Goal: Answer question/provide support: Share knowledge or assist other users

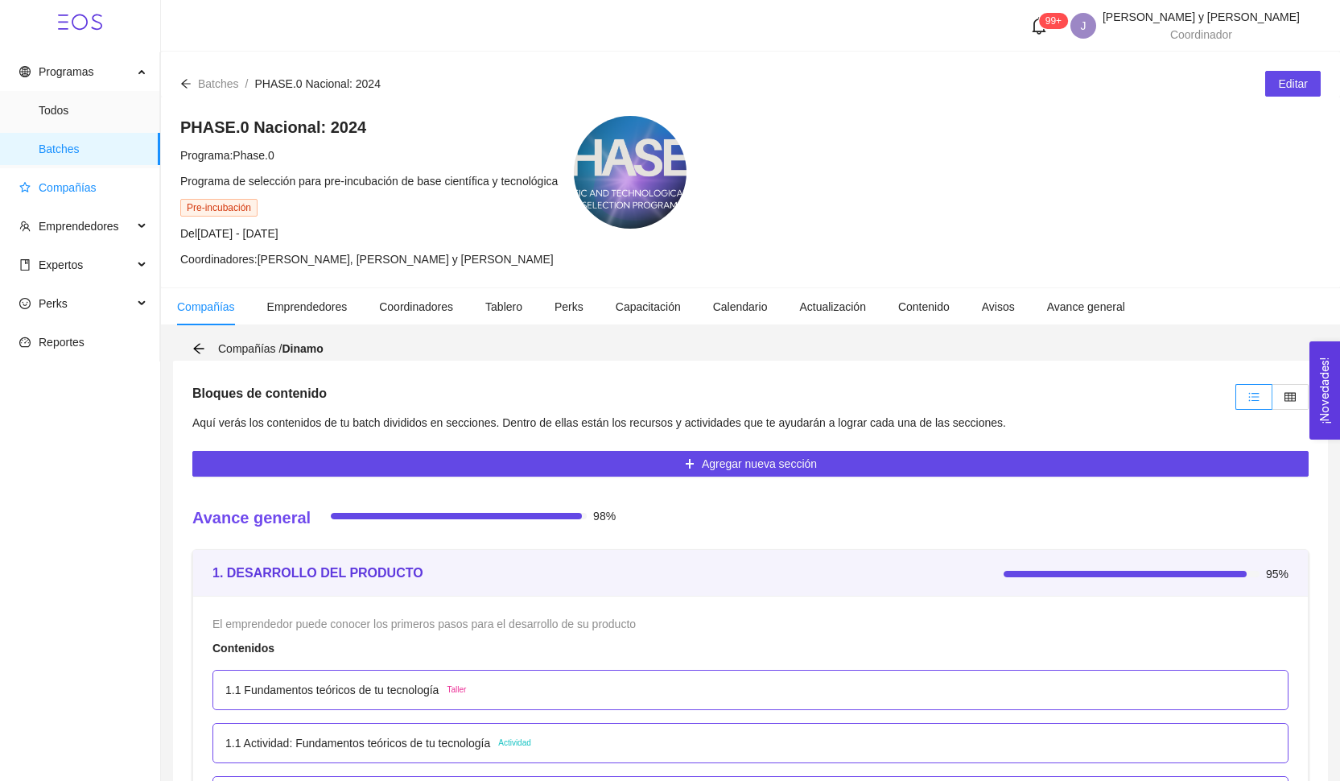
click at [104, 192] on span "Compañías" at bounding box center [83, 187] width 128 height 32
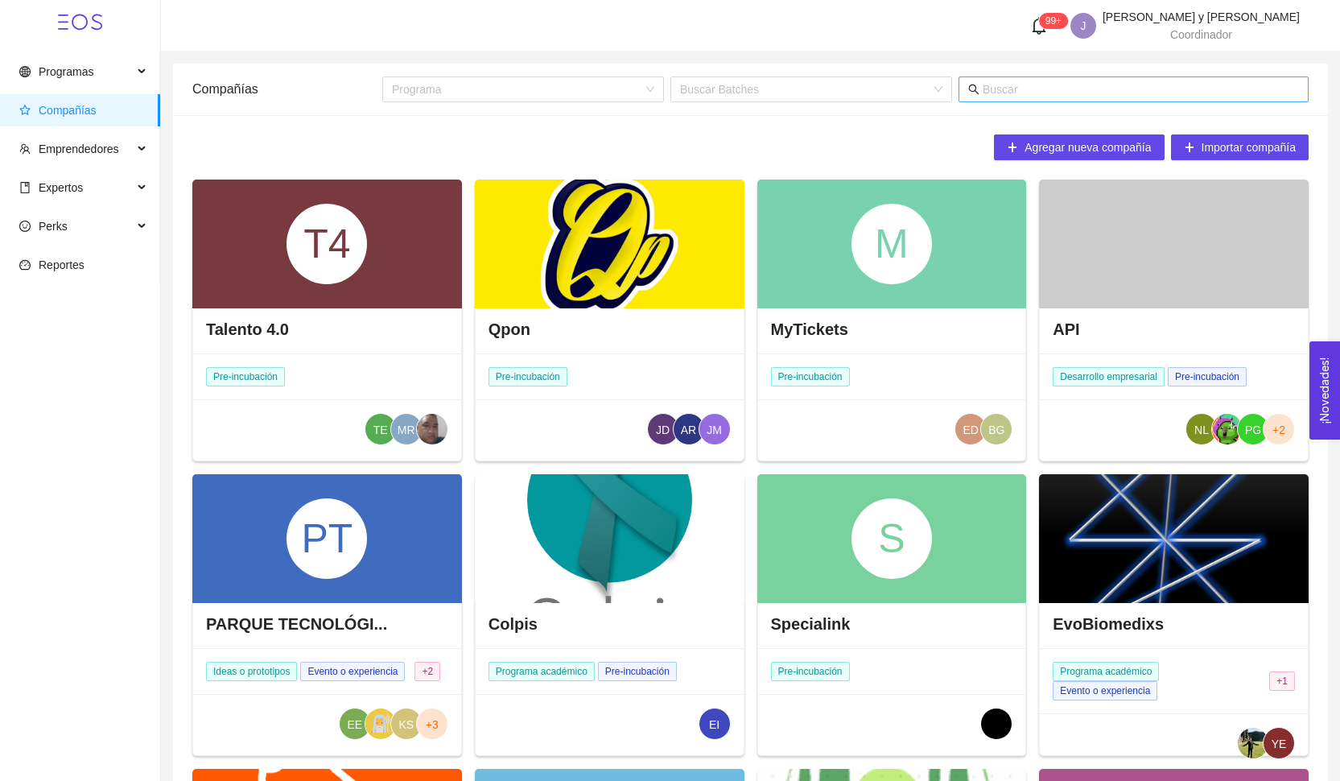
click at [984, 92] on input "text" at bounding box center [1141, 89] width 316 height 18
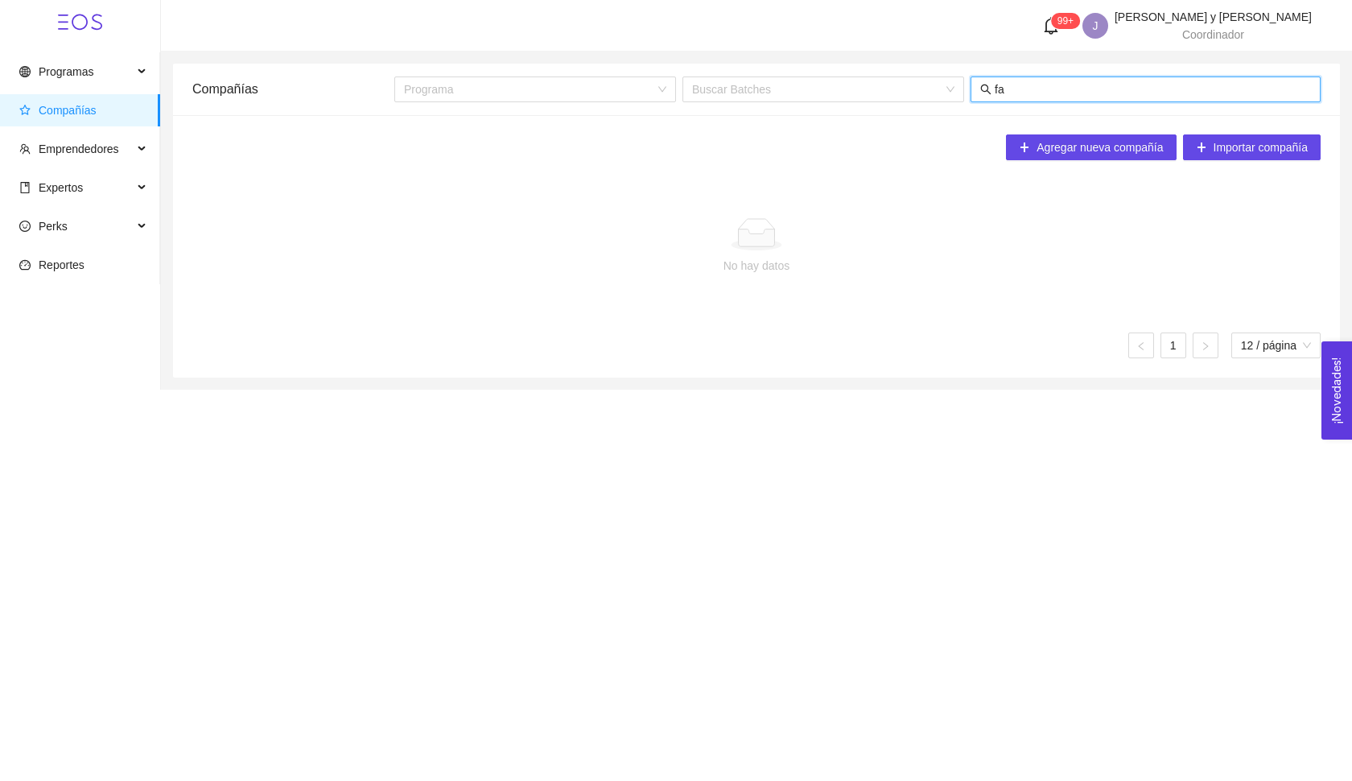
type input "f"
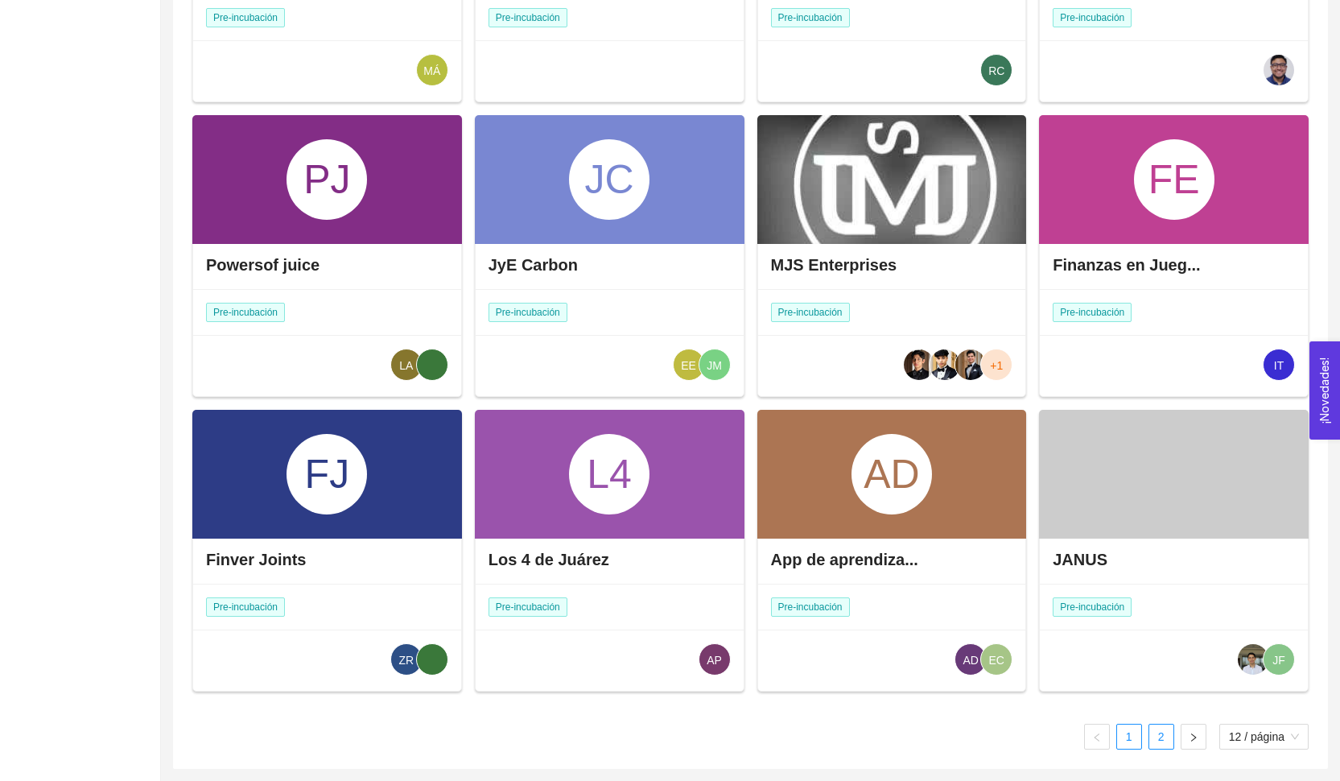
type input "j"
click at [1151, 740] on link "2" at bounding box center [1161, 736] width 24 height 24
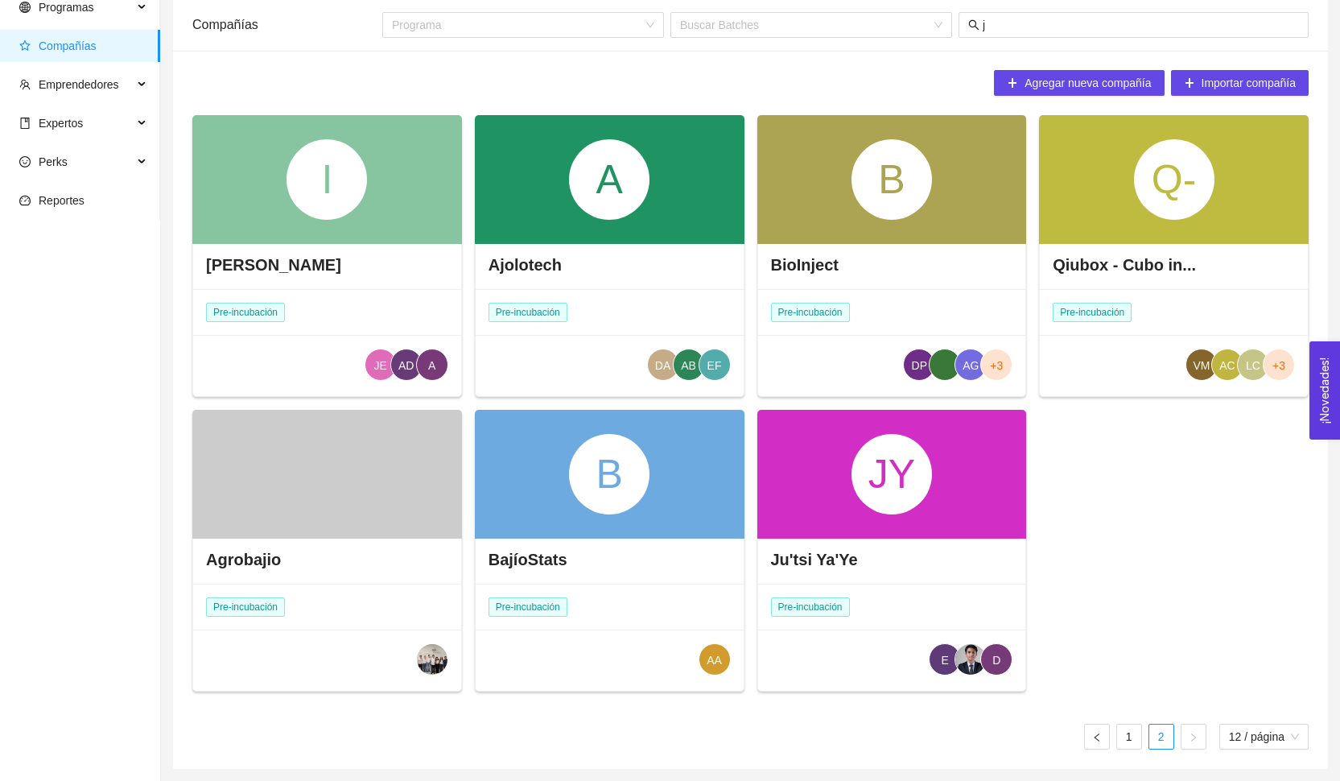
scroll to position [59, 0]
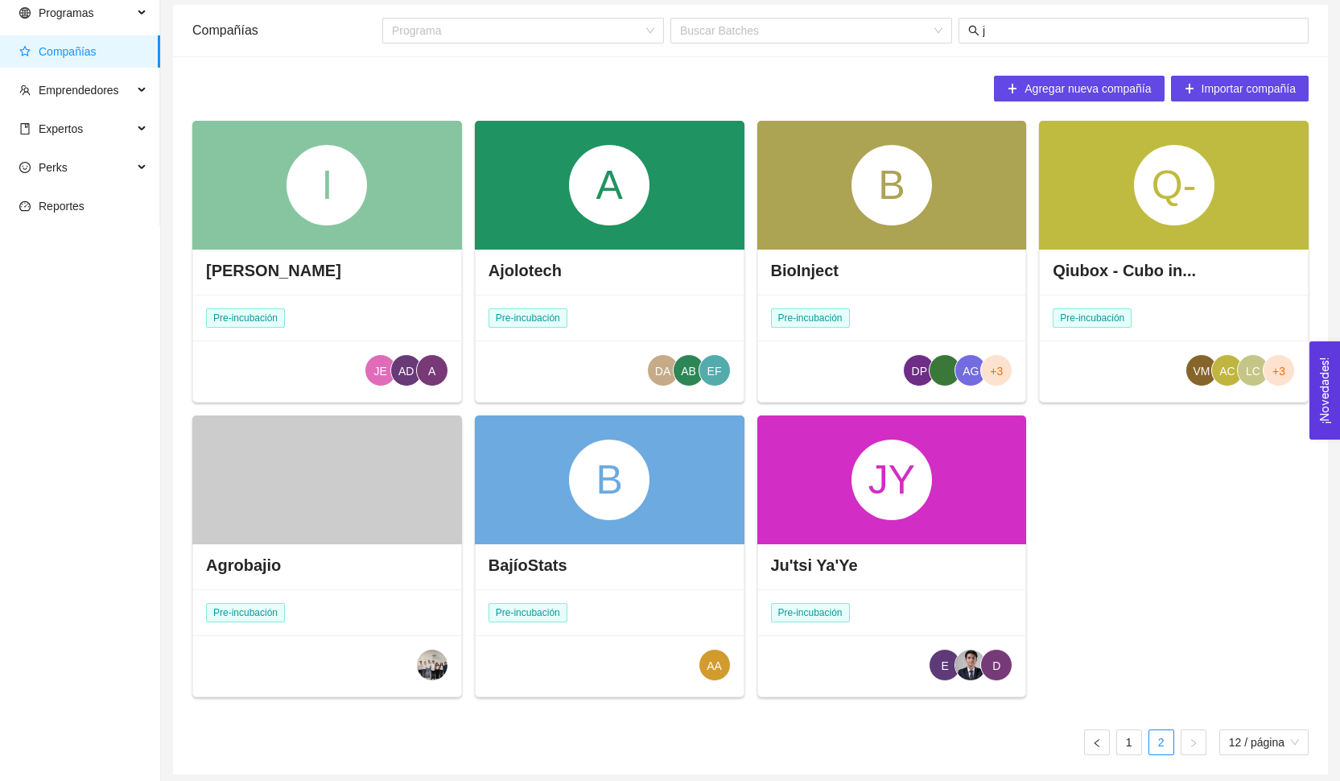
click at [878, 511] on div "JY" at bounding box center [891, 479] width 80 height 80
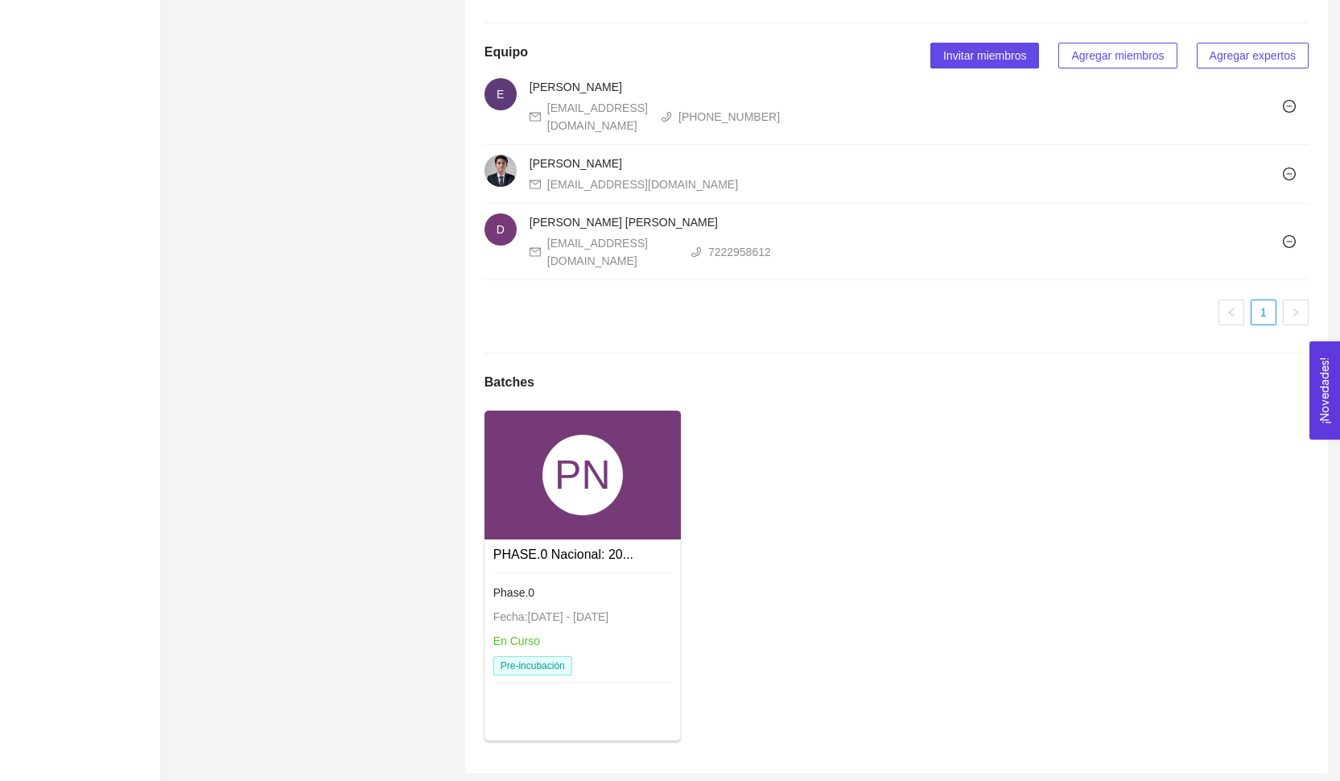
scroll to position [1000, 0]
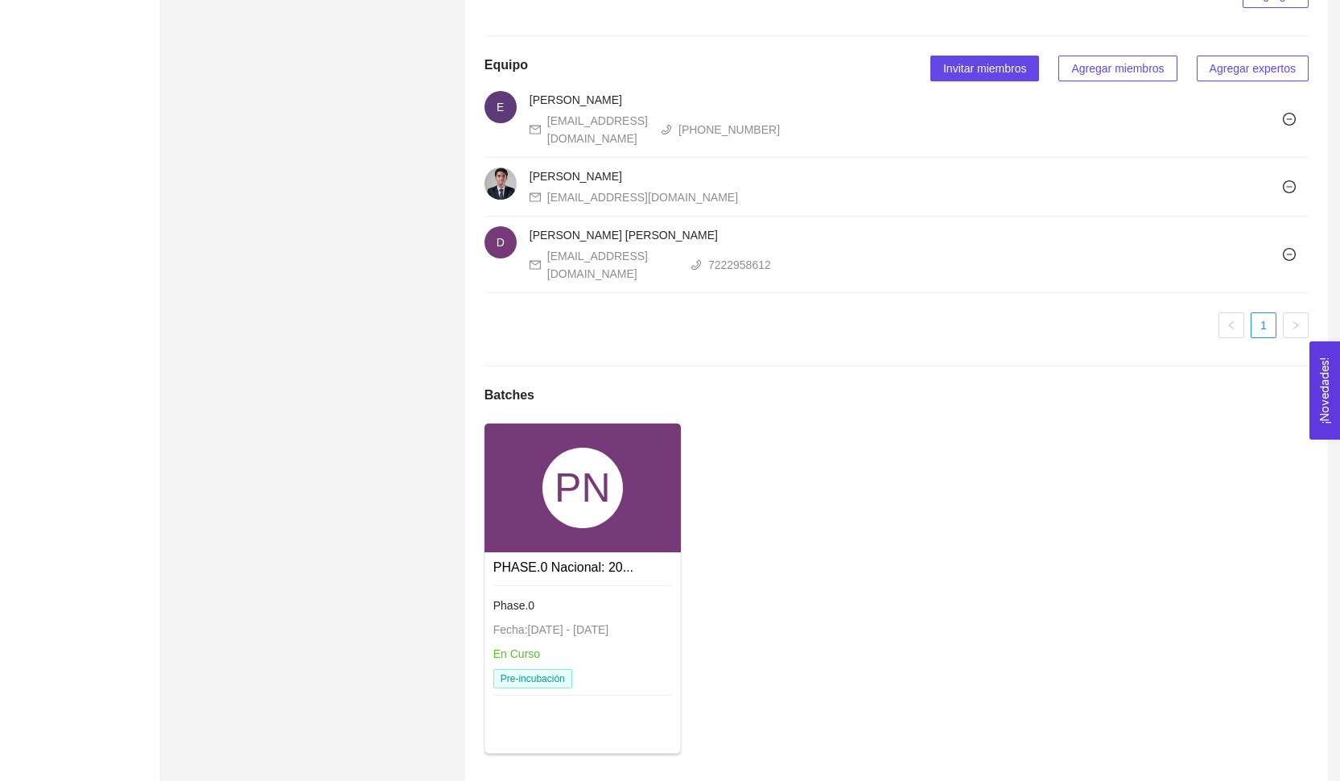
click at [569, 494] on div "PN" at bounding box center [582, 487] width 80 height 80
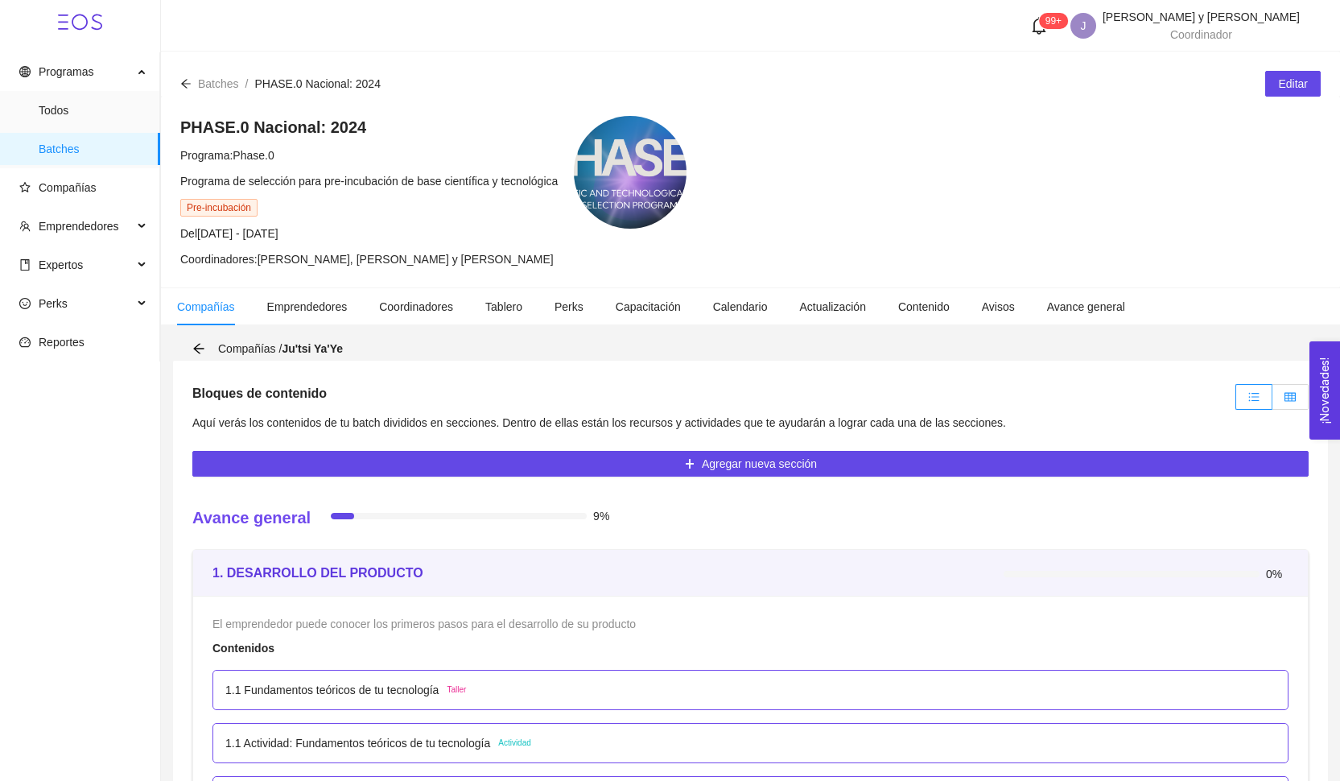
click at [1288, 394] on icon "table" at bounding box center [1289, 396] width 11 height 9
click at [1272, 401] on input "radio" at bounding box center [1272, 401] width 0 height 0
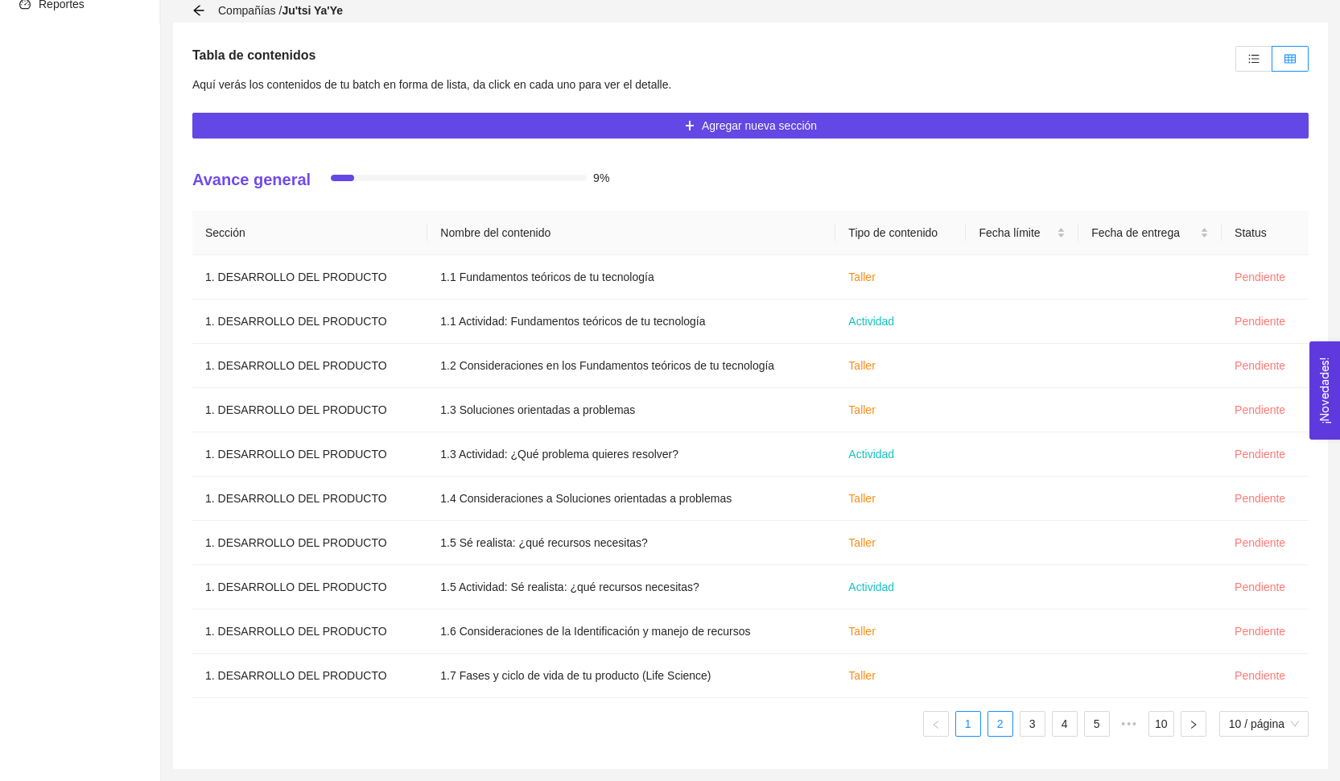
scroll to position [338, 0]
click at [1007, 724] on link "2" at bounding box center [1000, 723] width 24 height 24
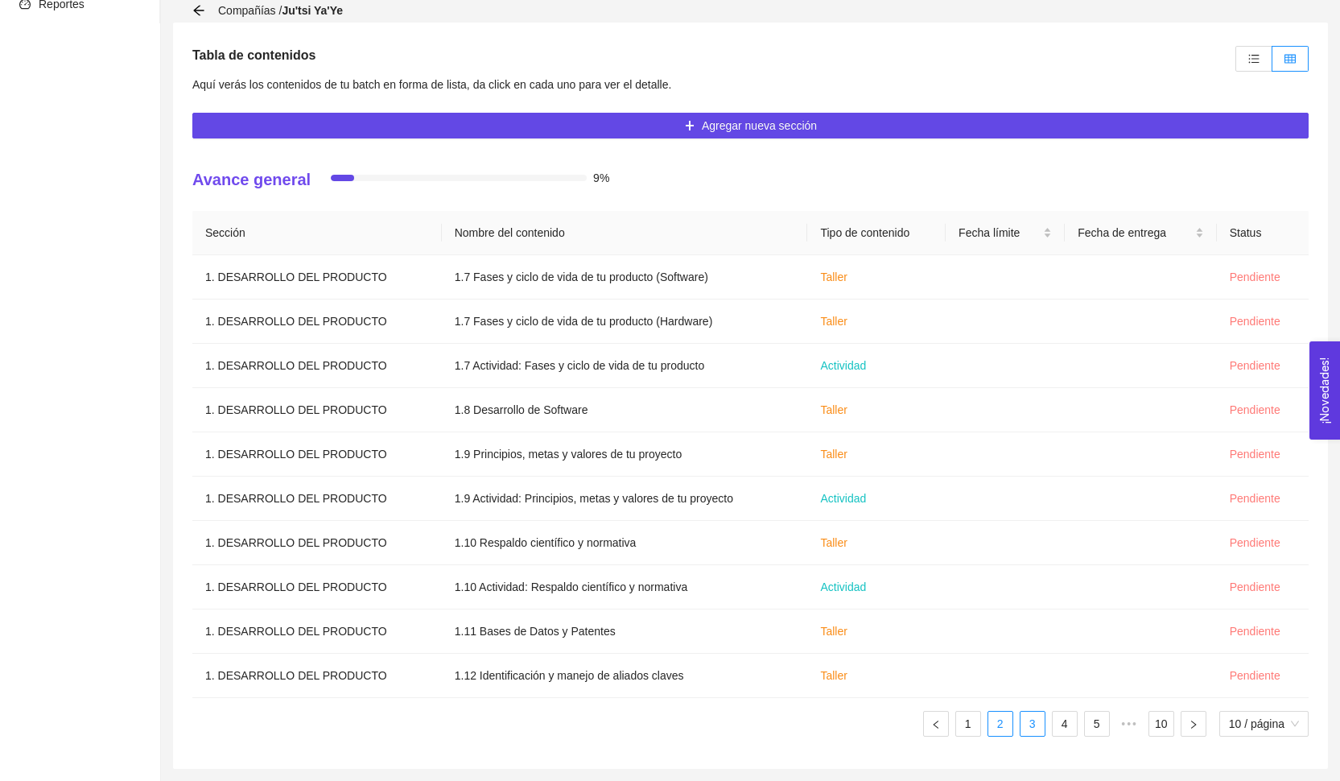
click at [1040, 728] on link "3" at bounding box center [1032, 723] width 24 height 24
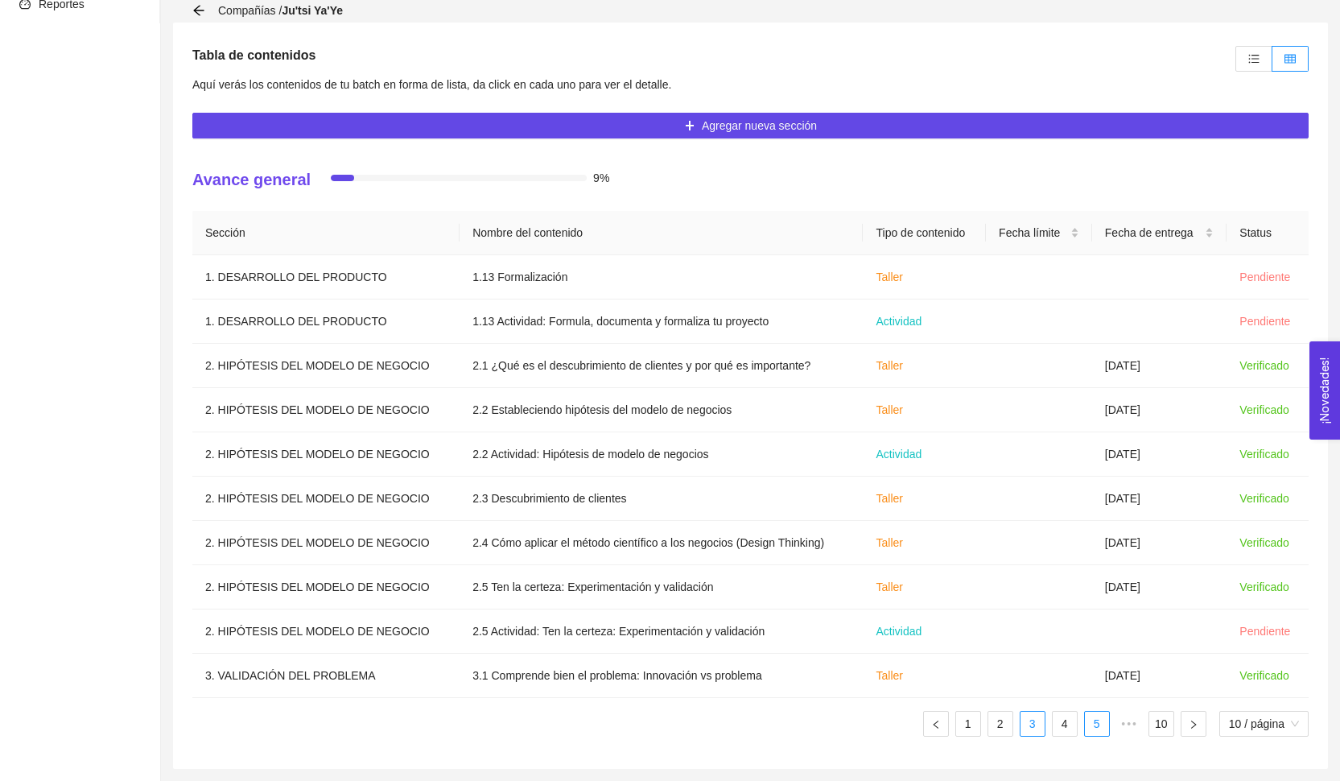
click at [1084, 736] on li "5" at bounding box center [1097, 724] width 26 height 26
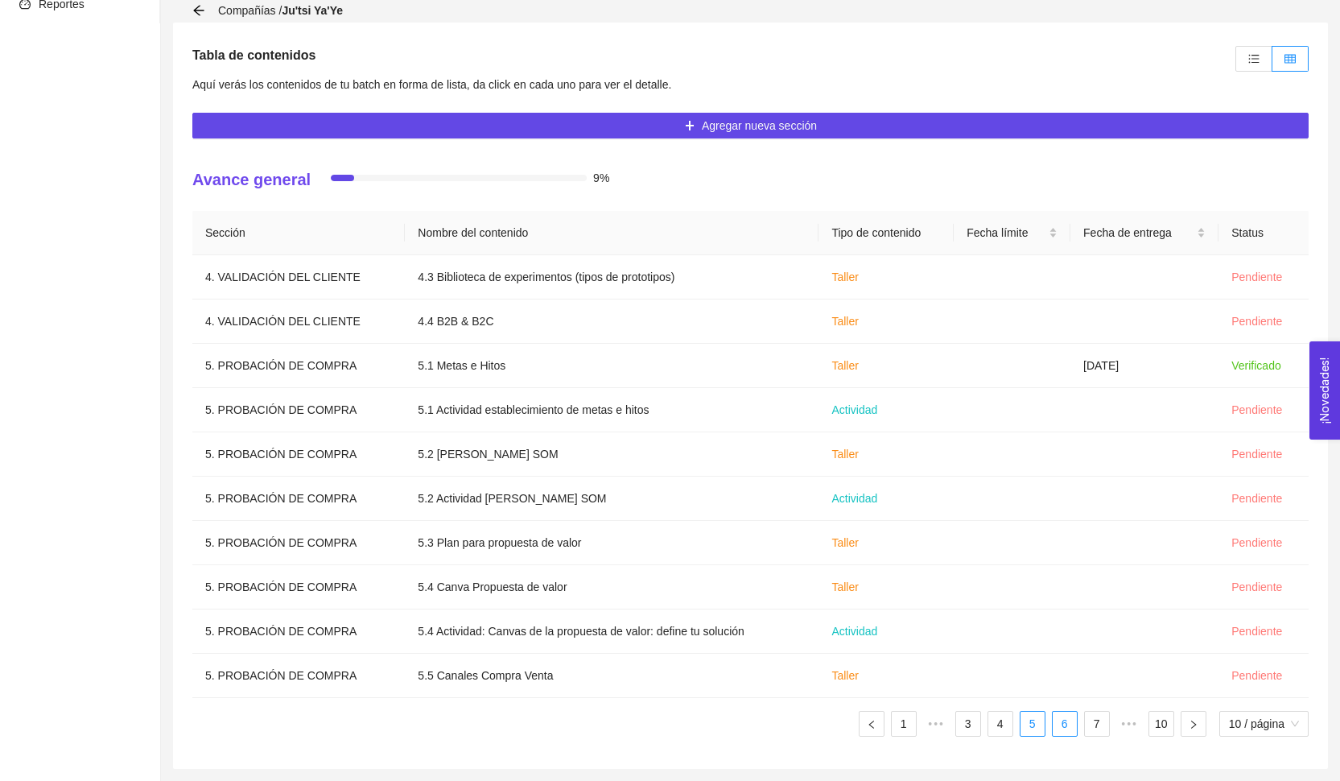
click at [1065, 733] on link "6" at bounding box center [1065, 723] width 24 height 24
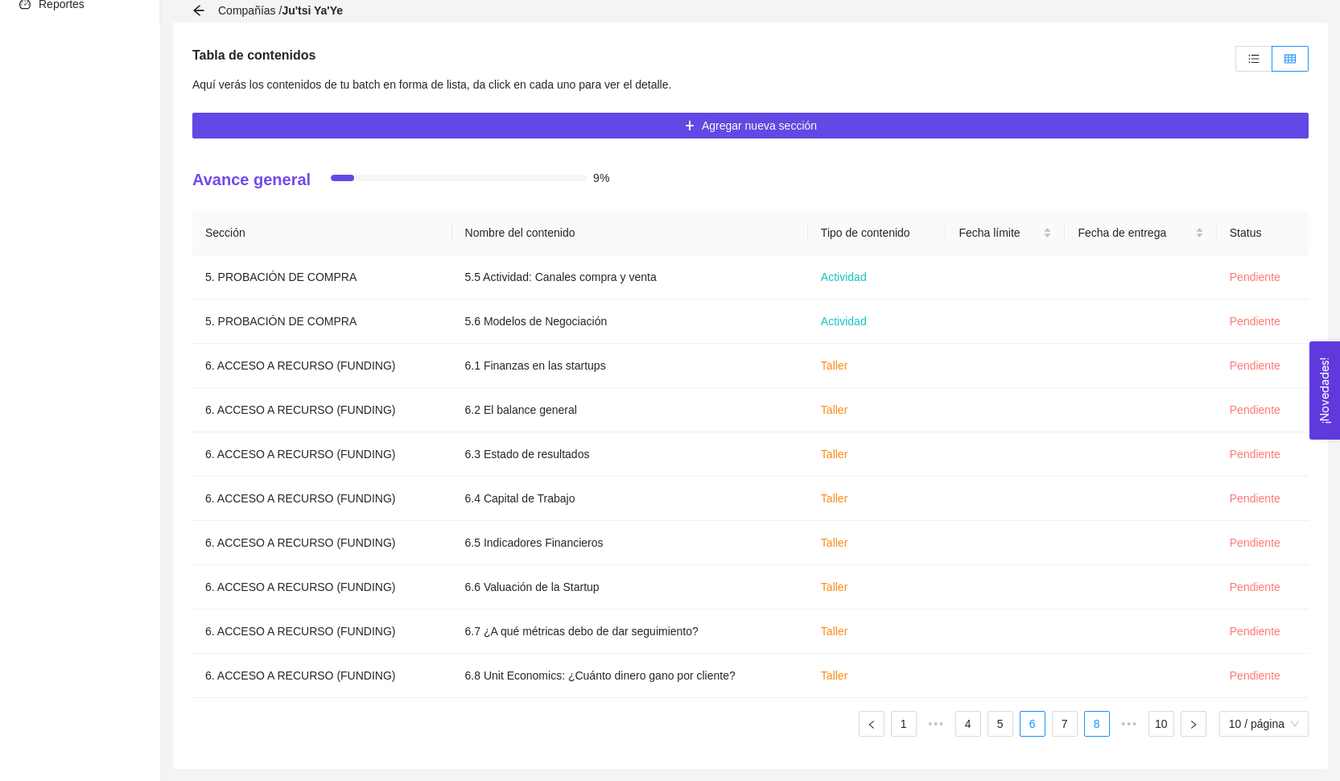
click at [1090, 732] on link "8" at bounding box center [1097, 723] width 24 height 24
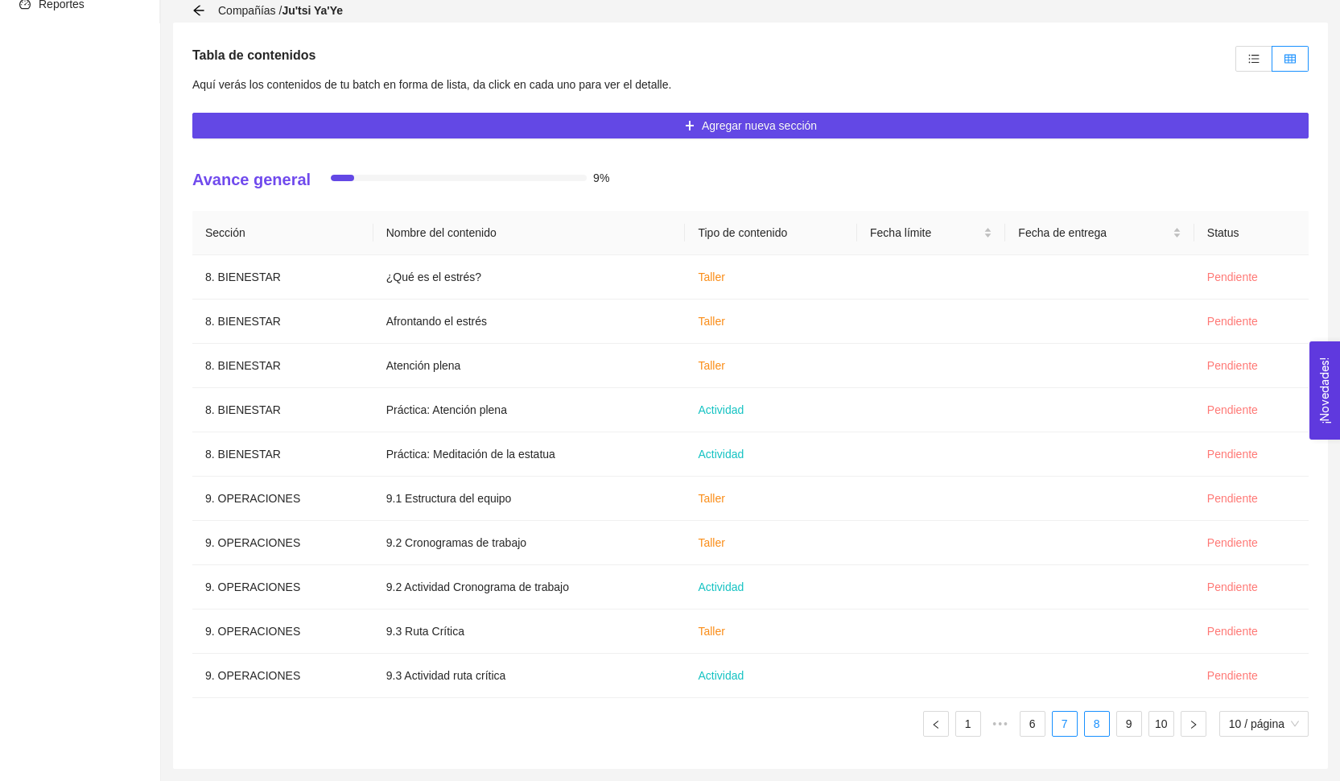
click at [1058, 731] on link "7" at bounding box center [1065, 723] width 24 height 24
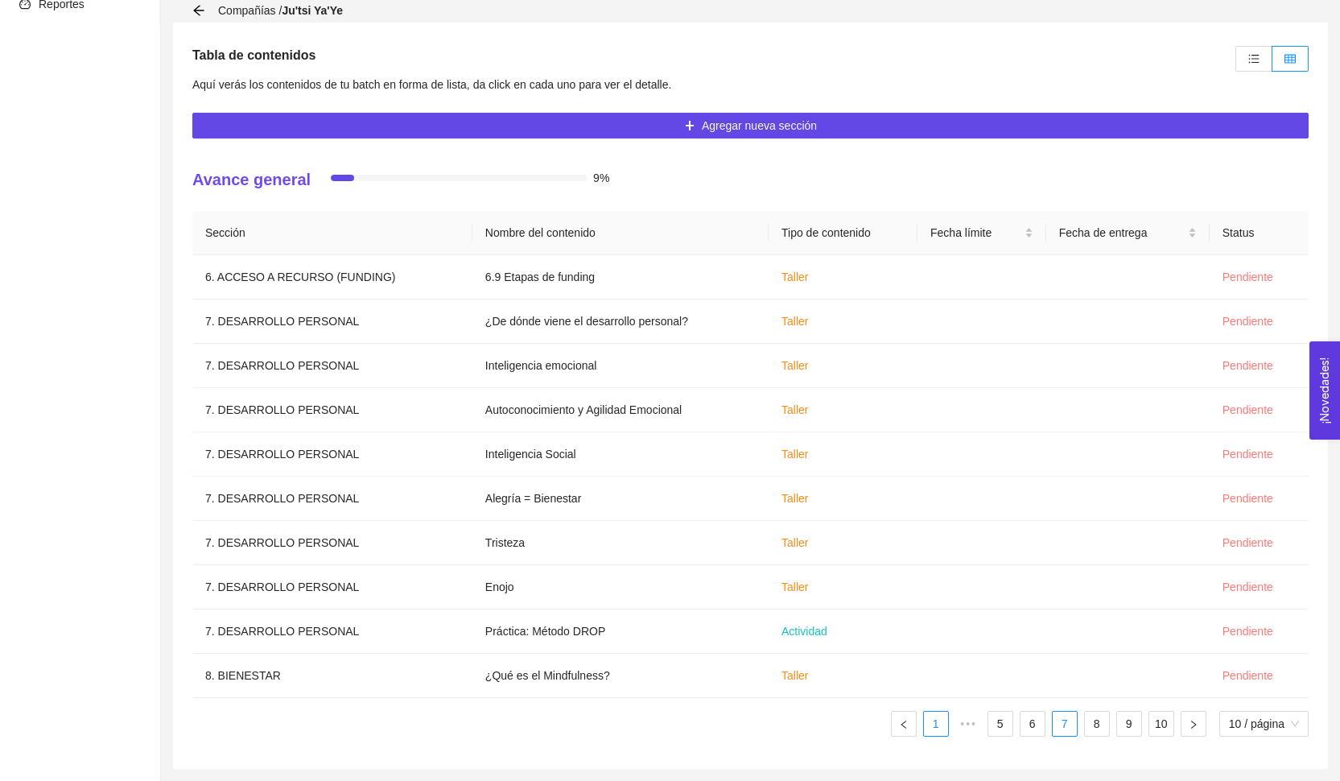
click at [933, 721] on link "1" at bounding box center [936, 723] width 24 height 24
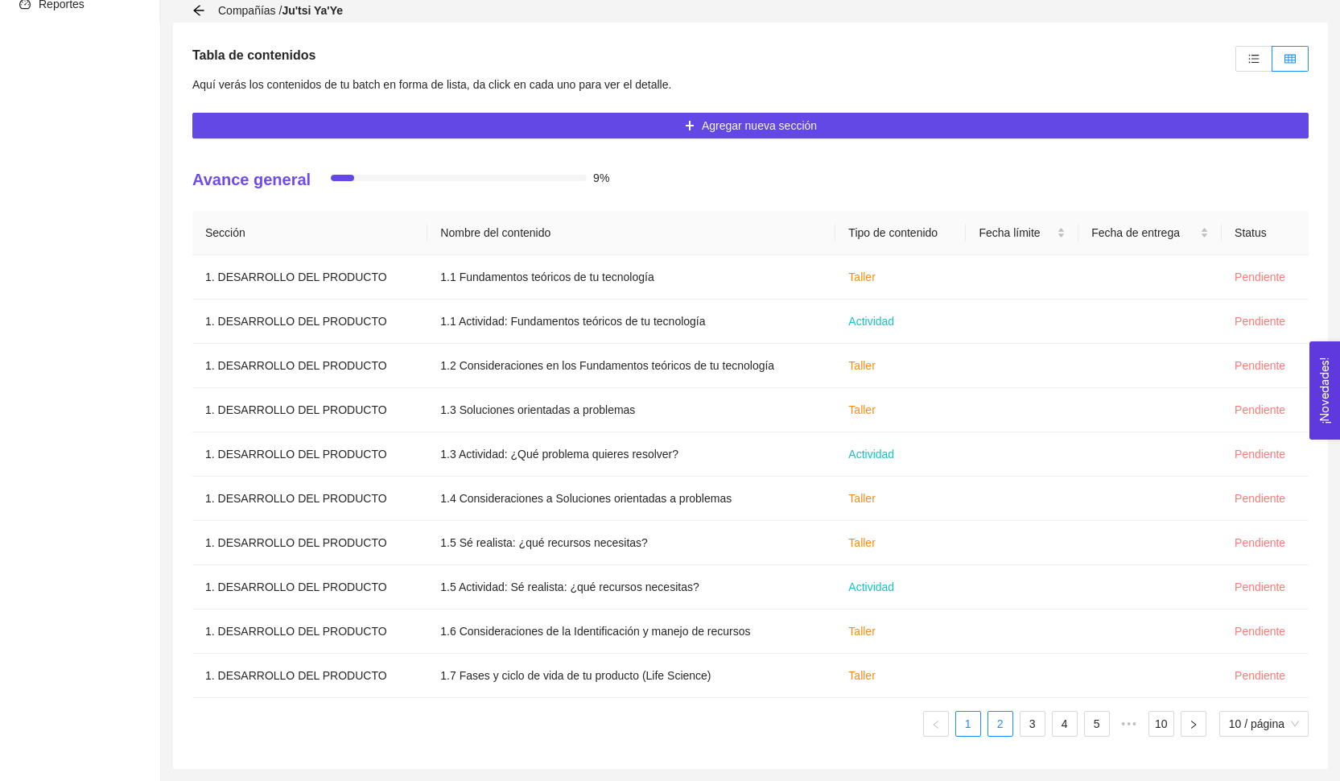
click at [994, 725] on link "2" at bounding box center [1000, 723] width 24 height 24
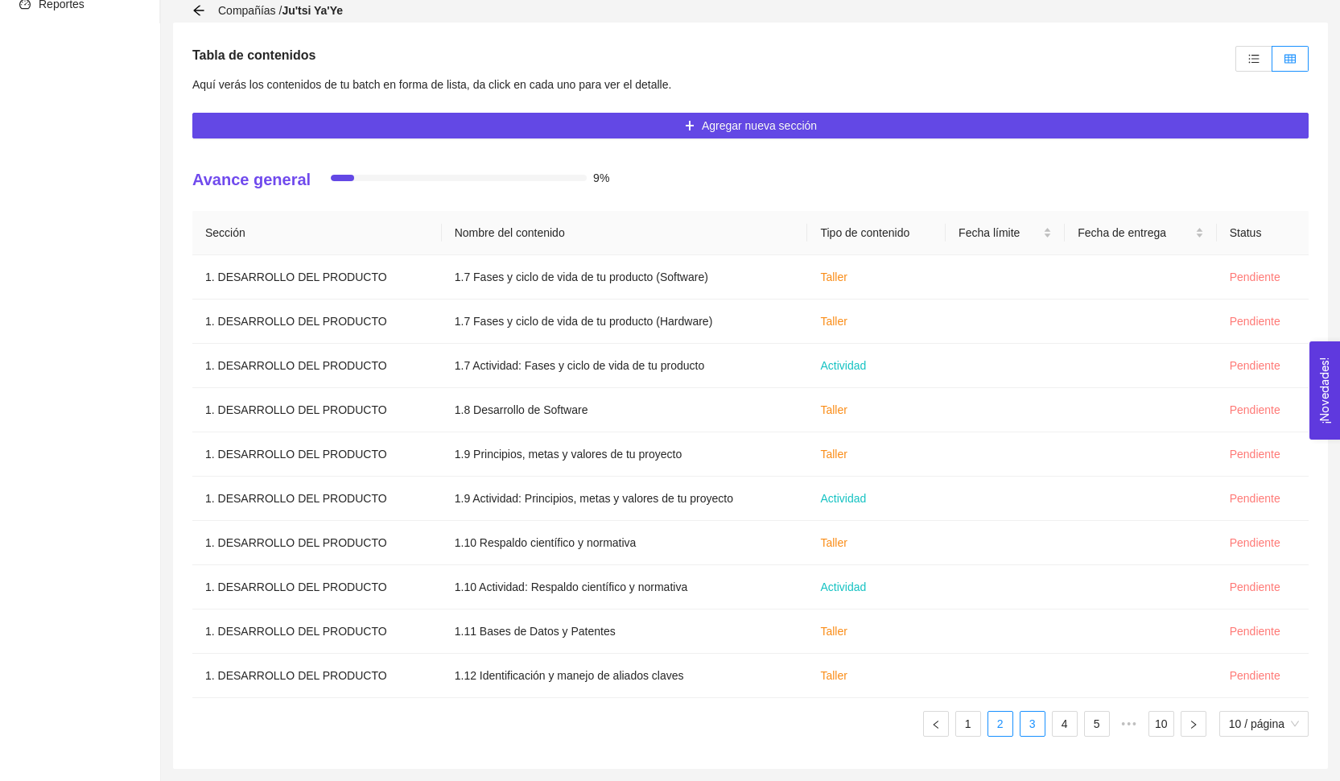
click at [1042, 724] on li "3" at bounding box center [1033, 724] width 26 height 26
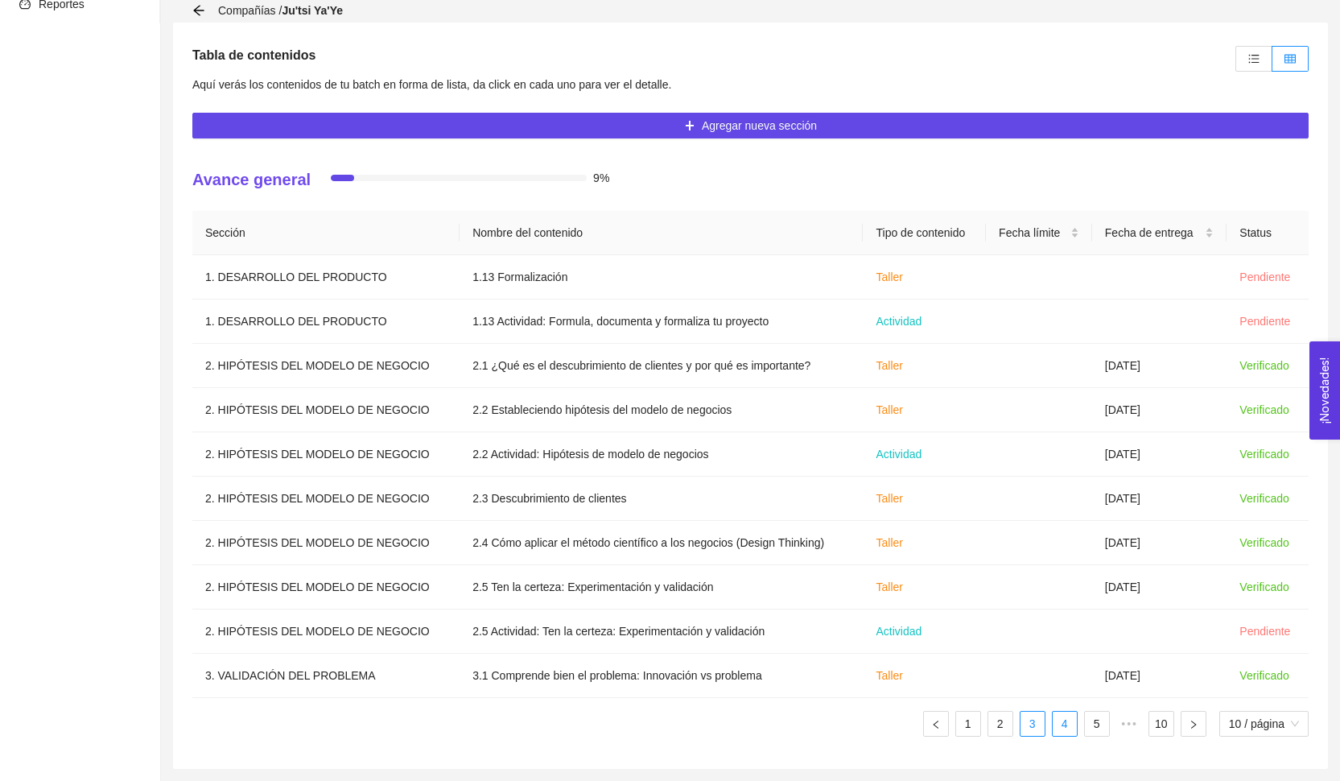
click at [1061, 720] on link "4" at bounding box center [1065, 723] width 24 height 24
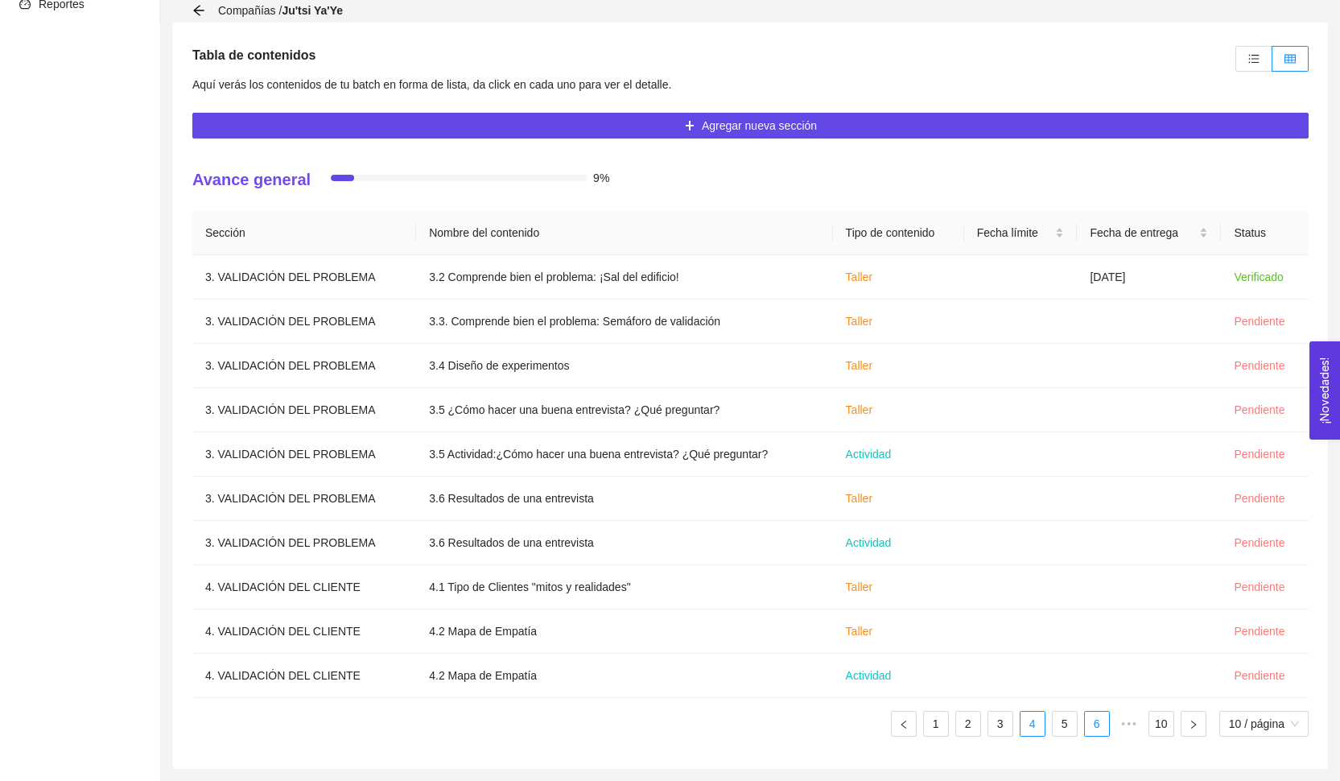
click at [1086, 724] on link "6" at bounding box center [1097, 723] width 24 height 24
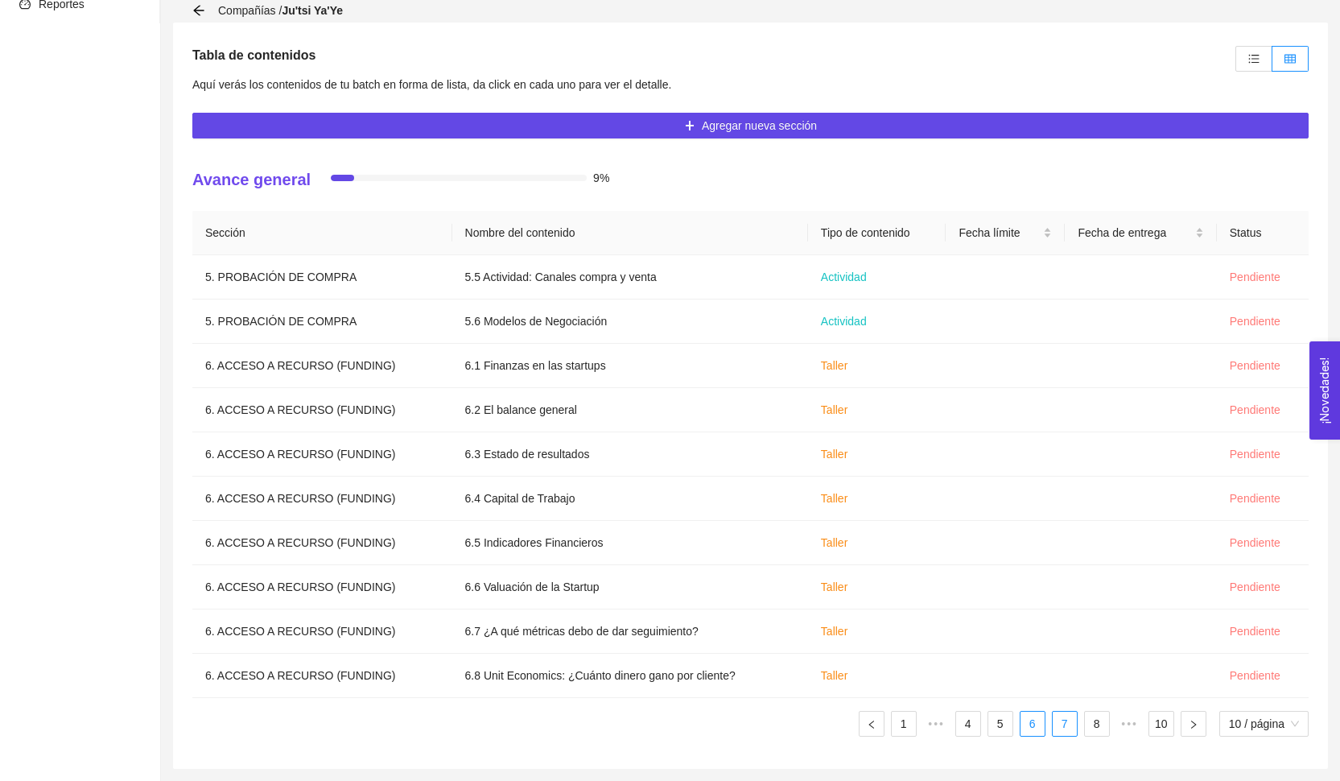
click at [1060, 726] on link "7" at bounding box center [1065, 723] width 24 height 24
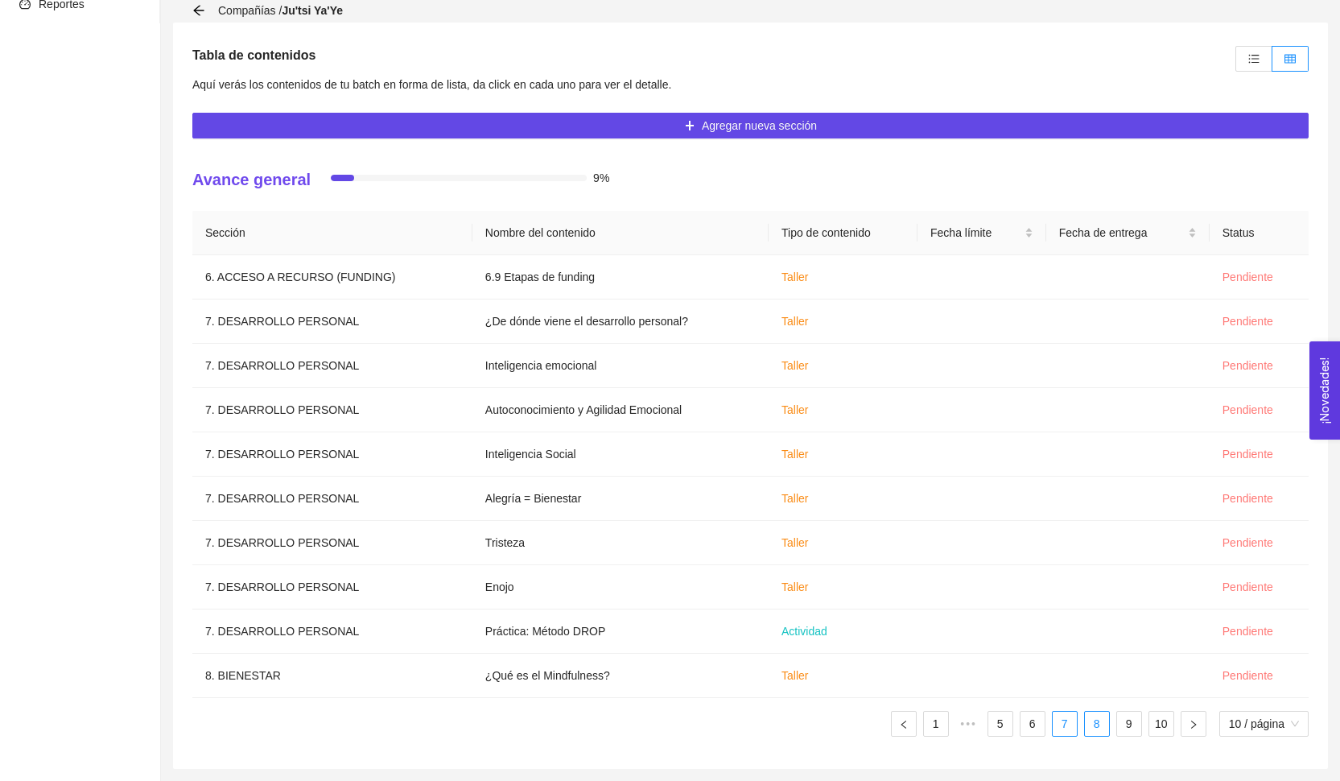
click at [1090, 729] on link "8" at bounding box center [1097, 723] width 24 height 24
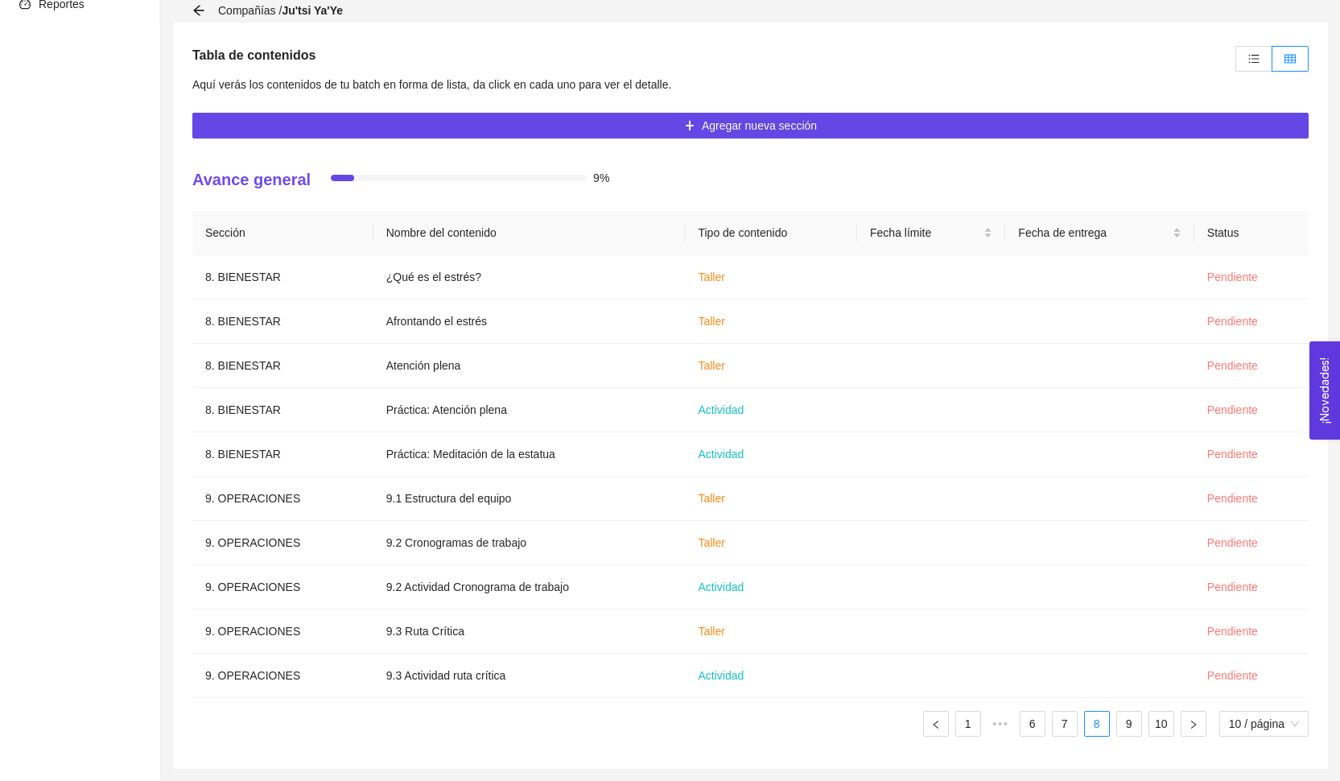
click at [1111, 727] on ul "1 ••• 6 7 8 9 10 10 / página" at bounding box center [750, 724] width 1116 height 26
click at [1129, 727] on link "9" at bounding box center [1129, 723] width 24 height 24
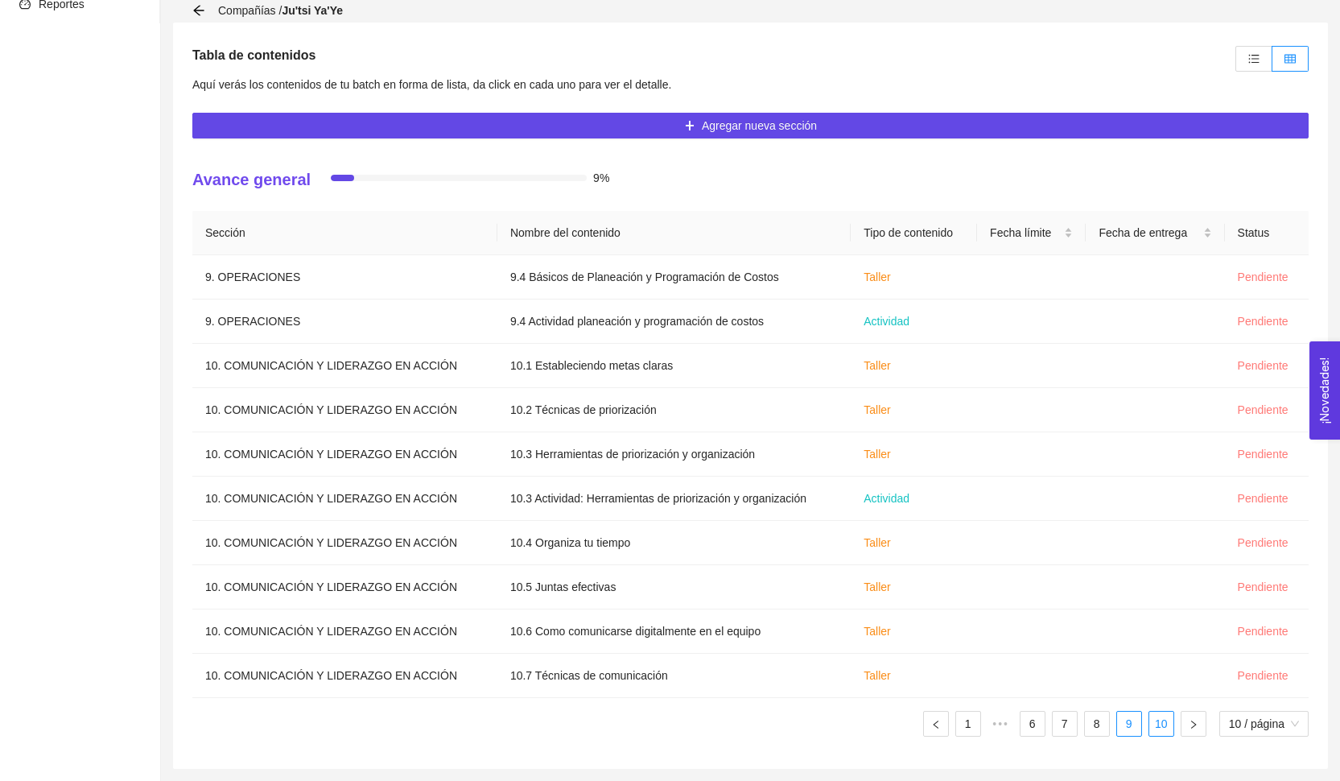
click at [1148, 727] on li "10" at bounding box center [1161, 724] width 26 height 26
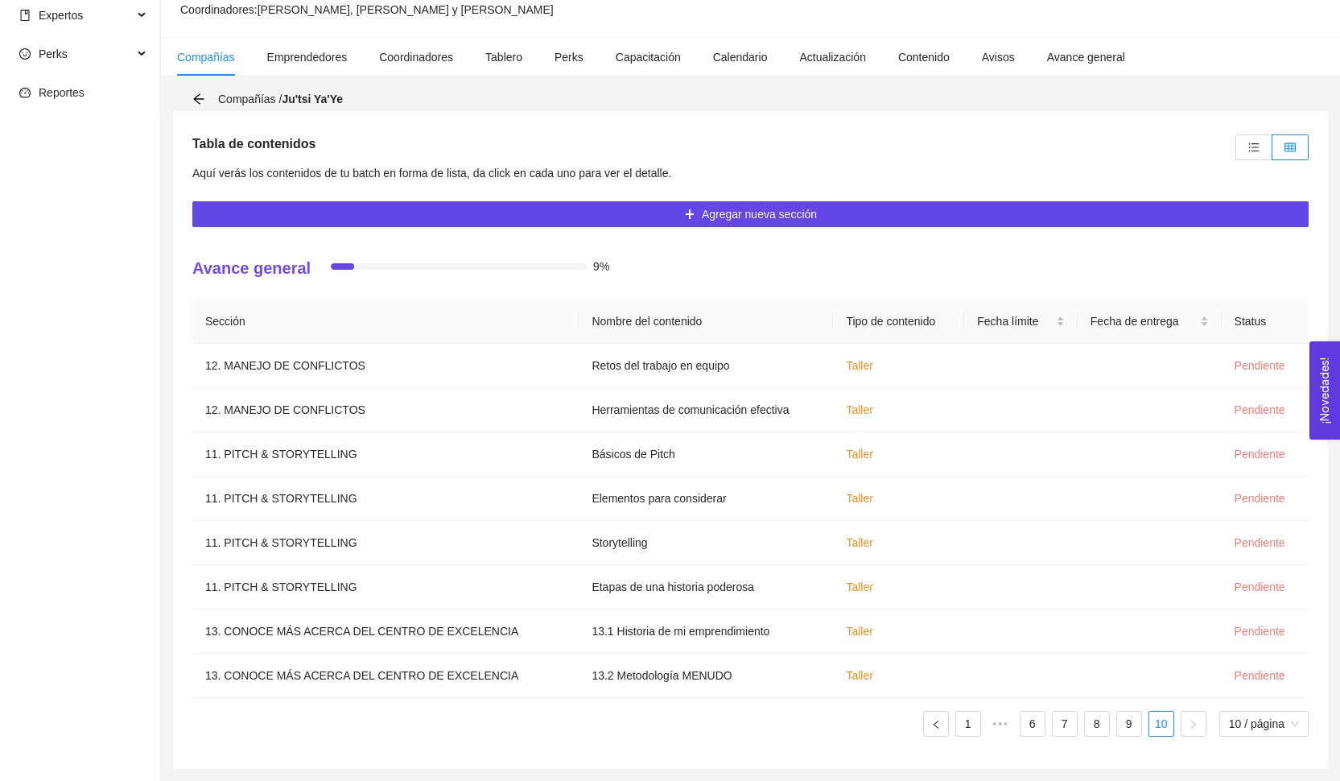
click at [960, 736] on div "Sección Nombre del contenido Tipo de contenido Fecha límite Fecha de entrega St…" at bounding box center [750, 524] width 1116 height 450
click at [975, 715] on link "1" at bounding box center [968, 723] width 24 height 24
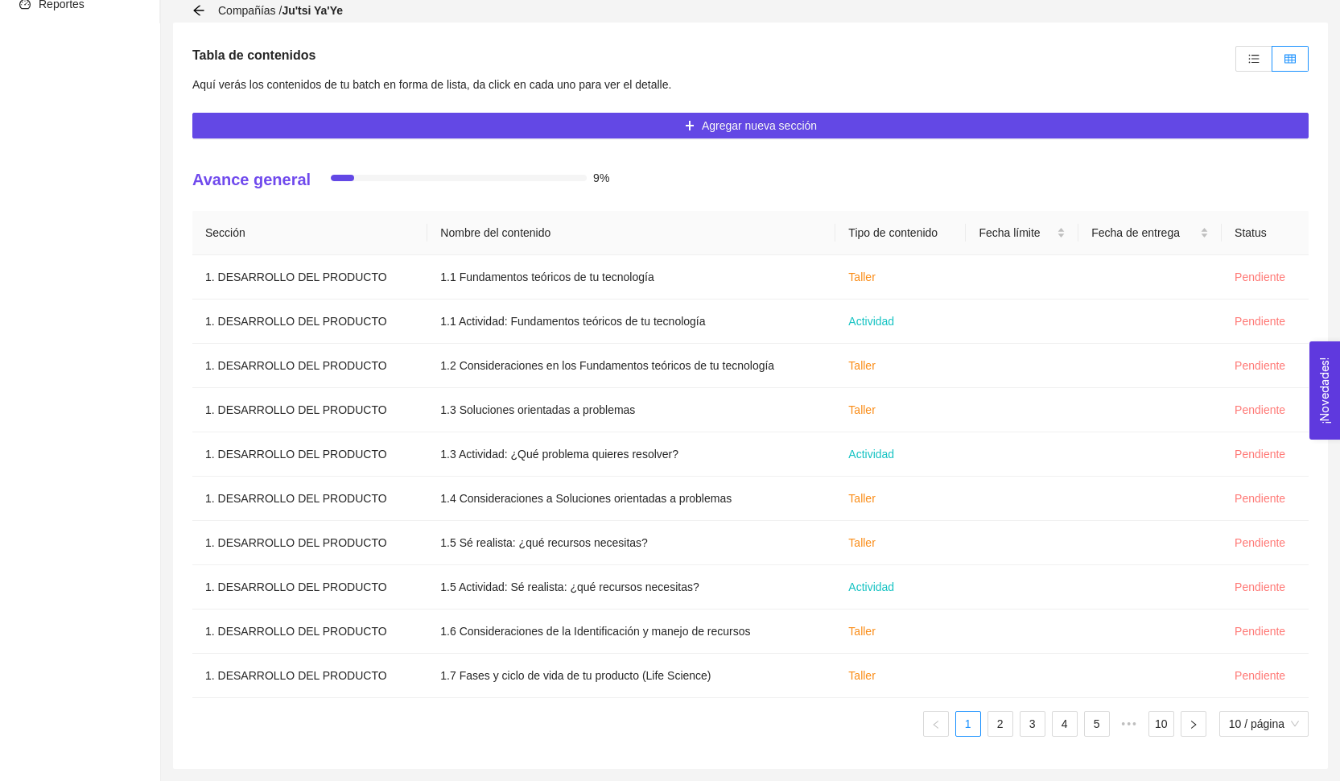
scroll to position [338, 0]
click at [996, 703] on div "Sección Nombre del contenido Tipo de contenido Fecha límite Fecha de entrega St…" at bounding box center [750, 473] width 1116 height 525
click at [996, 726] on link "2" at bounding box center [1000, 723] width 24 height 24
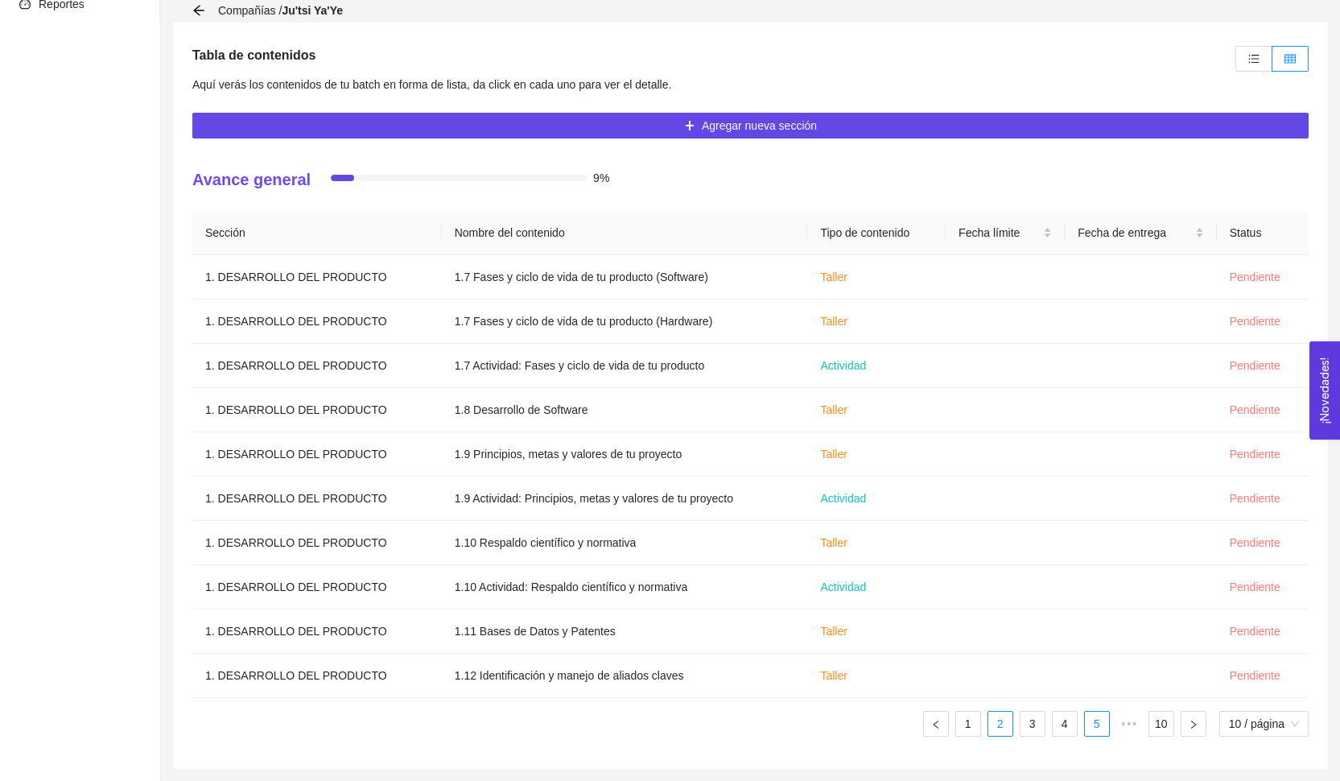
click at [1061, 731] on link "4" at bounding box center [1065, 723] width 24 height 24
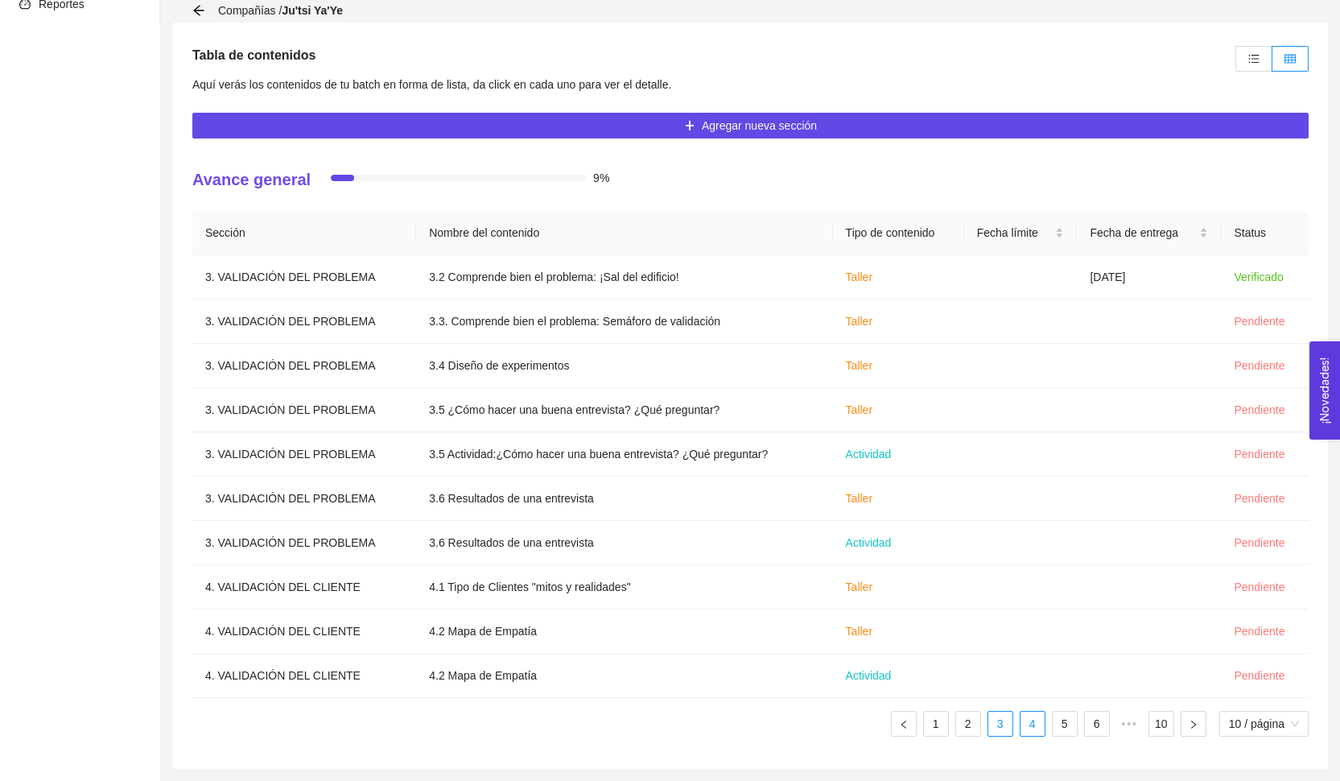
click at [999, 723] on link "3" at bounding box center [1000, 723] width 24 height 24
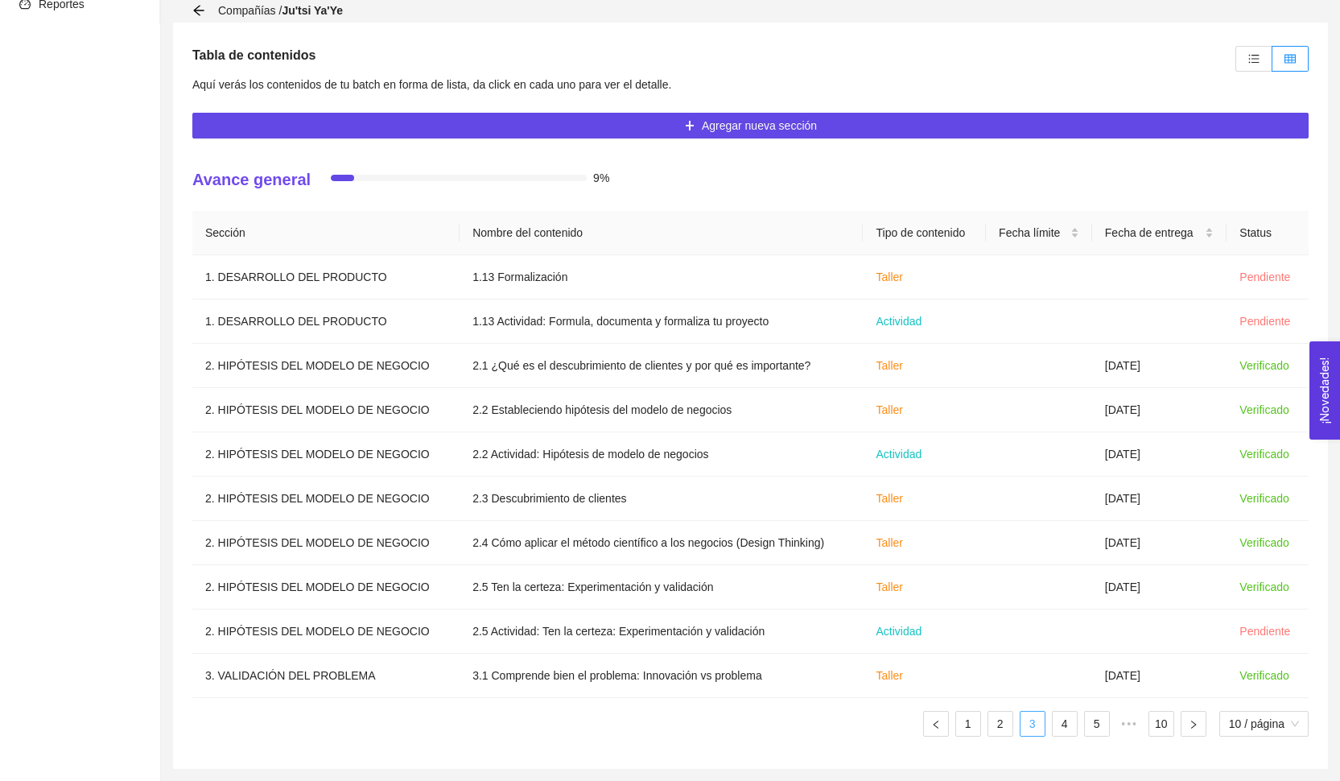
click at [1024, 723] on link "3" at bounding box center [1032, 723] width 24 height 24
click at [1053, 725] on link "4" at bounding box center [1065, 723] width 24 height 24
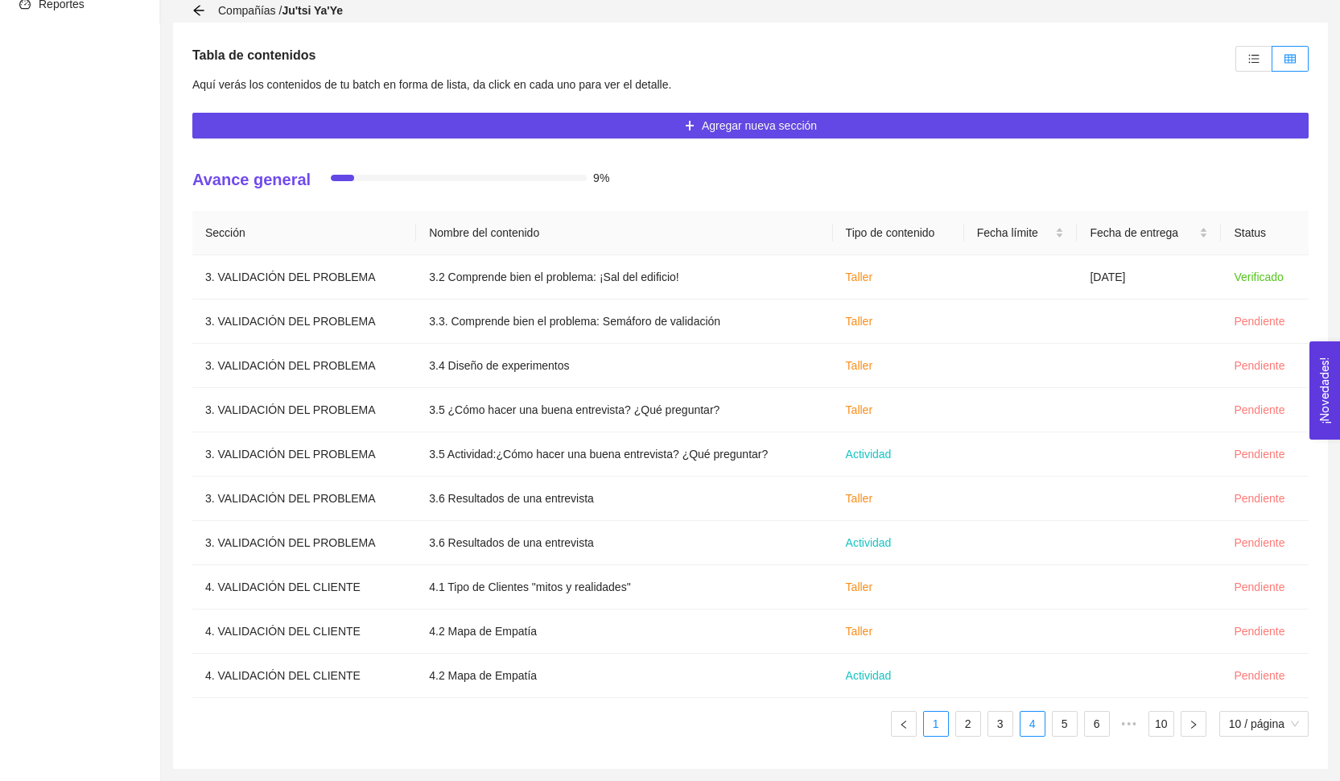
click at [930, 718] on link "1" at bounding box center [936, 723] width 24 height 24
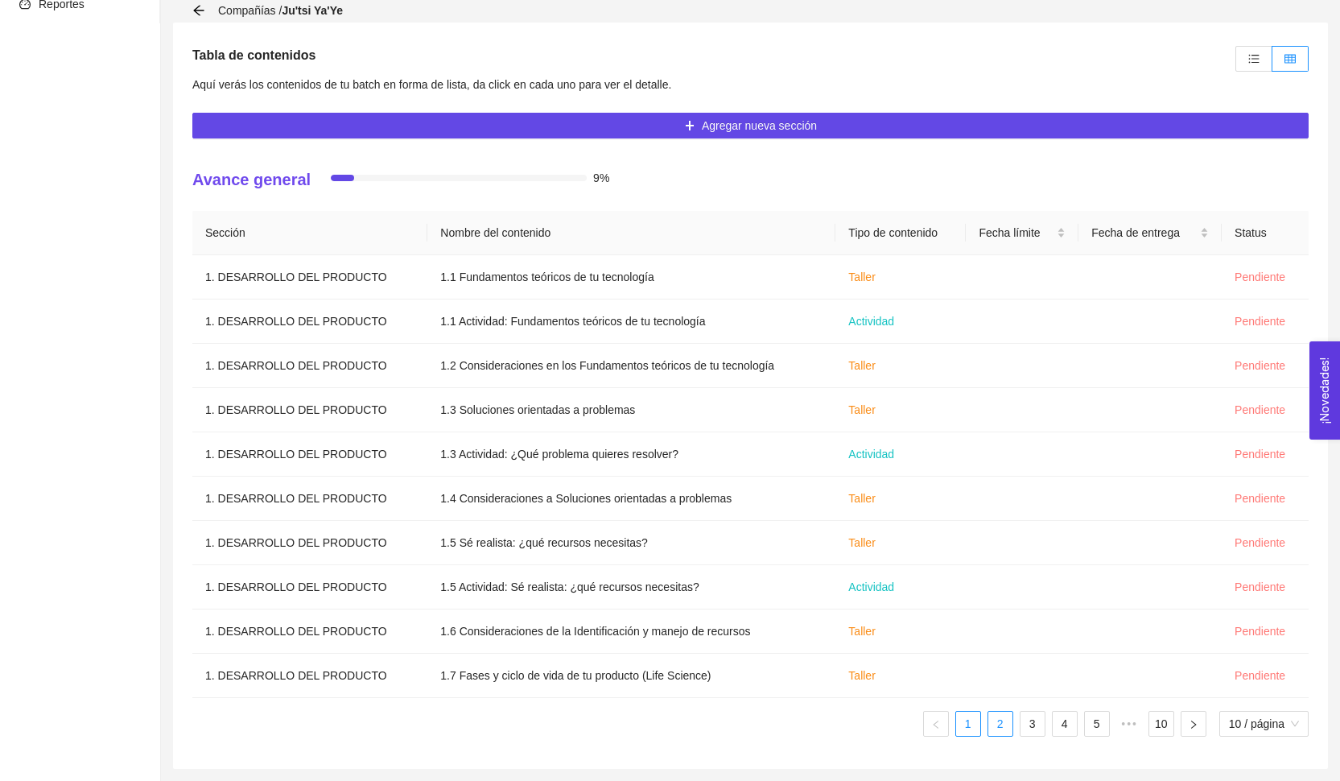
click at [990, 727] on link "2" at bounding box center [1000, 723] width 24 height 24
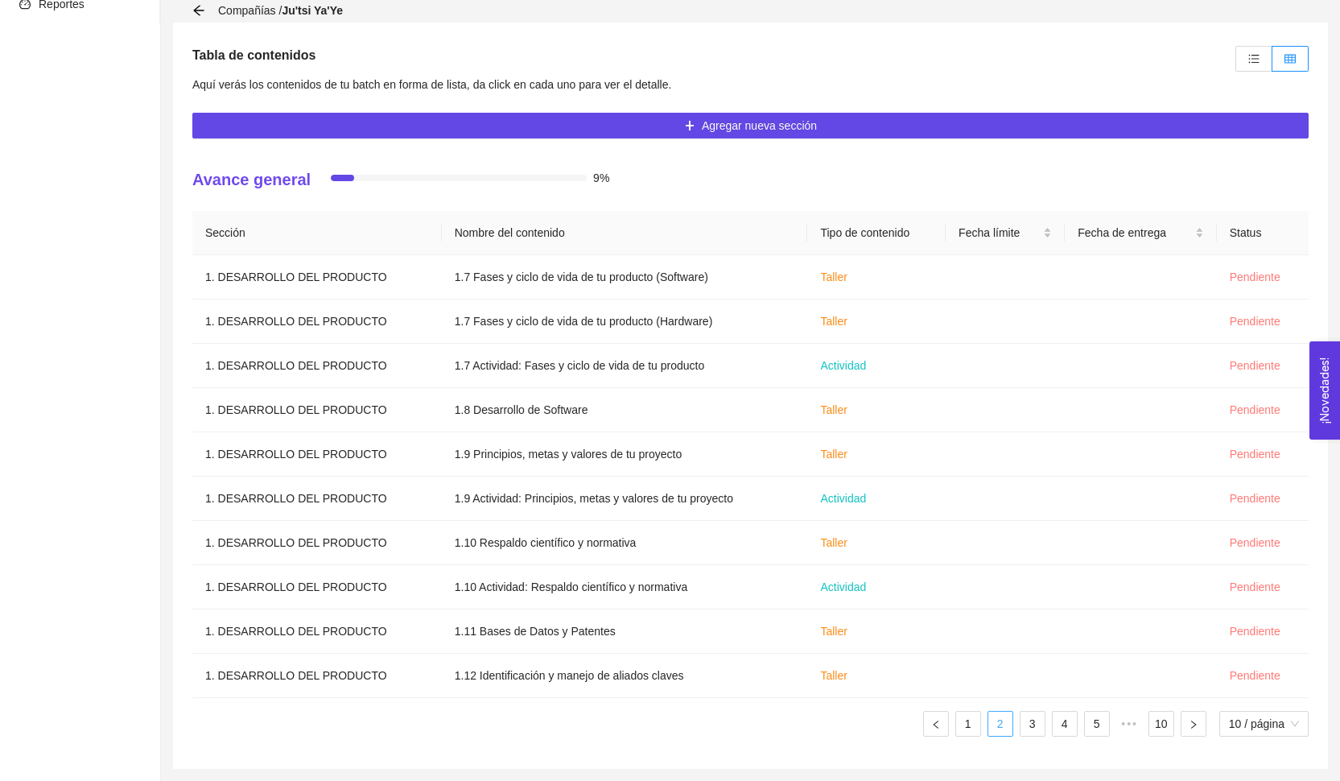
click at [1004, 731] on link "2" at bounding box center [1000, 723] width 24 height 24
click at [1034, 728] on link "3" at bounding box center [1032, 723] width 24 height 24
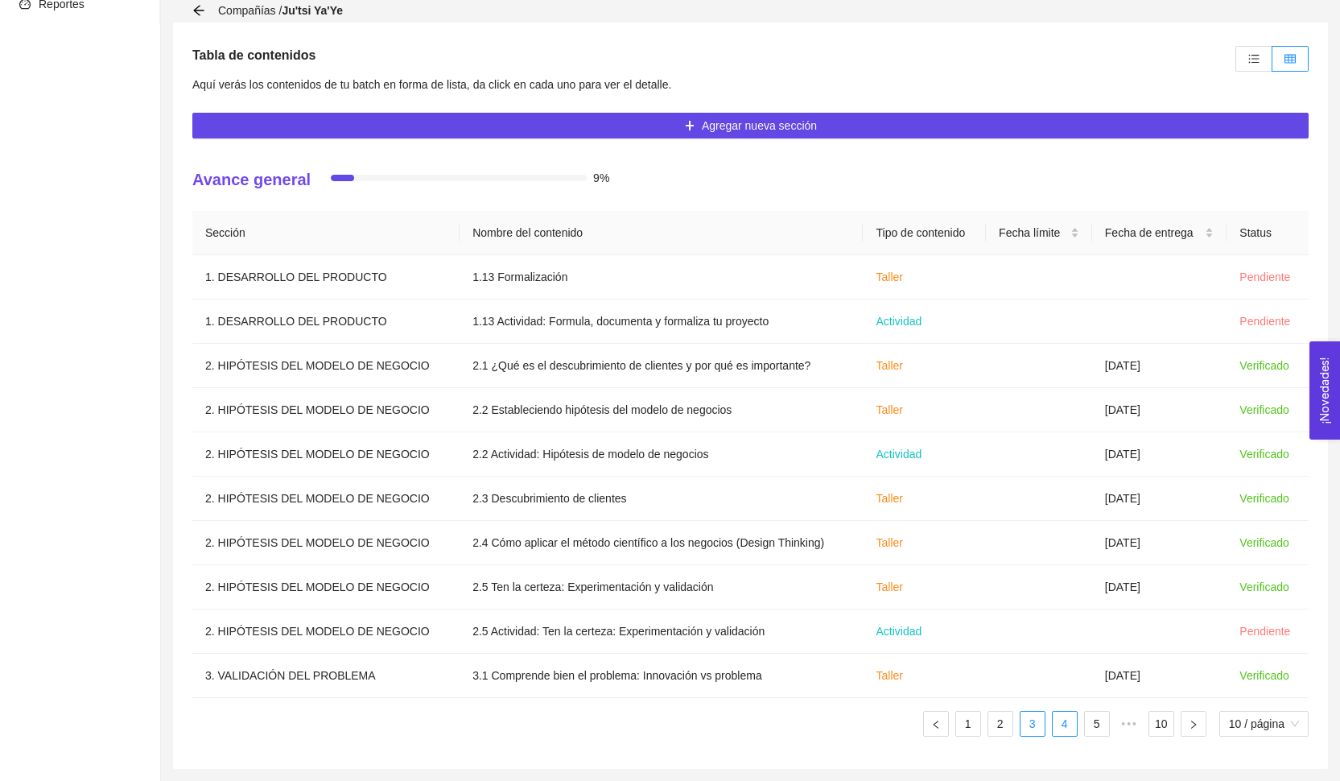
click at [1057, 728] on link "4" at bounding box center [1065, 723] width 24 height 24
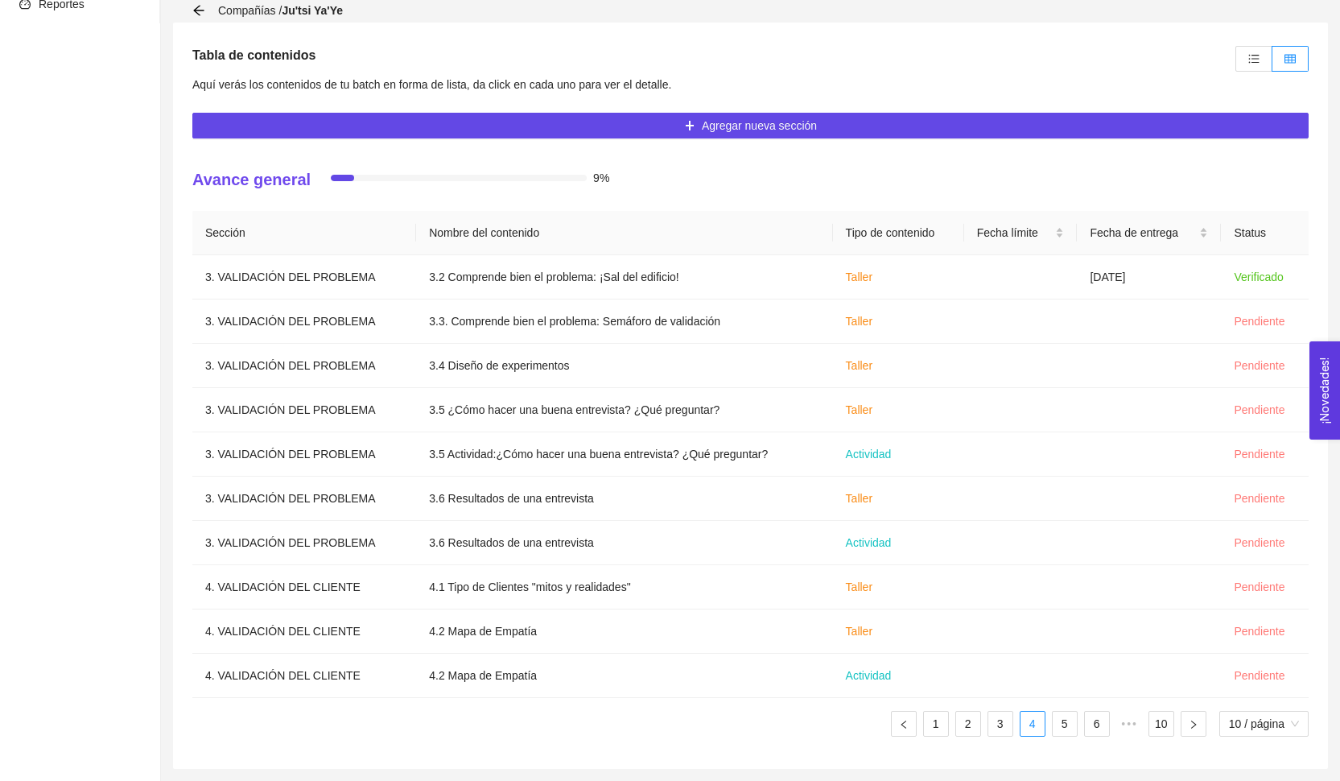
click at [1080, 730] on ul "1 2 3 4 5 6 ••• 10 10 / página" at bounding box center [750, 724] width 1116 height 26
click at [1065, 721] on link "5" at bounding box center [1065, 723] width 24 height 24
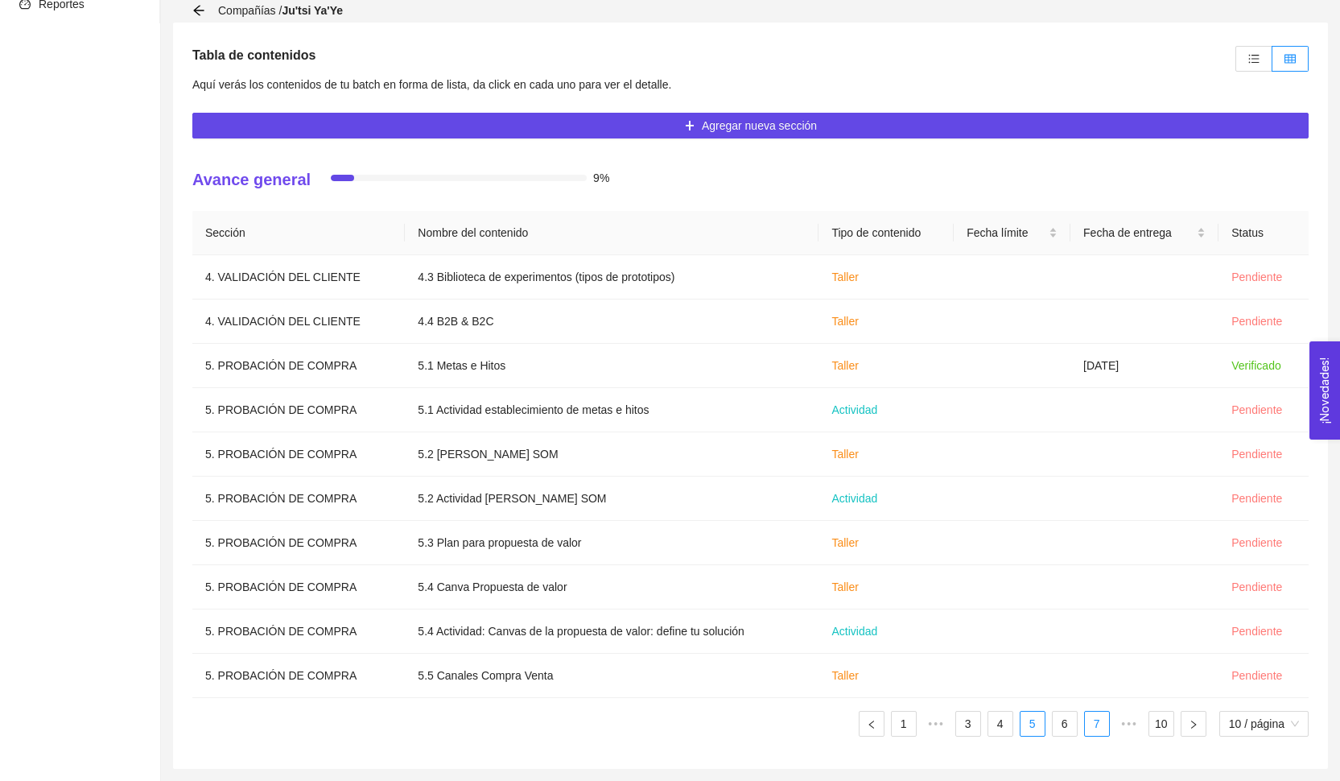
click at [1086, 719] on link "7" at bounding box center [1097, 723] width 24 height 24
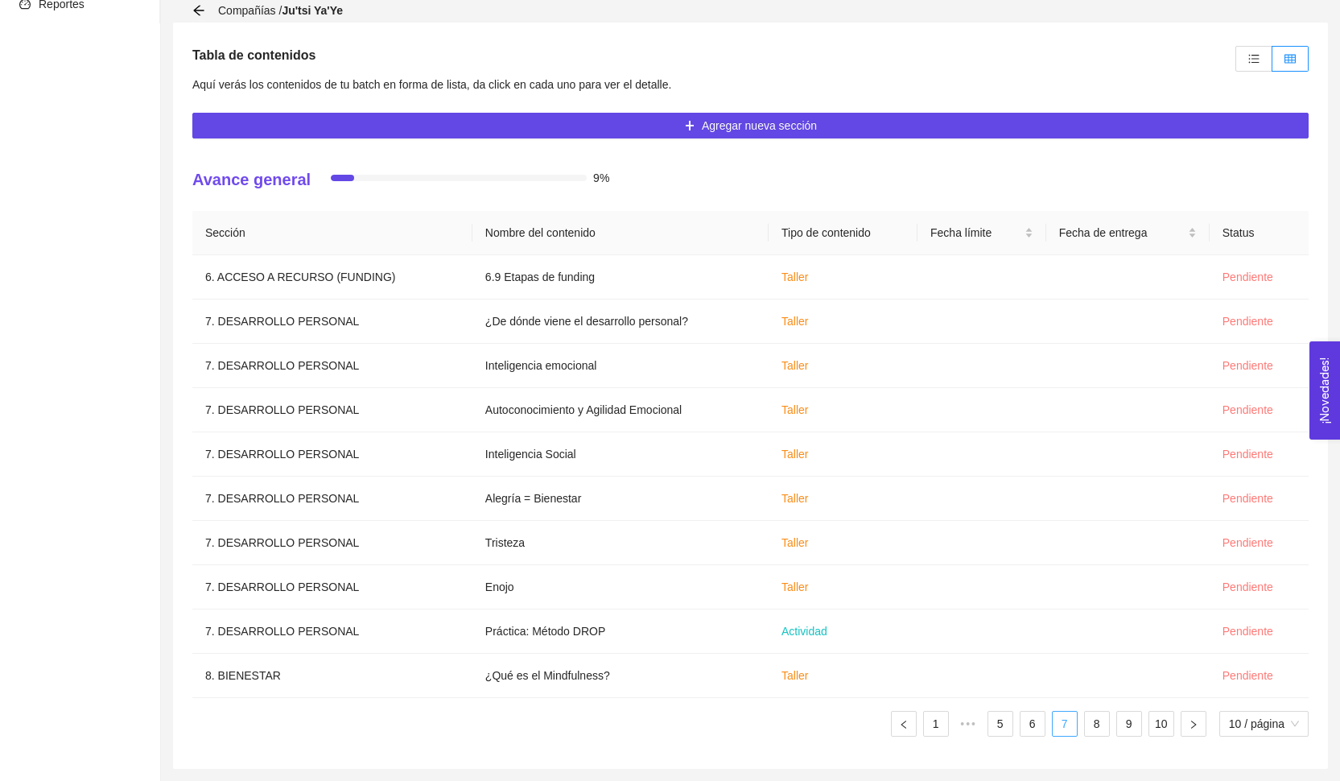
click at [1063, 730] on link "7" at bounding box center [1065, 723] width 24 height 24
click at [1078, 730] on ul "1 ••• 5 6 7 8 9 10 10 / página" at bounding box center [750, 724] width 1116 height 26
click at [1094, 731] on link "8" at bounding box center [1097, 723] width 24 height 24
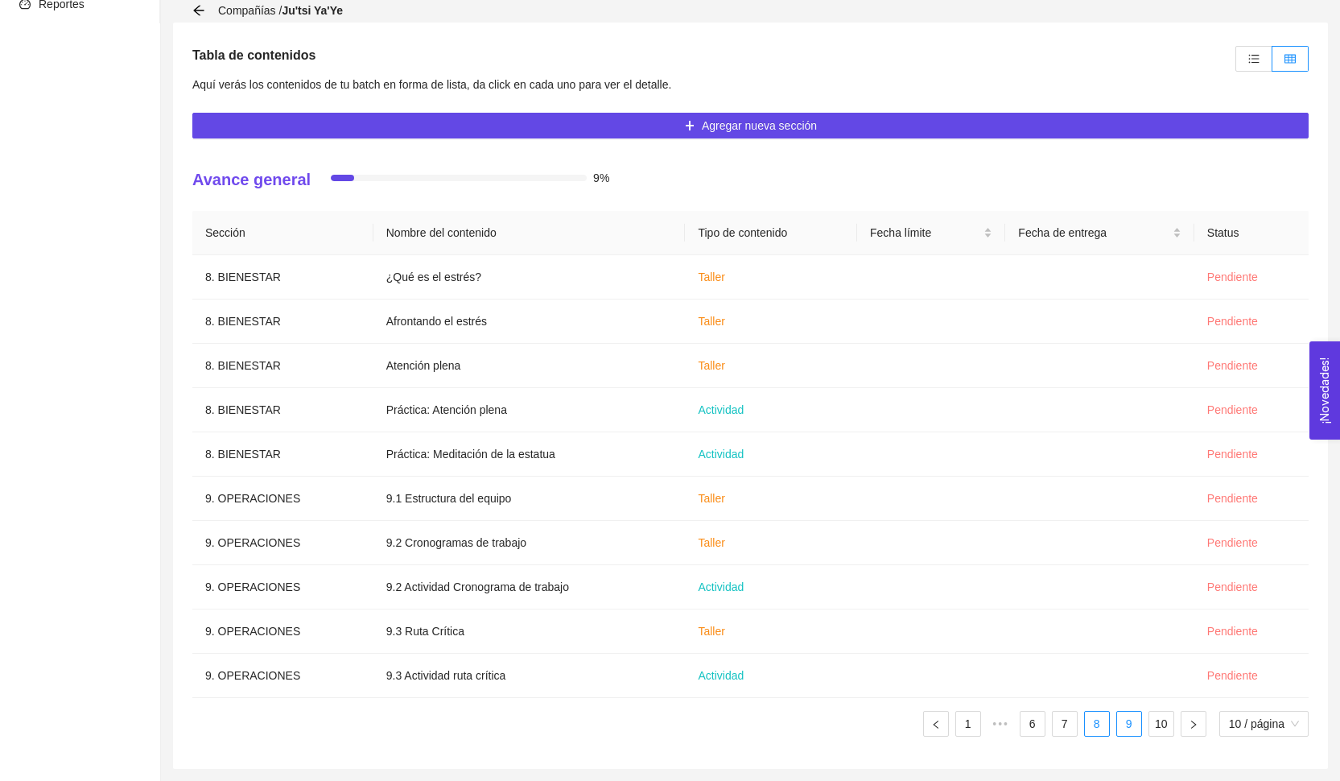
click at [1123, 731] on link "9" at bounding box center [1129, 723] width 24 height 24
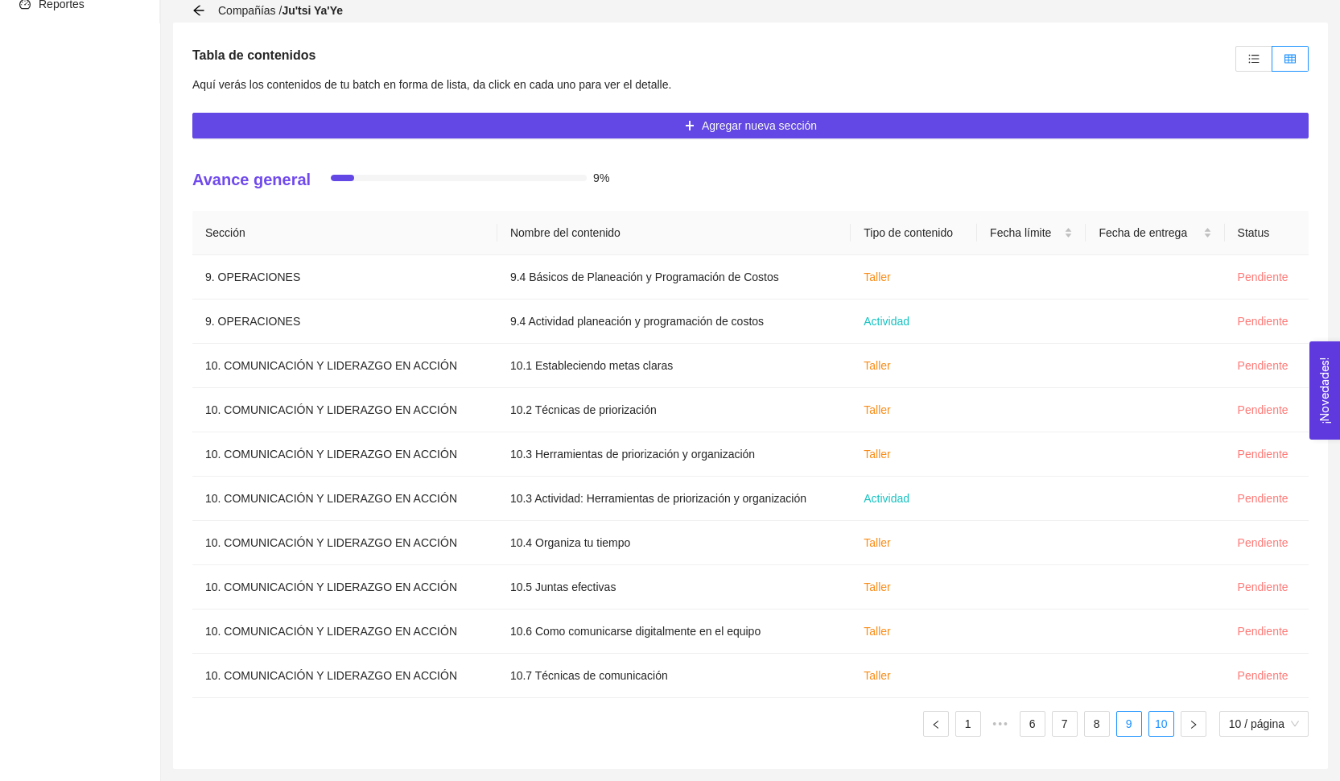
click at [1161, 727] on link "10" at bounding box center [1161, 723] width 24 height 24
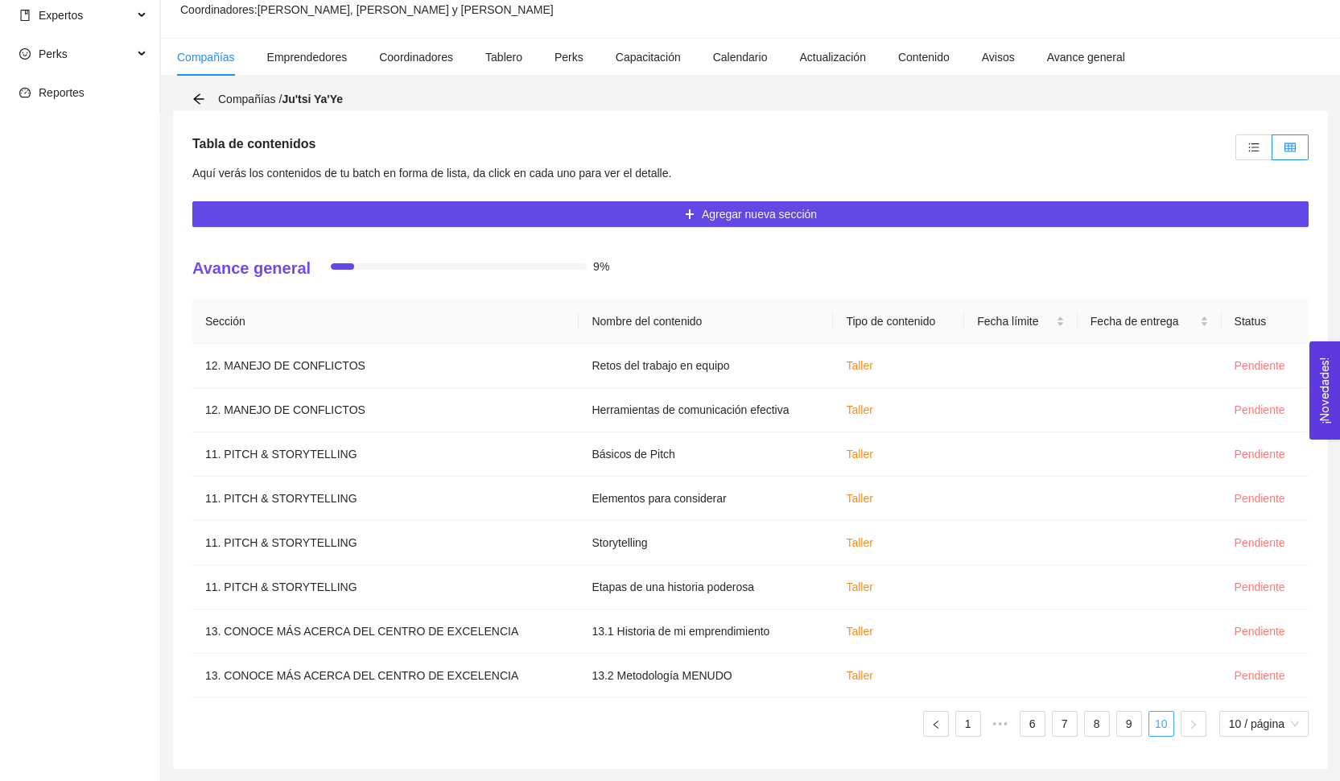
scroll to position [249, 0]
click at [960, 723] on link "1" at bounding box center [968, 723] width 24 height 24
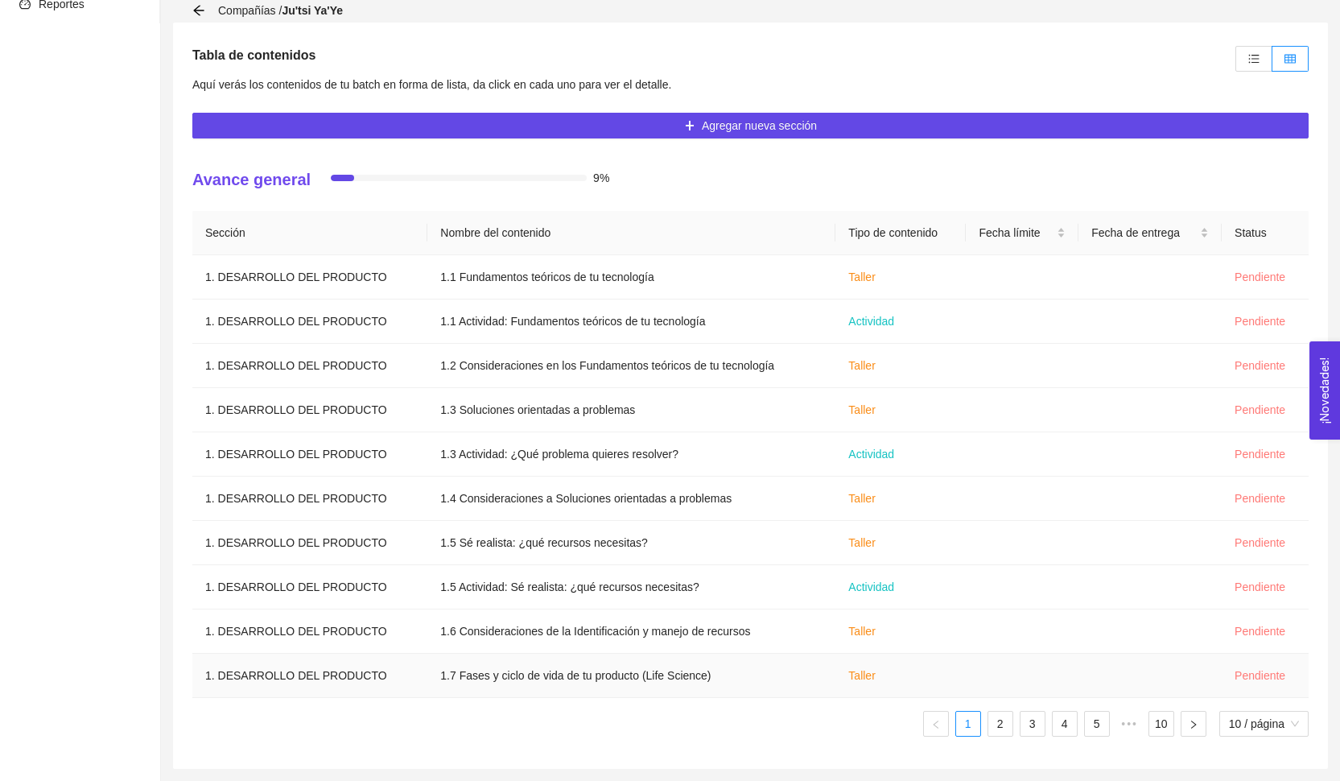
scroll to position [338, 0]
click at [1002, 722] on link "2" at bounding box center [1000, 723] width 24 height 24
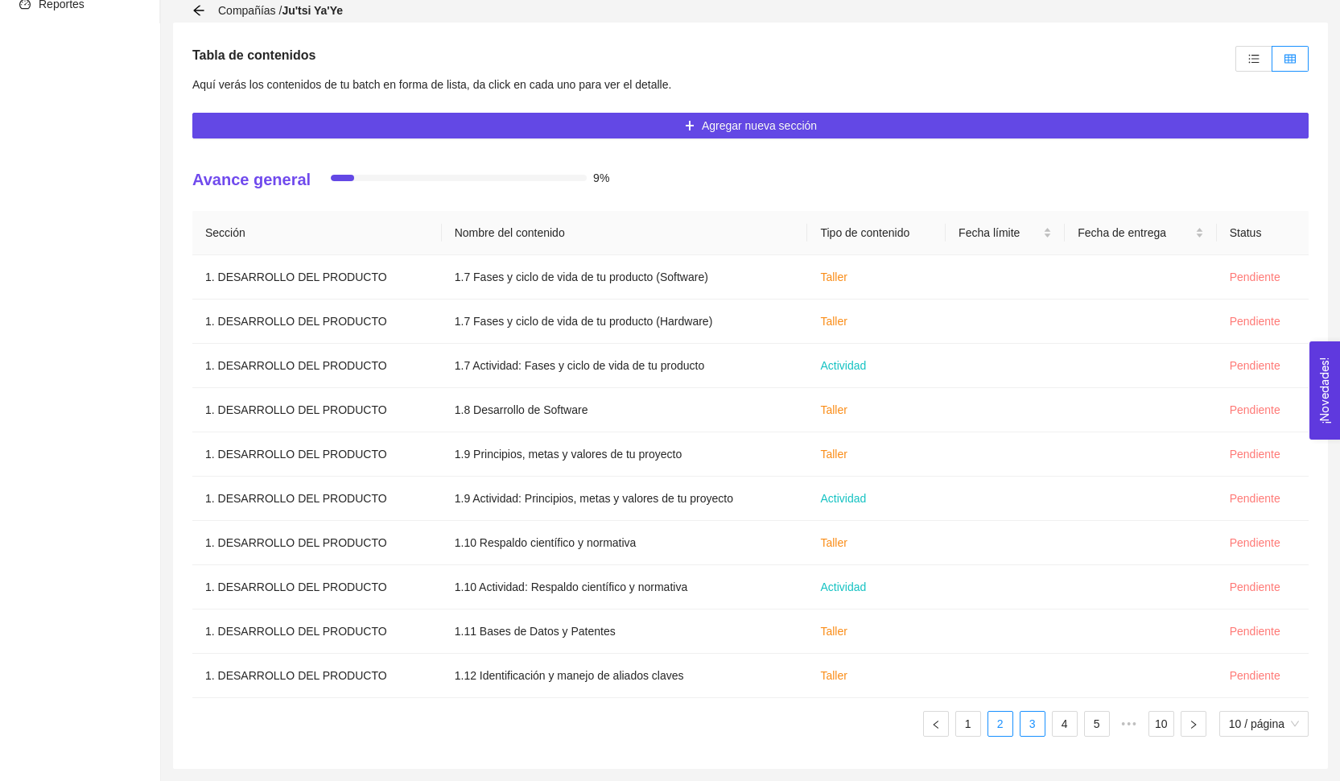
click at [1027, 722] on link "3" at bounding box center [1032, 723] width 24 height 24
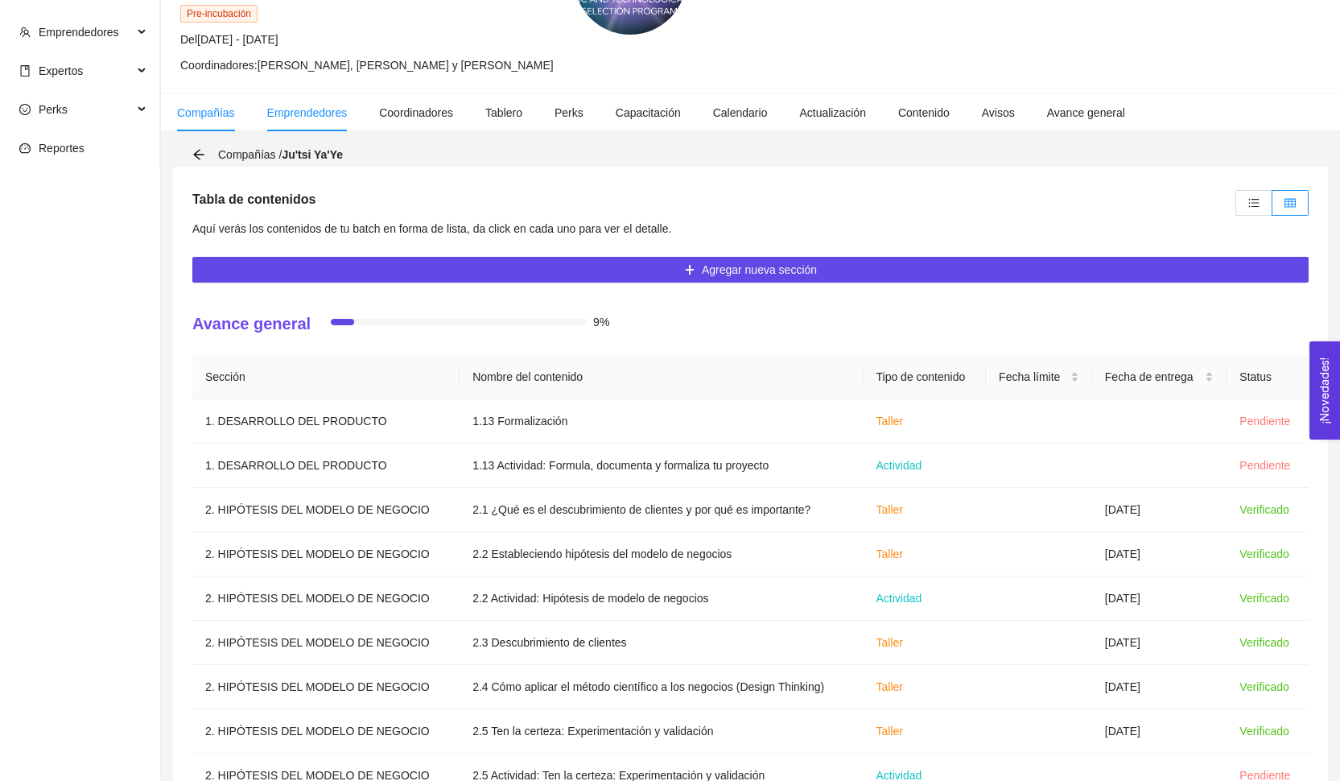
scroll to position [130, 0]
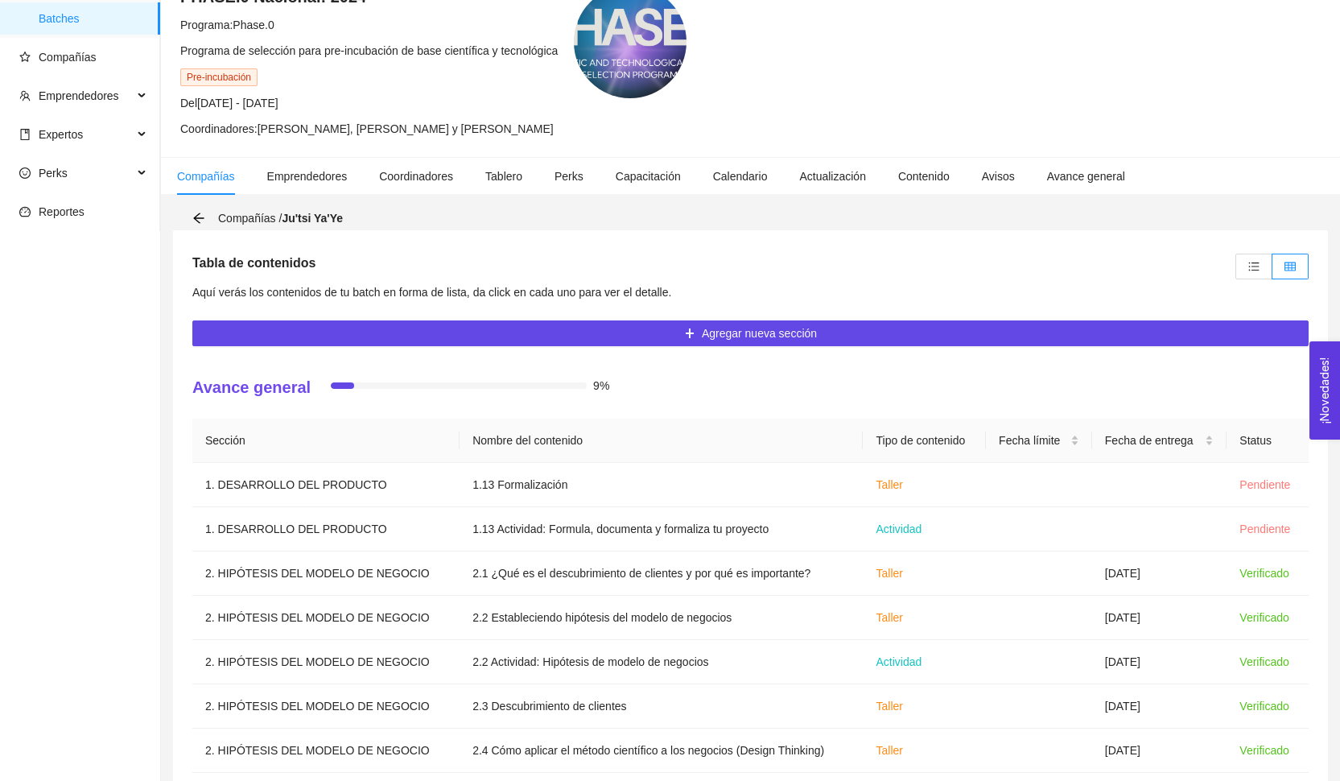
click at [189, 226] on div "Compañías / Ju'tsi Ya'Ye" at bounding box center [750, 218] width 1155 height 24
click at [195, 225] on div "Compañías / Ju'tsi Ya'Ye" at bounding box center [272, 218] width 160 height 18
click at [196, 215] on icon "arrow-left" at bounding box center [198, 218] width 13 height 13
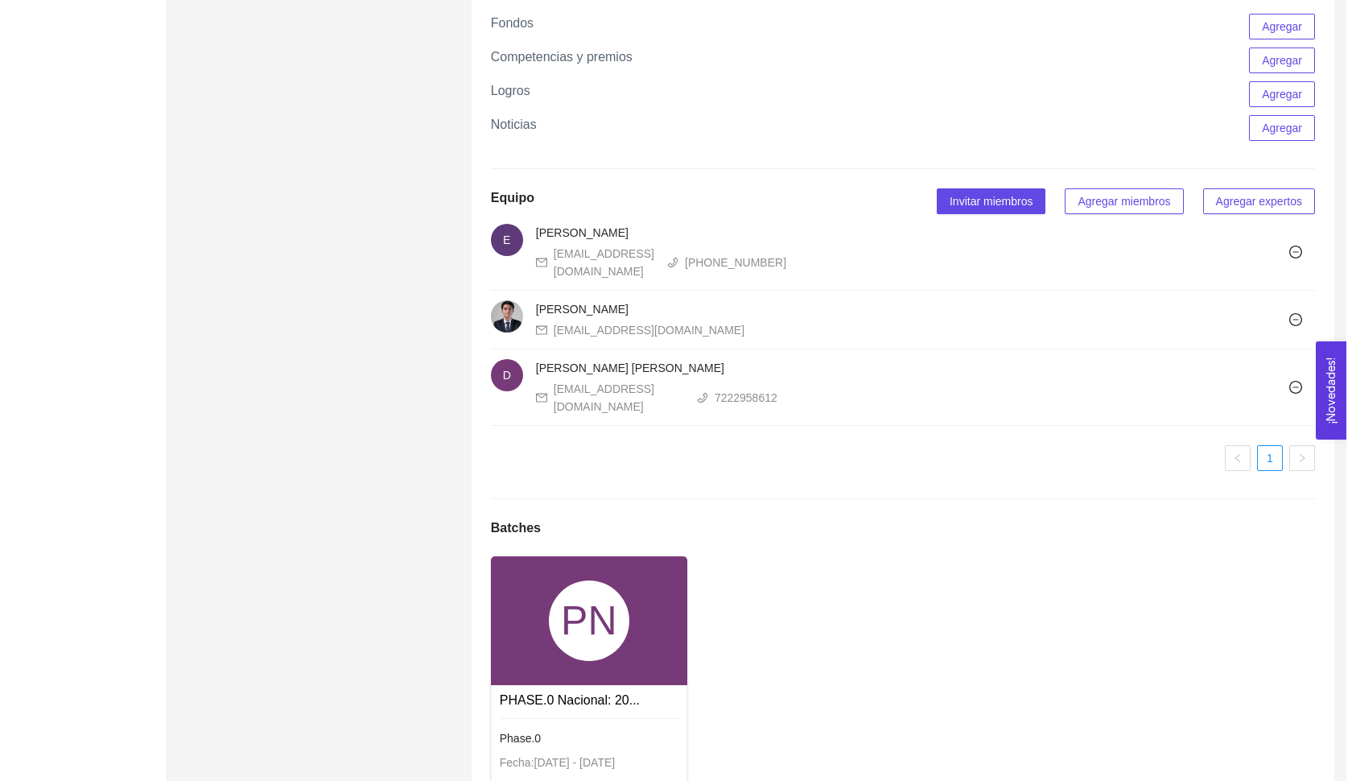
scroll to position [883, 0]
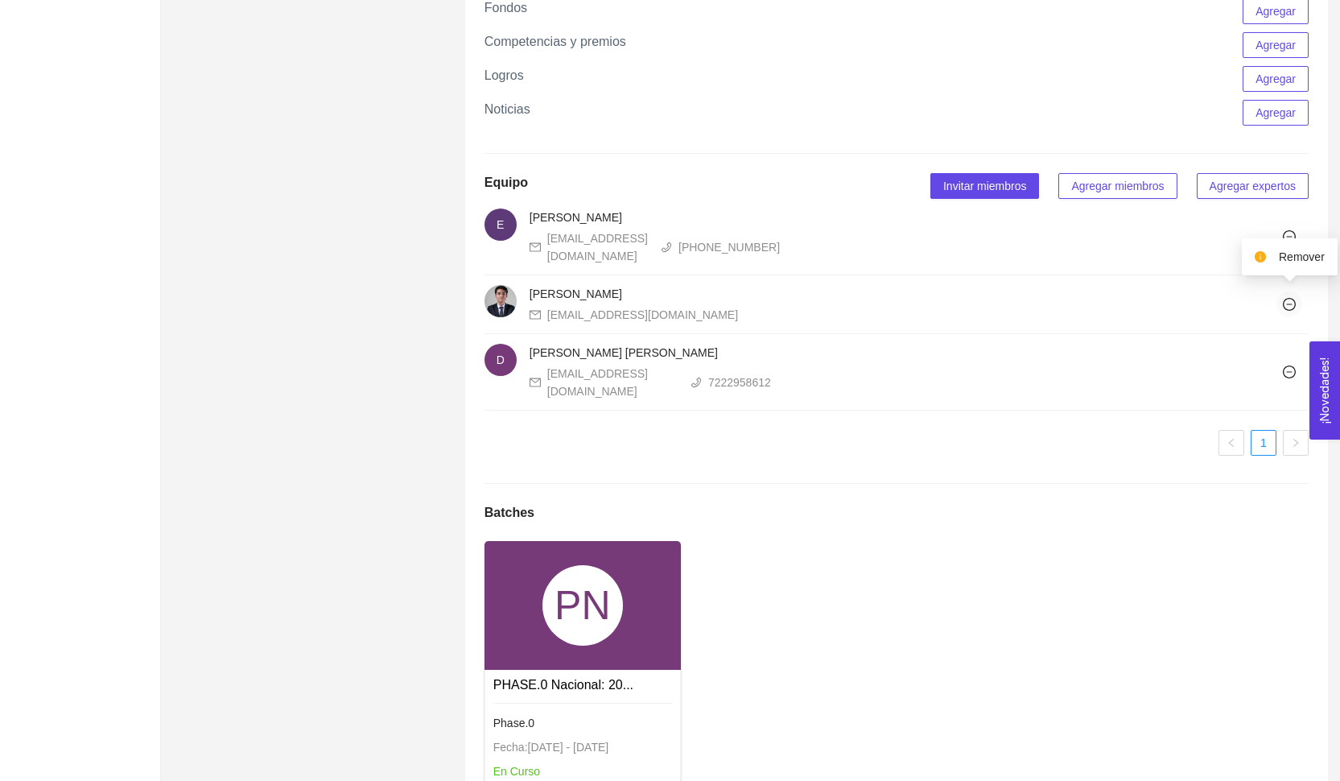
click at [1292, 307] on icon "minus-circle" at bounding box center [1289, 304] width 13 height 13
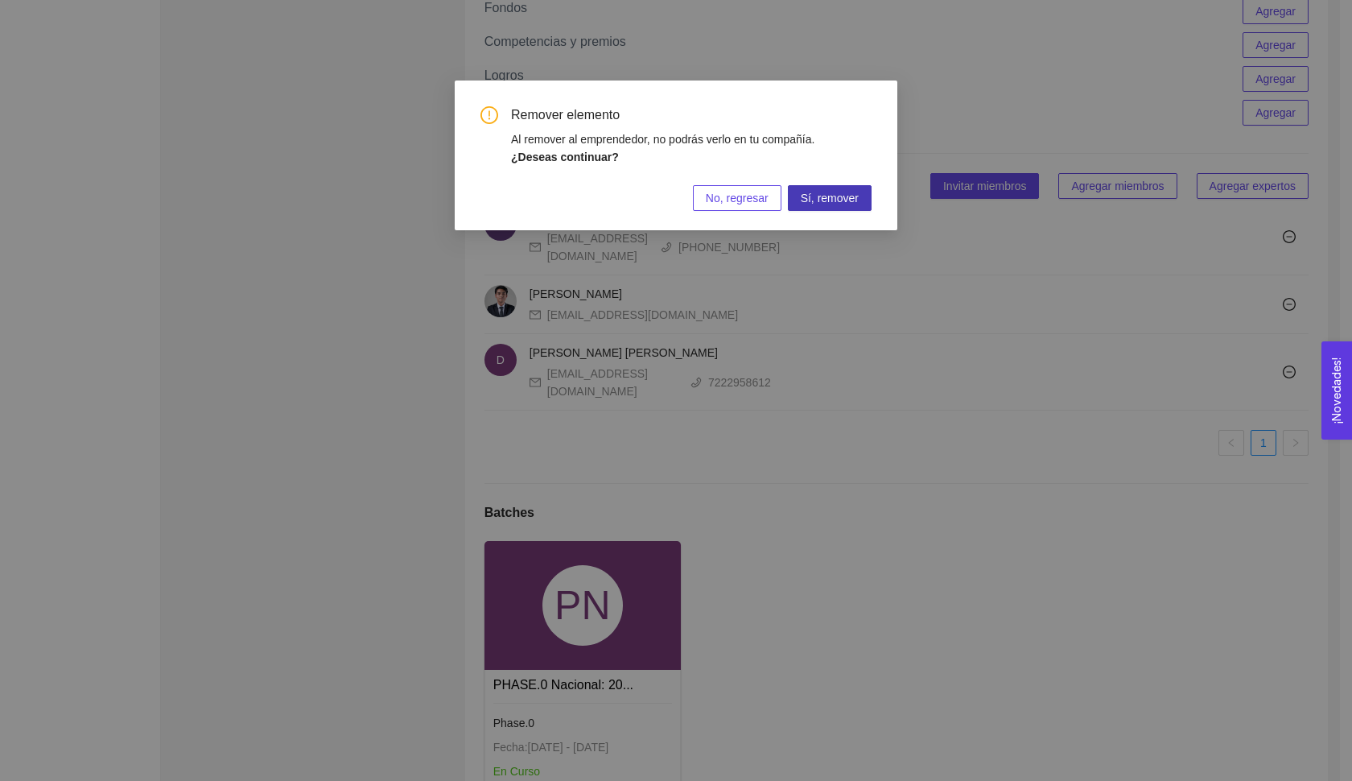
click at [808, 199] on span "Sí, remover" at bounding box center [830, 198] width 58 height 18
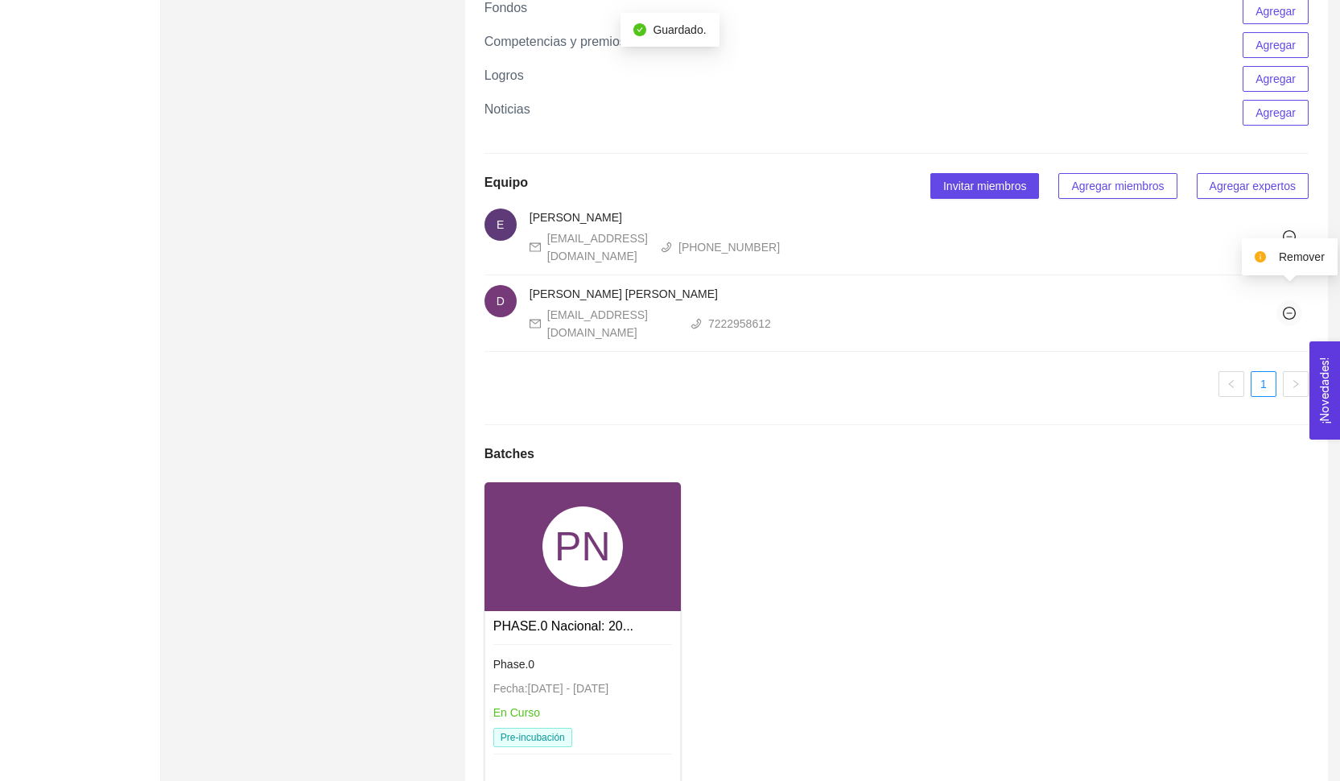
click at [1287, 311] on button "button" at bounding box center [1289, 313] width 26 height 26
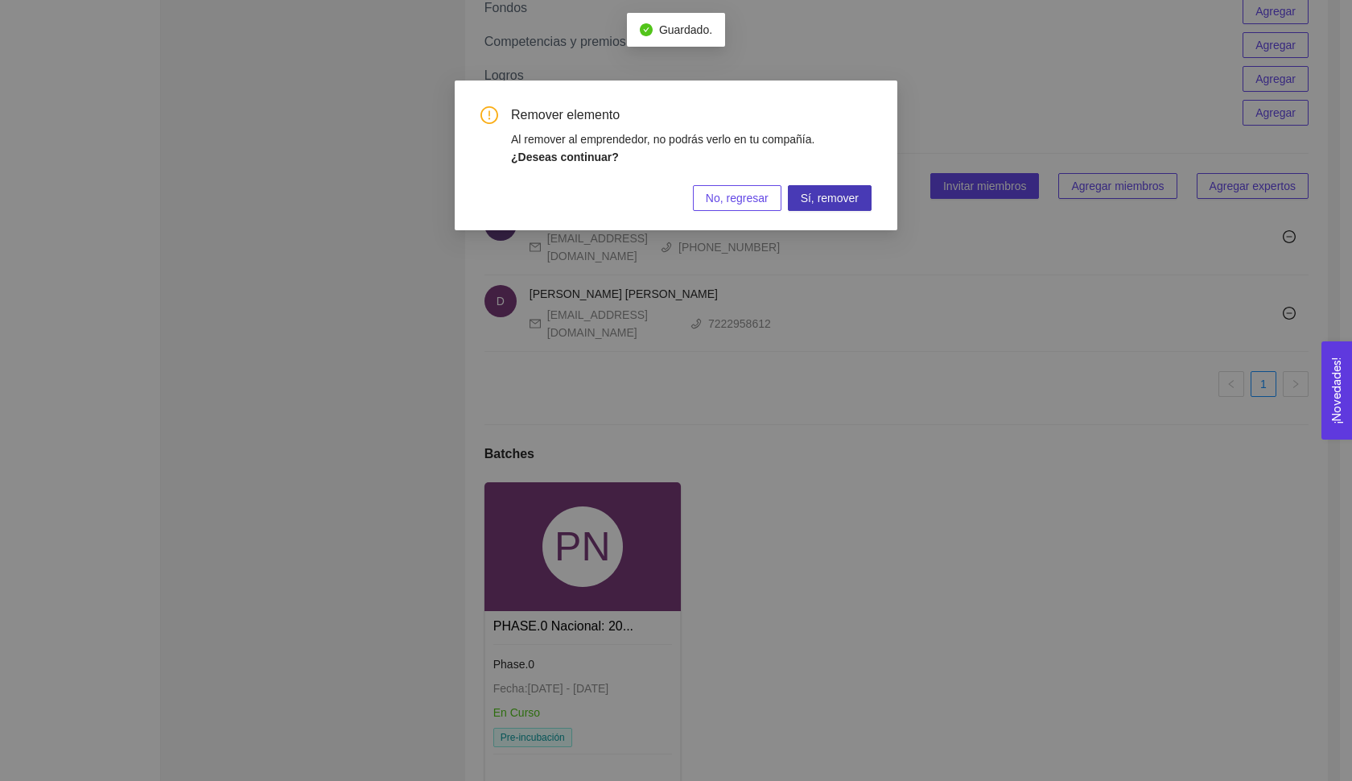
click at [839, 201] on span "Sí, remover" at bounding box center [830, 198] width 58 height 18
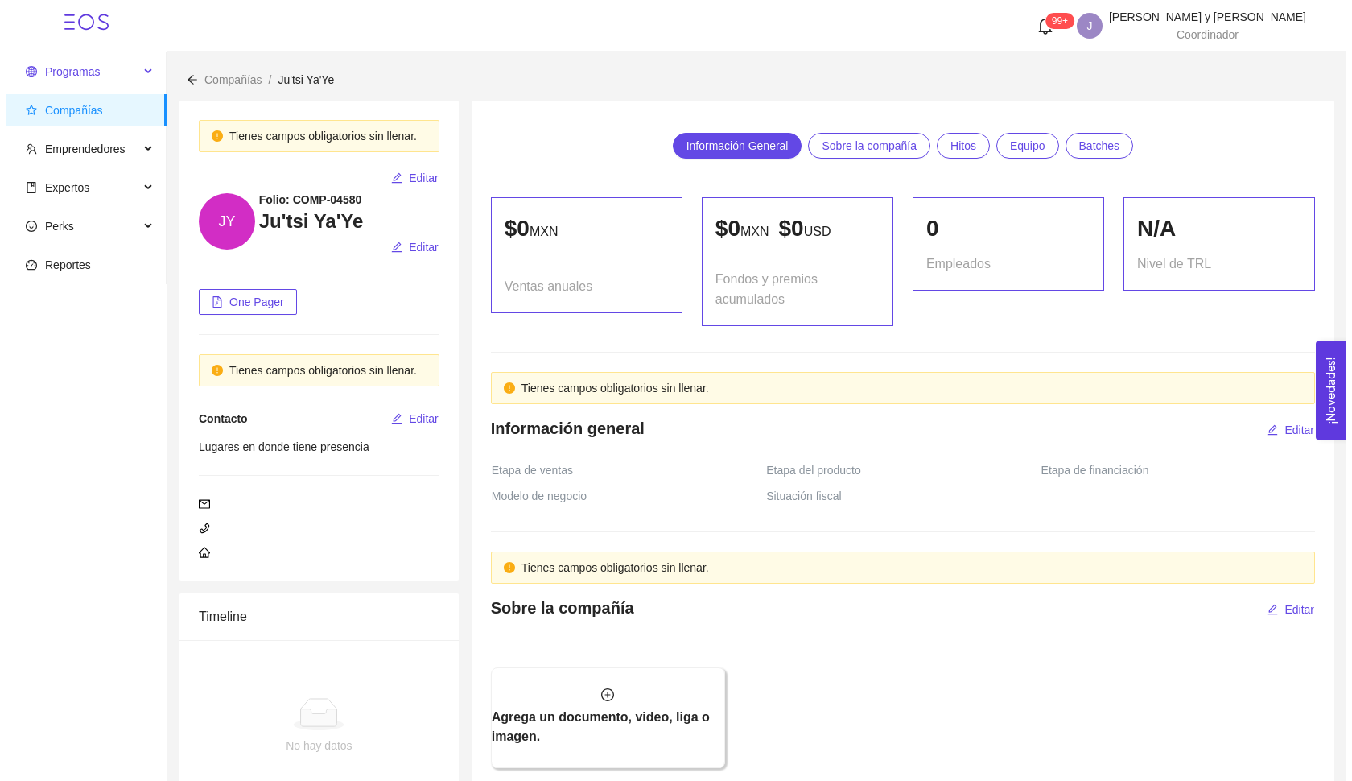
scroll to position [0, 0]
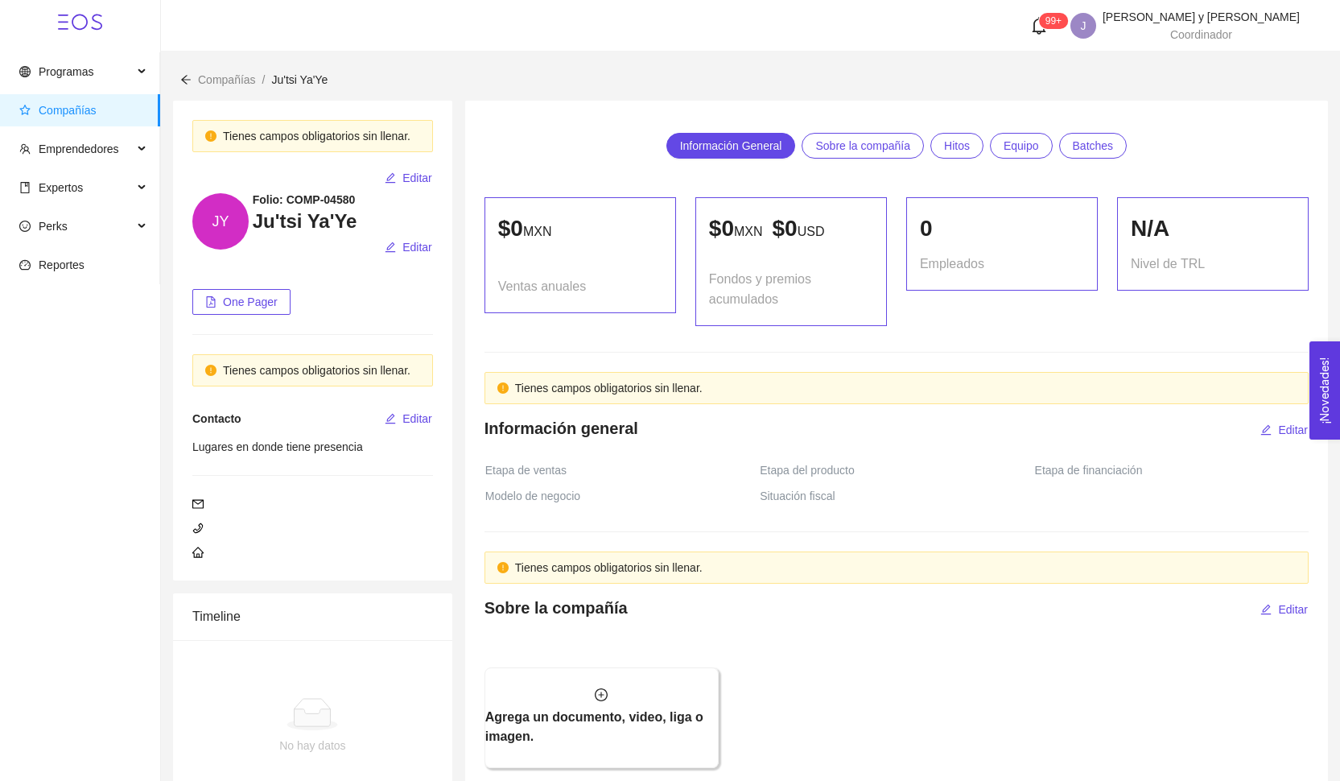
click at [186, 80] on icon "arrow-left" at bounding box center [186, 79] width 10 height 9
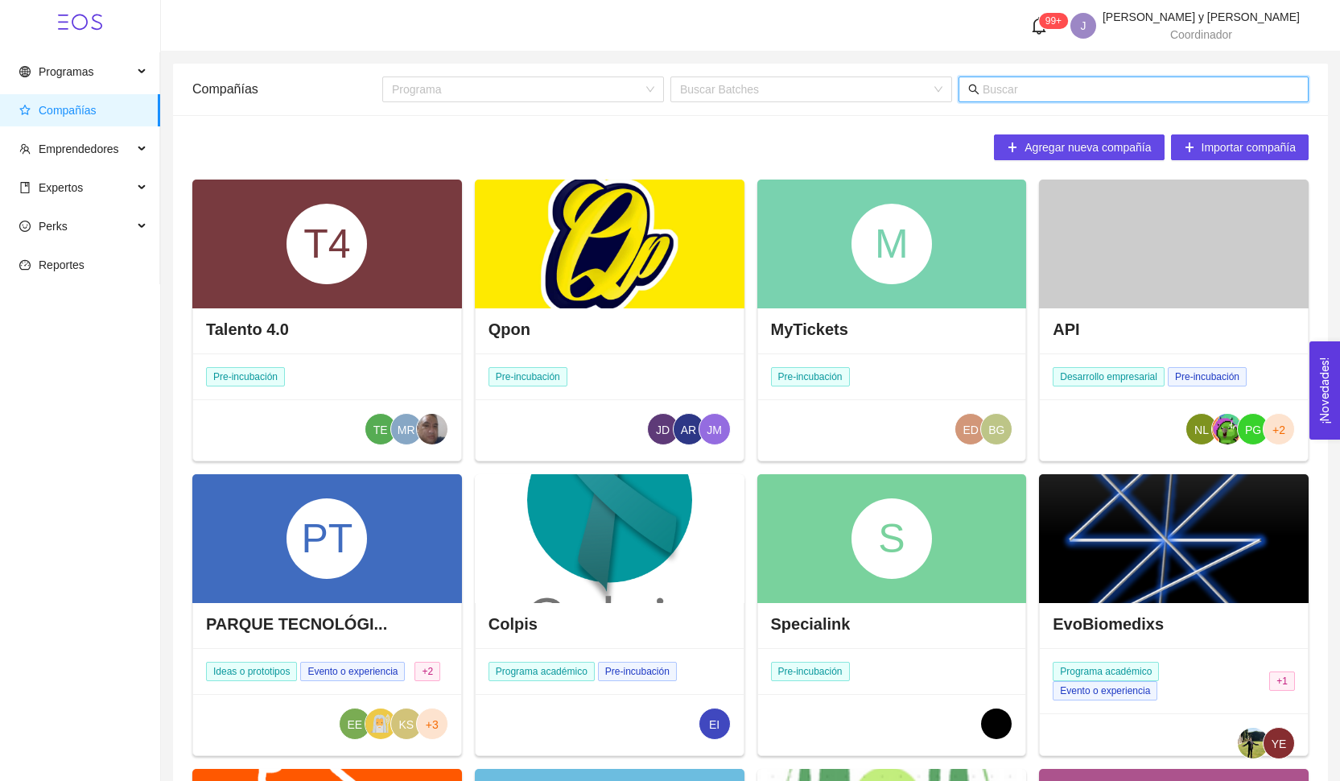
drag, startPoint x: 1028, startPoint y: 84, endPoint x: 1023, endPoint y: 73, distance: 12.3
click at [1028, 85] on input "text" at bounding box center [1141, 89] width 316 height 18
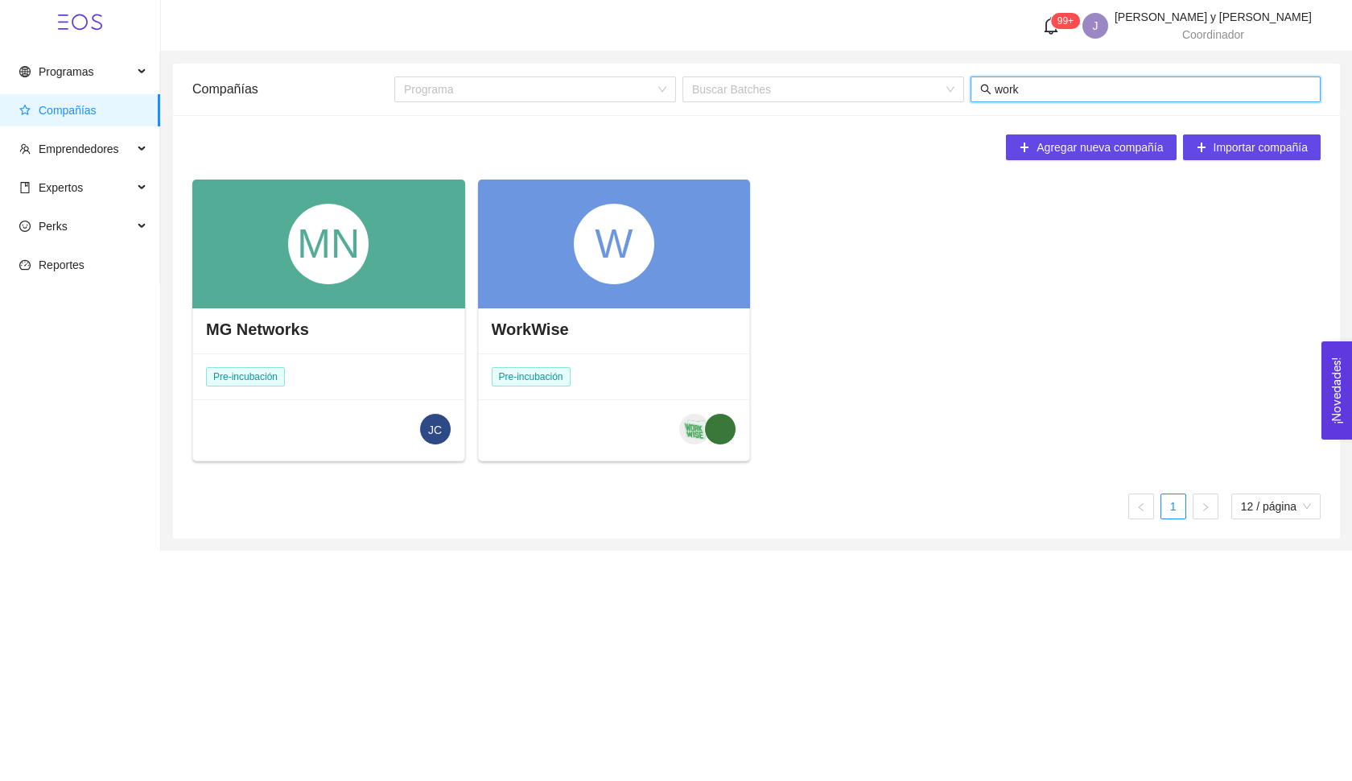
type input "work"
click at [571, 274] on div "W" at bounding box center [614, 243] width 273 height 129
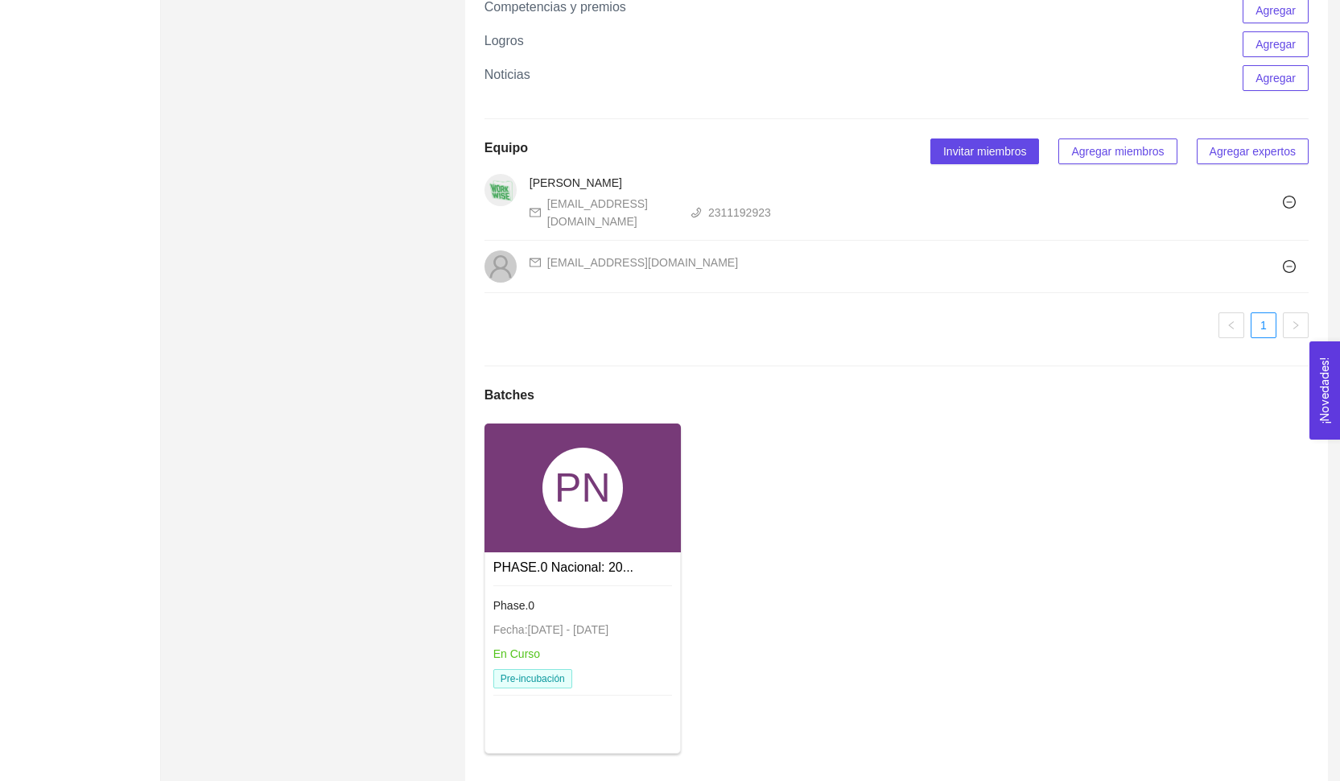
scroll to position [916, 0]
click at [578, 494] on div "PN" at bounding box center [582, 489] width 80 height 80
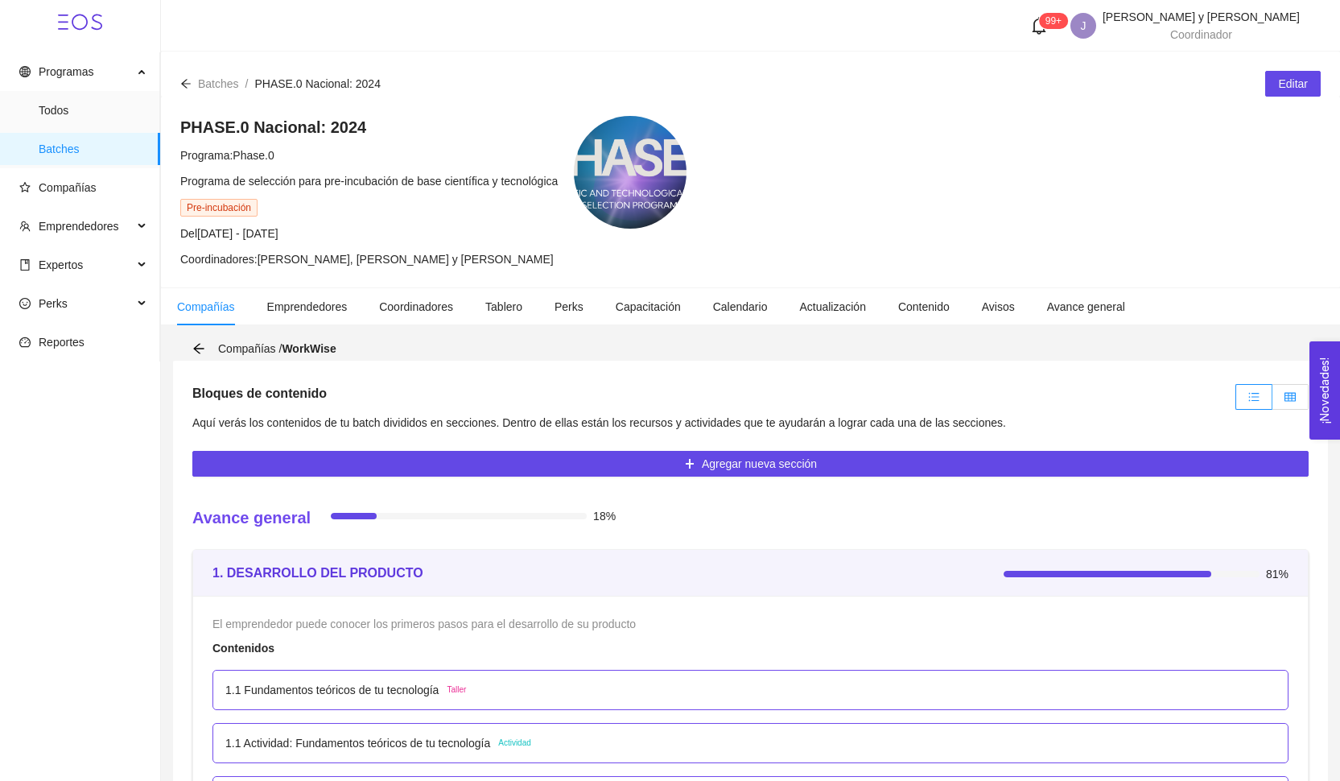
click at [1286, 397] on icon "table" at bounding box center [1289, 396] width 11 height 11
click at [1272, 401] on input "radio" at bounding box center [1272, 401] width 0 height 0
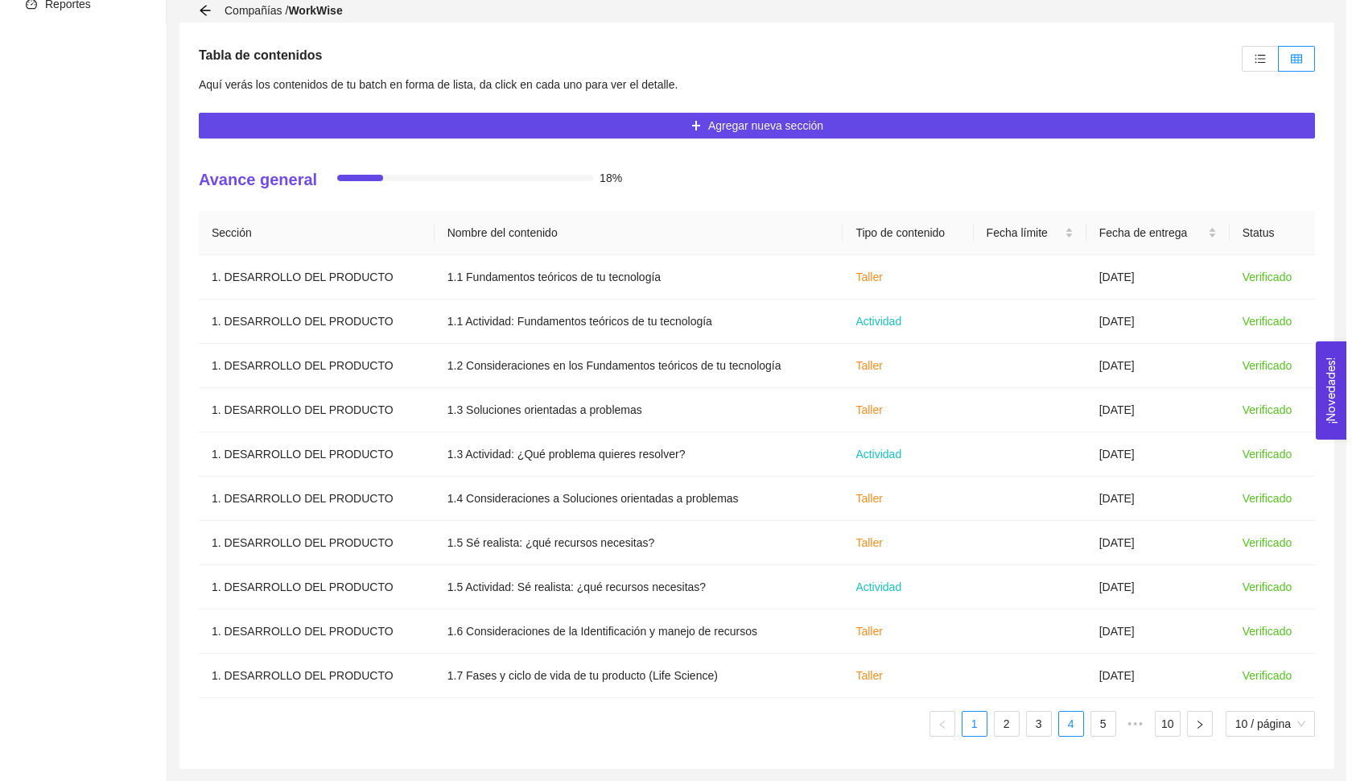
scroll to position [338, 0]
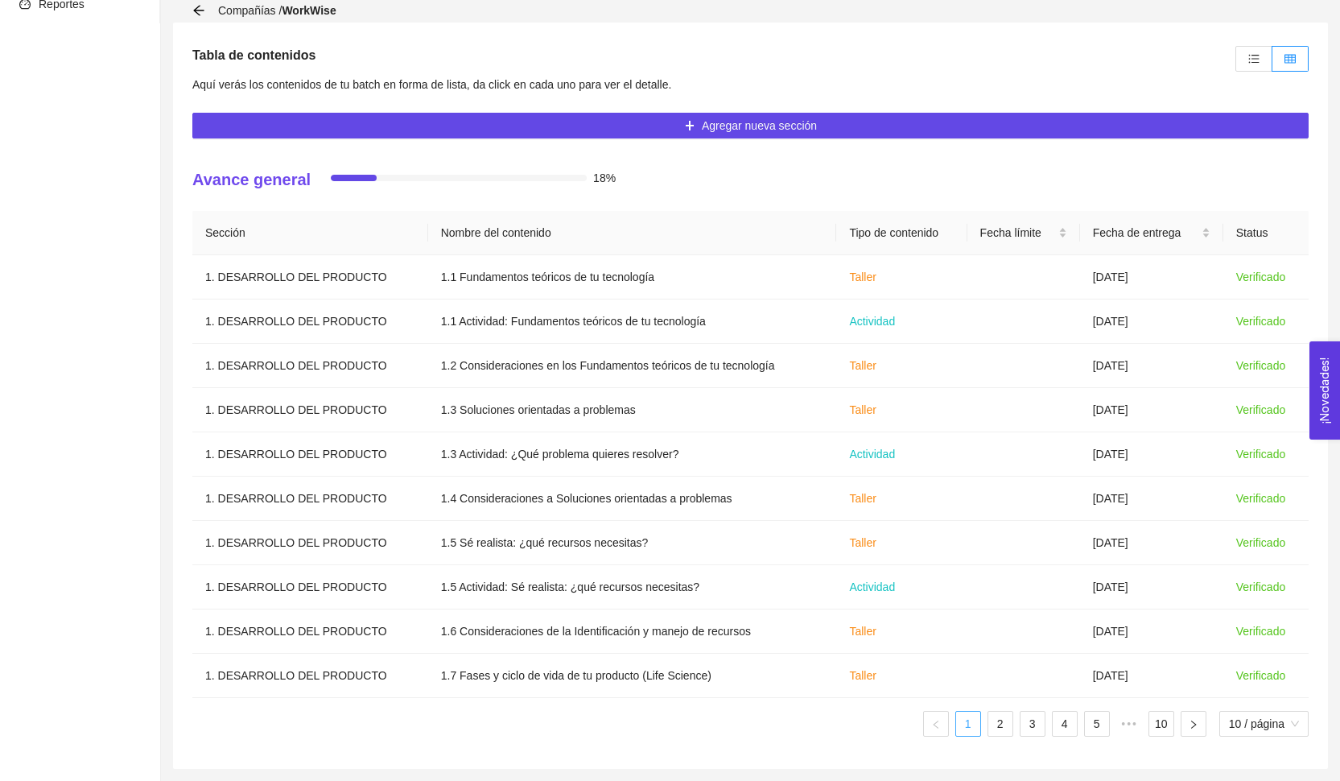
click at [975, 728] on link "1" at bounding box center [968, 723] width 24 height 24
click at [994, 729] on link "2" at bounding box center [1000, 723] width 24 height 24
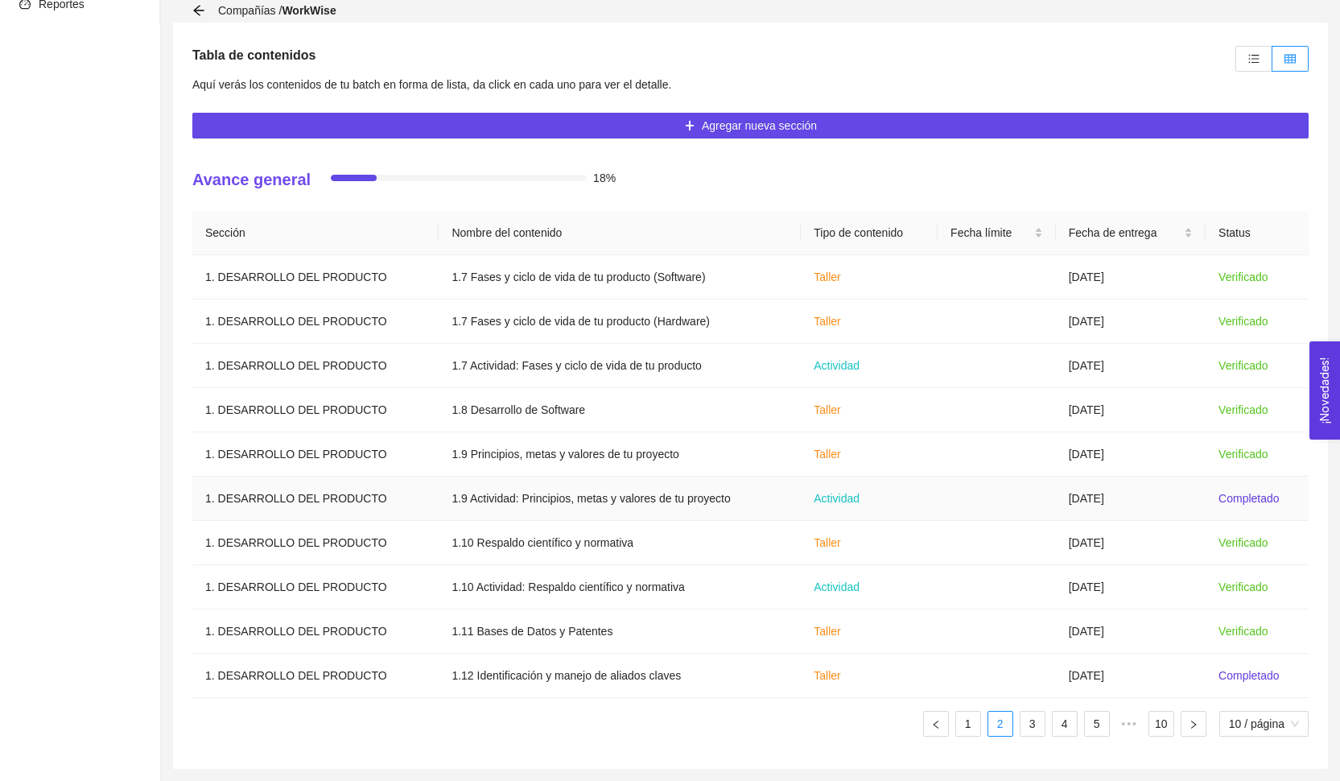
click at [1095, 501] on td "[DATE]" at bounding box center [1131, 498] width 150 height 44
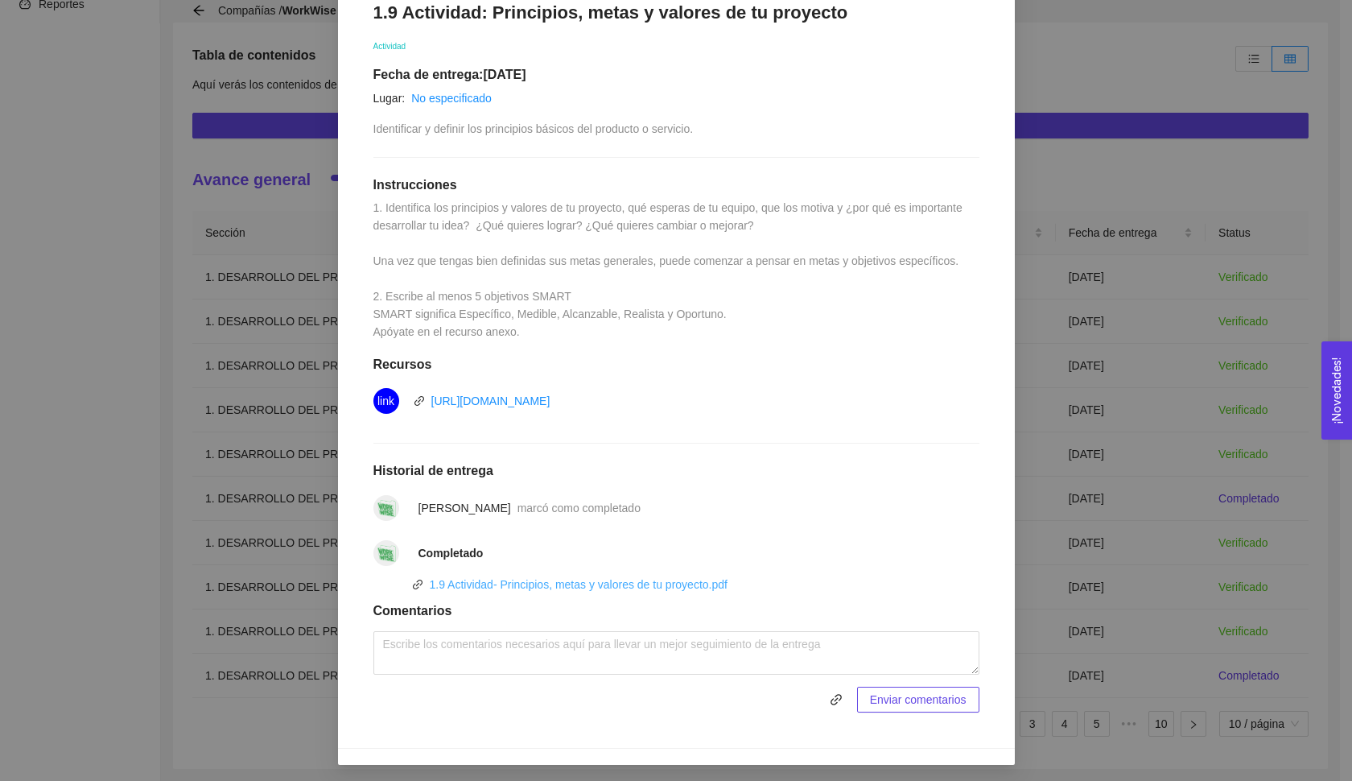
click at [592, 582] on link "1.9 Actividad- Principios, metas y valores de tu proyecto.pdf" at bounding box center [579, 584] width 298 height 13
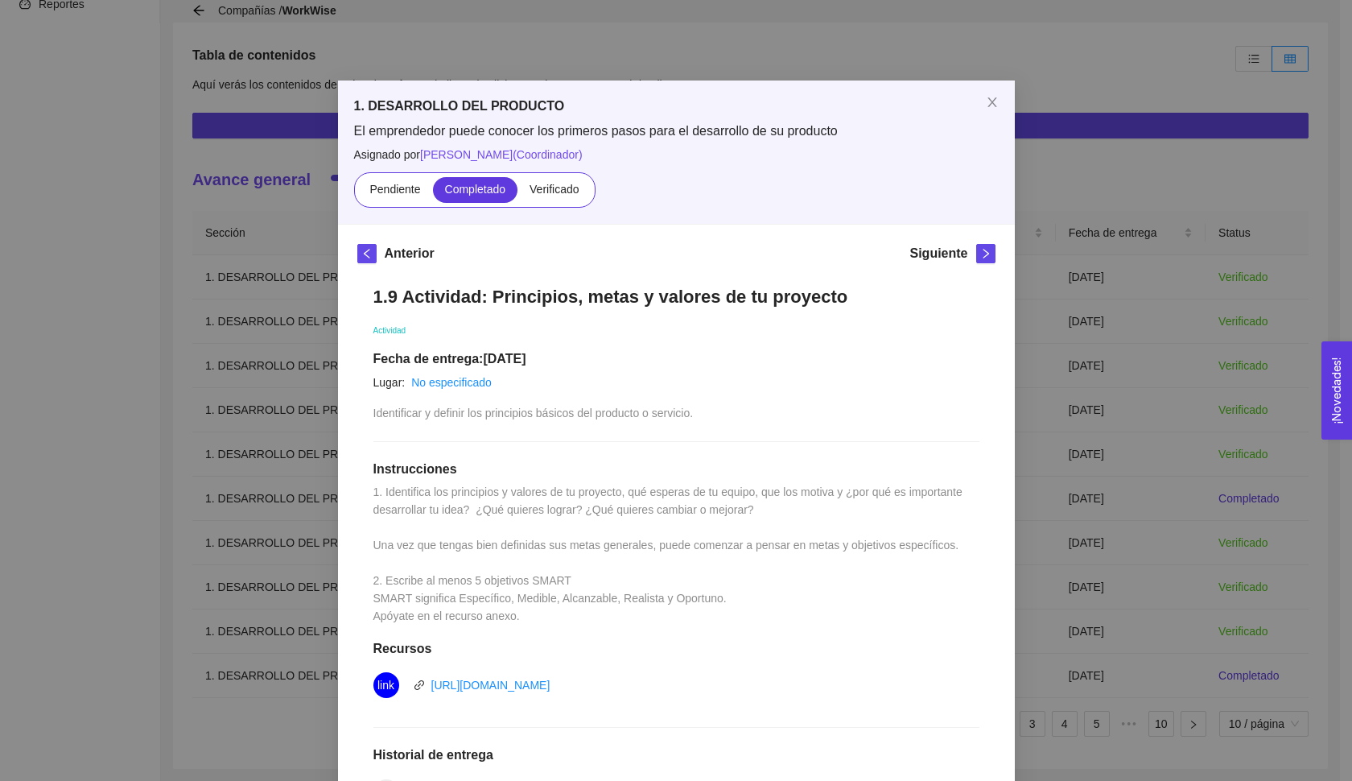
scroll to position [0, 0]
click at [1116, 354] on div "1. DESARROLLO DEL PRODUCTO El emprendedor puede conocer los primeros pasos para…" at bounding box center [676, 390] width 1352 height 781
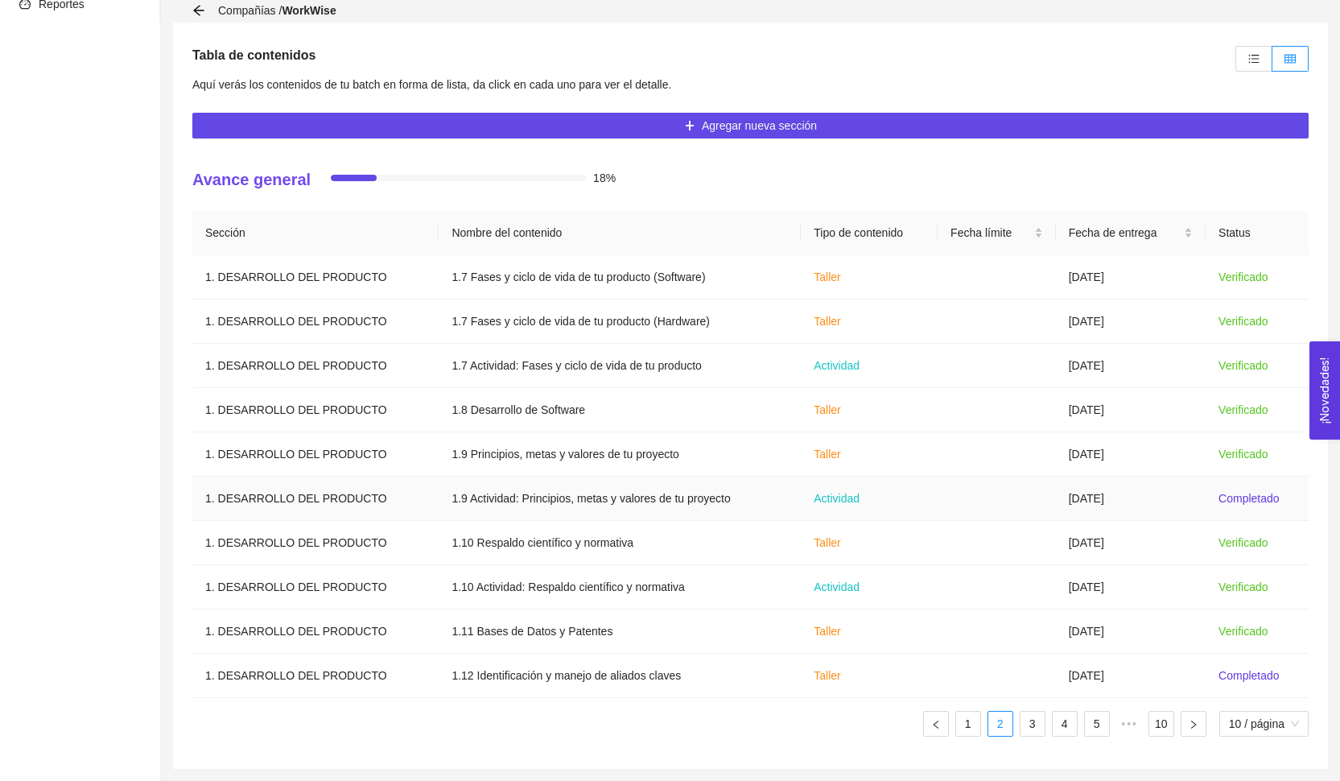
click at [727, 492] on td "1.9 Actividad: Principios, metas y valores de tu proyecto" at bounding box center [620, 498] width 362 height 44
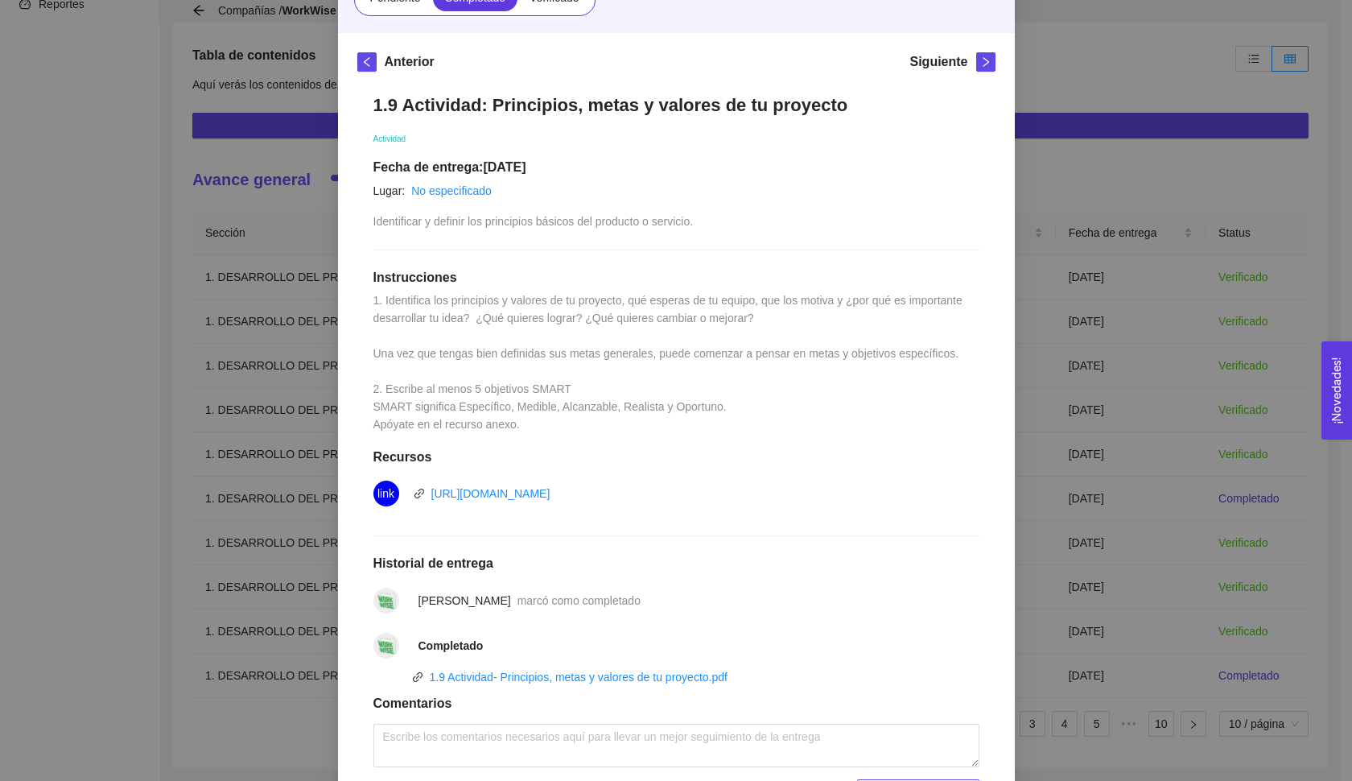
scroll to position [20, 0]
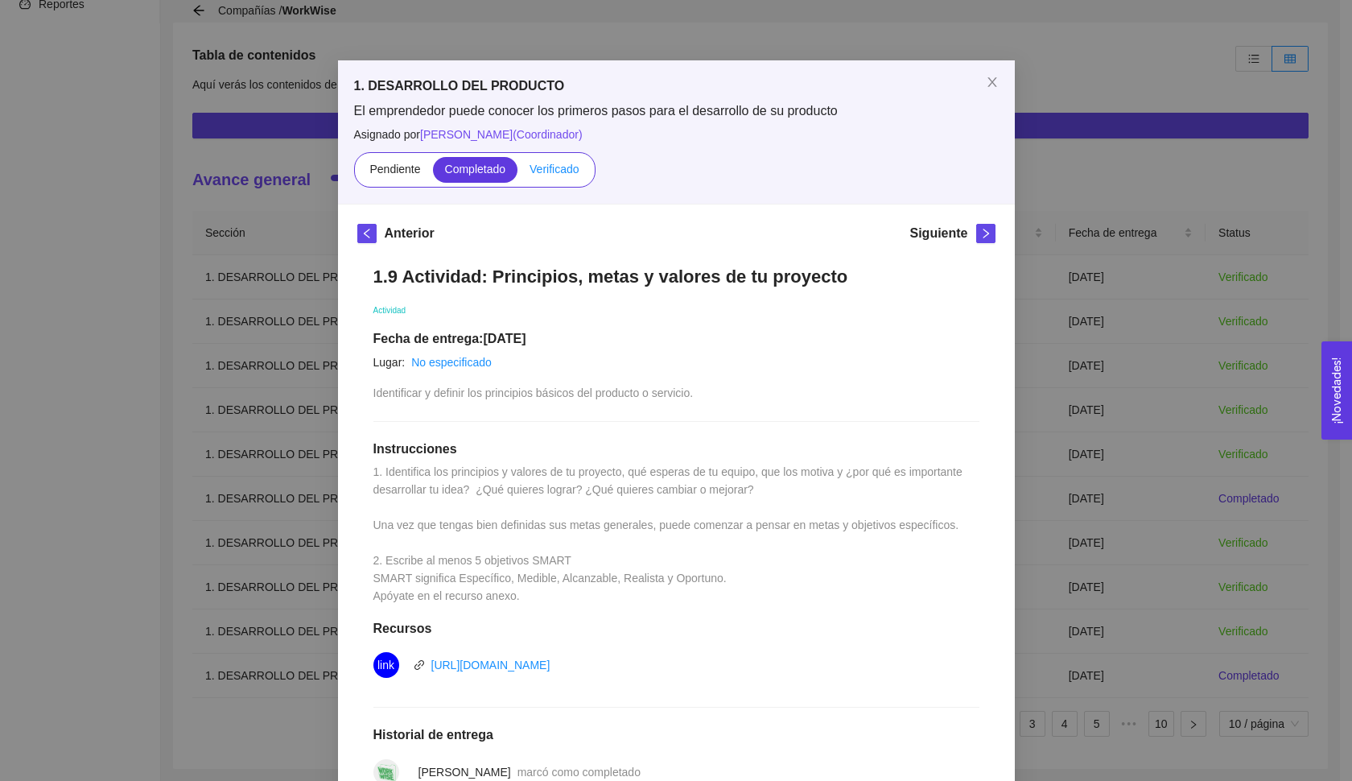
click at [575, 159] on label "Verificado" at bounding box center [553, 170] width 73 height 26
click at [517, 173] on input "Verificado" at bounding box center [517, 173] width 0 height 0
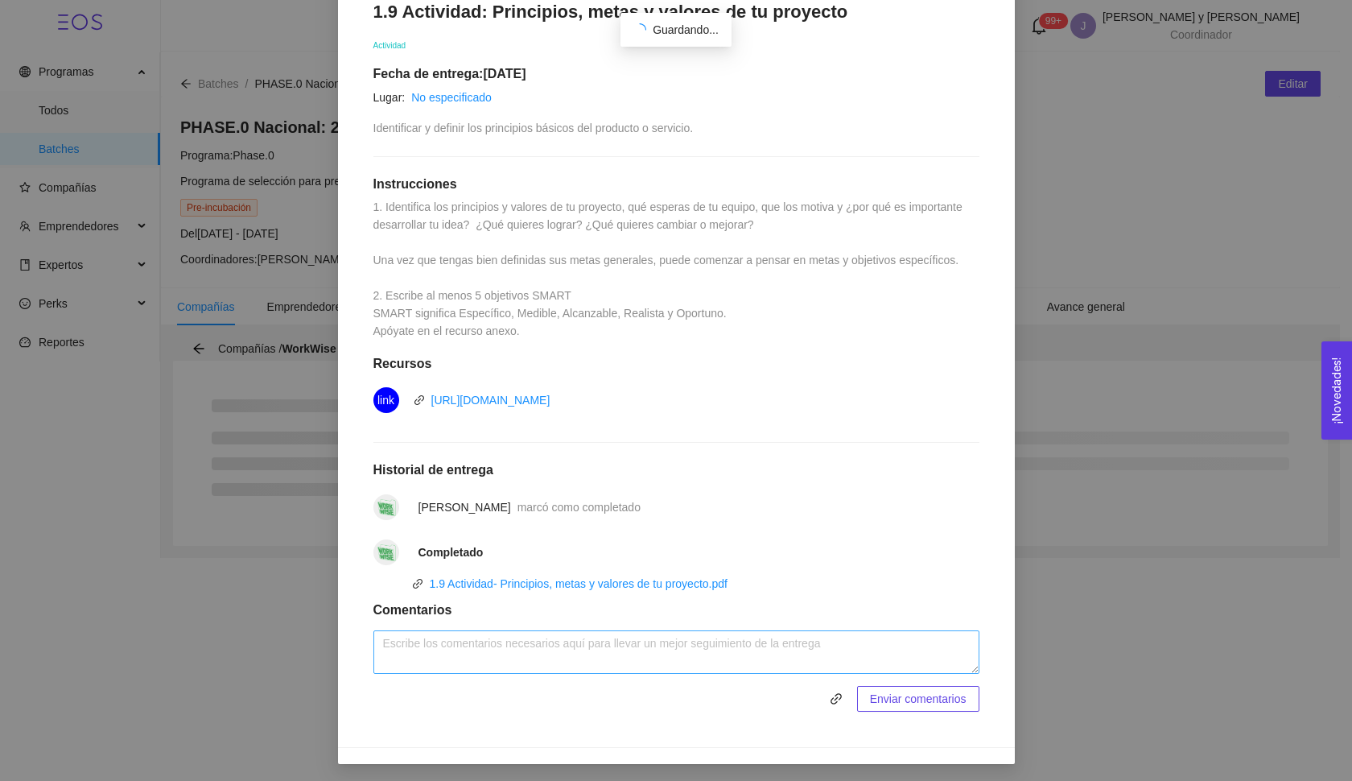
scroll to position [284, 0]
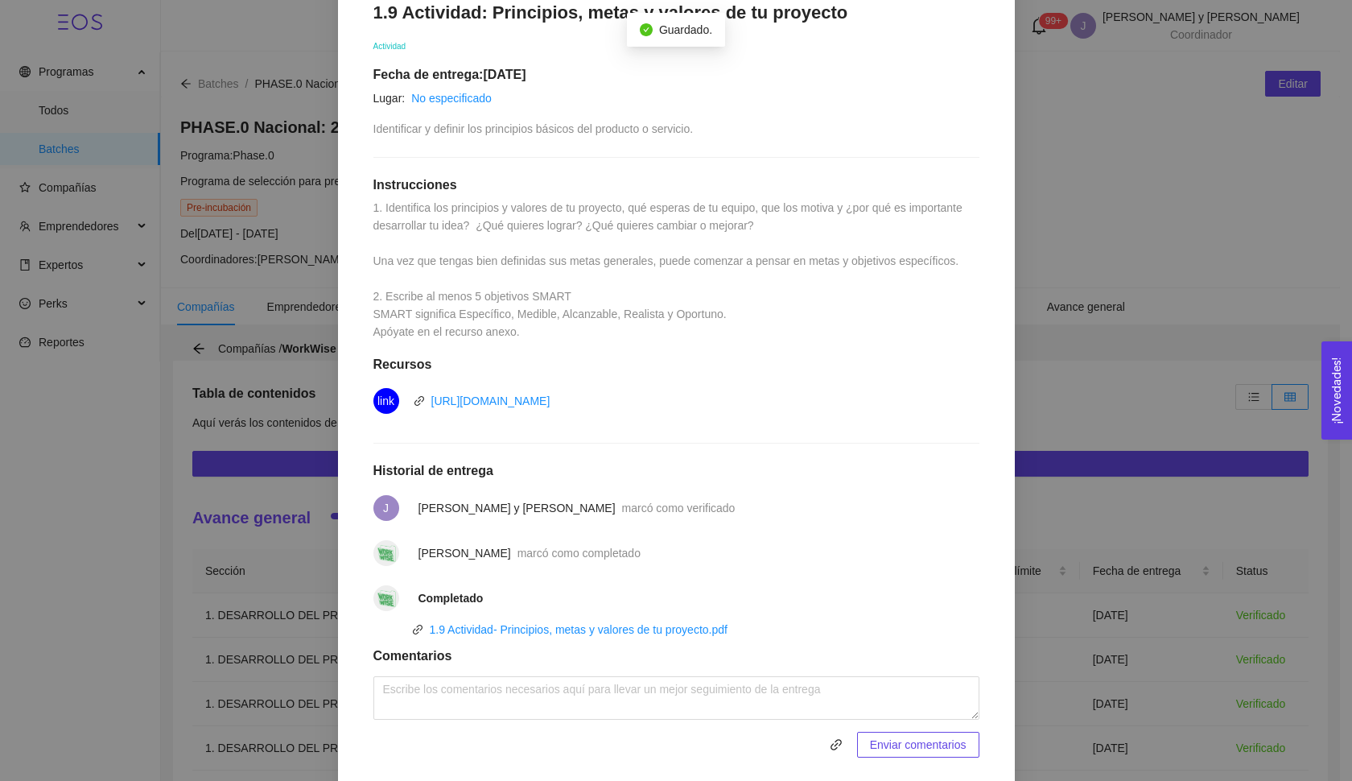
click at [530, 658] on h1 "Comentarios" at bounding box center [676, 656] width 606 height 16
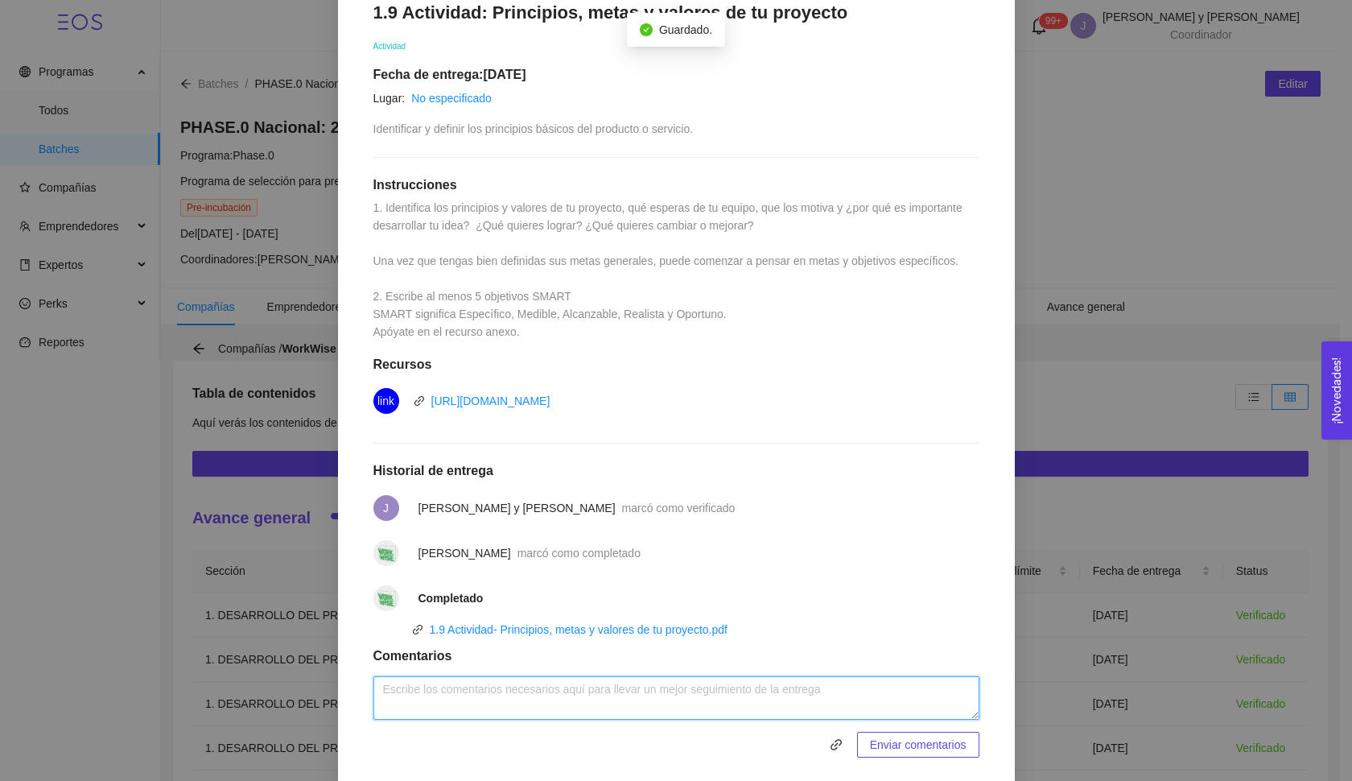
click at [513, 692] on textarea at bounding box center [676, 697] width 606 height 43
paste textarea "¿cuáles son las funcionalidades mínimas que sí o sí debe incluir? Eso ayuda a e…"
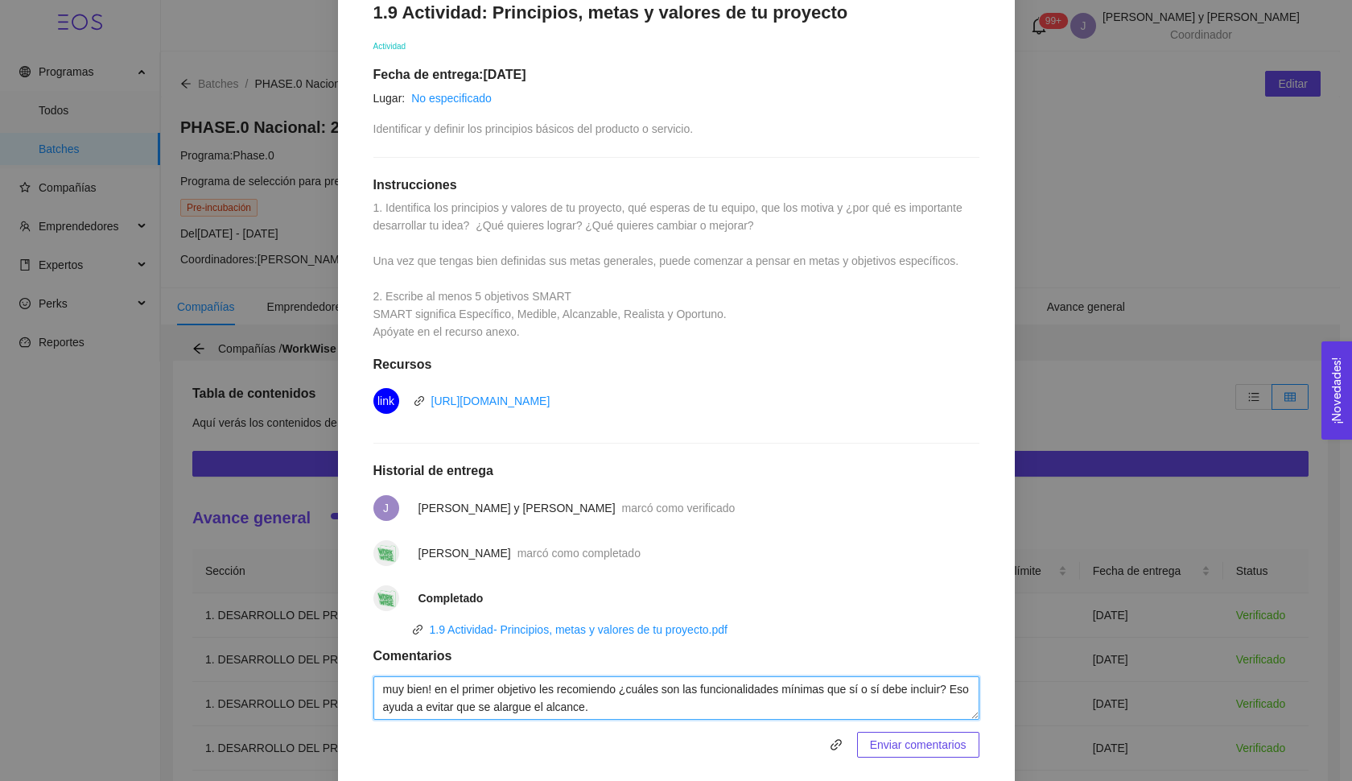
click at [618, 690] on textarea "muy bien! en el primer objetivo les recomiendo ¿cuáles son las funcionalidades …" at bounding box center [676, 697] width 606 height 43
click at [686, 691] on textarea "muy bien! en el primer objetivo les recomiendo especificar ¿cuáles son las func…" at bounding box center [676, 697] width 606 height 43
click at [445, 703] on textarea "muy bien! en el primer objetivo les recomiendo especificar cuáles son las funci…" at bounding box center [676, 697] width 606 height 43
drag, startPoint x: 596, startPoint y: 707, endPoint x: 770, endPoint y: 700, distance: 173.9
click at [770, 700] on textarea "muy bien! en el primer objetivo les recomiendo especificar cuáles son las funci…" at bounding box center [676, 697] width 606 height 43
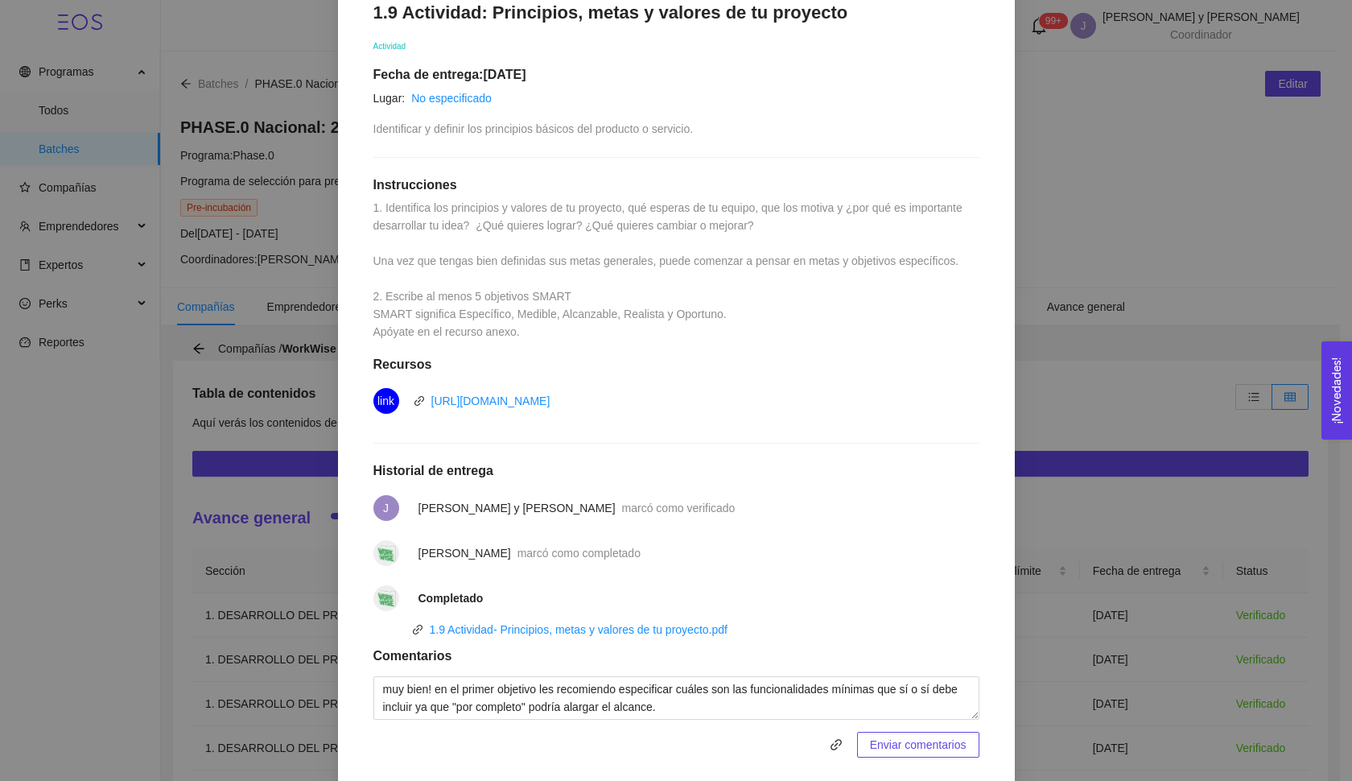
click at [748, 722] on div "muy bien! en el primer objetivo les recomiendo especificar cuáles son las funci…" at bounding box center [676, 716] width 606 height 81
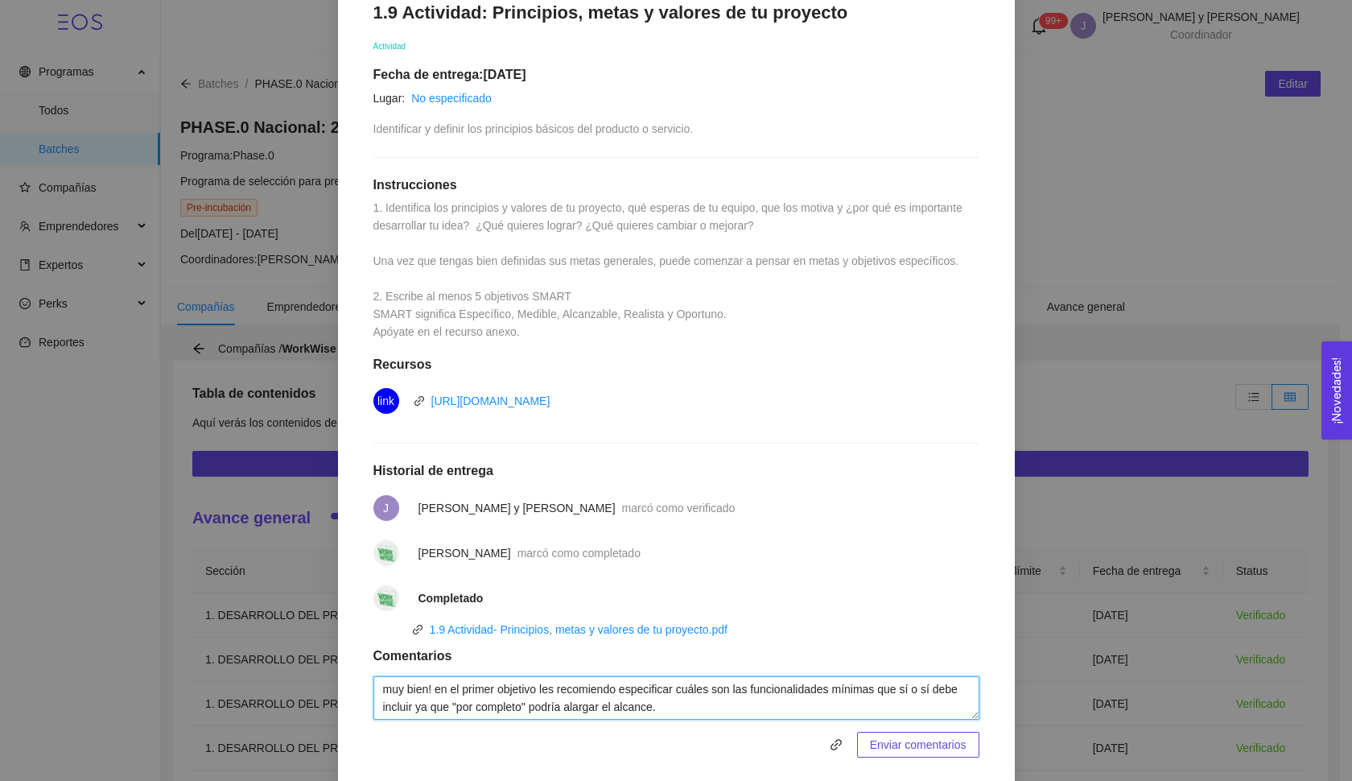
click at [727, 703] on textarea "muy bien! en el primer objetivo les recomiendo especificar cuáles son las funci…" at bounding box center [676, 697] width 606 height 43
click at [682, 682] on textarea "muy bien! en el primer objetivo les recomiendo especificar cuáles son las funci…" at bounding box center [676, 697] width 606 height 43
click at [727, 710] on textarea "muy bien! en el primer objetivo les recomiendo especificar cuáles son las funci…" at bounding box center [676, 697] width 606 height 43
click at [495, 682] on textarea "muy bien! en el primer objetivo les recomiendo especificar cuáles son las funci…" at bounding box center [676, 697] width 606 height 43
click at [588, 704] on textarea "muy bien! en el primer y cuarto objetivo les recomiendo especificar cuáles son …" at bounding box center [676, 697] width 606 height 43
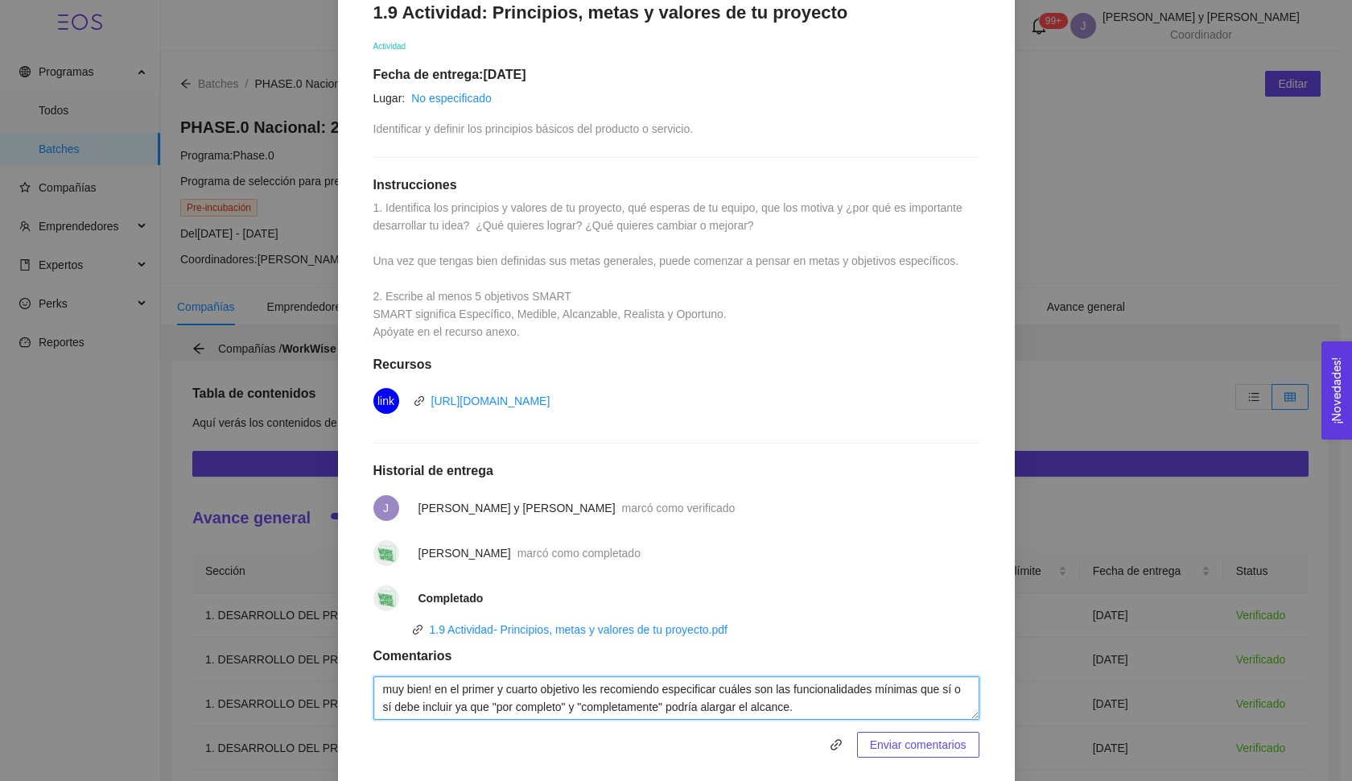
click at [846, 703] on textarea "muy bien! en el primer y cuarto objetivo les recomiendo especificar cuáles son …" at bounding box center [676, 697] width 606 height 43
paste textarea "¿que ambas partes acepten? ¿Que llegue a entrevista? ¿Que se concrete una contr…"
click at [703, 687] on textarea "muy bien! en el primer y cuarto objetivo les recomiendo especificar cuáles son …" at bounding box center [676, 697] width 606 height 43
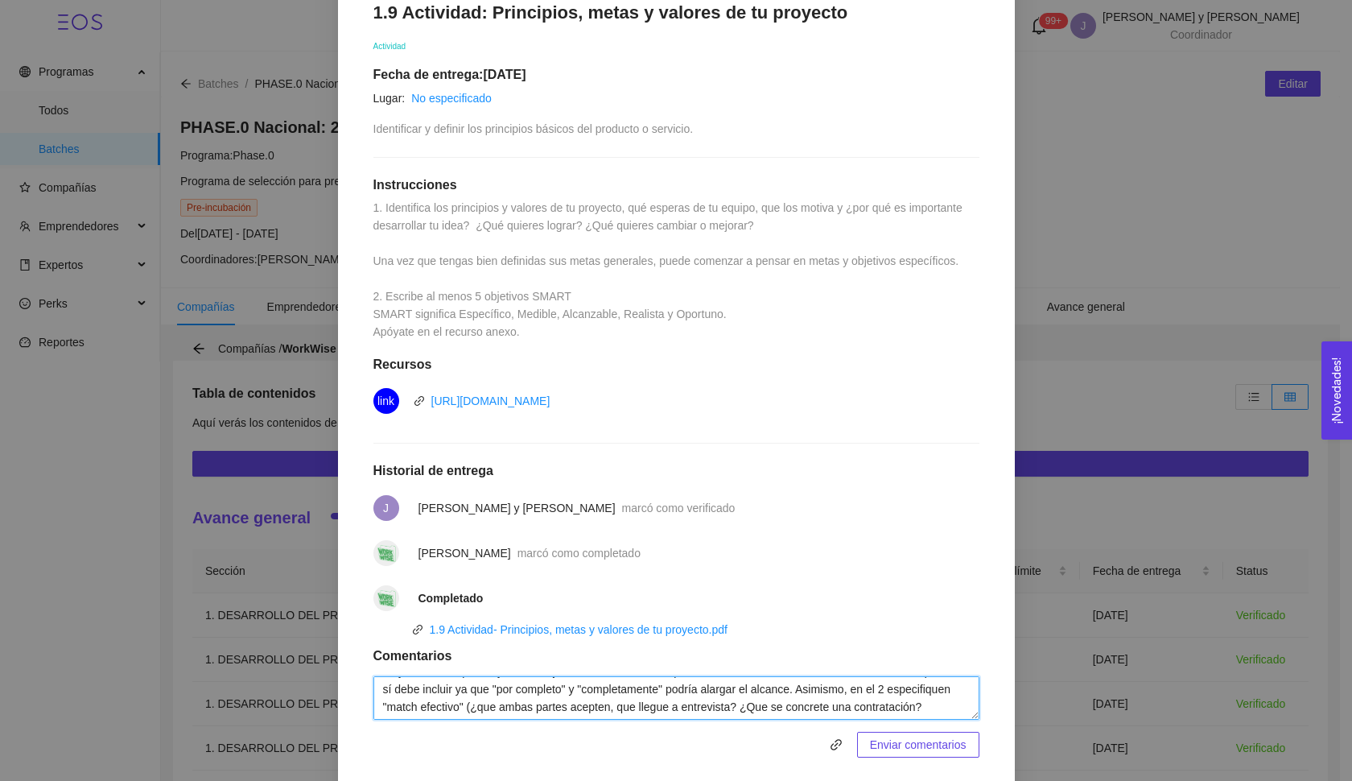
click at [836, 689] on textarea "muy bien! en el primer y cuarto objetivo les recomiendo especificar cuáles son …" at bounding box center [676, 697] width 606 height 43
click at [830, 689] on textarea "muy bien! en el primer y cuarto objetivo les recomiendo especificar cuáles son …" at bounding box center [676, 697] width 606 height 43
click at [803, 698] on textarea "muy bien! en el primer y cuarto objetivo les recomiendo especificar cuáles son …" at bounding box center [676, 697] width 606 height 43
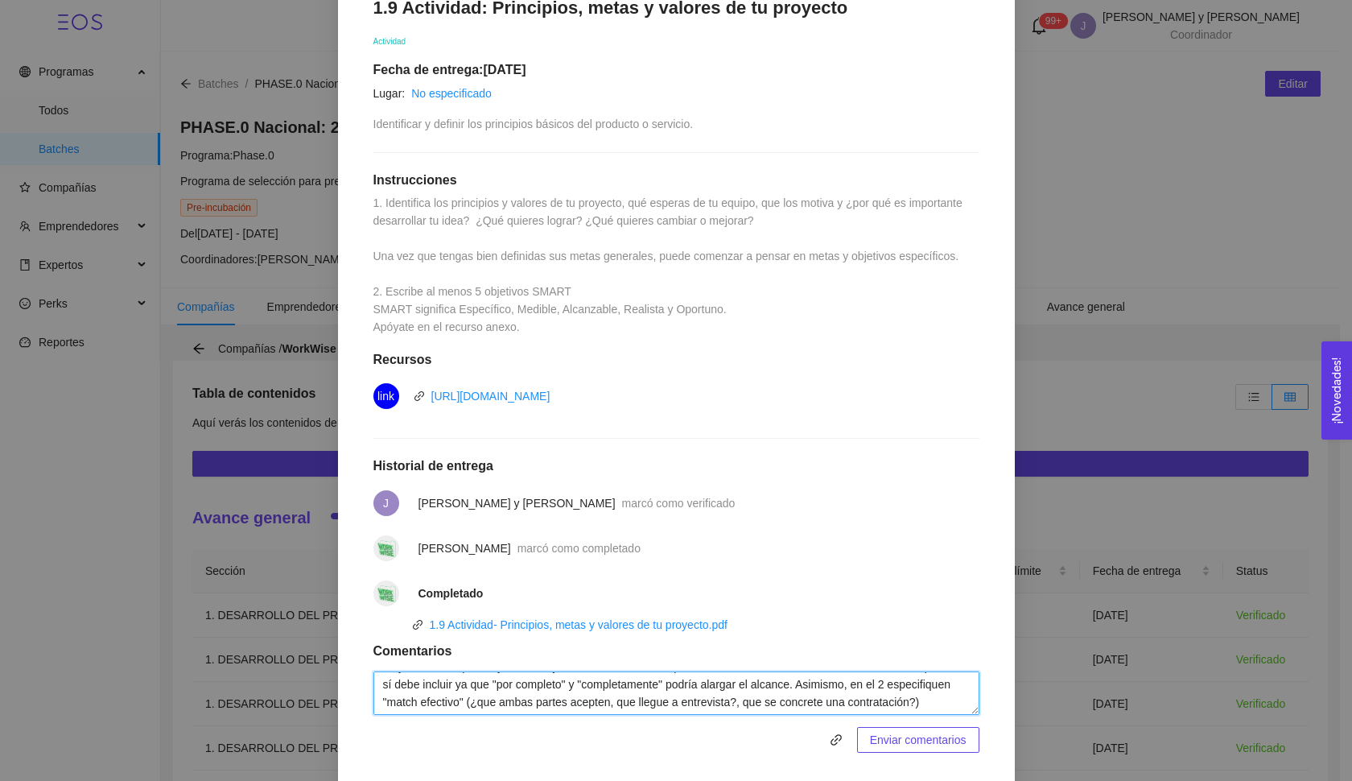
scroll to position [322, 0]
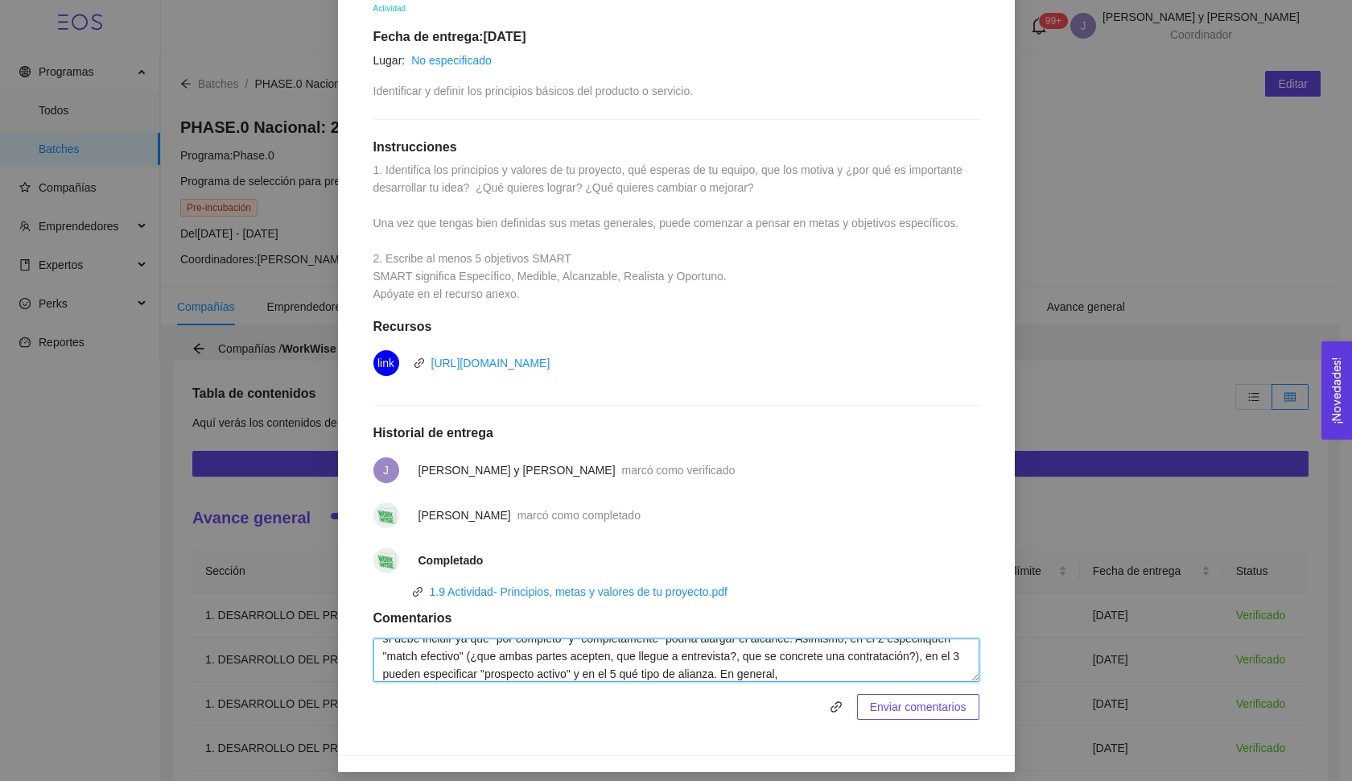
paste textarea "recomiendo definir métricas exactas en las palabras que [DATE] son más abiertas…"
click at [676, 638] on textarea "muy bien! en el primer y cuarto objetivo les recomiendo especificar cuáles son …" at bounding box center [676, 659] width 606 height 43
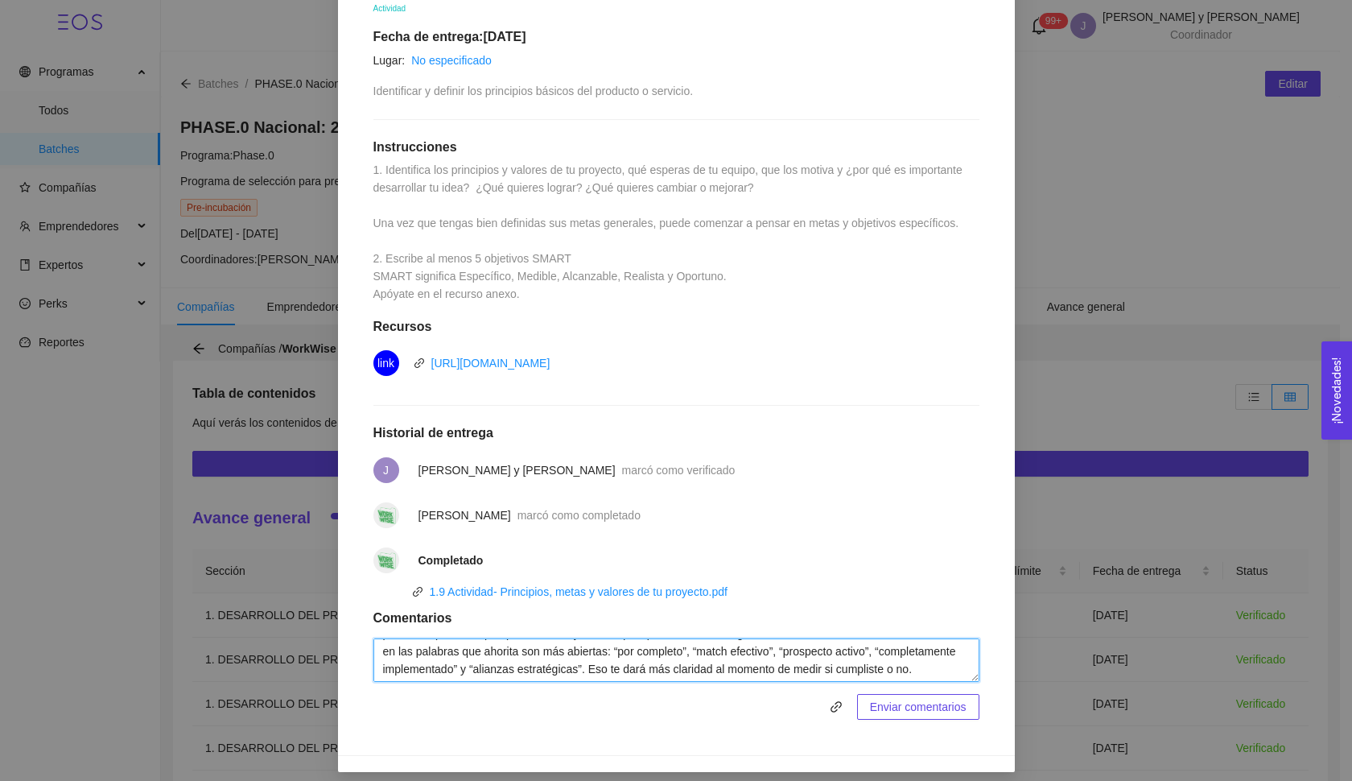
drag, startPoint x: 683, startPoint y: 674, endPoint x: 736, endPoint y: 653, distance: 56.0
click at [736, 653] on textarea "muy bien! en el primer y cuarto objetivo les recomiendo especificar cuáles son …" at bounding box center [676, 659] width 606 height 43
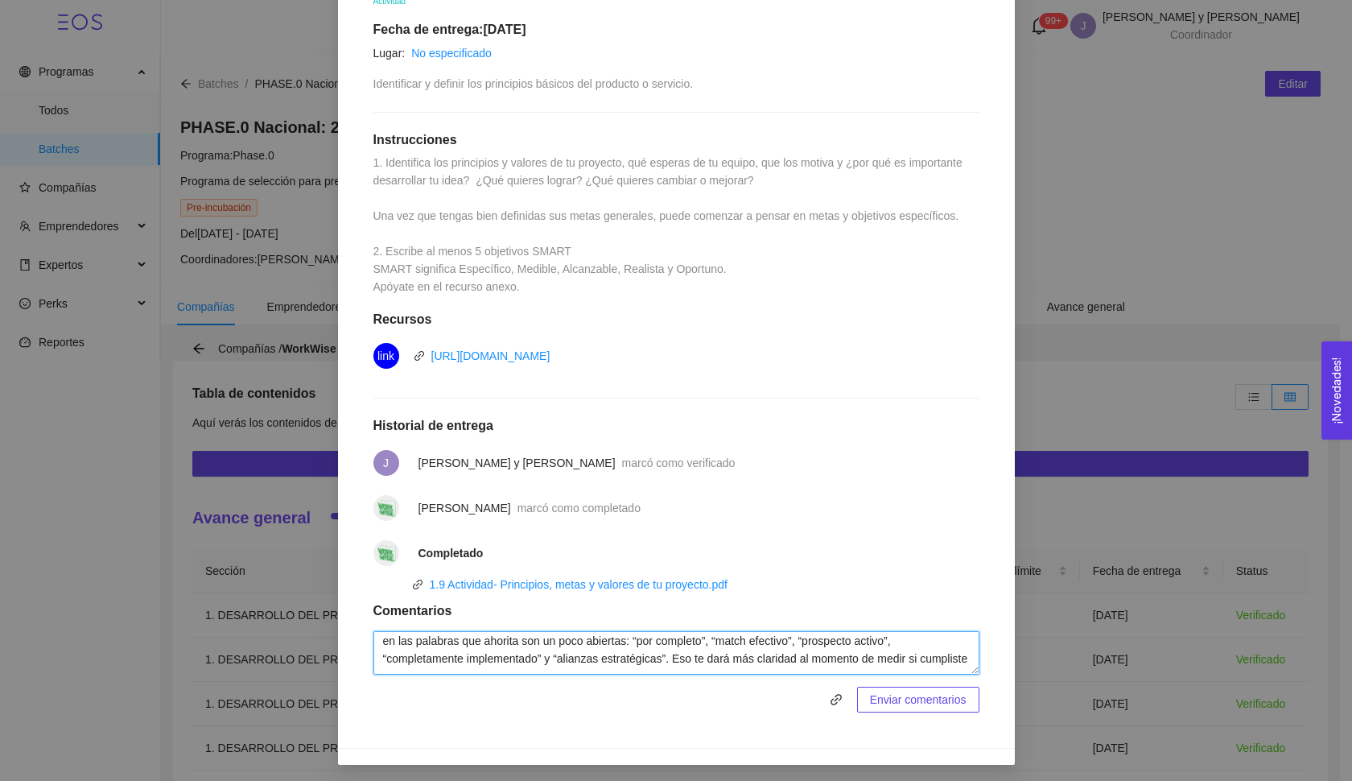
scroll to position [76, 0]
drag, startPoint x: 829, startPoint y: 656, endPoint x: 826, endPoint y: 635, distance: 21.1
click at [826, 635] on textarea "muy bien! en el primer y cuarto objetivo les recomiendo especificar cuáles son …" at bounding box center [676, 652] width 606 height 43
click at [837, 651] on textarea "muy bien! en el primer y cuarto objetivo les recomiendo especificar cuáles son …" at bounding box center [676, 652] width 606 height 43
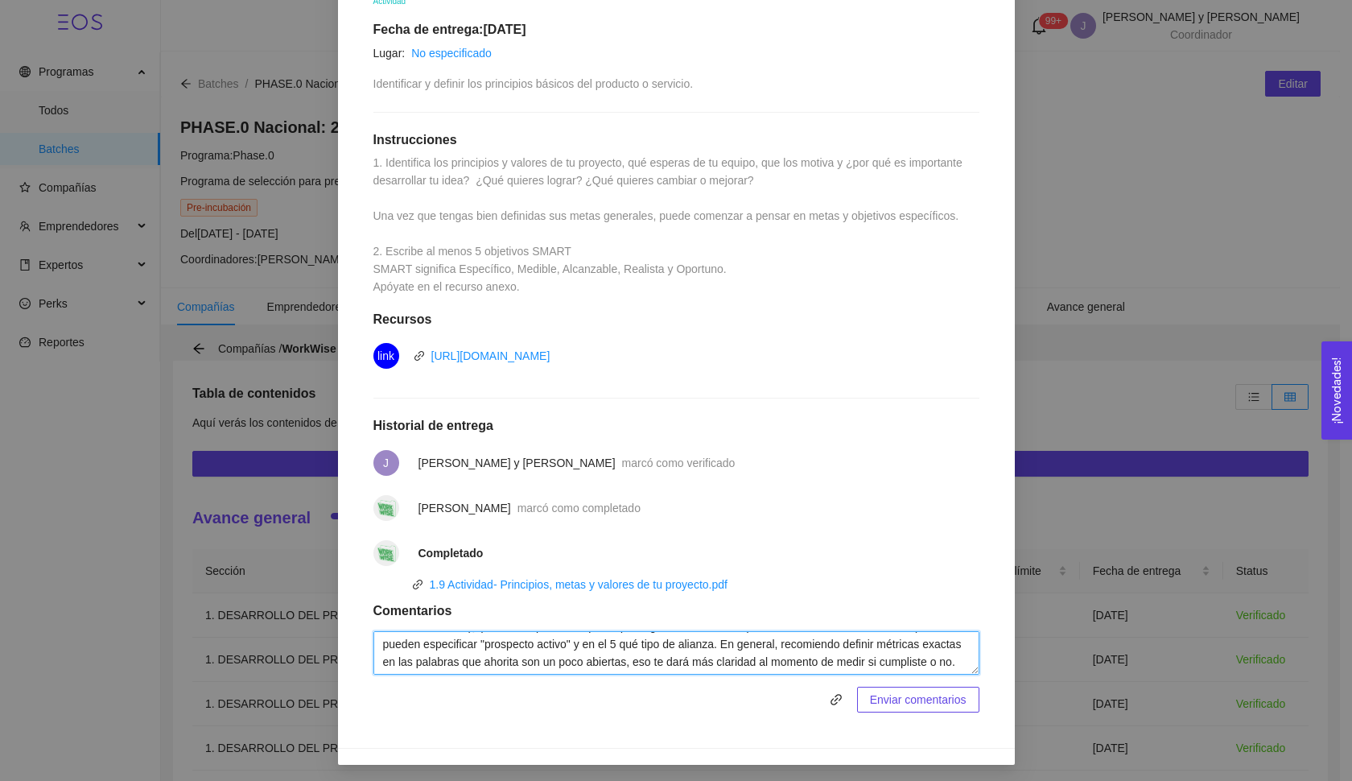
scroll to position [71, 0]
click at [850, 644] on textarea "muy bien! en el primer y cuarto objetivo les recomiendo especificar cuáles son …" at bounding box center [676, 652] width 606 height 43
click at [594, 656] on textarea "muy bien! en el primer y cuarto objetivo les recomiendo especificar cuáles son …" at bounding box center [676, 652] width 606 height 43
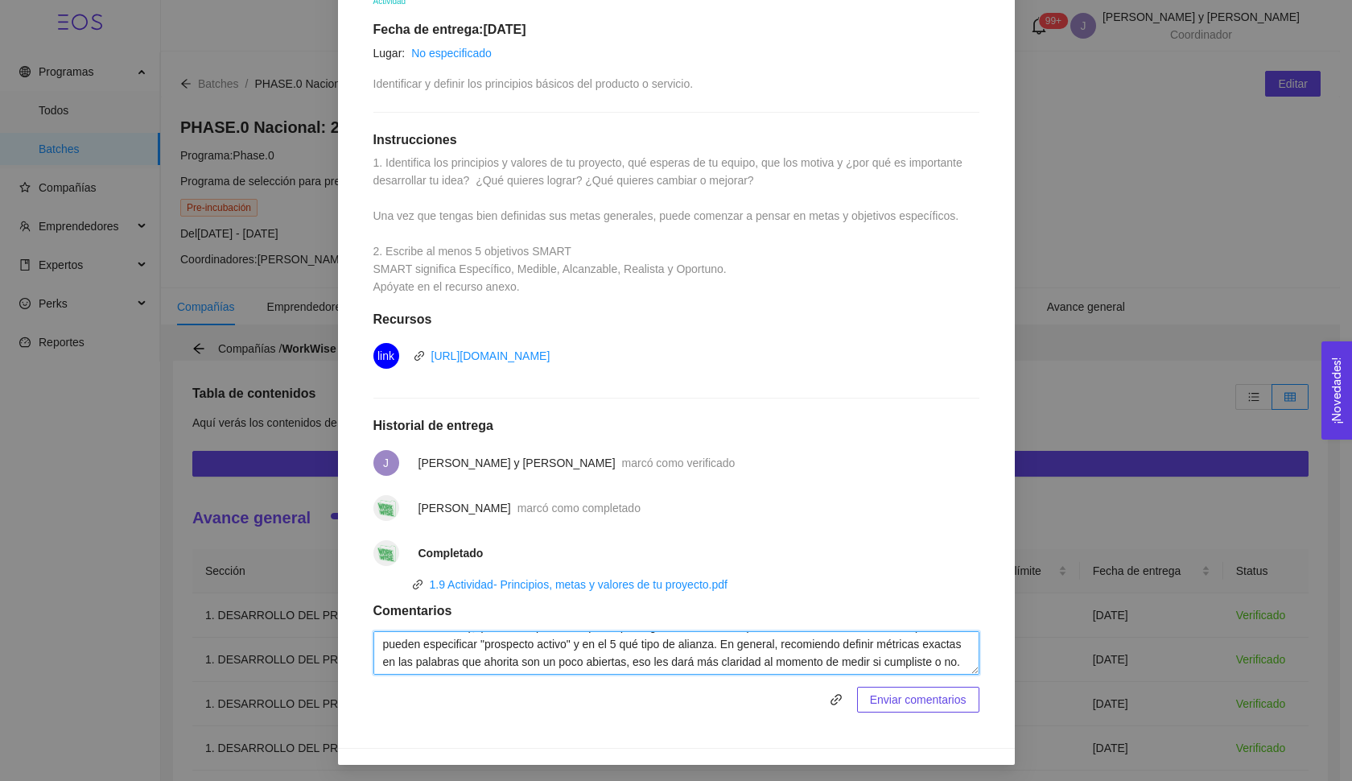
click at [560, 668] on textarea "muy bien! en el primer y cuarto objetivo les recomiendo especificar cuáles son …" at bounding box center [676, 652] width 606 height 43
click at [560, 662] on textarea "muy bien! en el primer y cuarto objetivo les recomiendo especificar cuáles son …" at bounding box center [676, 652] width 606 height 43
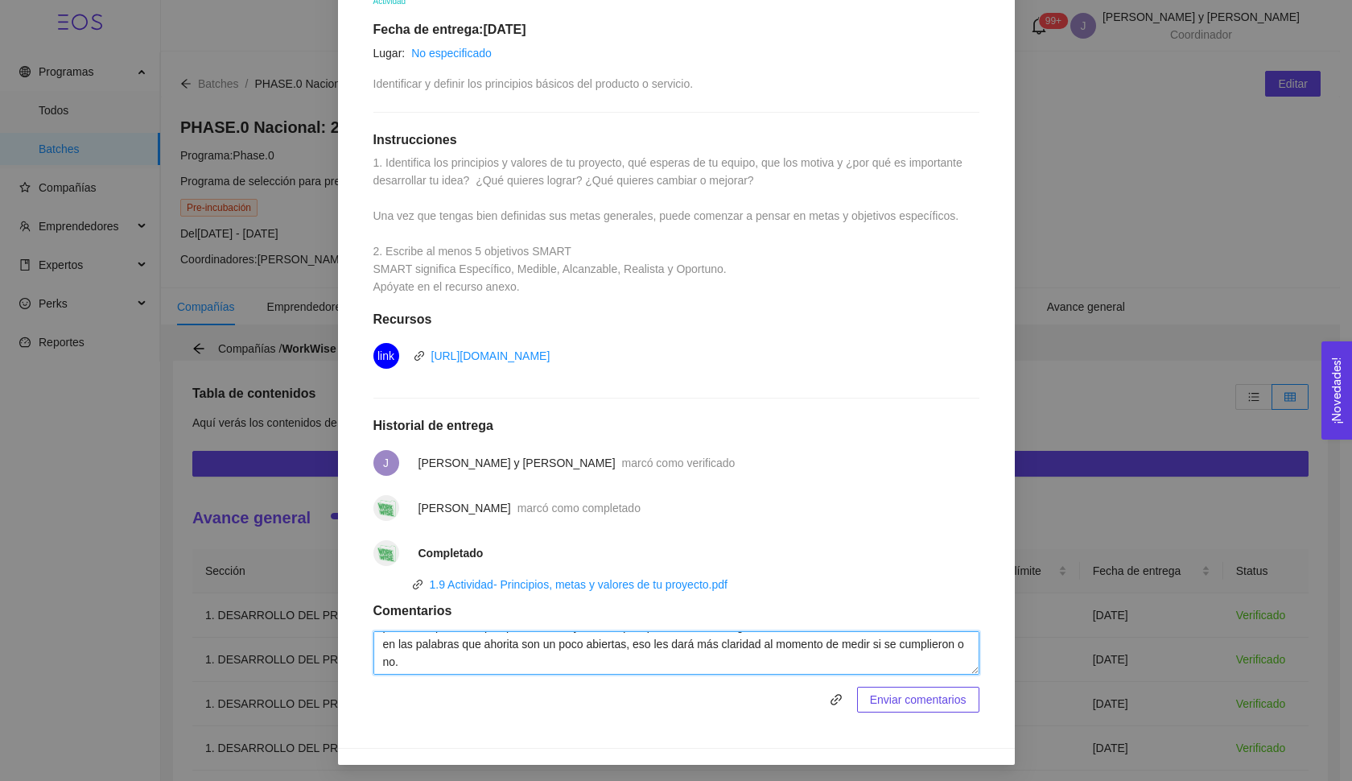
type textarea "muy bien! en el primer y cuarto objetivo les recomiendo especificar cuáles son …"
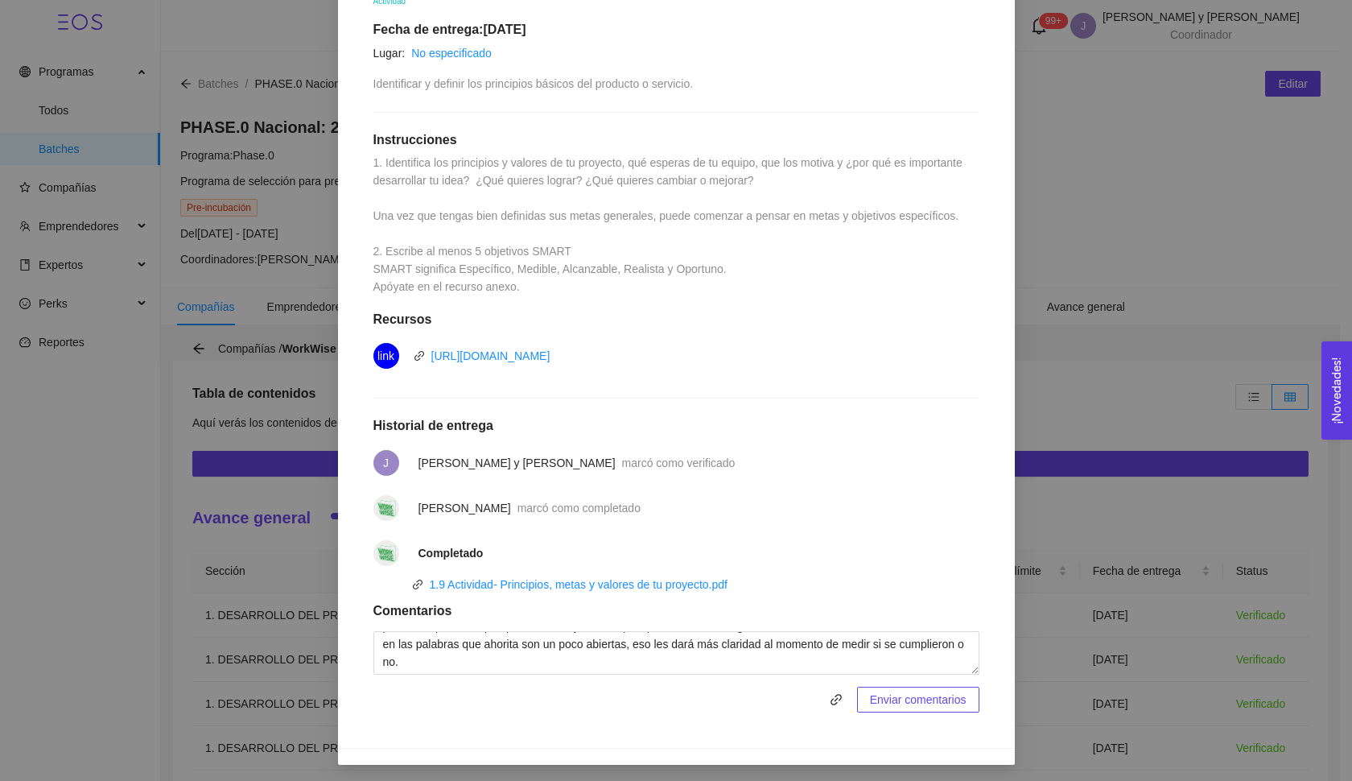
click at [870, 693] on span "Enviar comentarios" at bounding box center [918, 699] width 97 height 18
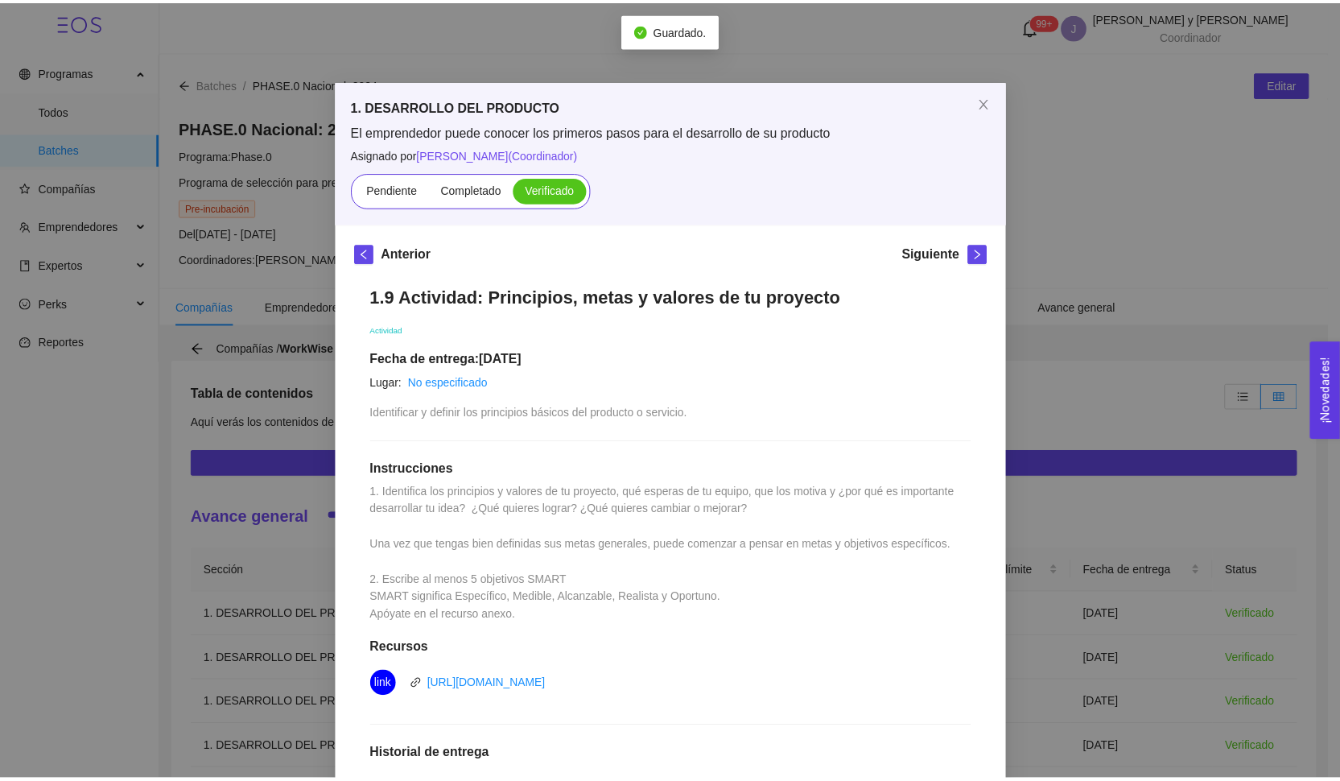
scroll to position [0, 0]
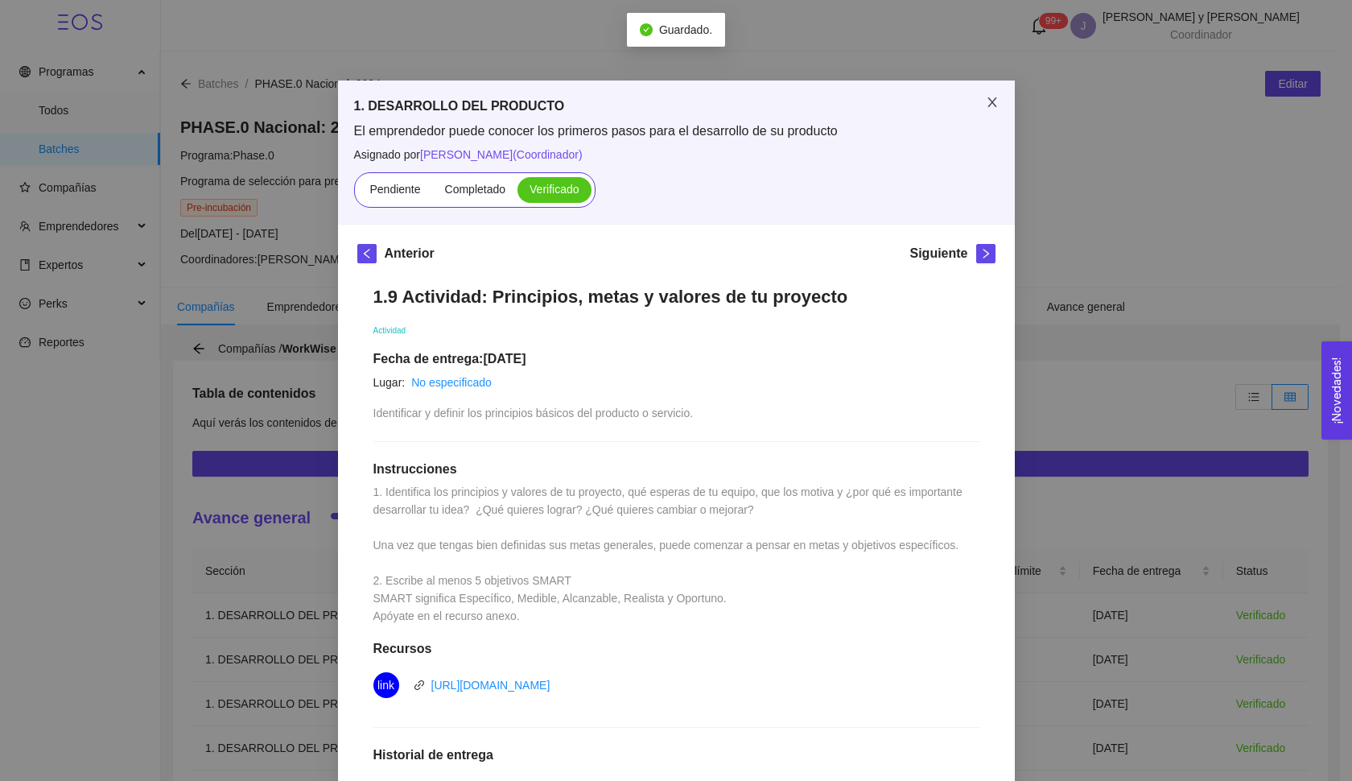
click at [986, 101] on icon "close" at bounding box center [992, 102] width 13 height 13
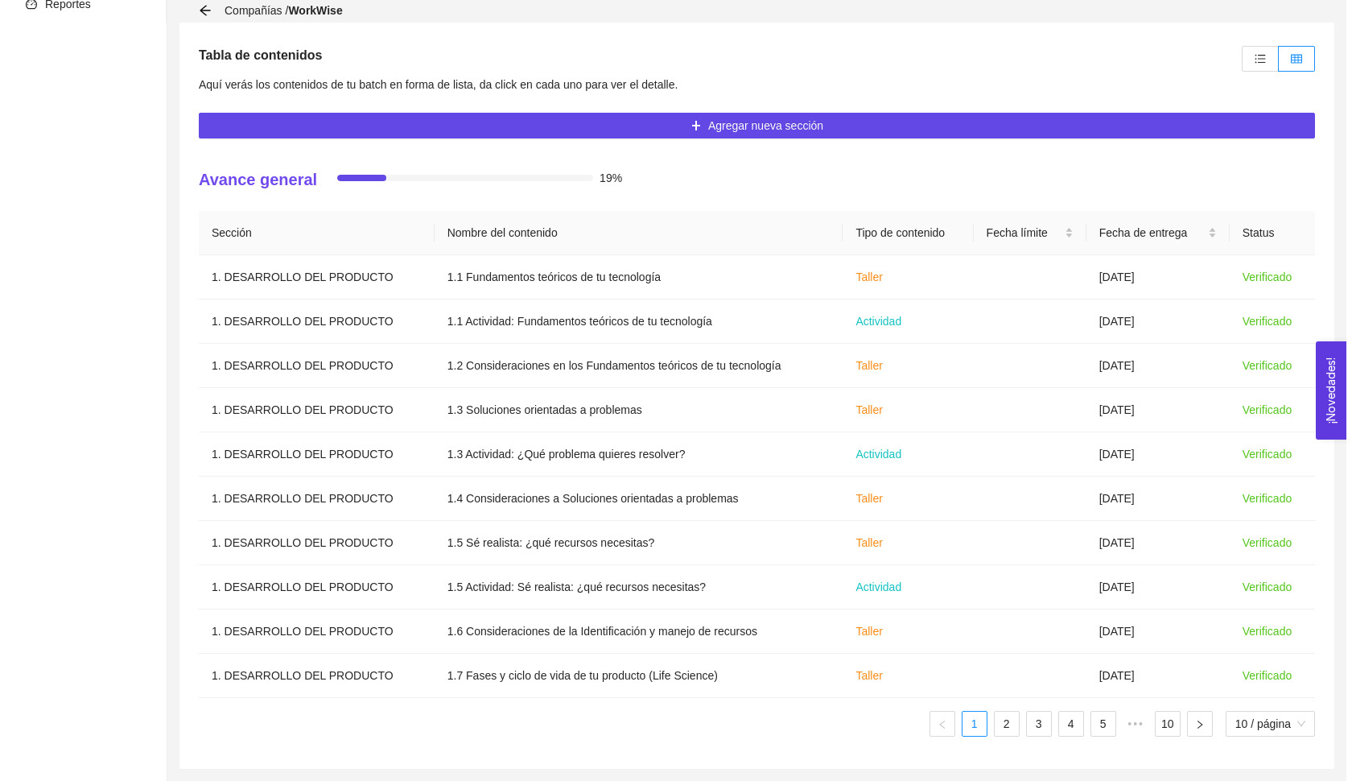
scroll to position [338, 0]
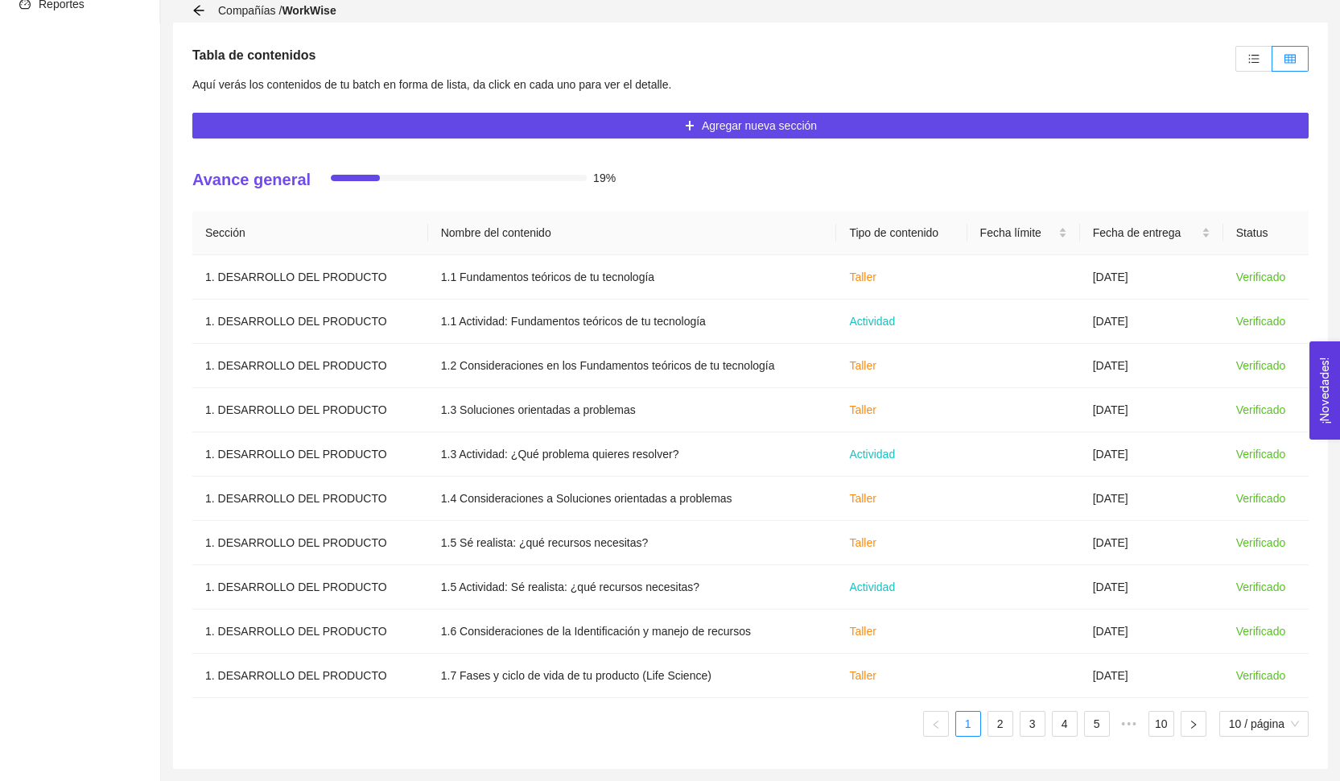
click at [993, 737] on div "Sección Nombre del contenido Tipo de contenido Fecha límite Fecha de entrega St…" at bounding box center [750, 480] width 1116 height 538
click at [994, 729] on link "2" at bounding box center [1000, 723] width 24 height 24
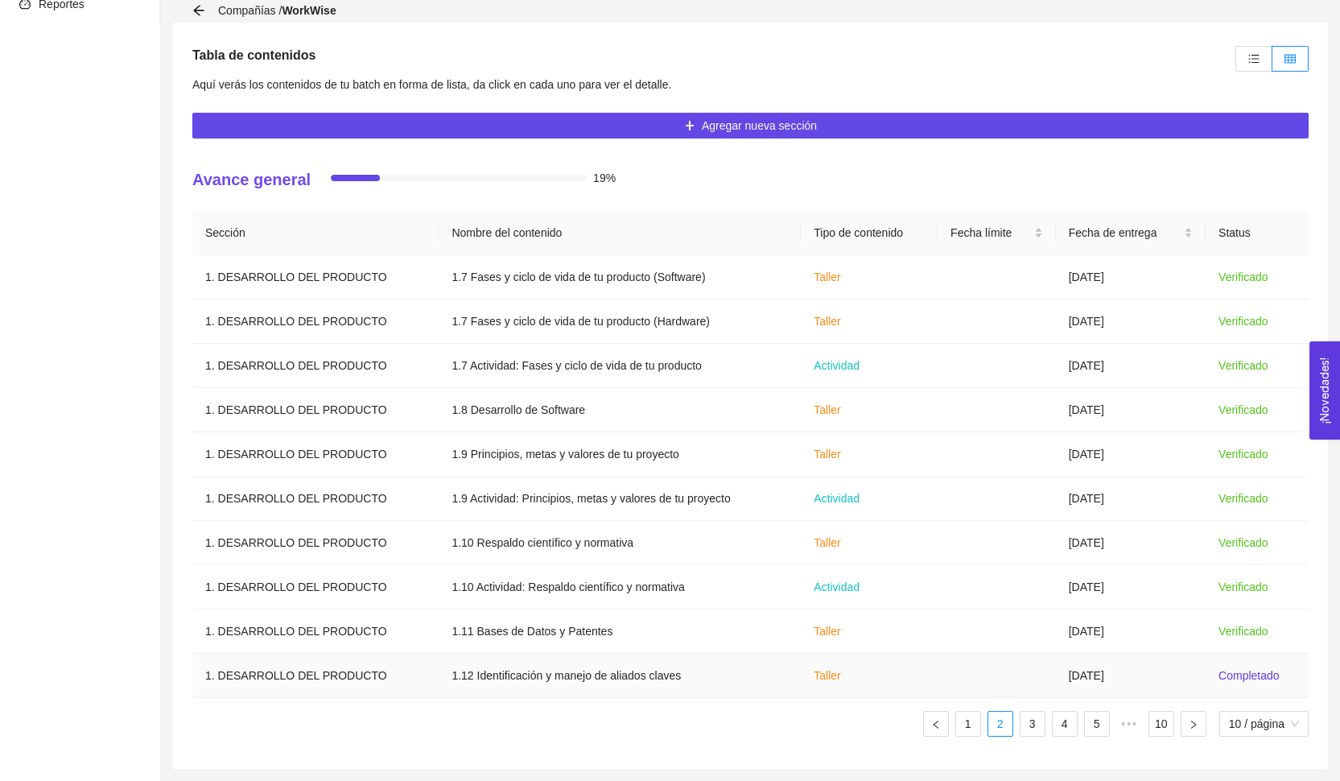
click at [1018, 678] on td at bounding box center [996, 675] width 118 height 44
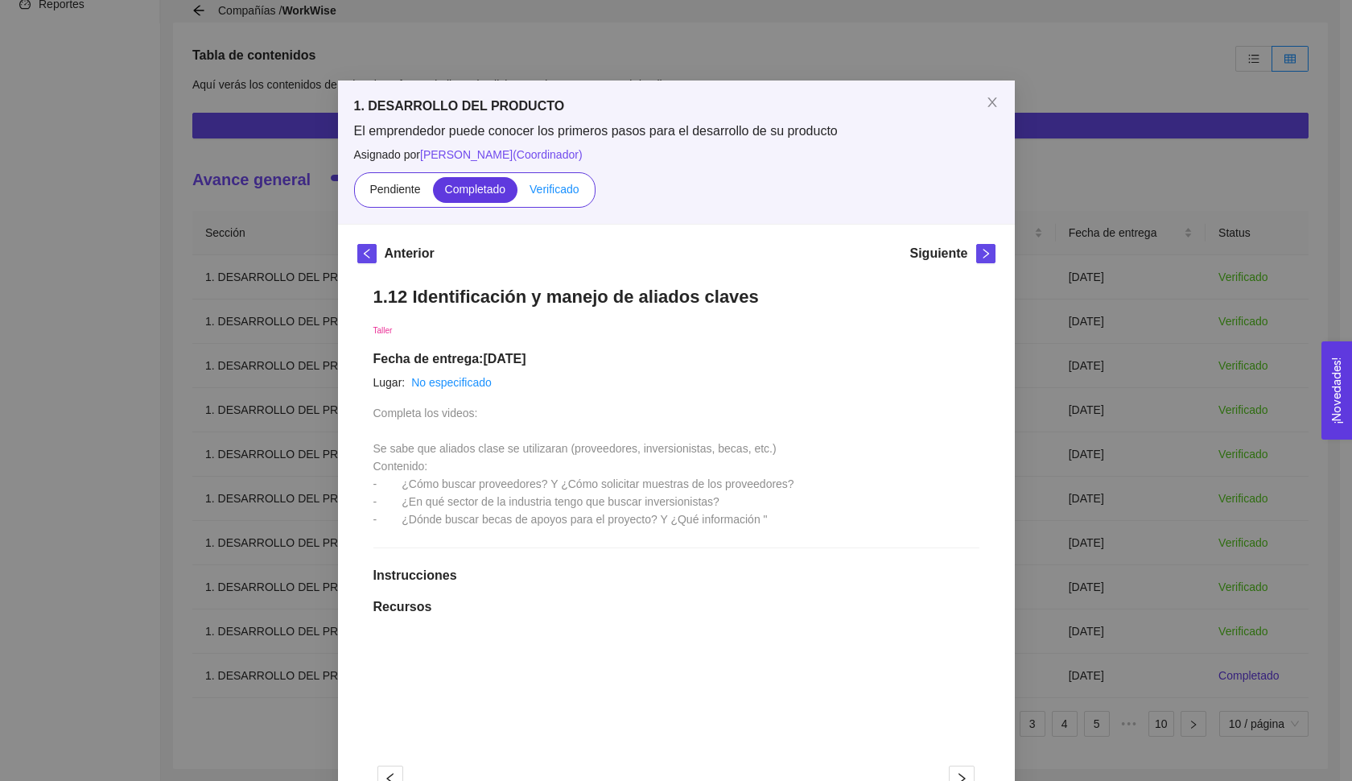
click at [557, 179] on label "Verificado" at bounding box center [553, 190] width 73 height 26
click at [517, 193] on input "Verificado" at bounding box center [517, 193] width 0 height 0
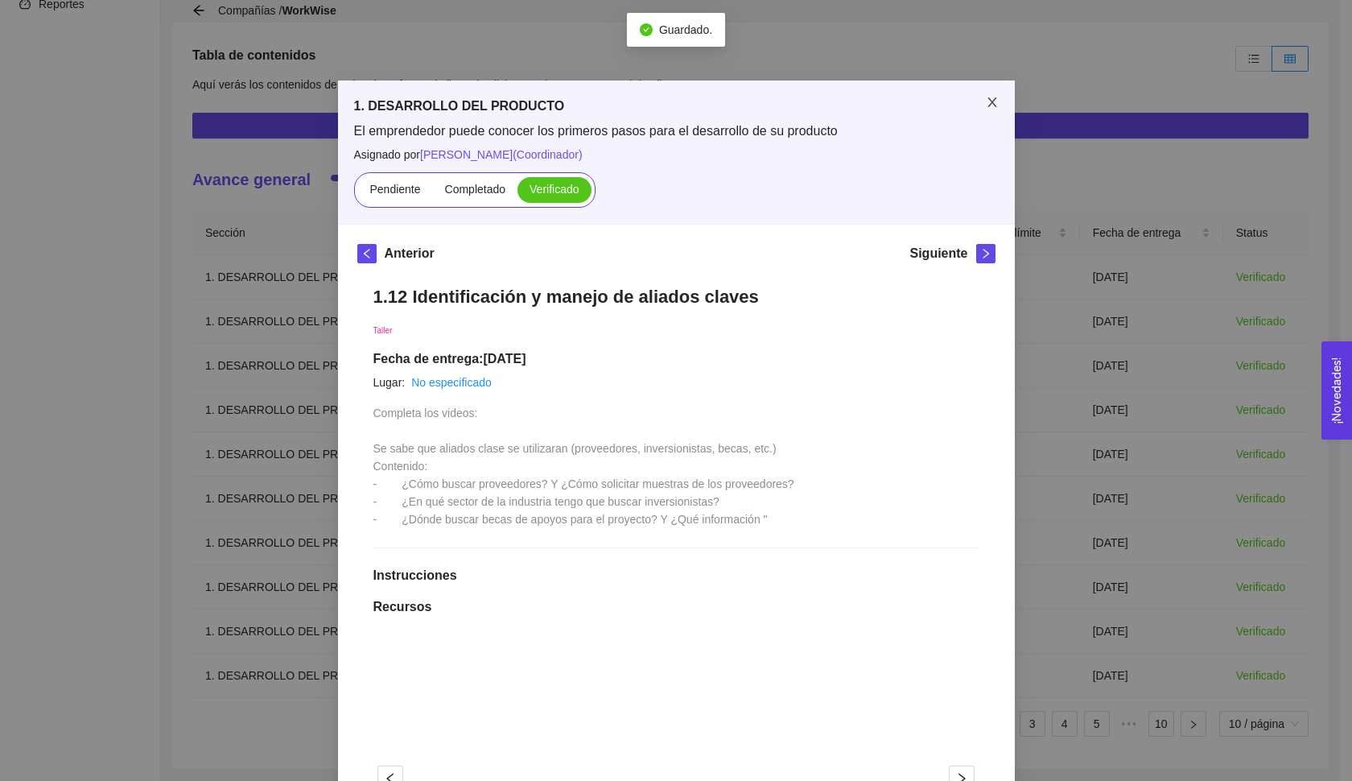
click at [972, 104] on span "Close" at bounding box center [992, 102] width 45 height 45
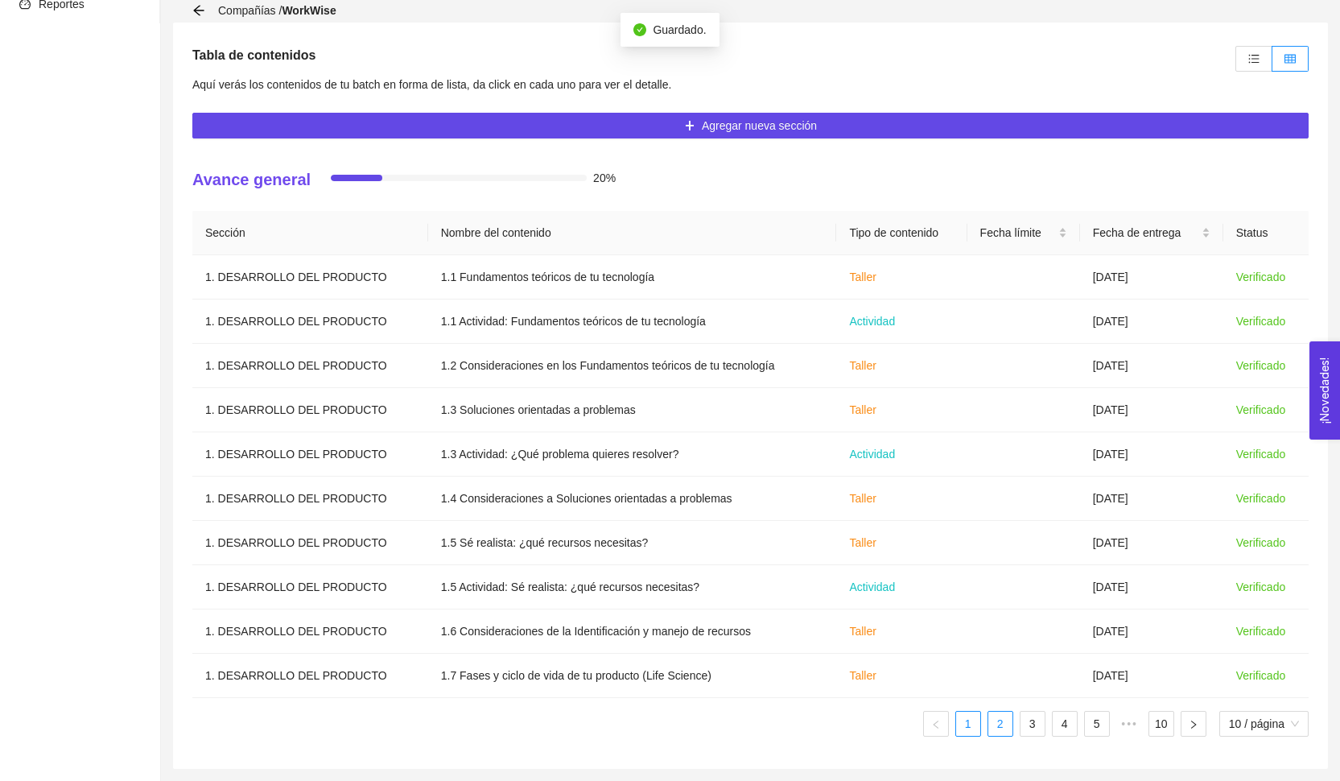
click at [993, 720] on link "2" at bounding box center [1000, 723] width 24 height 24
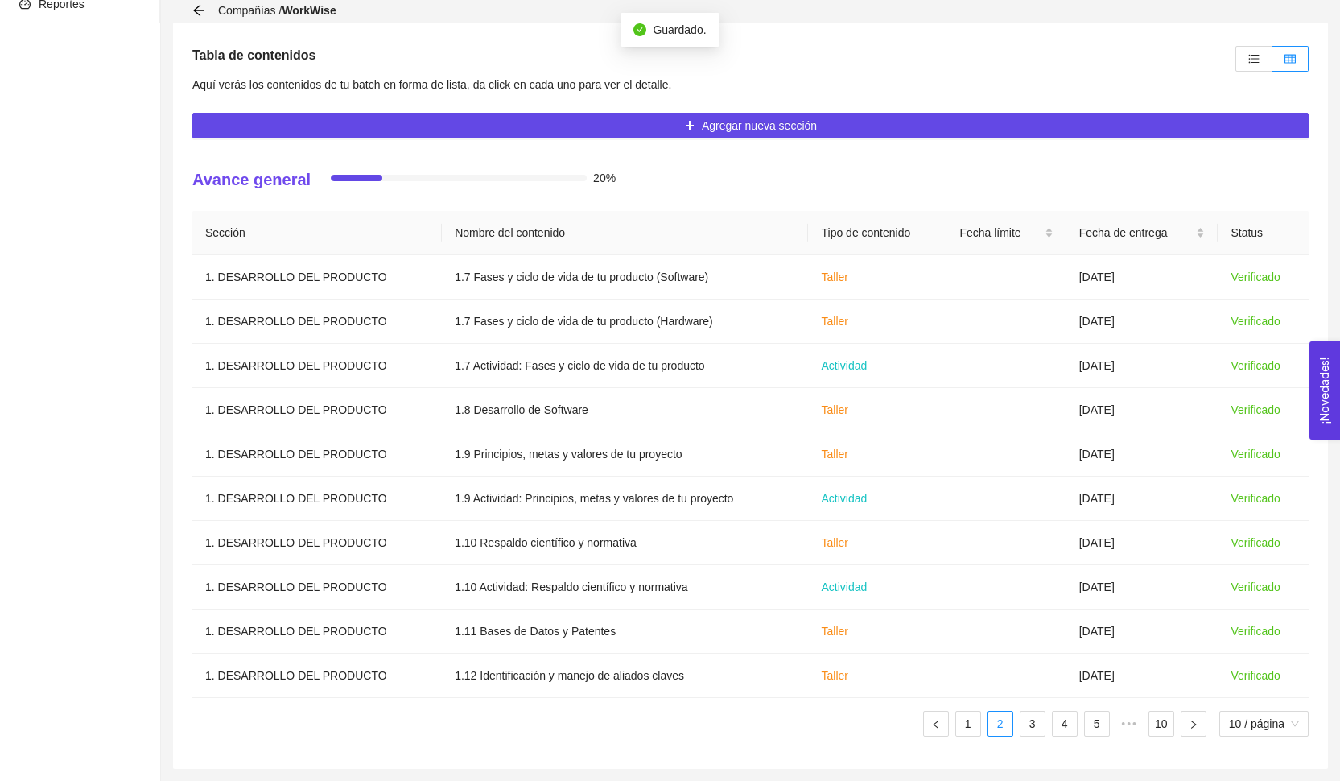
click at [1016, 726] on ul "1 2 3 4 5 ••• 10 10 / página" at bounding box center [750, 724] width 1116 height 26
click at [1029, 727] on link "3" at bounding box center [1032, 723] width 24 height 24
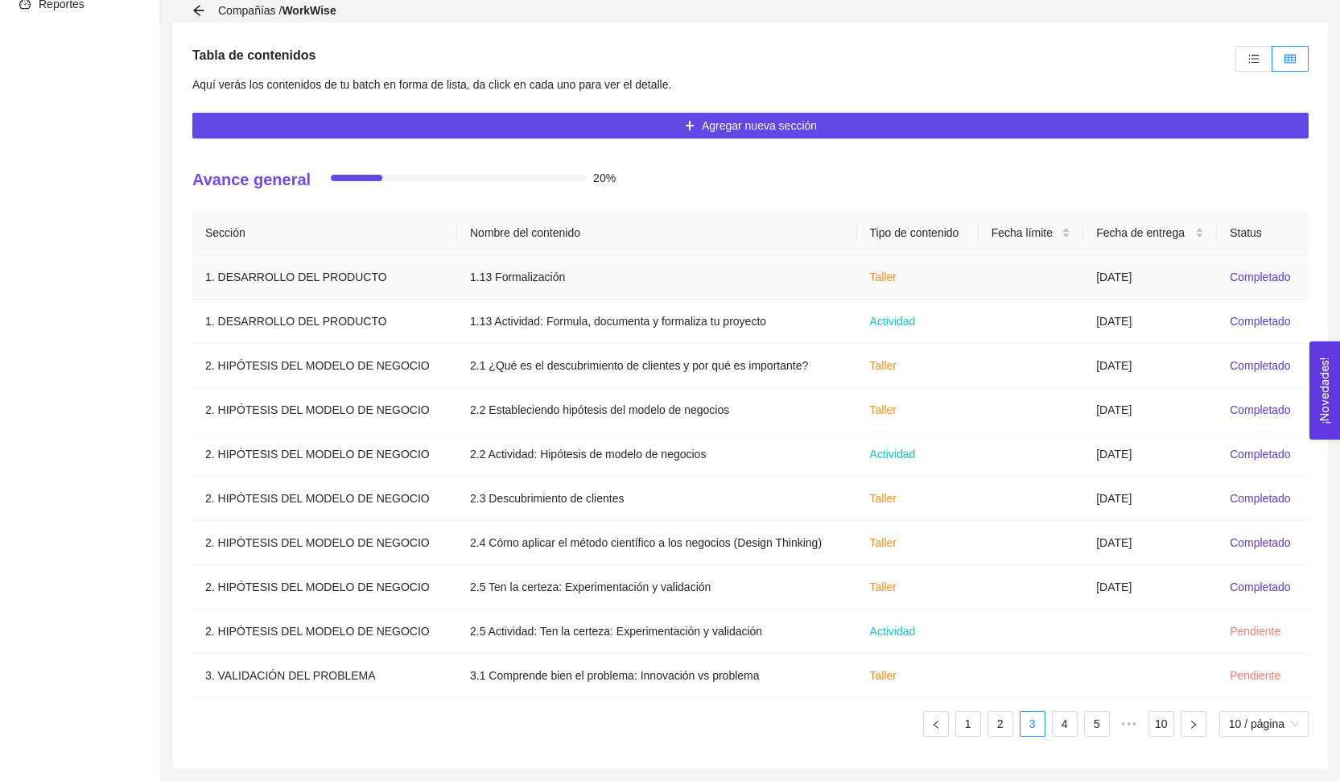
click at [1213, 269] on td "[DATE]" at bounding box center [1150, 277] width 134 height 44
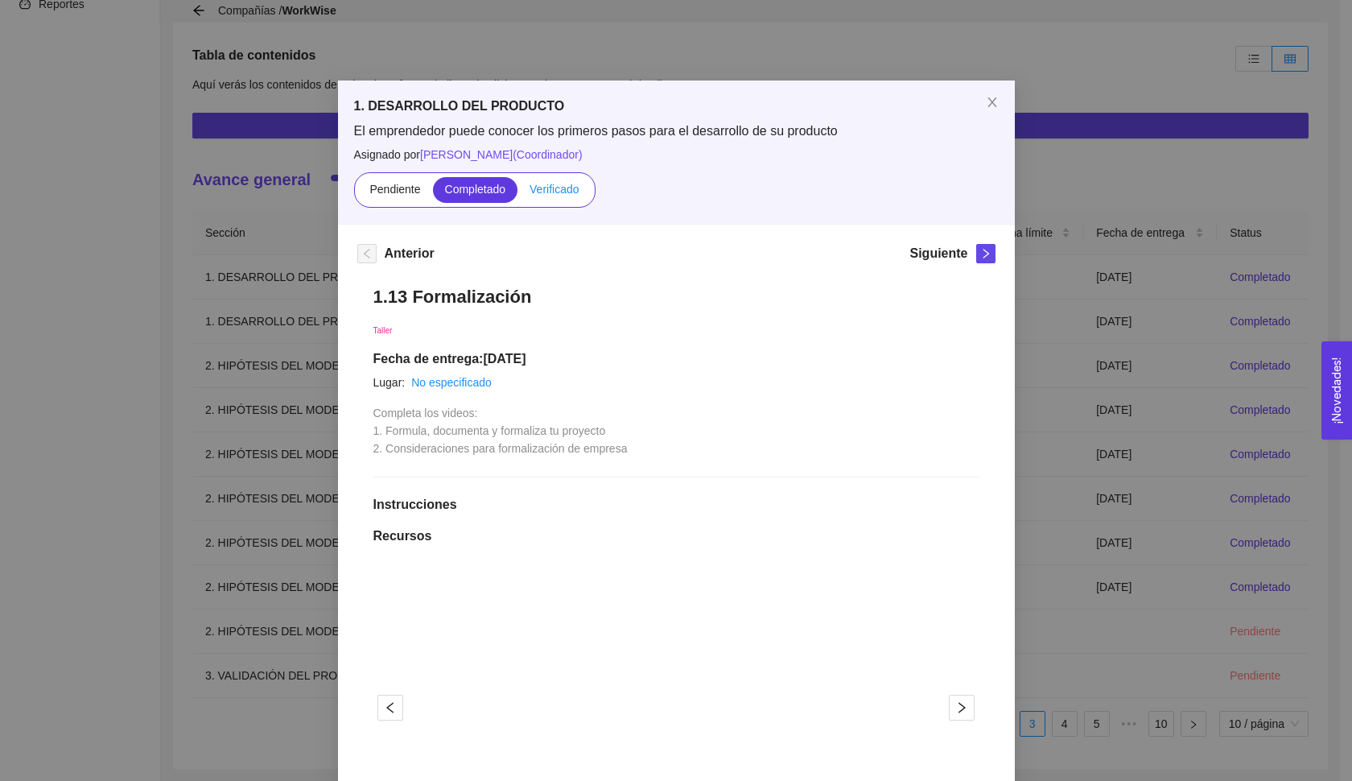
click at [554, 196] on label "Verificado" at bounding box center [553, 190] width 73 height 26
click at [517, 193] on input "Verificado" at bounding box center [517, 193] width 0 height 0
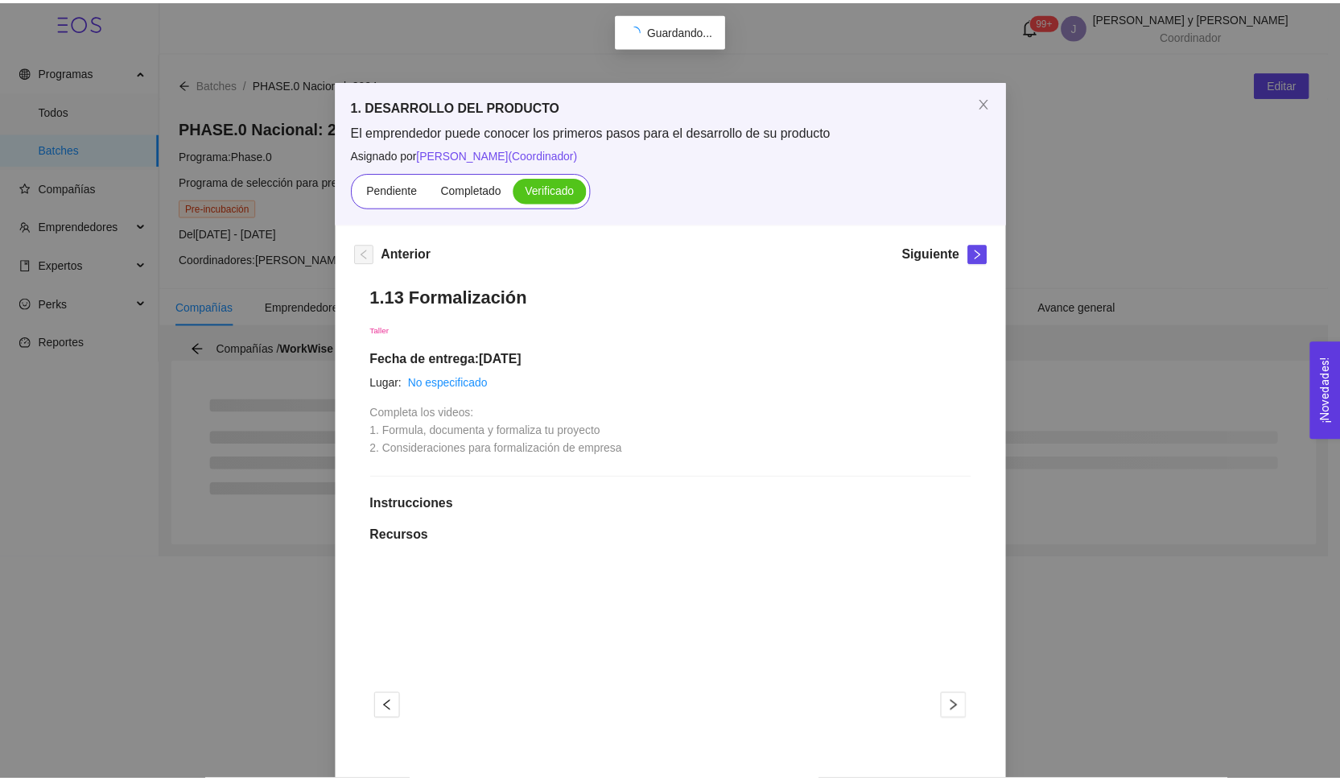
scroll to position [0, 0]
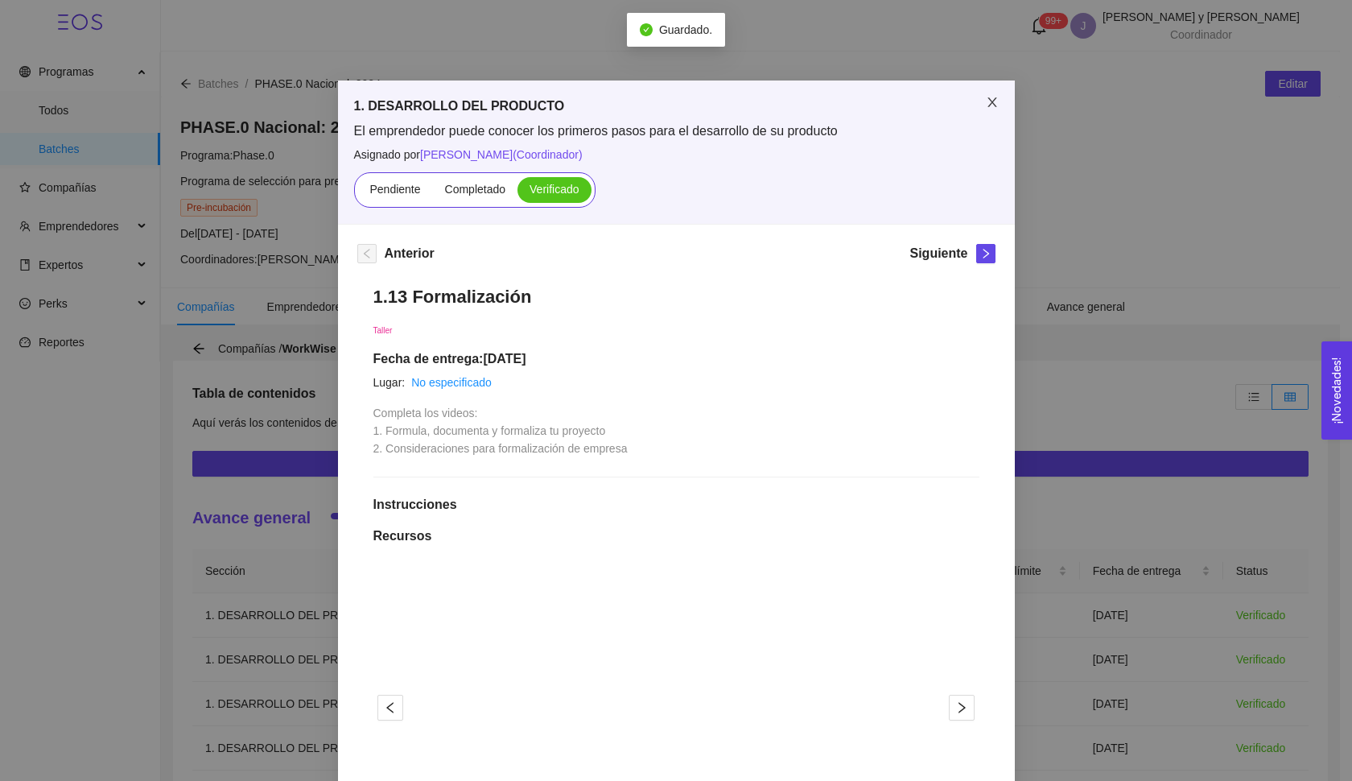
click at [990, 97] on icon "close" at bounding box center [992, 102] width 13 height 13
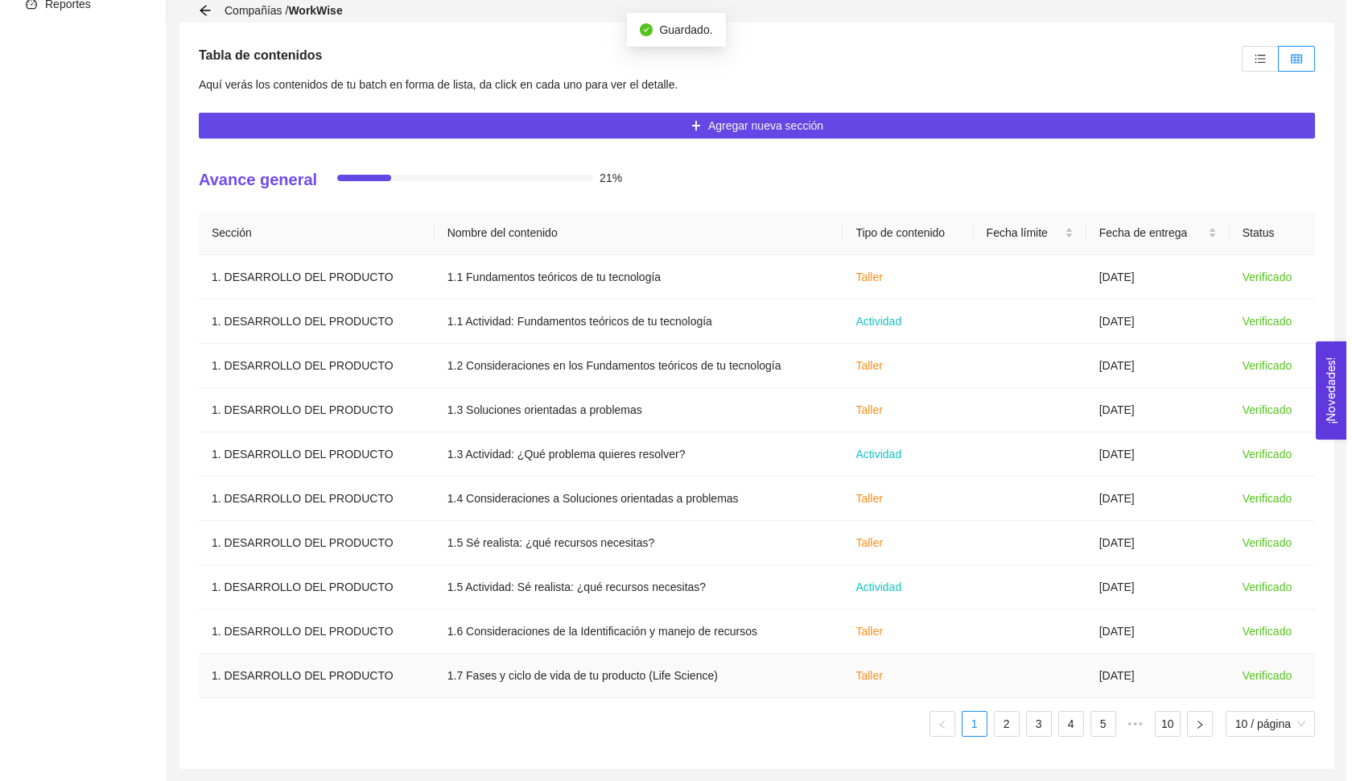
scroll to position [338, 0]
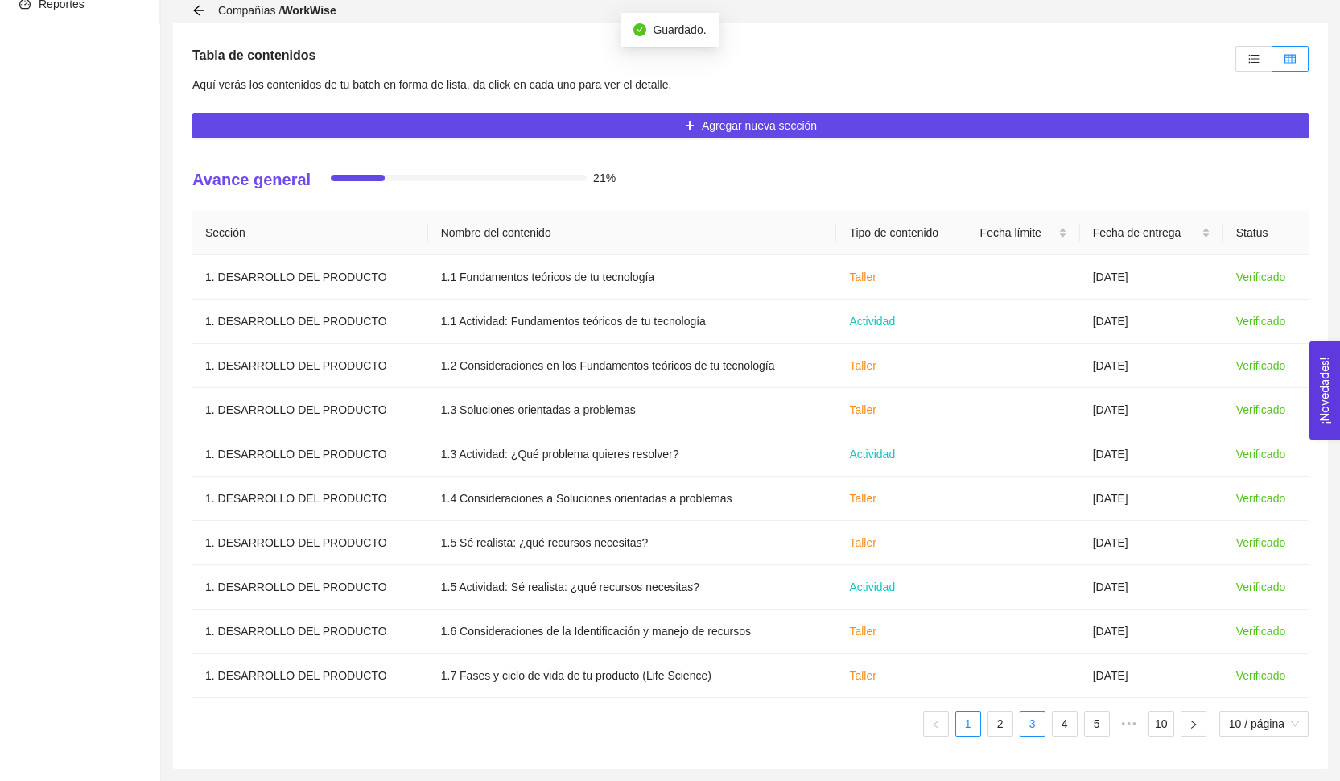
click at [1031, 715] on link "3" at bounding box center [1032, 723] width 24 height 24
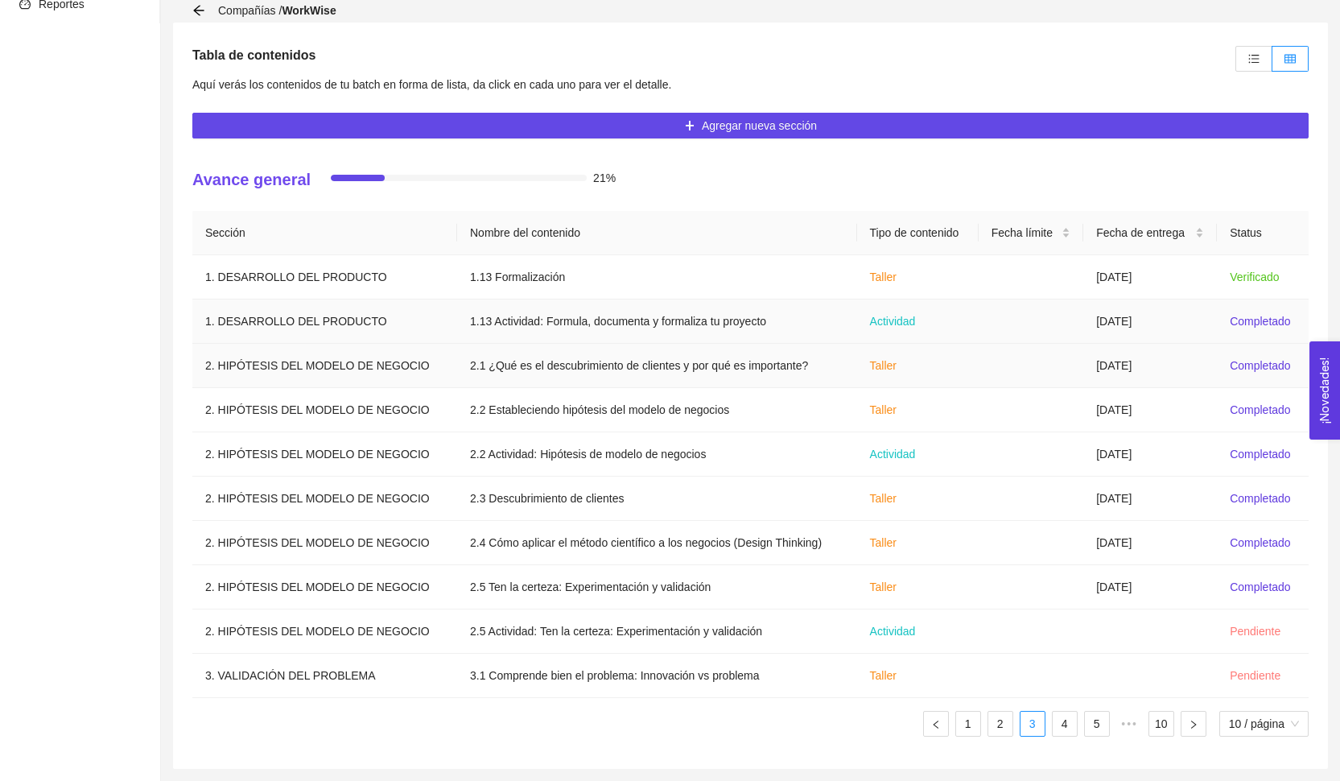
click at [1170, 332] on td "[DATE]" at bounding box center [1150, 321] width 134 height 44
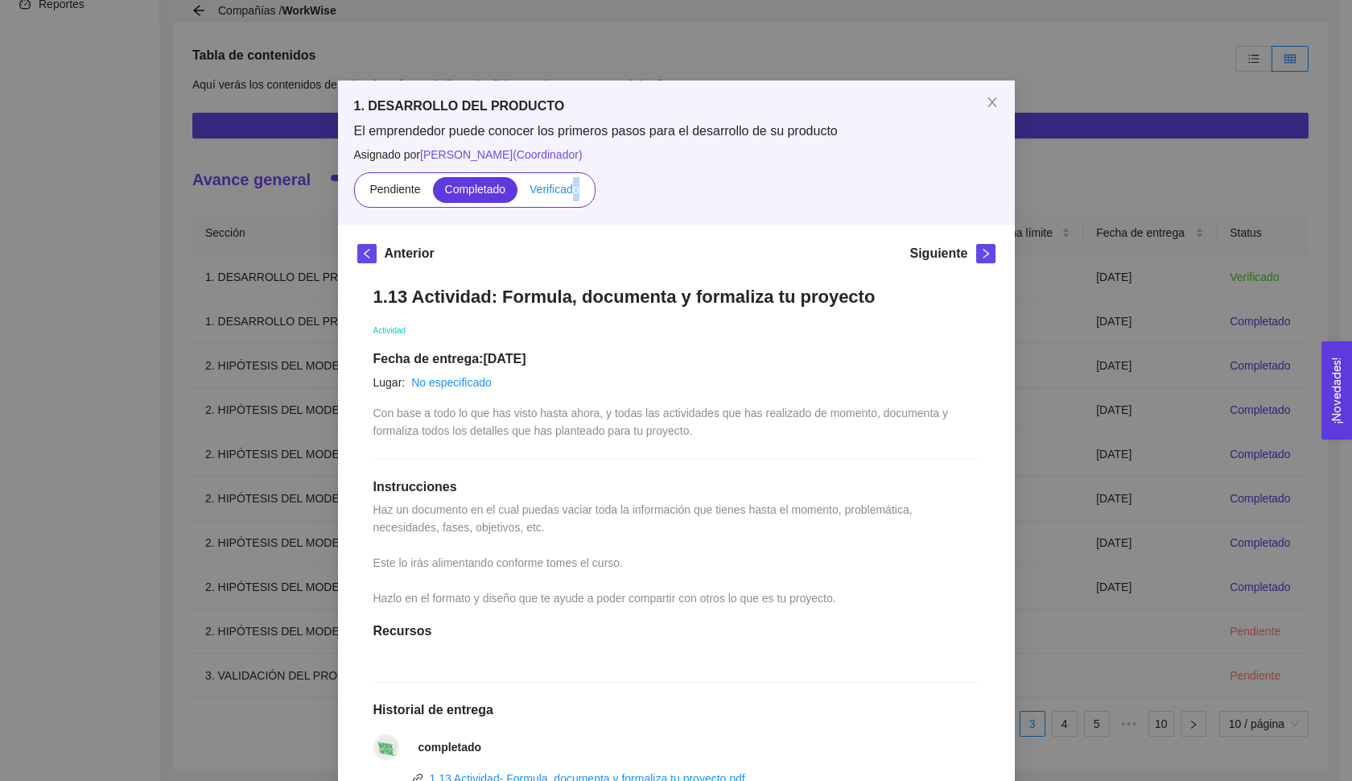
click at [573, 185] on span "Verificado" at bounding box center [554, 189] width 49 height 13
click at [517, 193] on input "Verificado" at bounding box center [517, 193] width 0 height 0
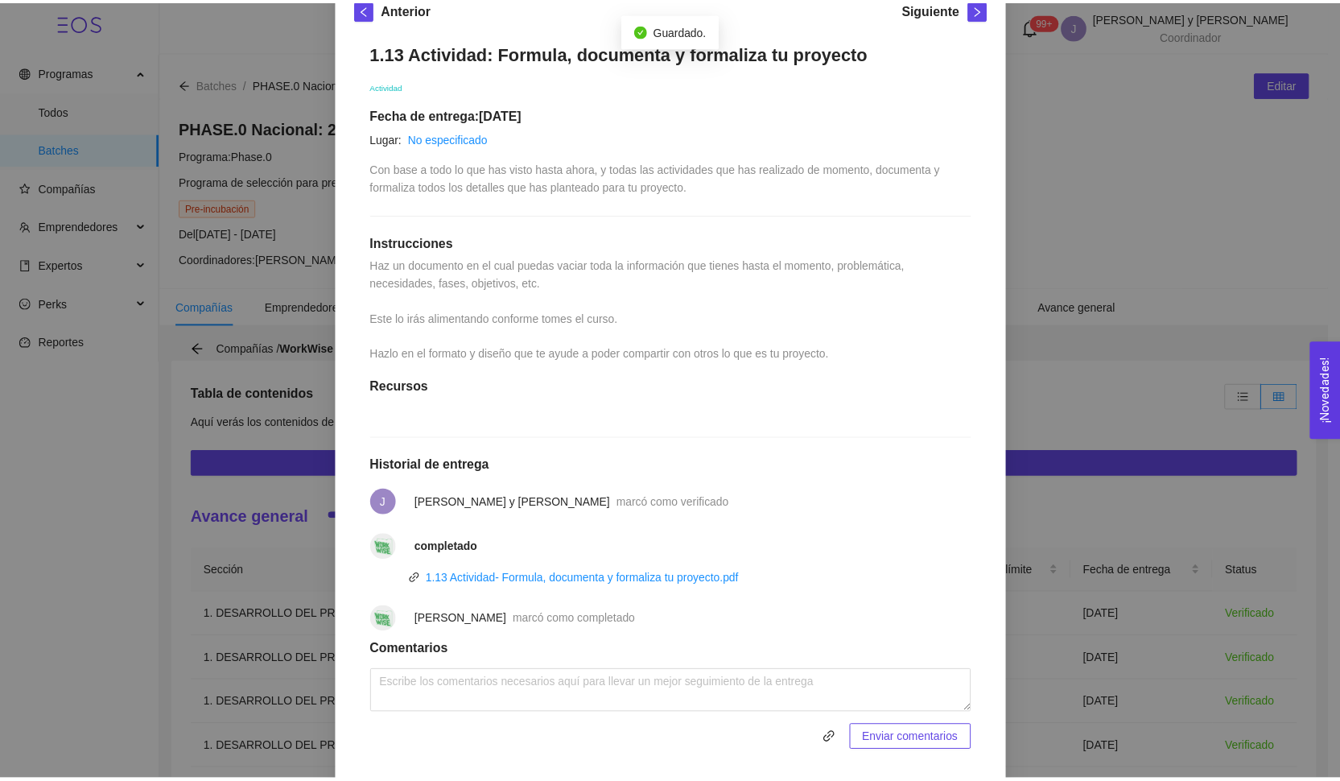
scroll to position [240, 0]
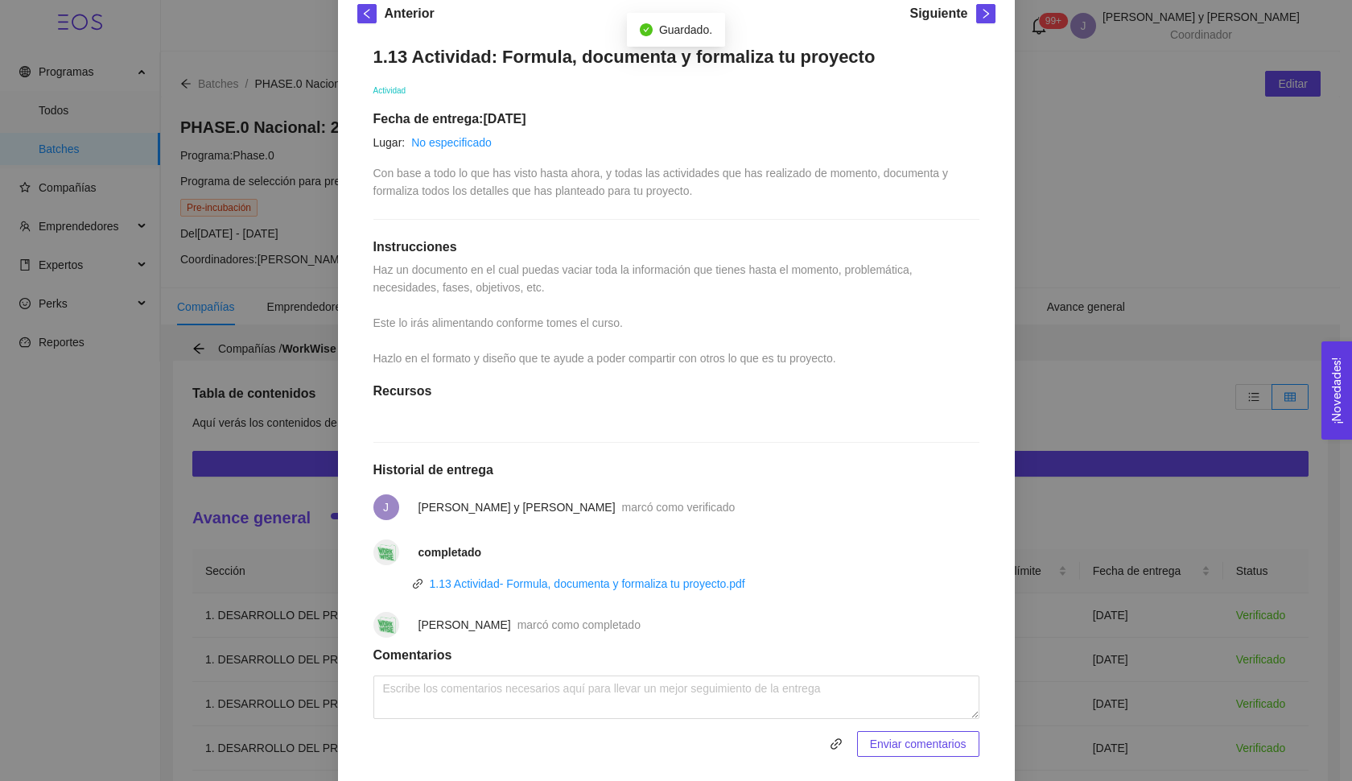
click at [1065, 379] on div "1. DESARROLLO DEL PRODUCTO El emprendedor puede conocer los primeros pasos para…" at bounding box center [676, 390] width 1352 height 781
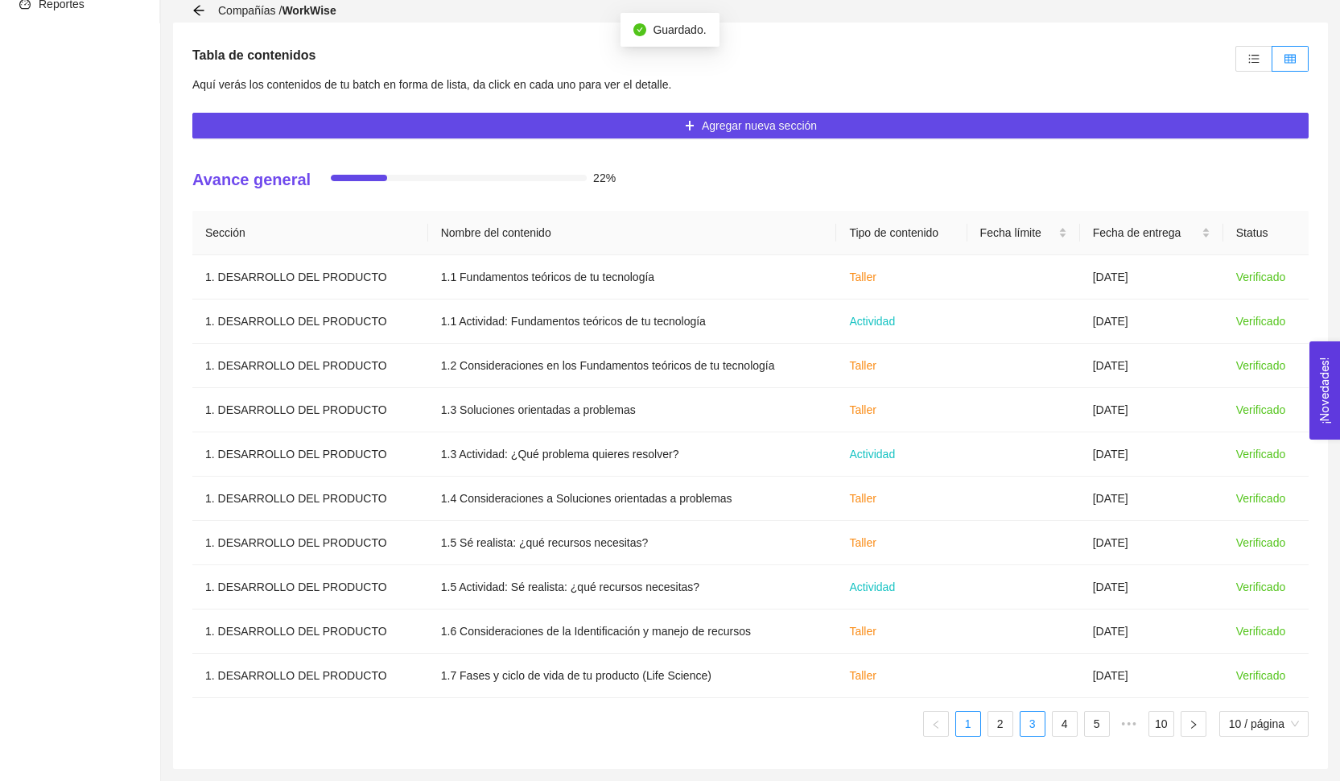
scroll to position [338, 0]
click at [1029, 731] on link "3" at bounding box center [1032, 723] width 24 height 24
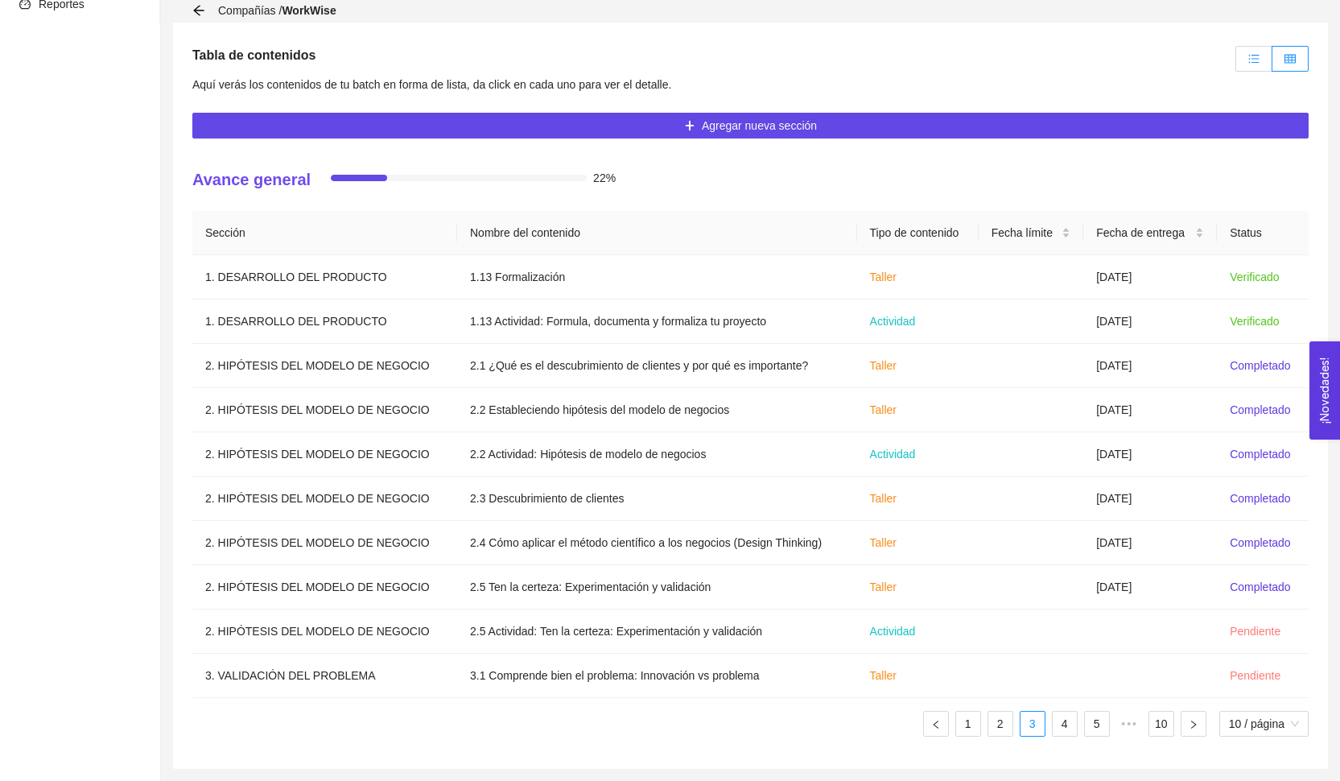
click at [1242, 60] on label at bounding box center [1253, 59] width 37 height 26
click at [1236, 63] on input "radio" at bounding box center [1236, 63] width 0 height 0
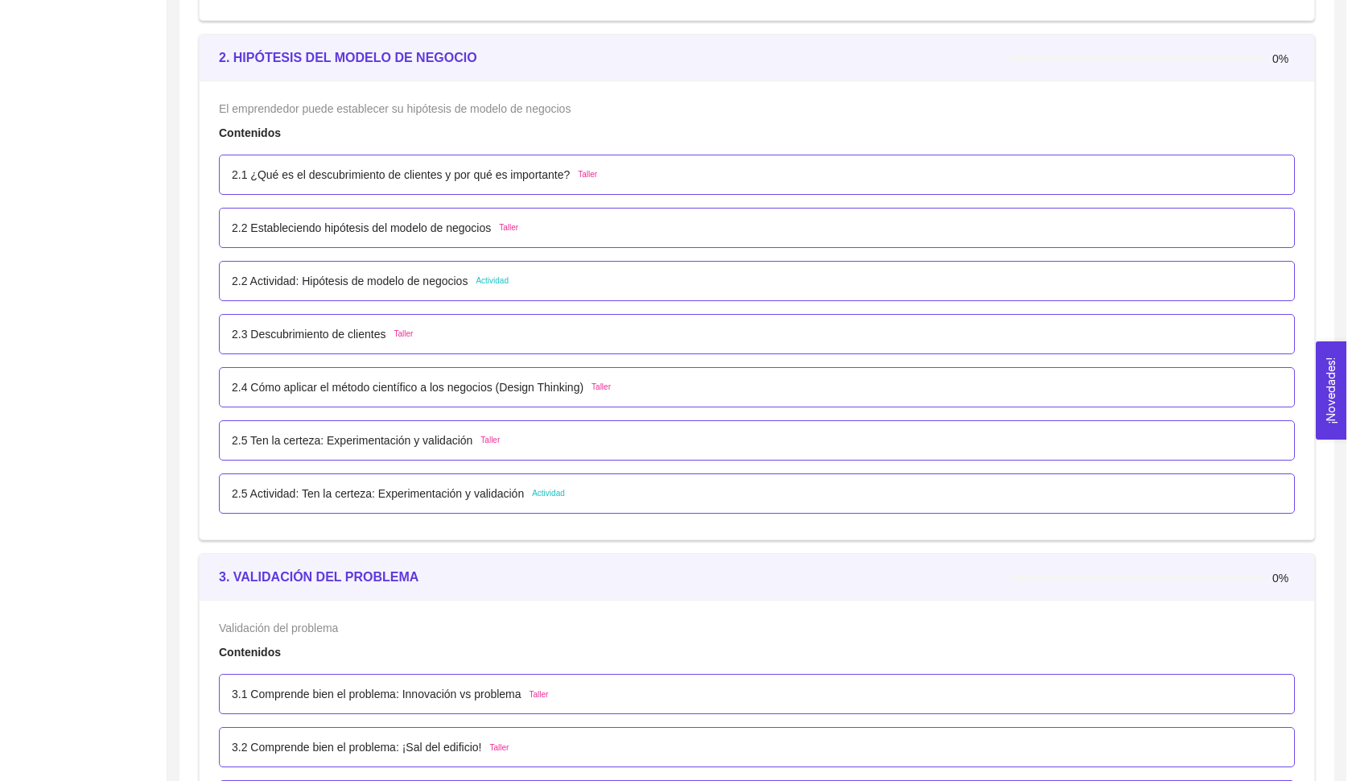
scroll to position [1709, 0]
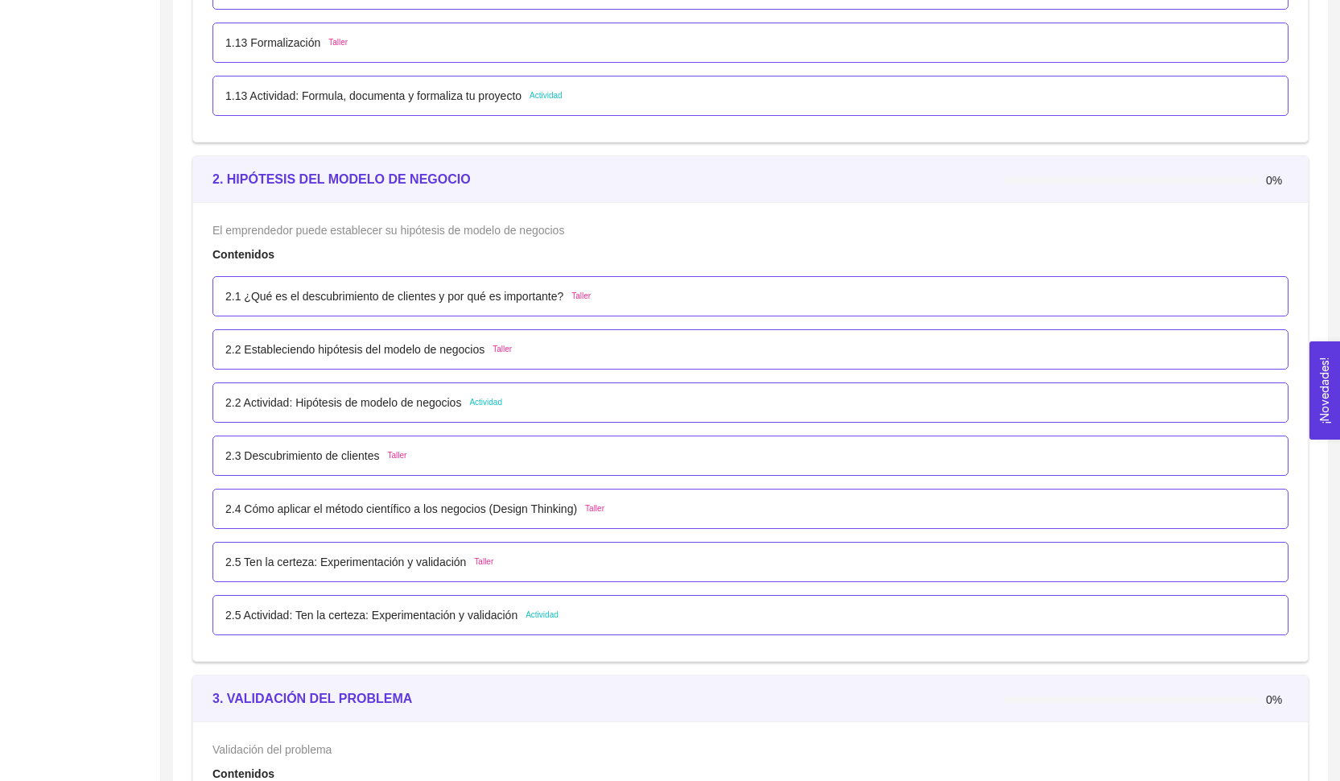
click at [541, 289] on p "2.1 ¿Qué es el descubrimiento de clientes y por qué es importante?" at bounding box center [394, 296] width 338 height 18
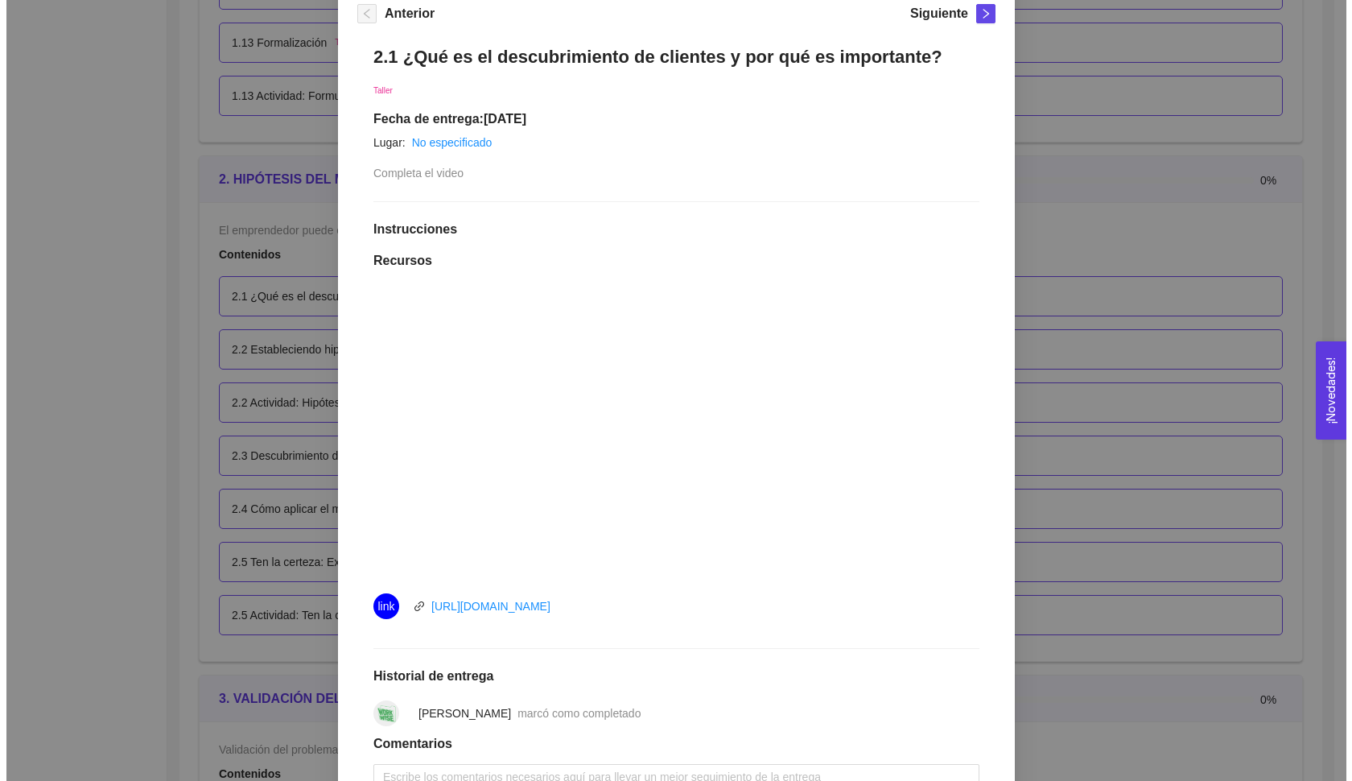
scroll to position [0, 0]
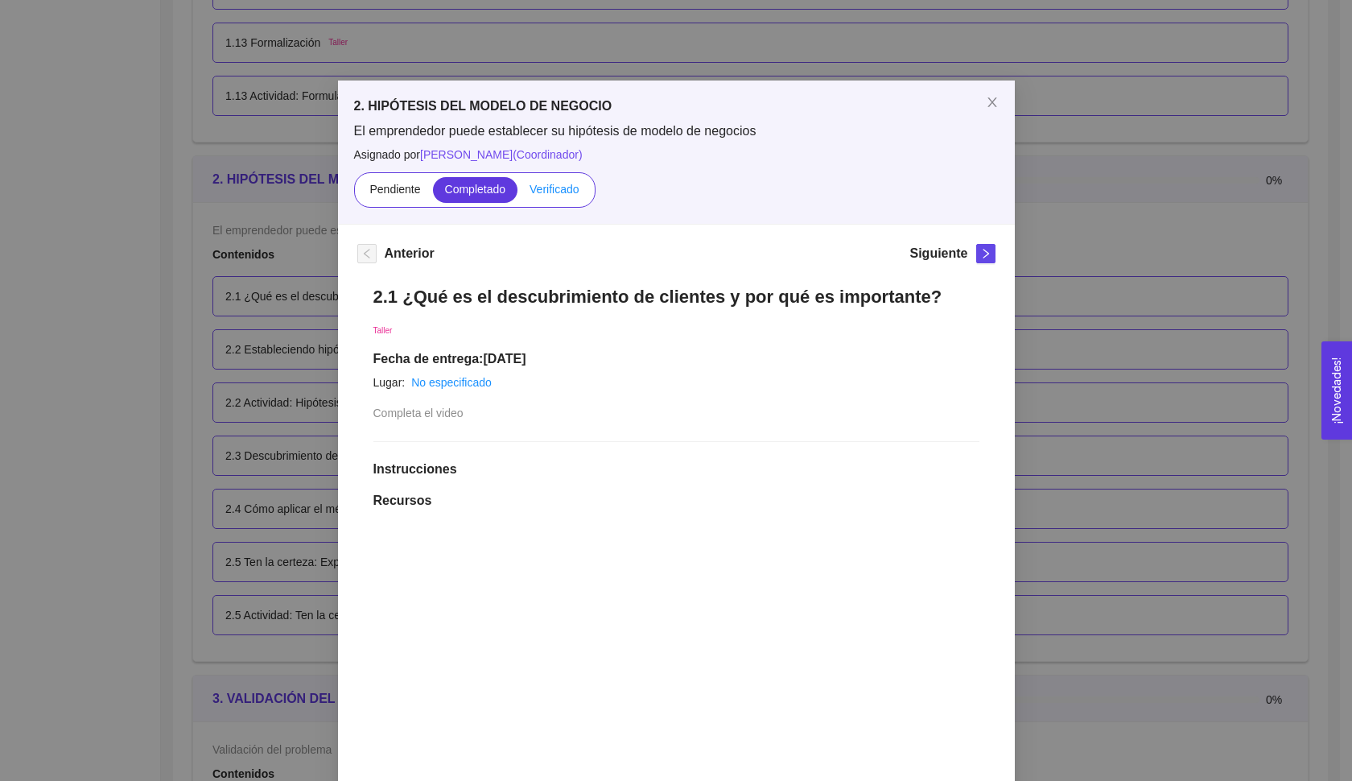
click at [546, 192] on span "Verificado" at bounding box center [554, 189] width 49 height 13
click at [517, 193] on input "Verificado" at bounding box center [517, 193] width 0 height 0
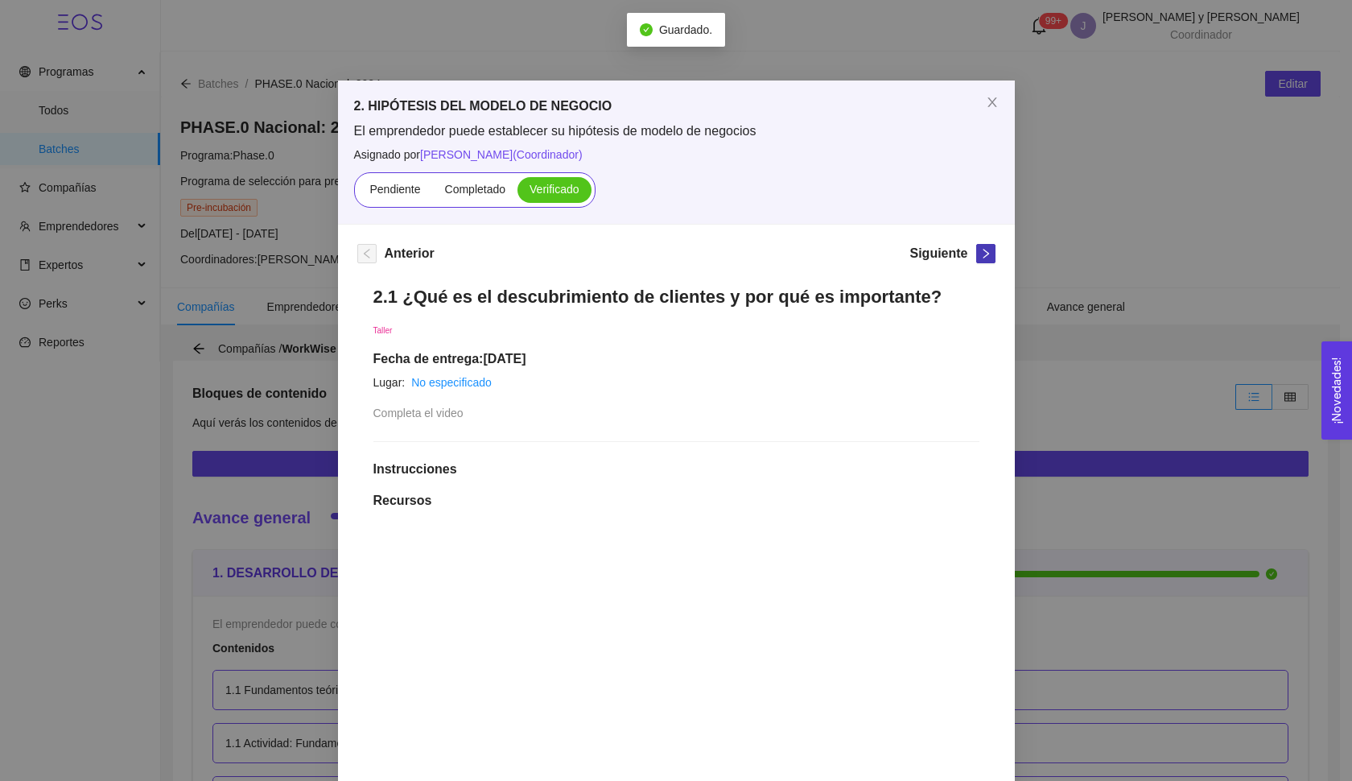
click at [980, 257] on icon "right" at bounding box center [985, 253] width 11 height 11
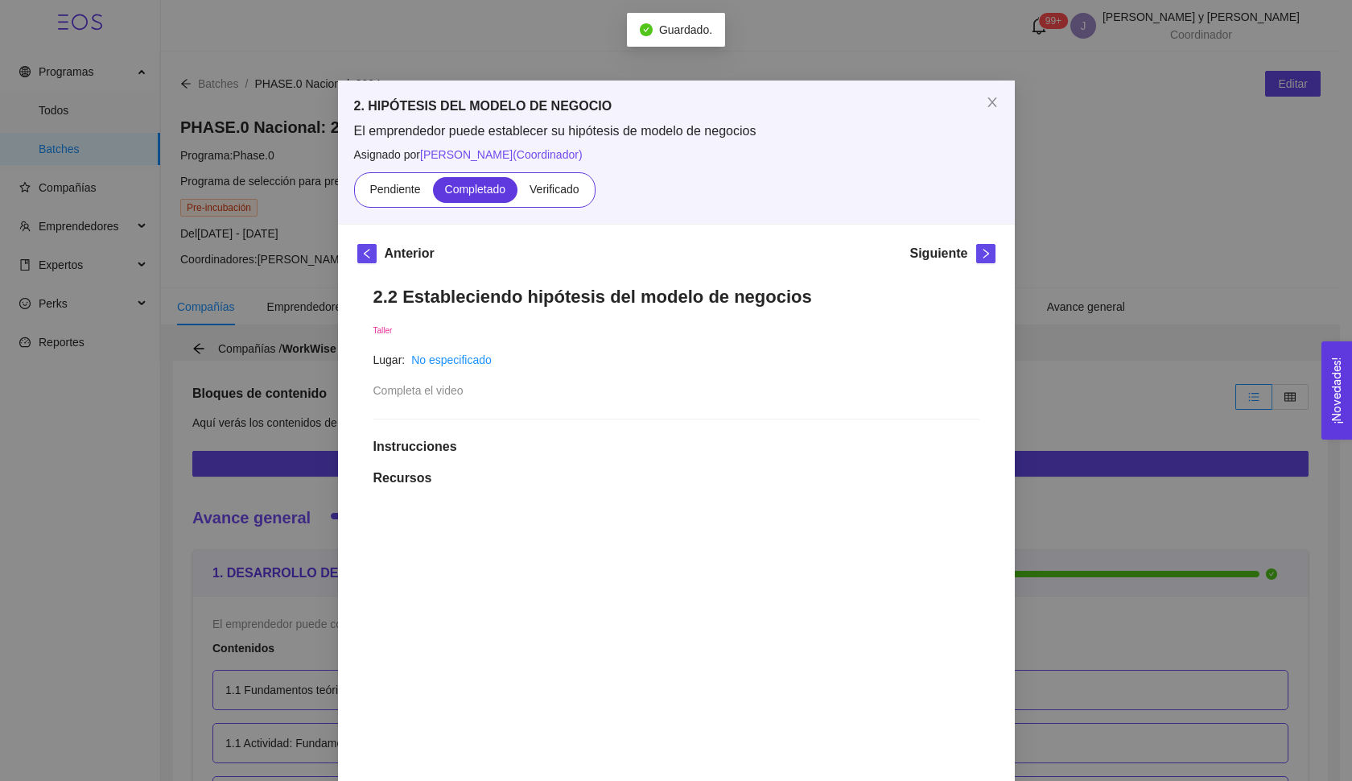
click at [543, 190] on span "Verificado" at bounding box center [554, 189] width 49 height 13
click at [517, 193] on input "Verificado" at bounding box center [517, 193] width 0 height 0
click at [980, 254] on icon "right" at bounding box center [985, 253] width 11 height 11
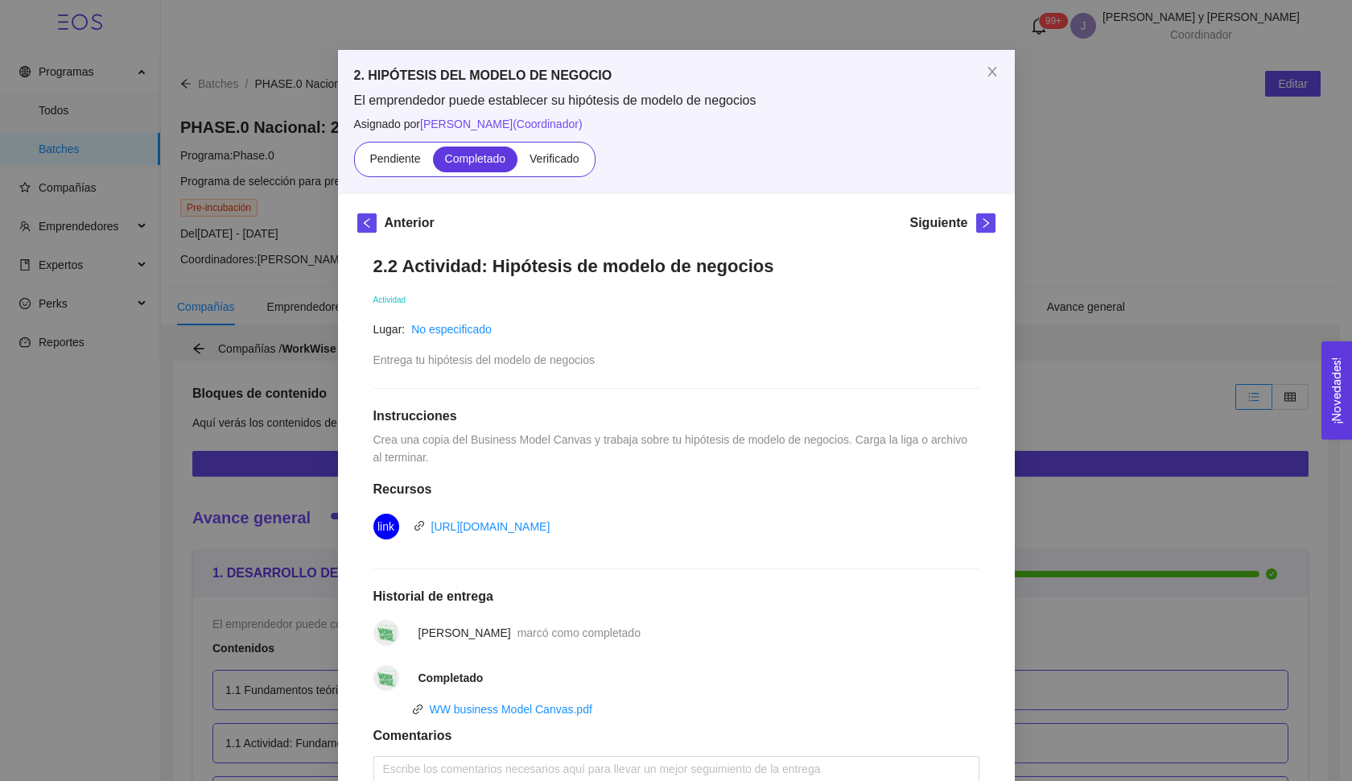
scroll to position [36, 0]
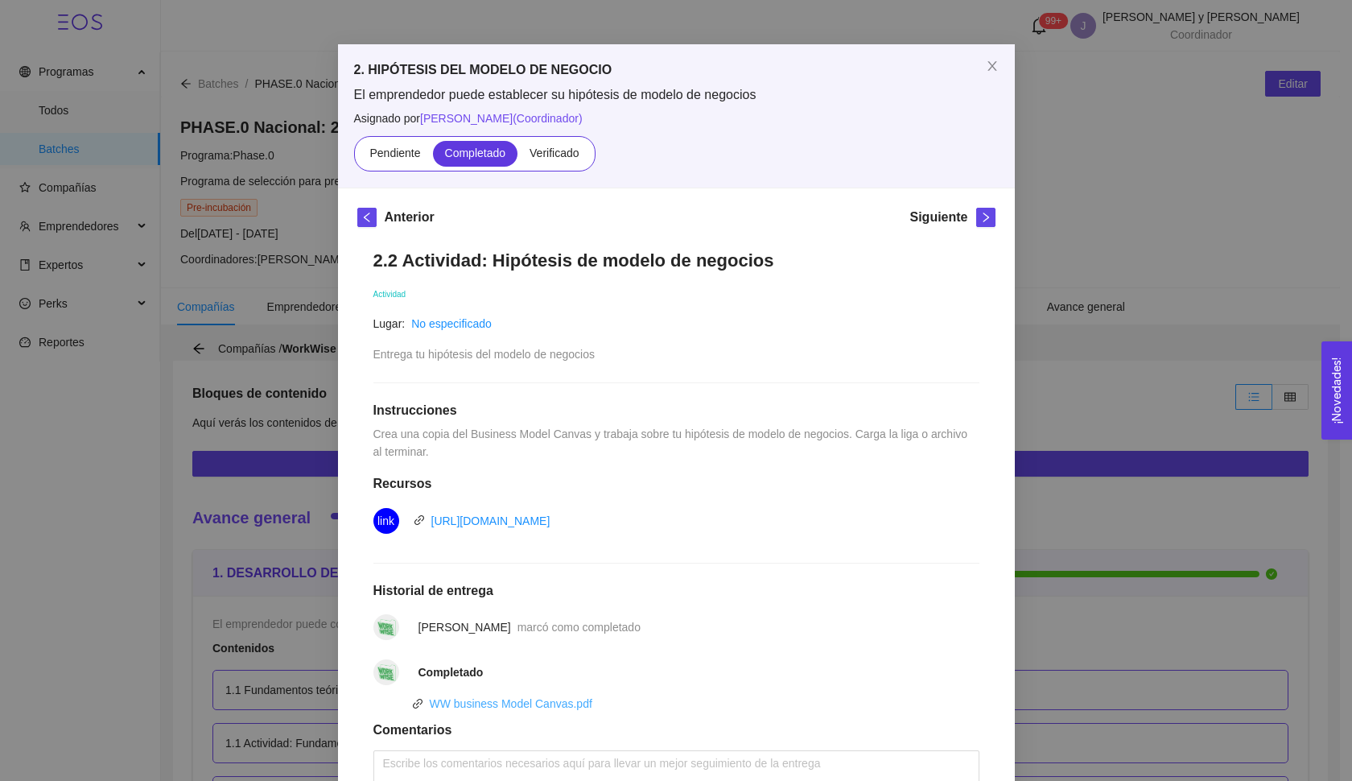
click at [531, 704] on link "WW business Model Canvas.pdf" at bounding box center [511, 703] width 163 height 13
click at [987, 59] on span "Close" at bounding box center [992, 66] width 45 height 45
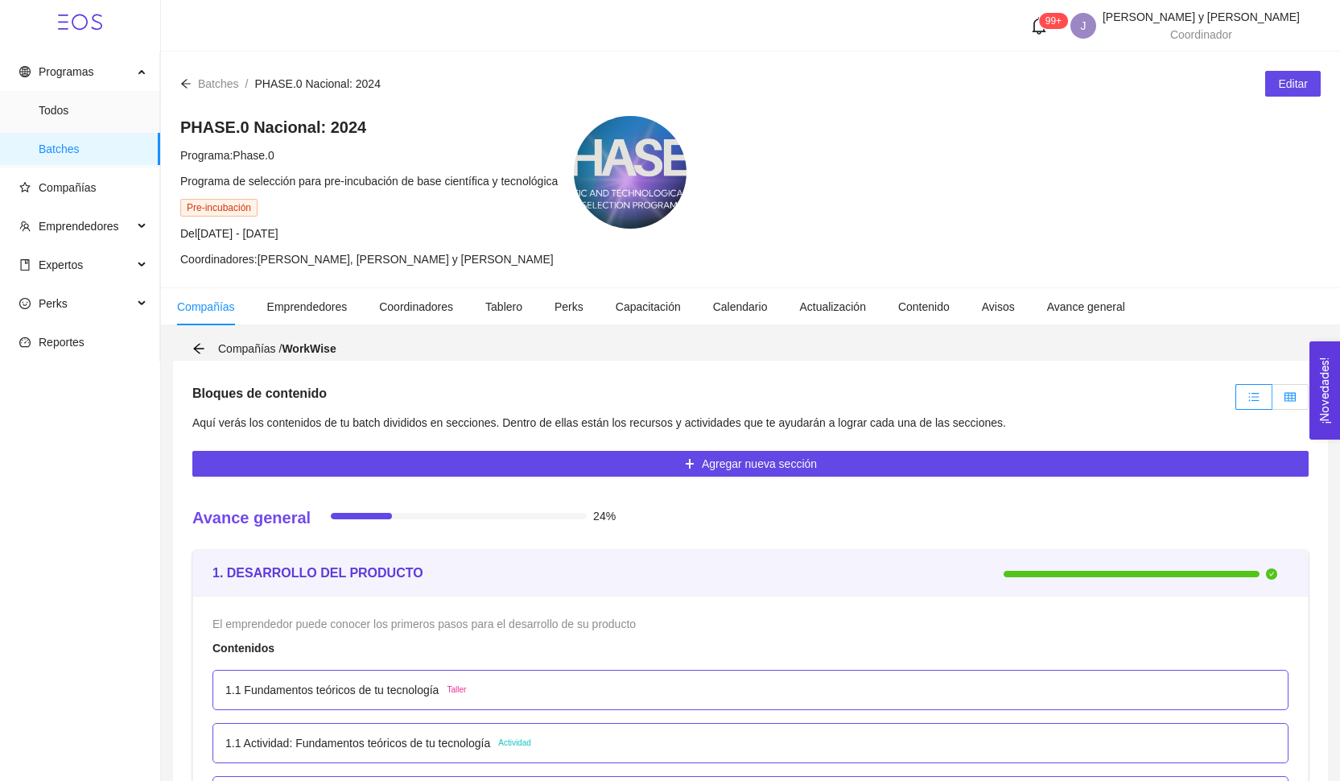
scroll to position [0, 0]
click at [1295, 404] on label at bounding box center [1290, 397] width 36 height 26
click at [1272, 401] on input "radio" at bounding box center [1272, 401] width 0 height 0
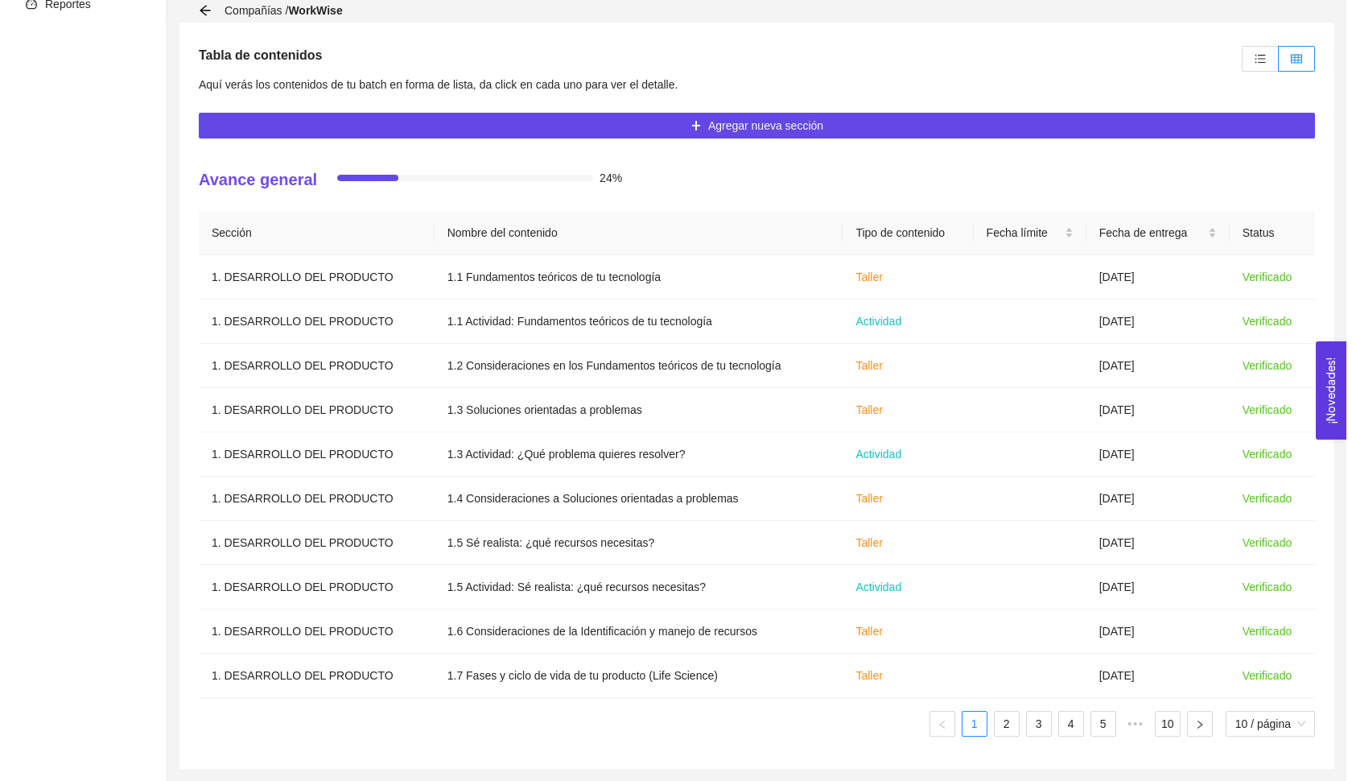
scroll to position [338, 0]
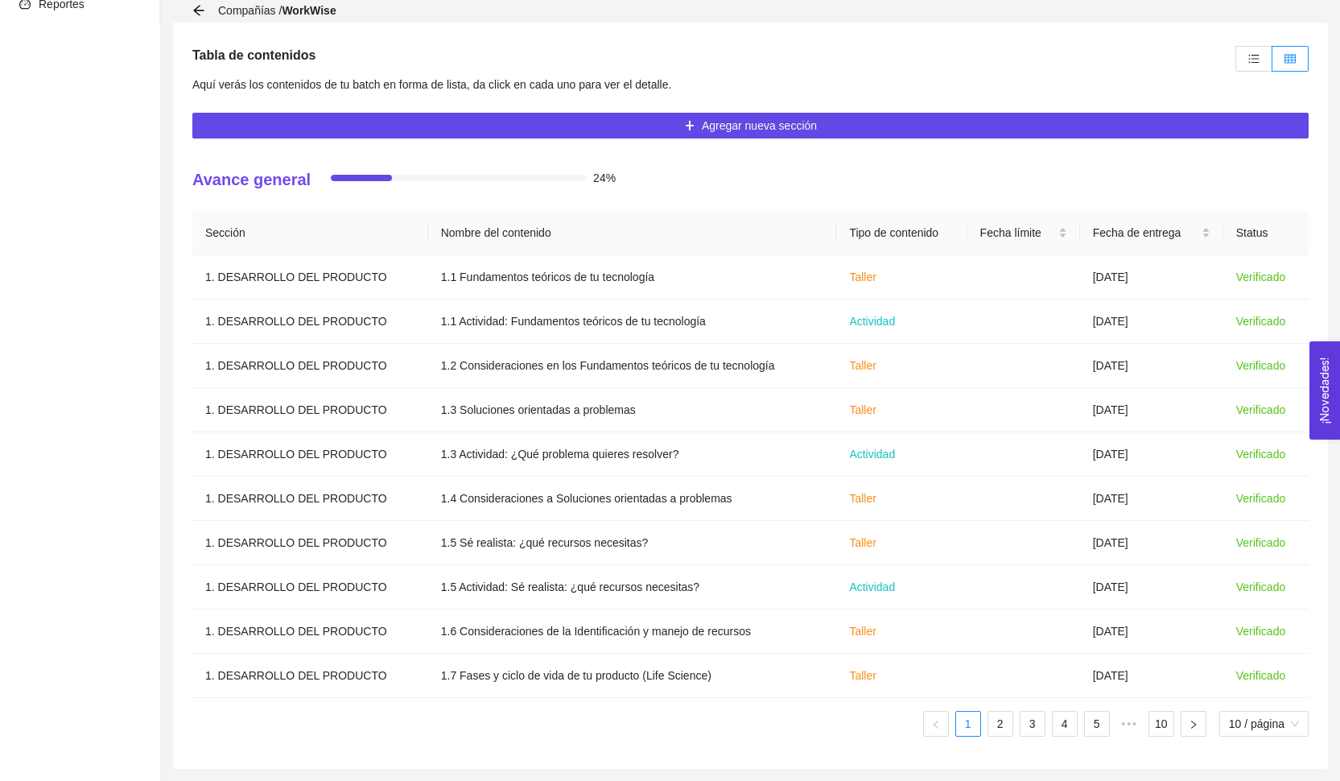
click at [1004, 737] on div "Sección Nombre del contenido Tipo de contenido Fecha límite Fecha de entrega St…" at bounding box center [750, 480] width 1116 height 538
click at [995, 731] on link "2" at bounding box center [1000, 723] width 24 height 24
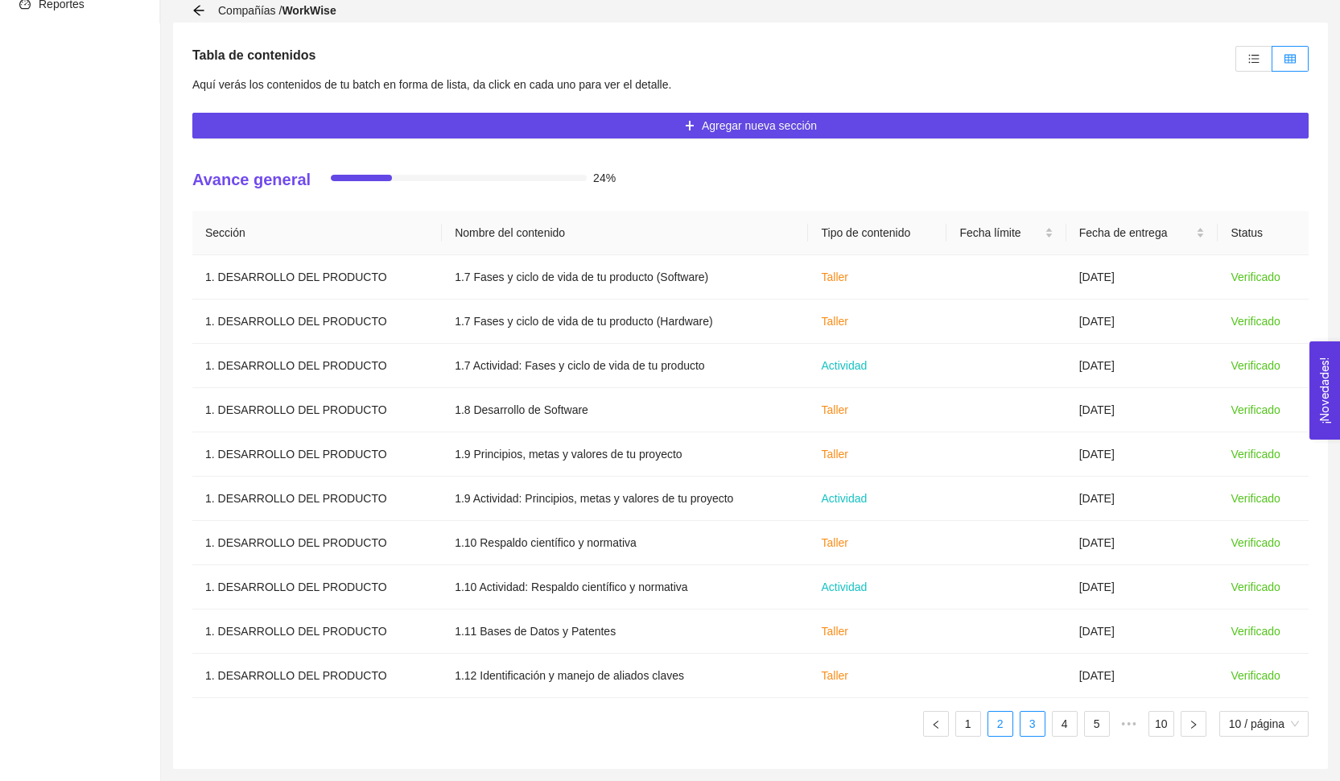
click at [1029, 731] on link "3" at bounding box center [1032, 723] width 24 height 24
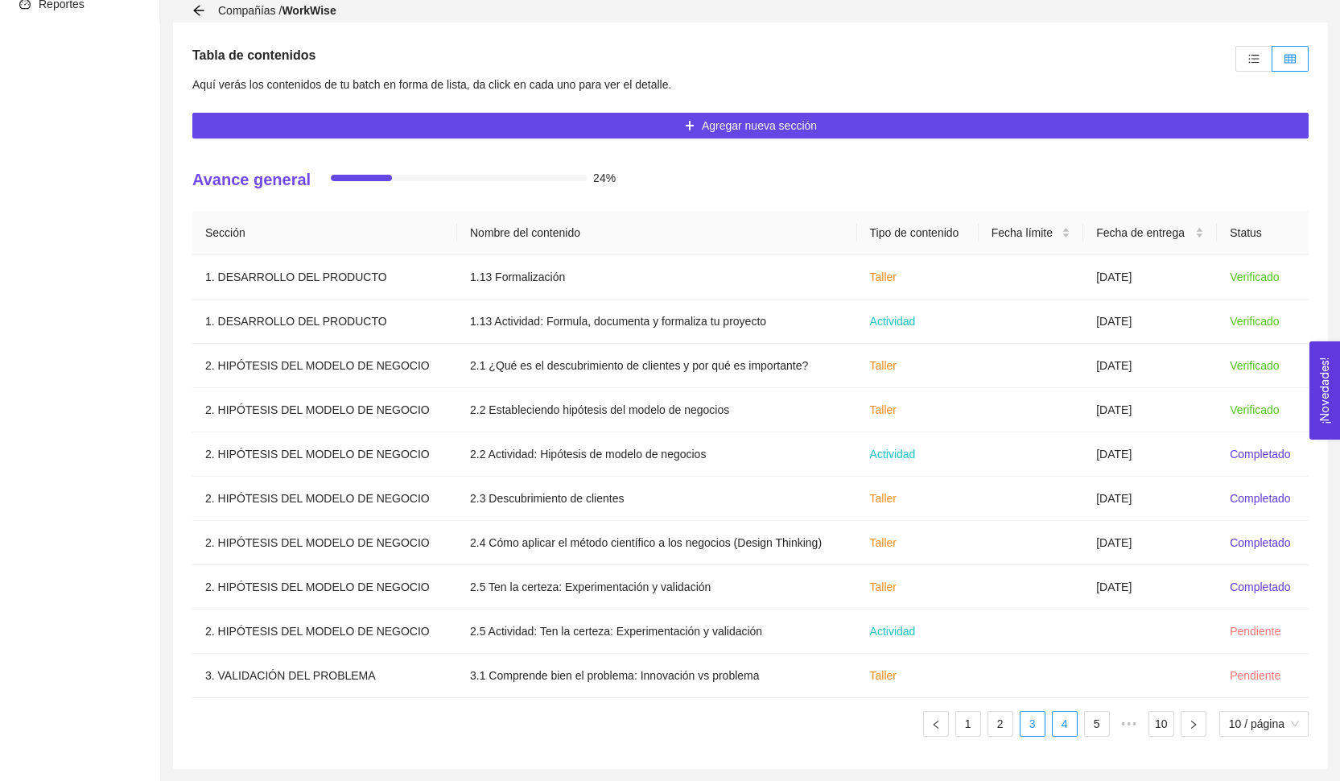
click at [1060, 725] on link "4" at bounding box center [1065, 723] width 24 height 24
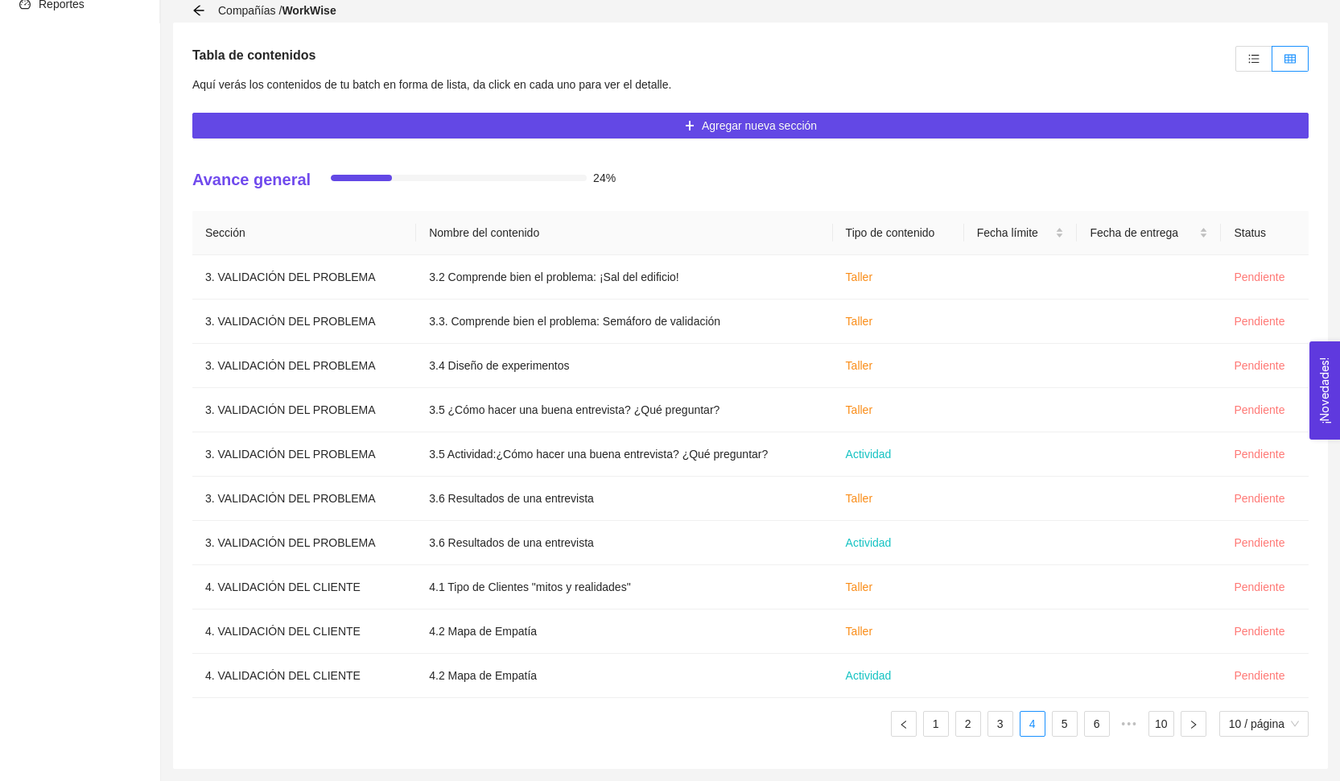
click at [1080, 729] on ul "1 2 3 4 5 6 ••• 10 10 / página" at bounding box center [750, 724] width 1116 height 26
click at [1057, 729] on link "5" at bounding box center [1065, 723] width 24 height 24
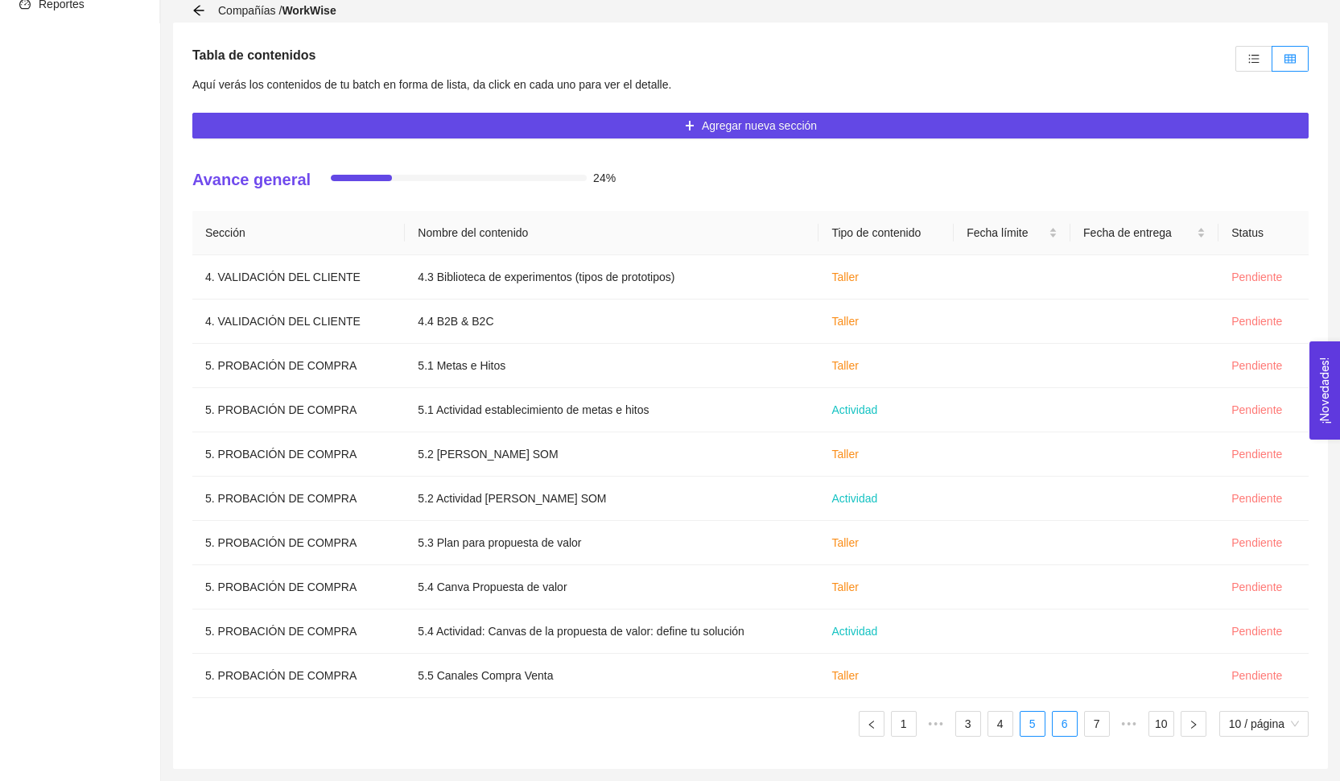
click at [1065, 725] on link "6" at bounding box center [1065, 723] width 24 height 24
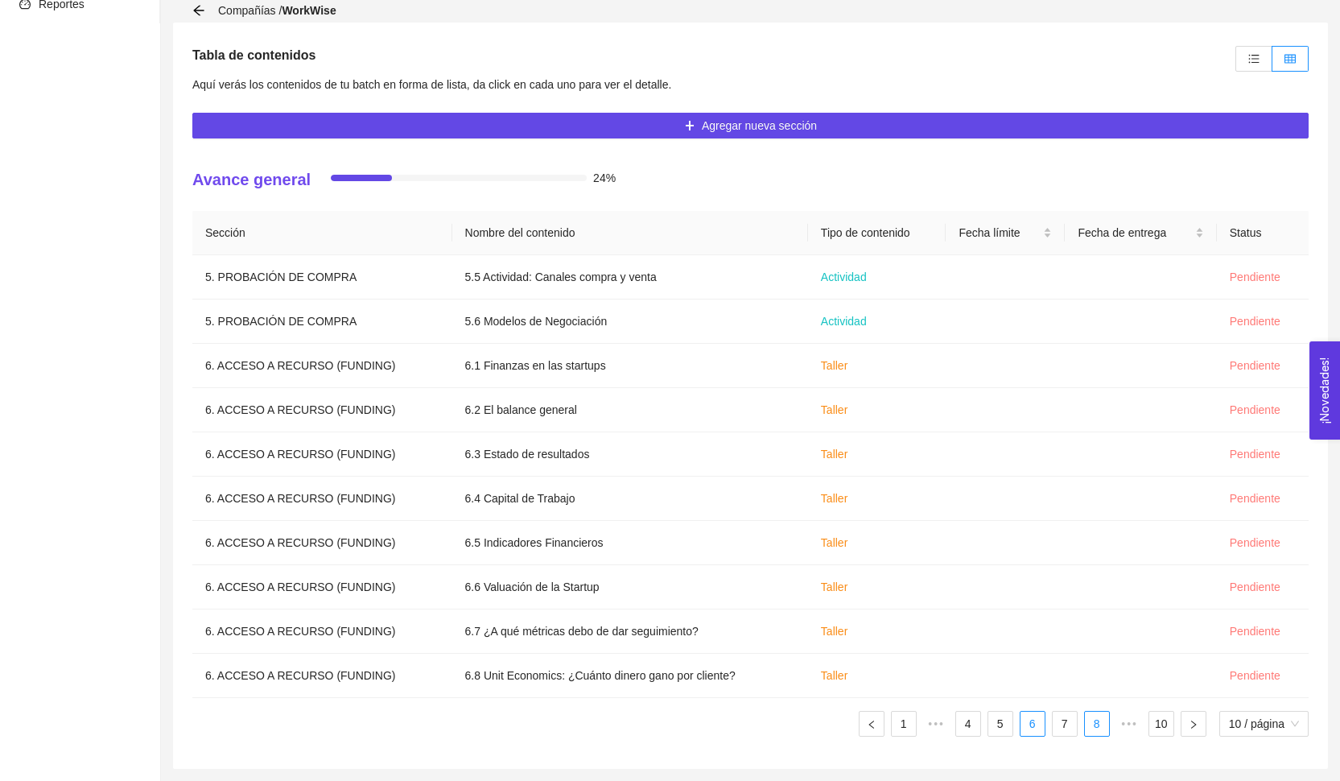
click at [1096, 723] on link "8" at bounding box center [1097, 723] width 24 height 24
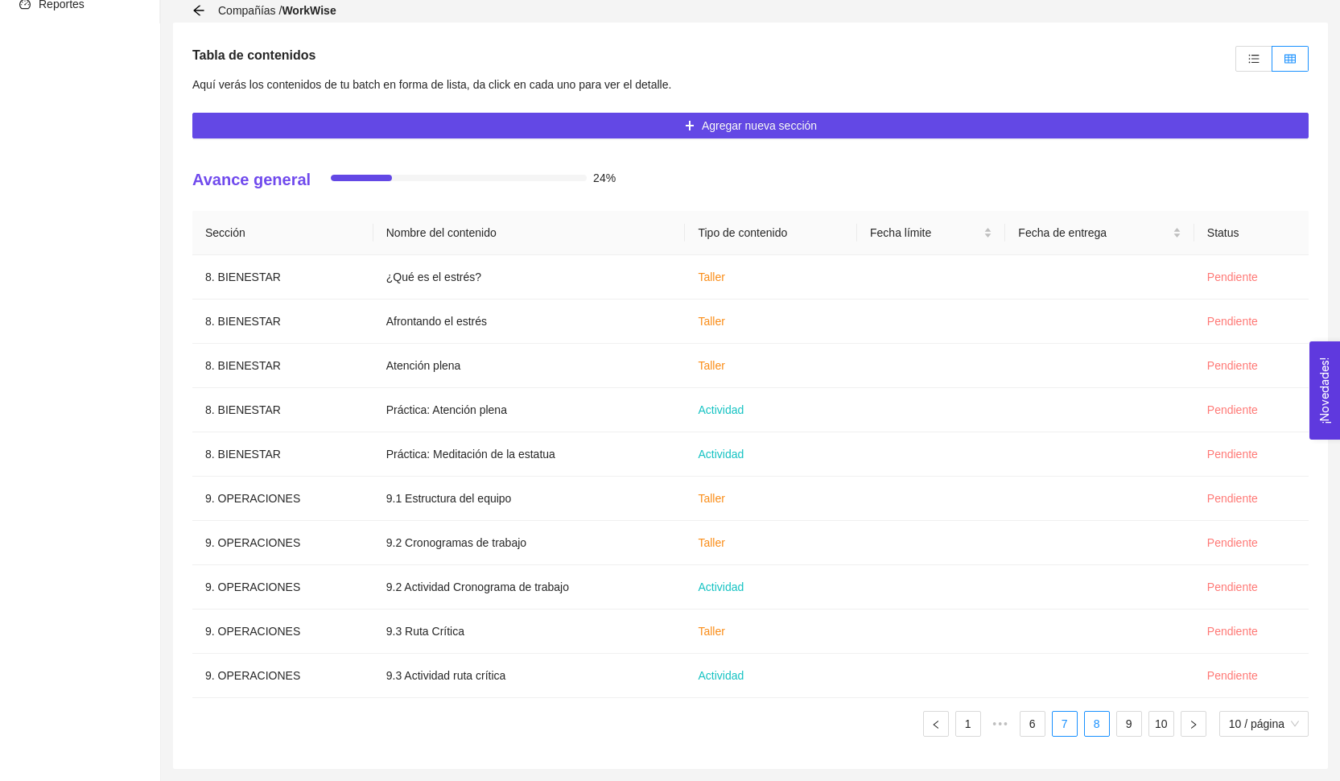
click at [1062, 724] on link "7" at bounding box center [1065, 723] width 24 height 24
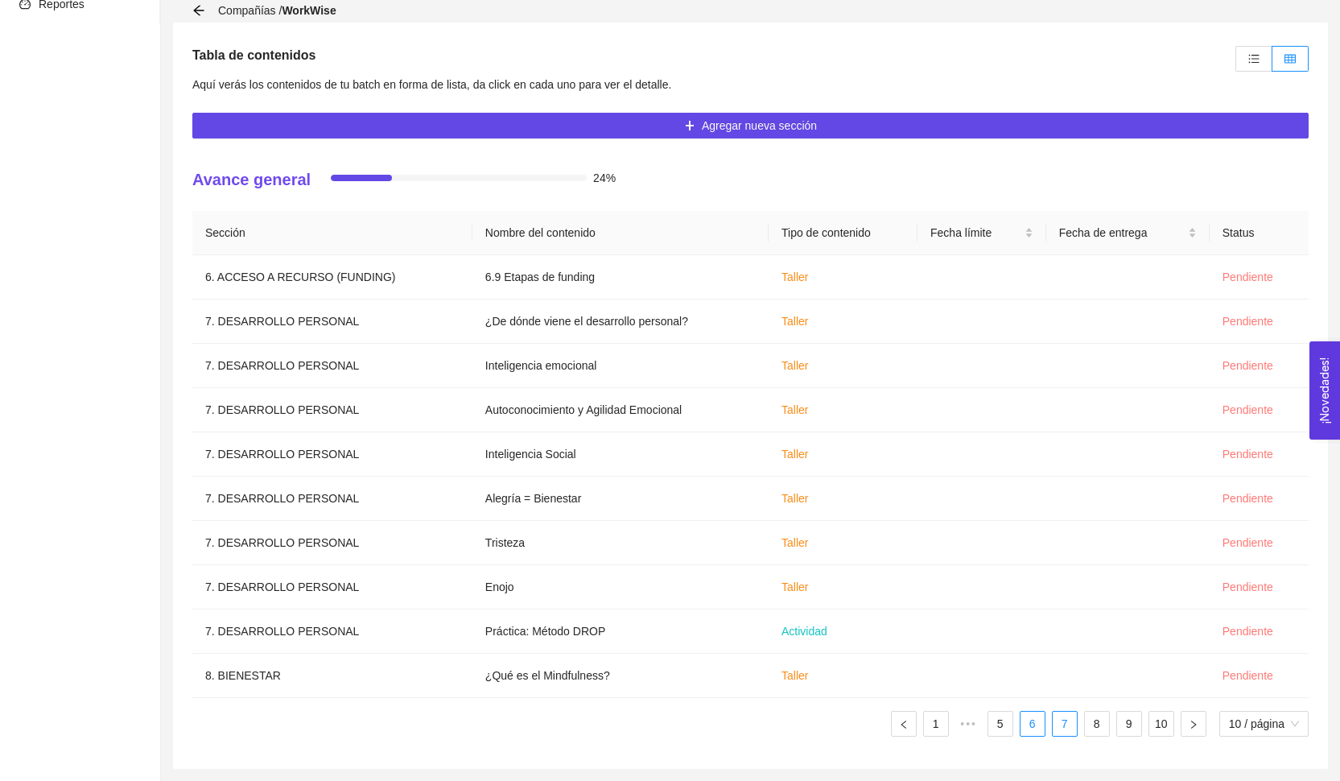
click at [1023, 723] on link "6" at bounding box center [1032, 723] width 24 height 24
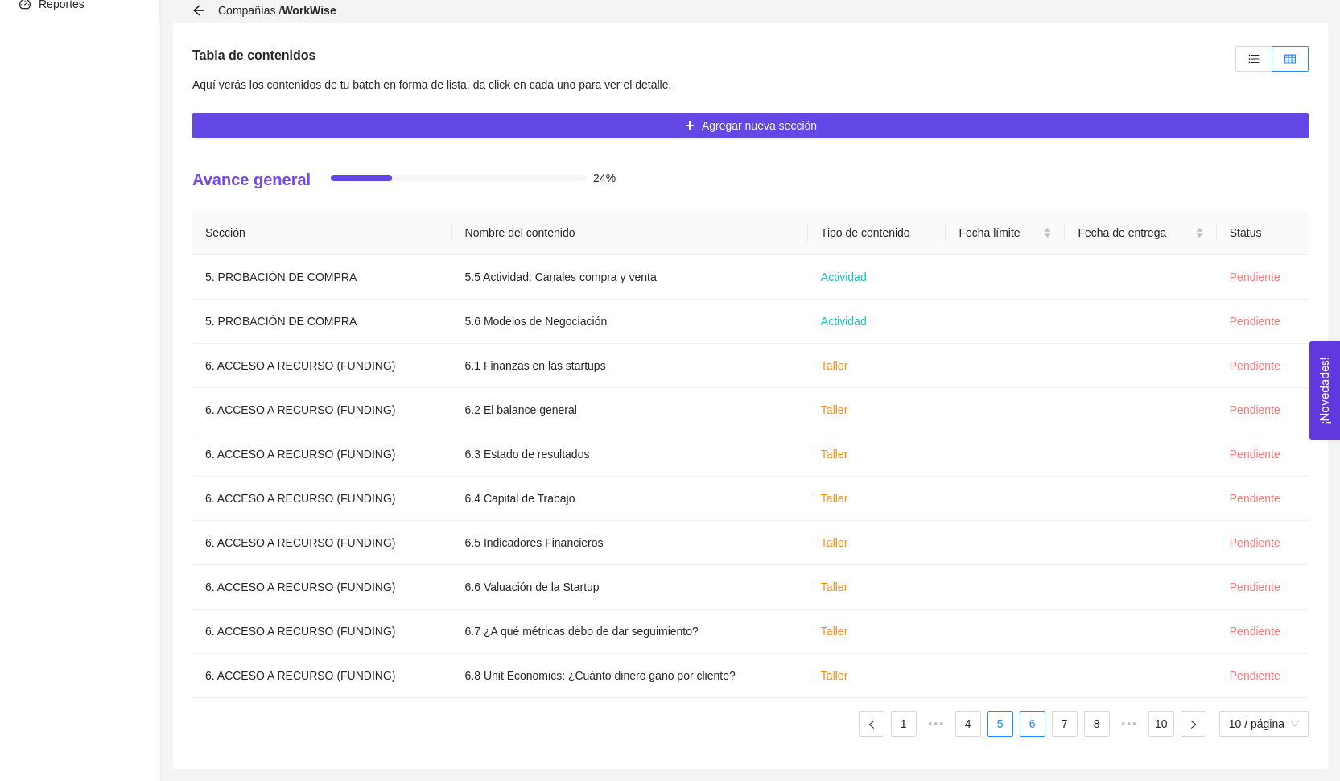
click at [1007, 723] on link "5" at bounding box center [1000, 723] width 24 height 24
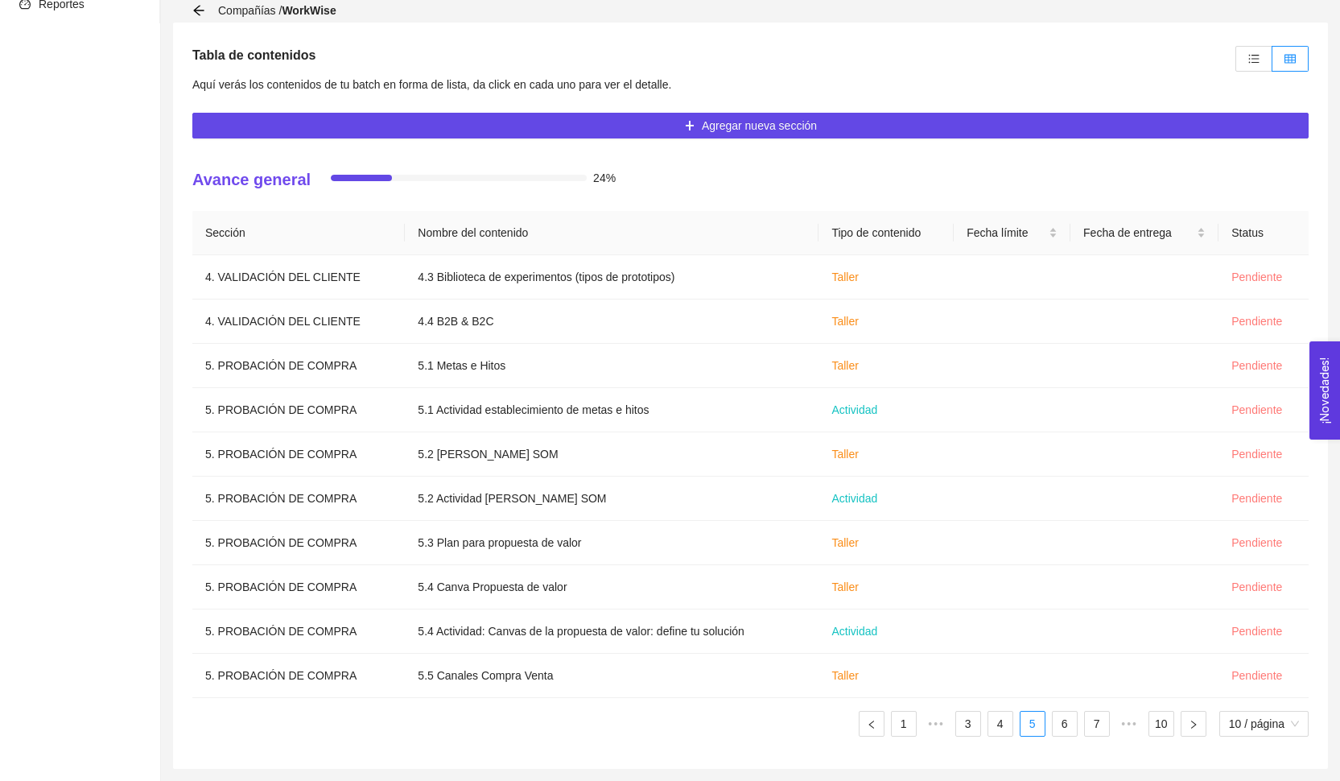
click at [980, 724] on ul "1 ••• 3 4 5 6 7 ••• 10 10 / página" at bounding box center [750, 724] width 1116 height 26
click at [969, 724] on link "3" at bounding box center [968, 723] width 24 height 24
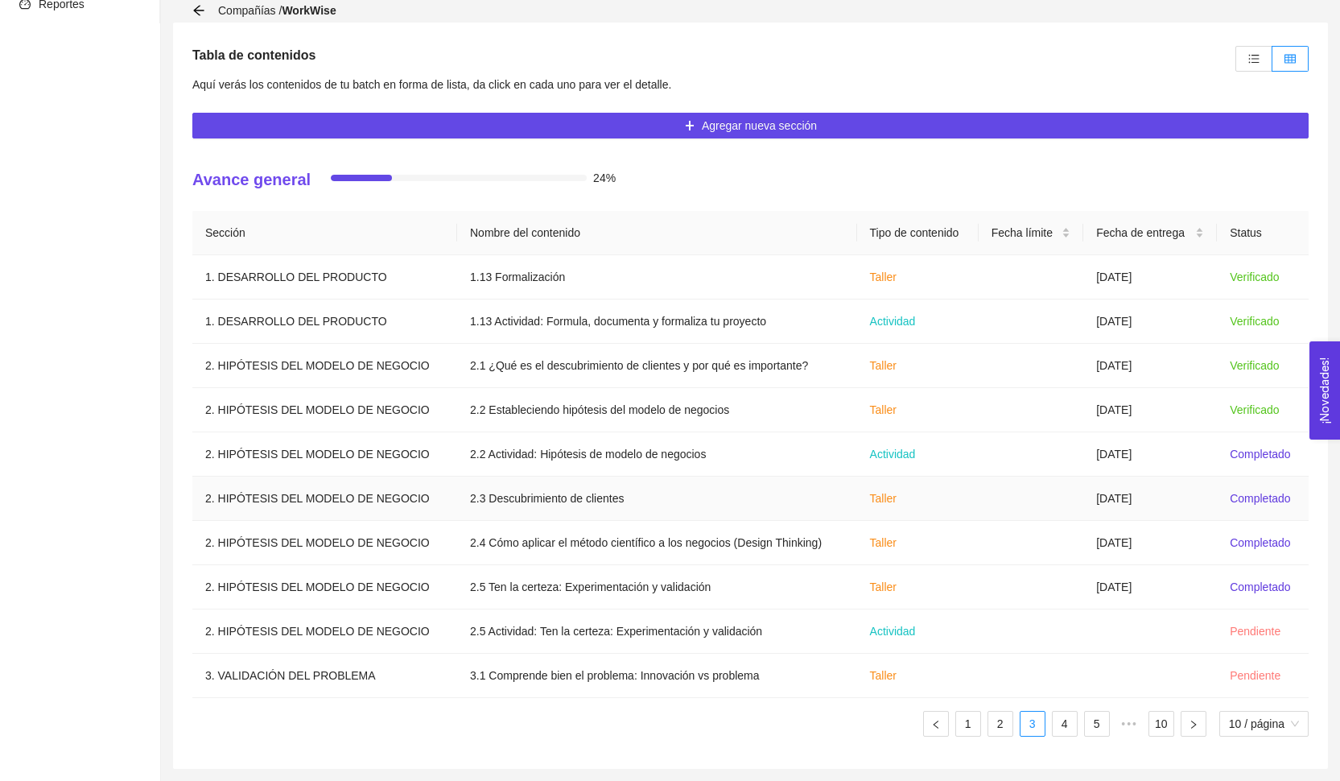
click at [857, 510] on td "Taller" at bounding box center [918, 498] width 122 height 44
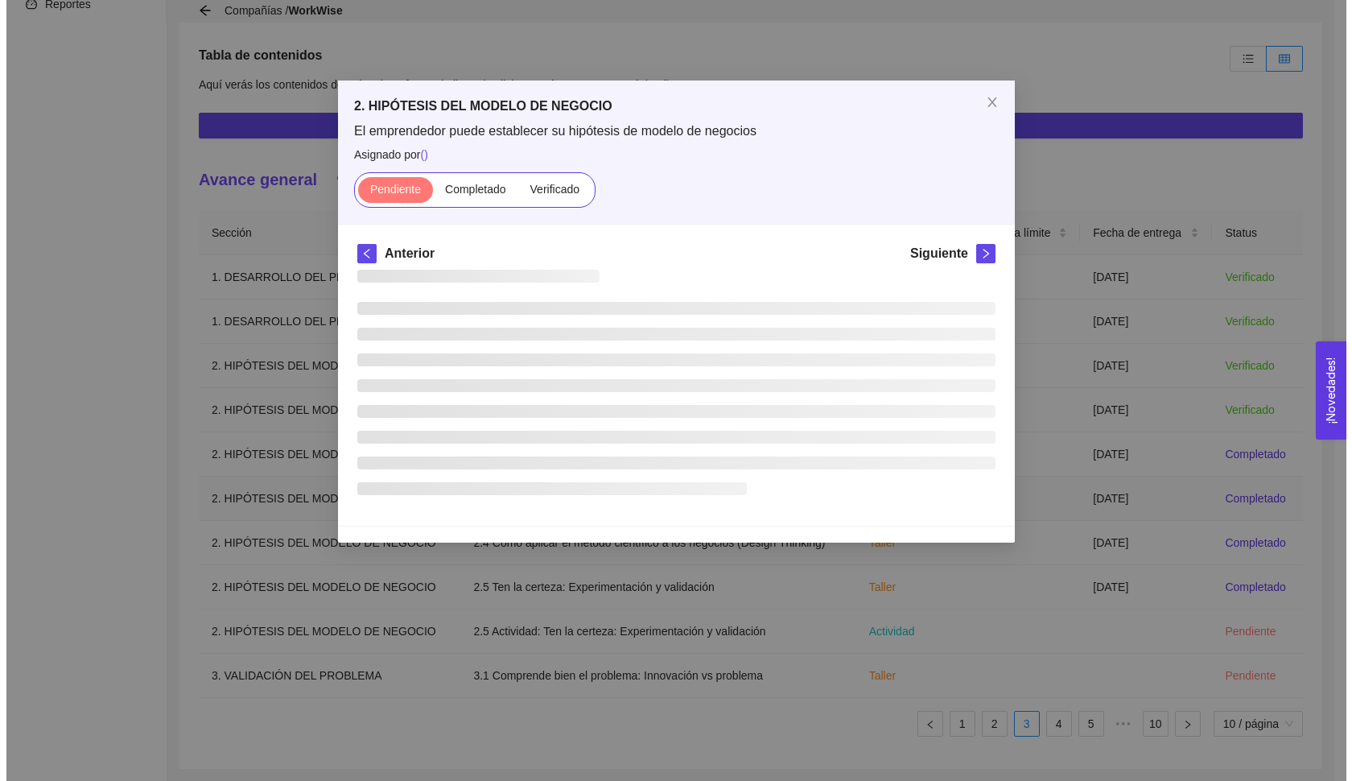
scroll to position [0, 0]
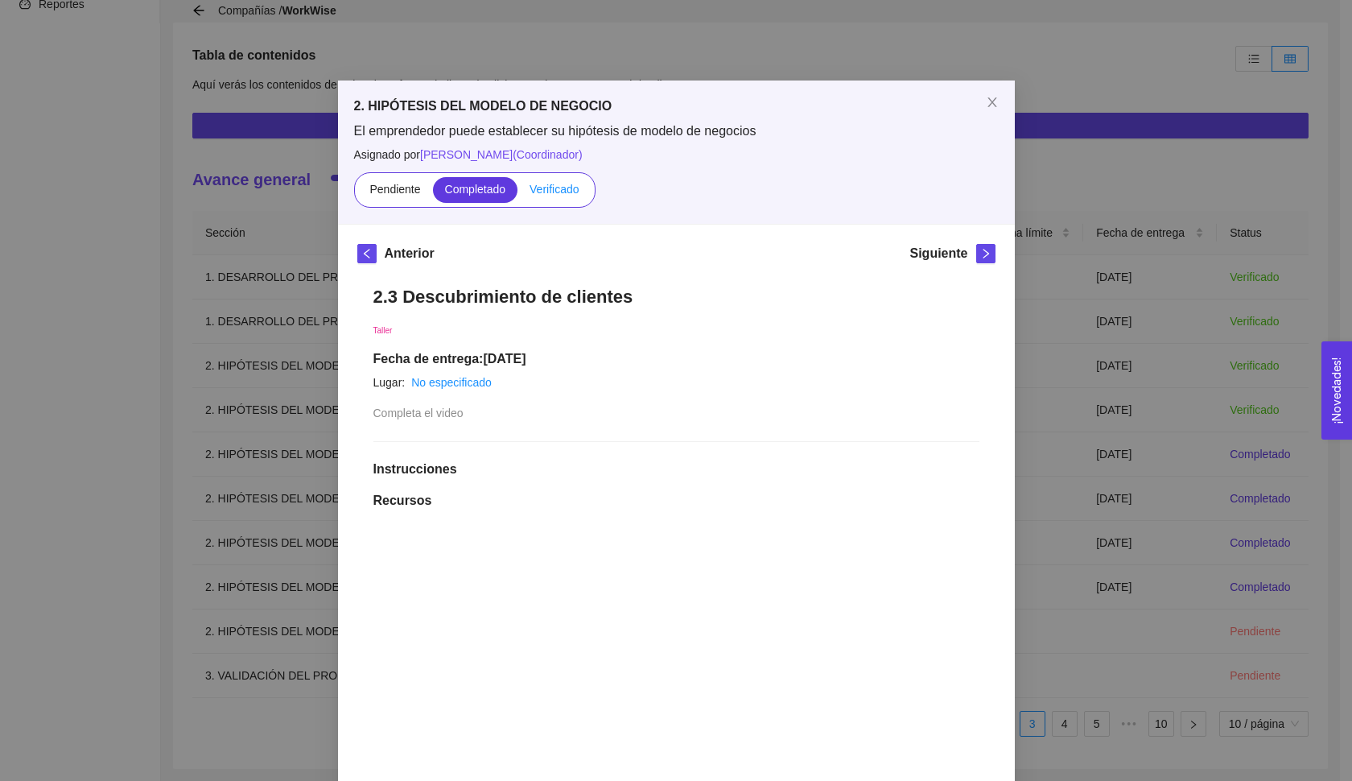
click at [562, 186] on span "Verificado" at bounding box center [554, 189] width 49 height 13
click at [517, 193] on input "Verificado" at bounding box center [517, 193] width 0 height 0
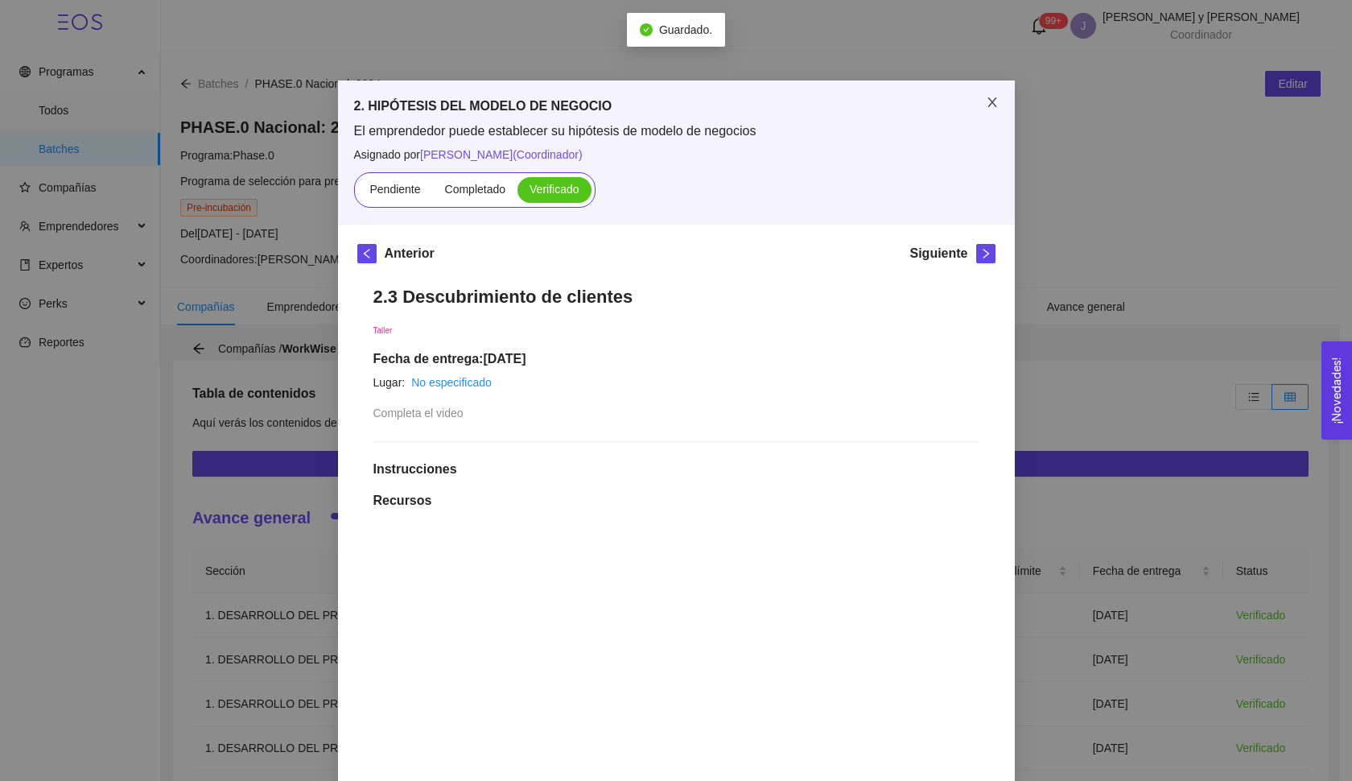
click at [991, 107] on icon "close" at bounding box center [992, 102] width 13 height 13
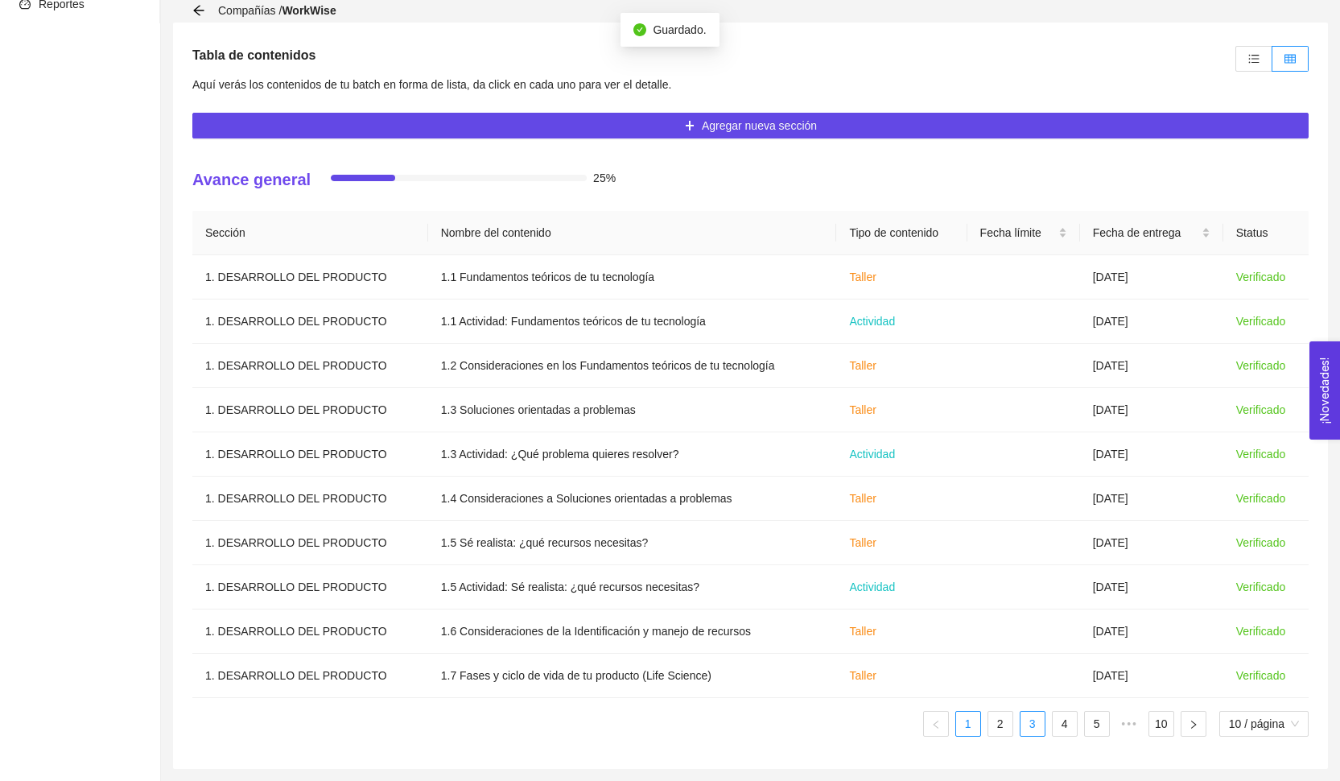
click at [1036, 734] on link "3" at bounding box center [1032, 723] width 24 height 24
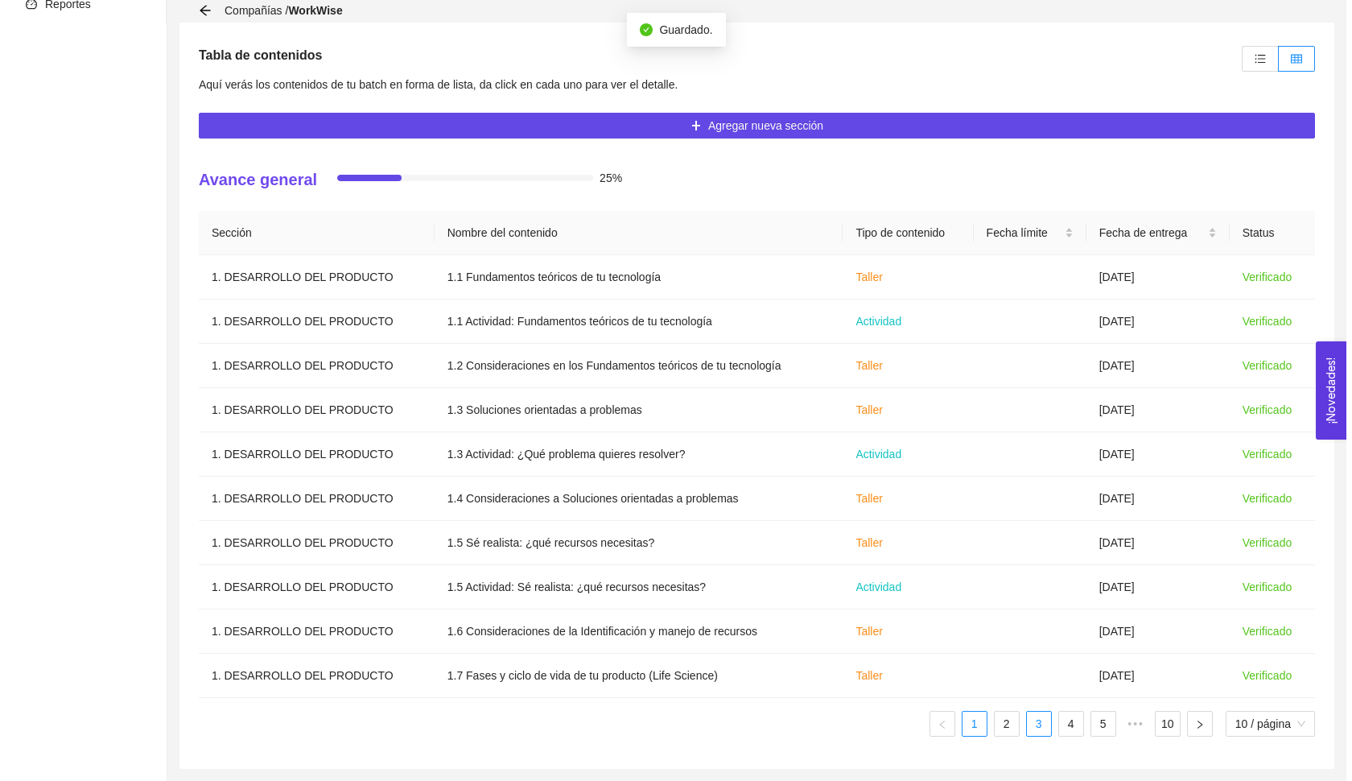
scroll to position [338, 0]
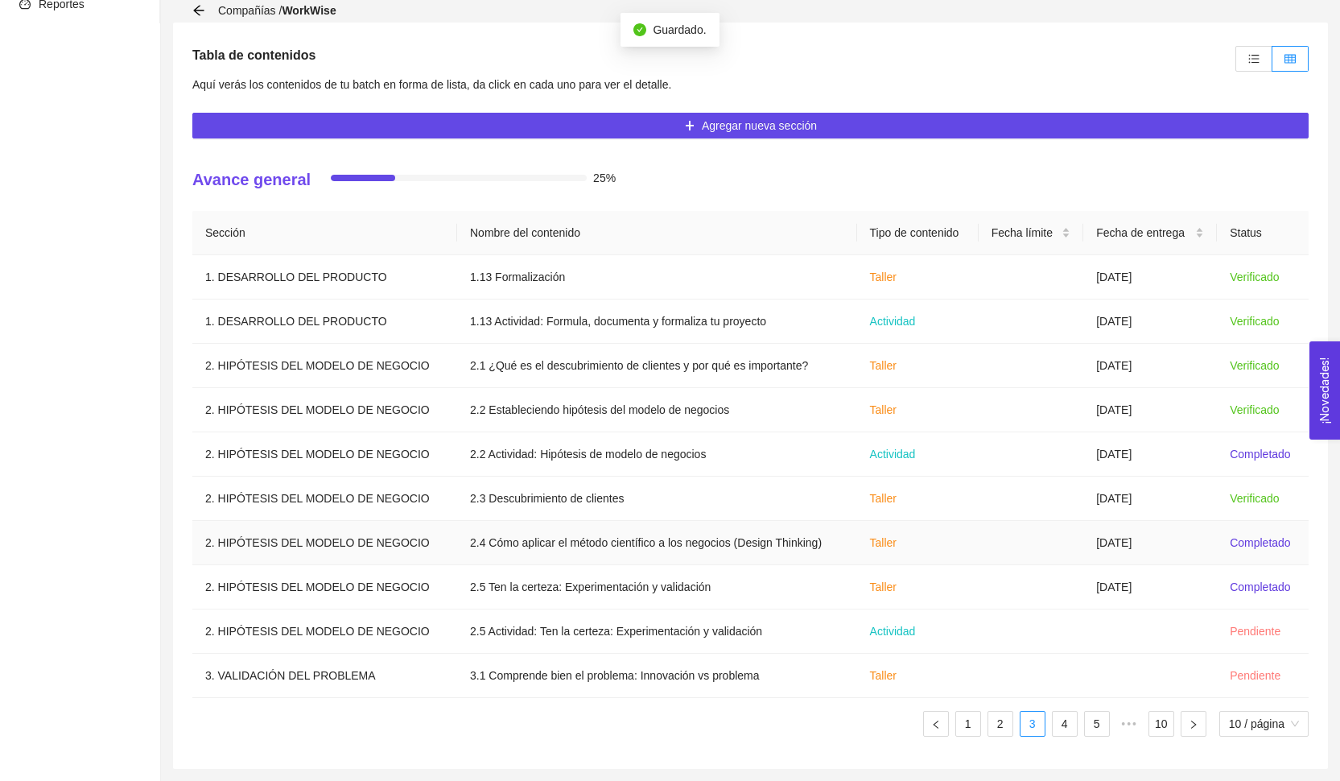
click at [1132, 555] on td "[DATE]" at bounding box center [1150, 543] width 134 height 44
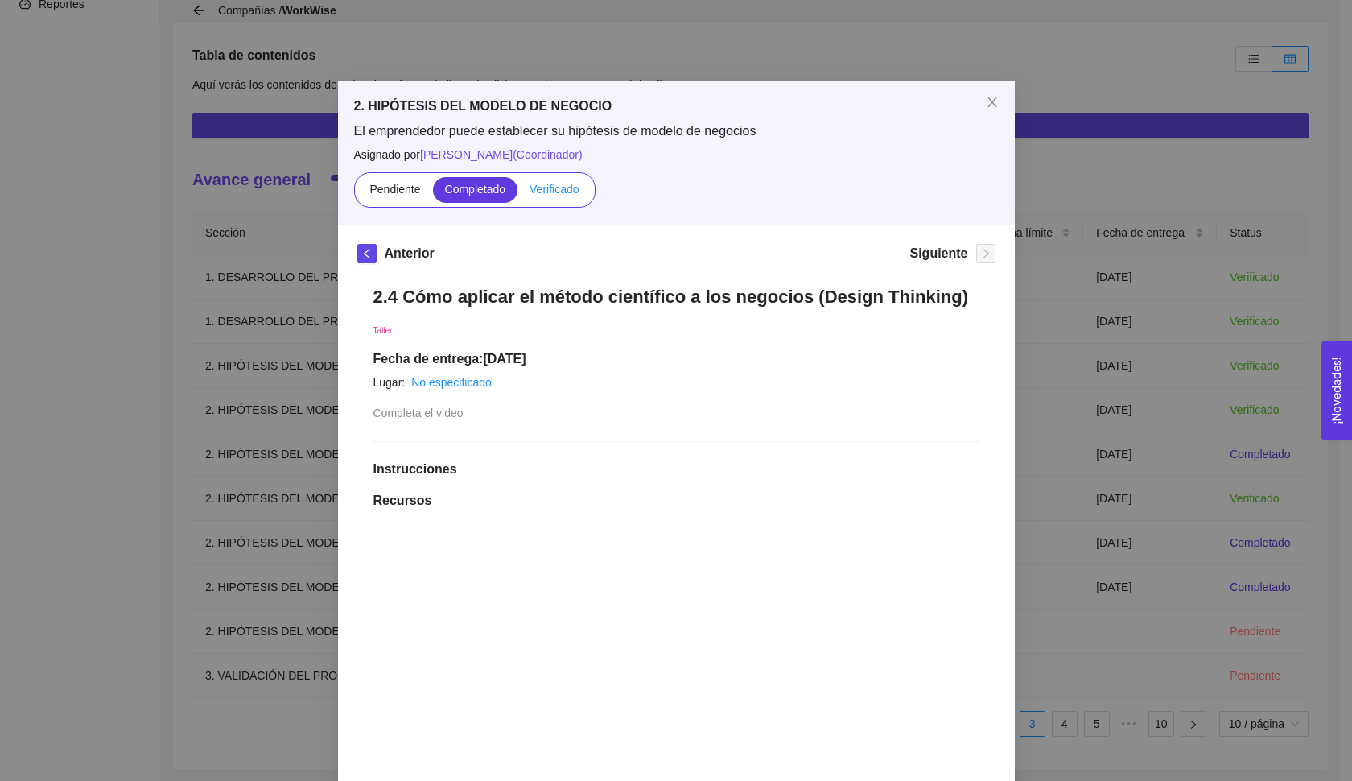
click at [560, 200] on label "Verificado" at bounding box center [553, 190] width 73 height 26
click at [517, 193] on input "Verificado" at bounding box center [517, 193] width 0 height 0
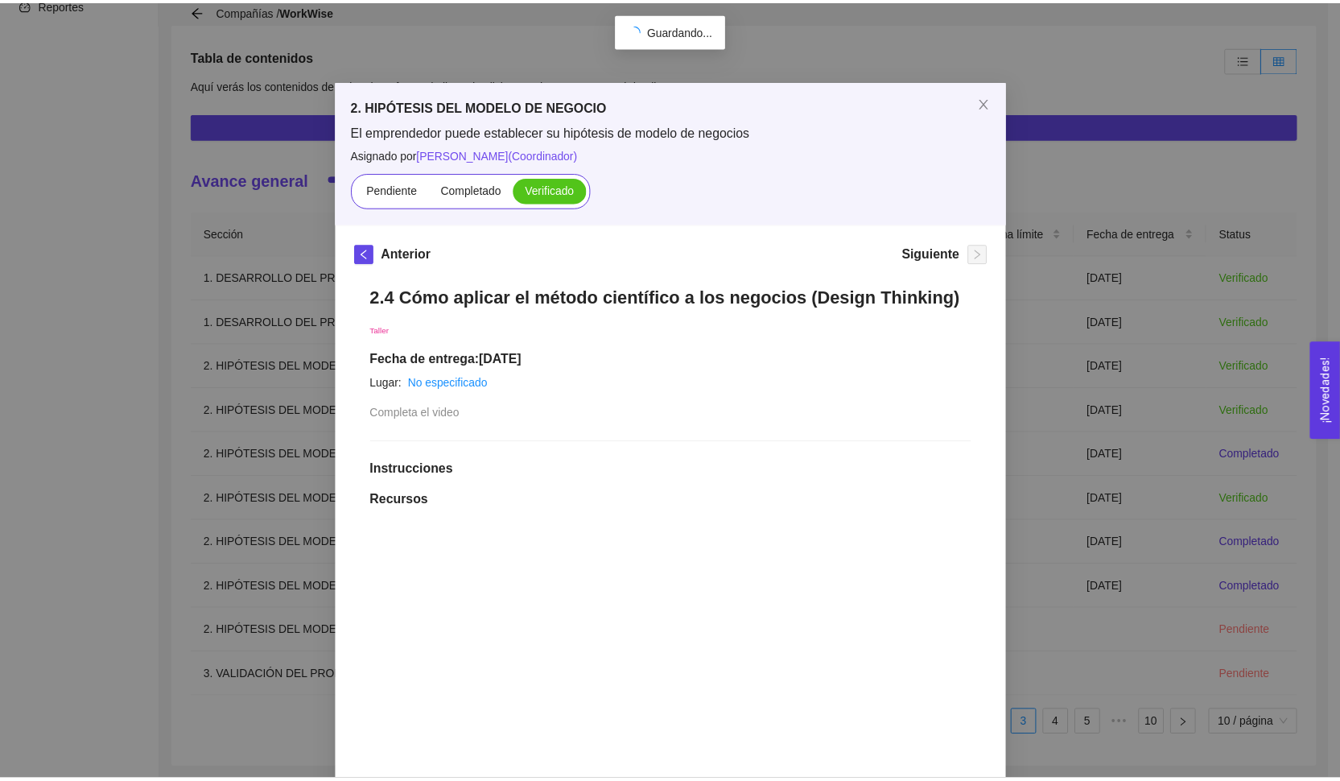
scroll to position [0, 0]
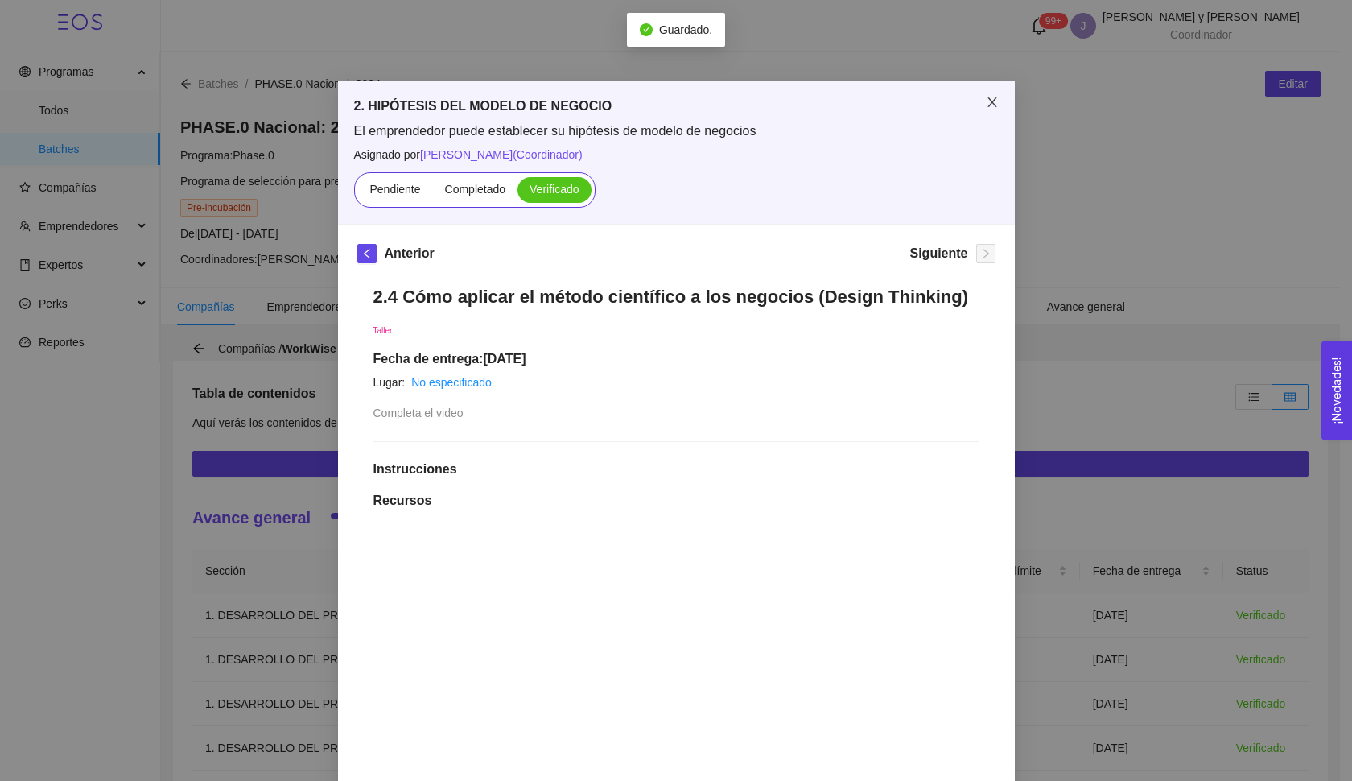
click at [979, 107] on span "Close" at bounding box center [992, 102] width 45 height 45
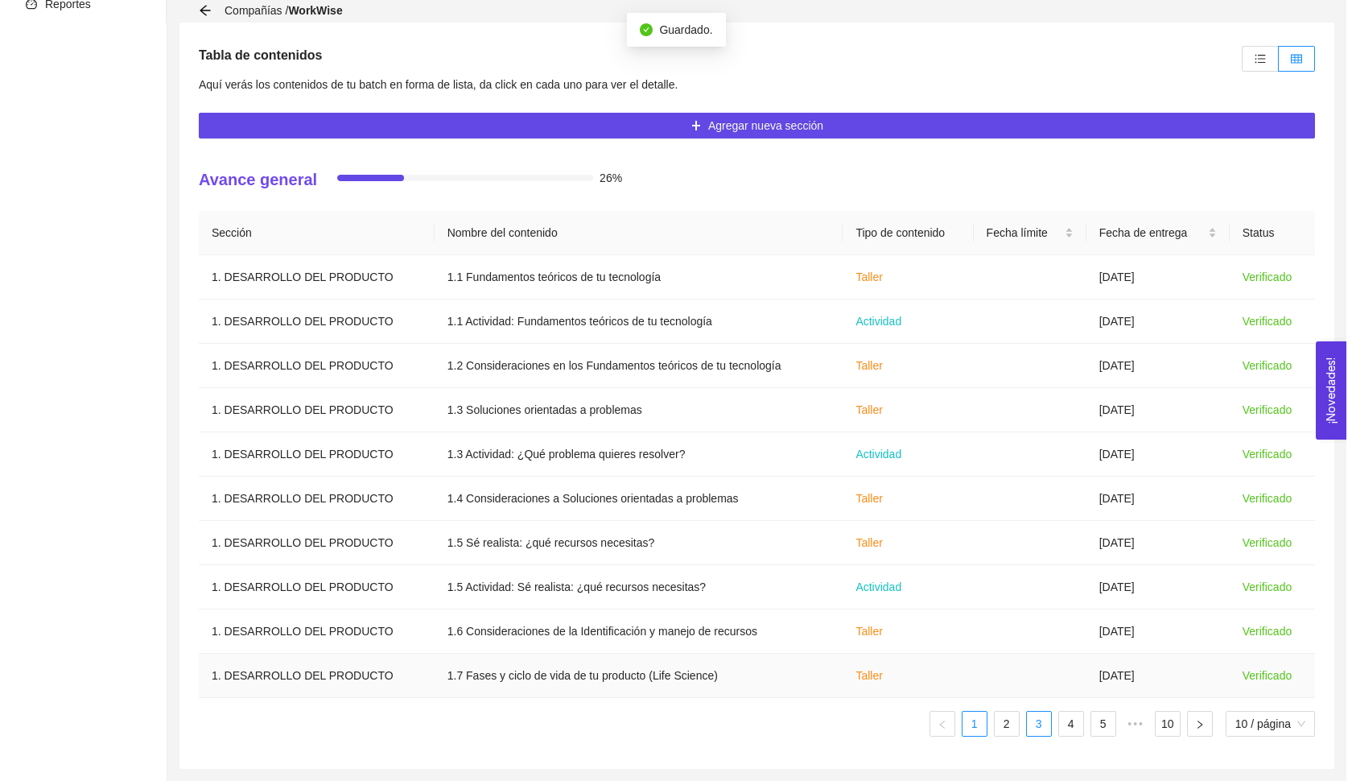
scroll to position [338, 0]
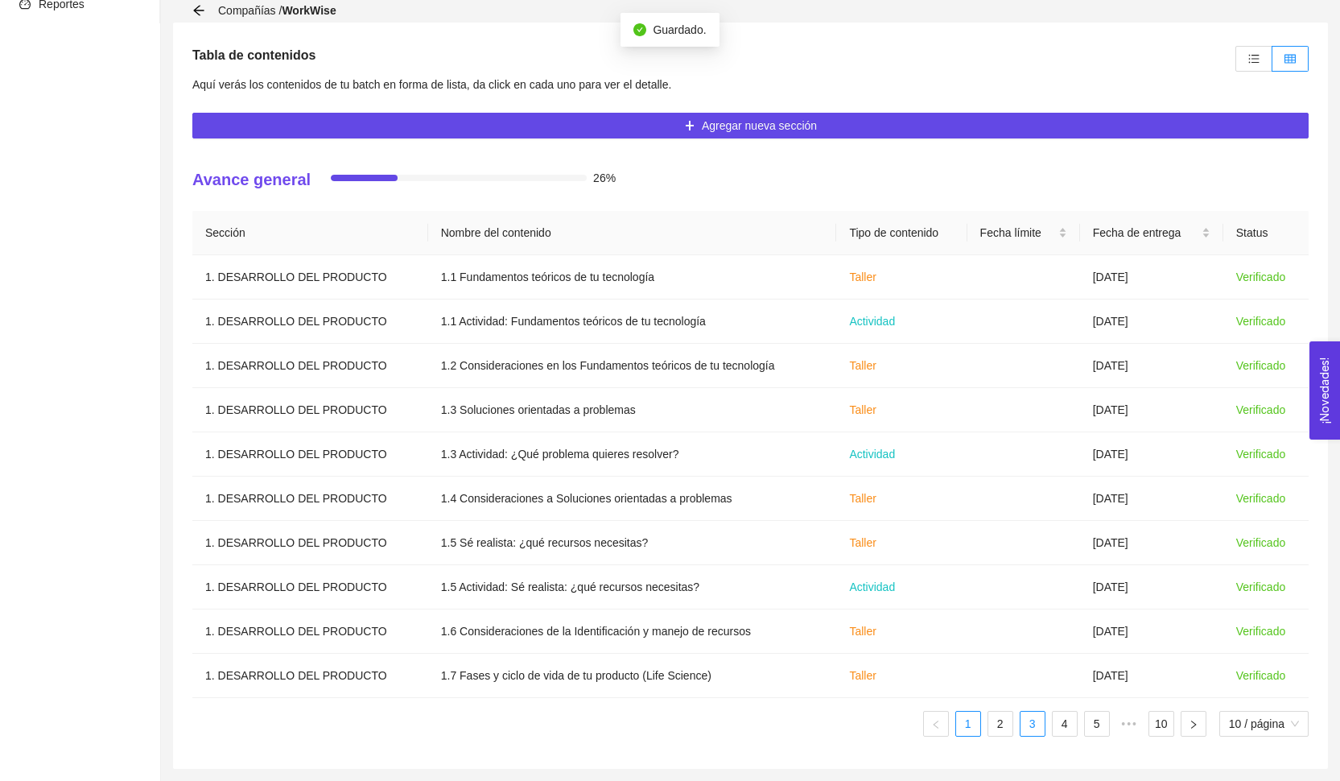
click at [1024, 725] on link "3" at bounding box center [1032, 723] width 24 height 24
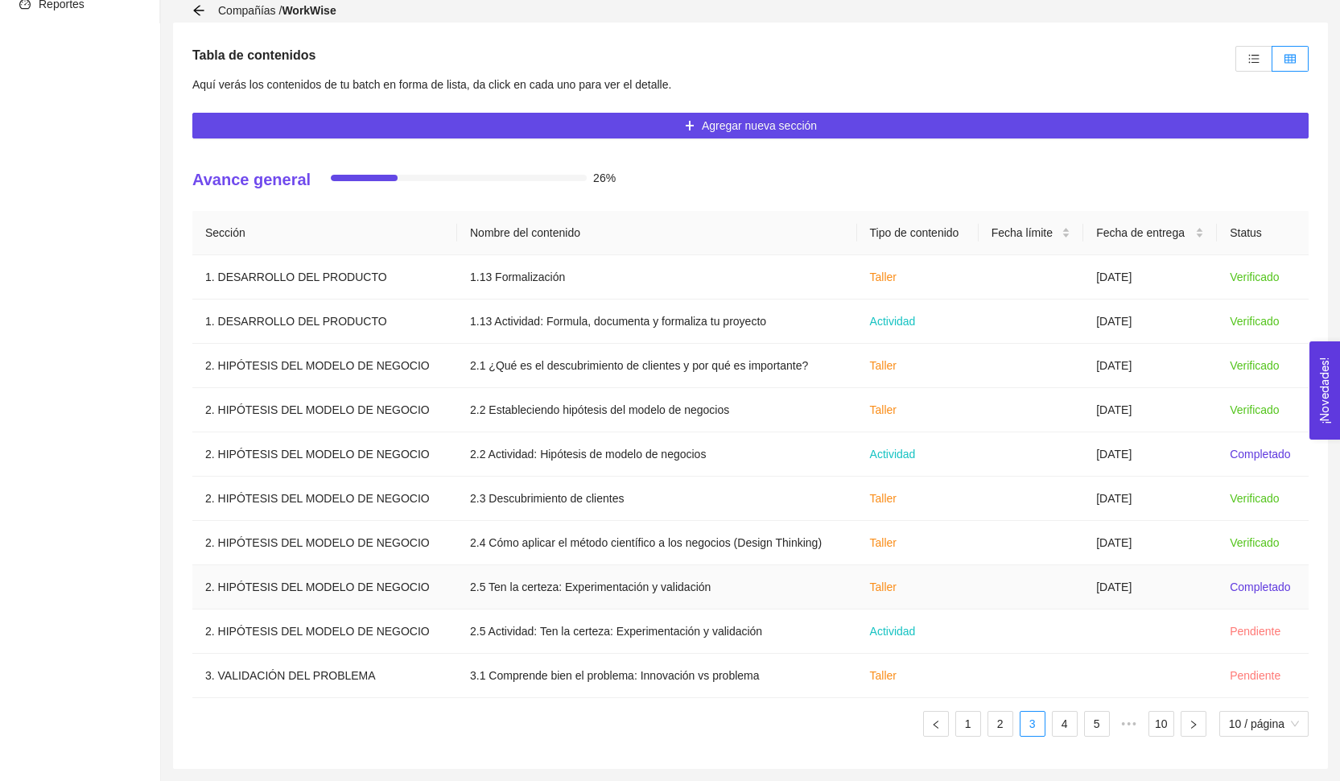
click at [1098, 578] on td "[DATE]" at bounding box center [1150, 587] width 134 height 44
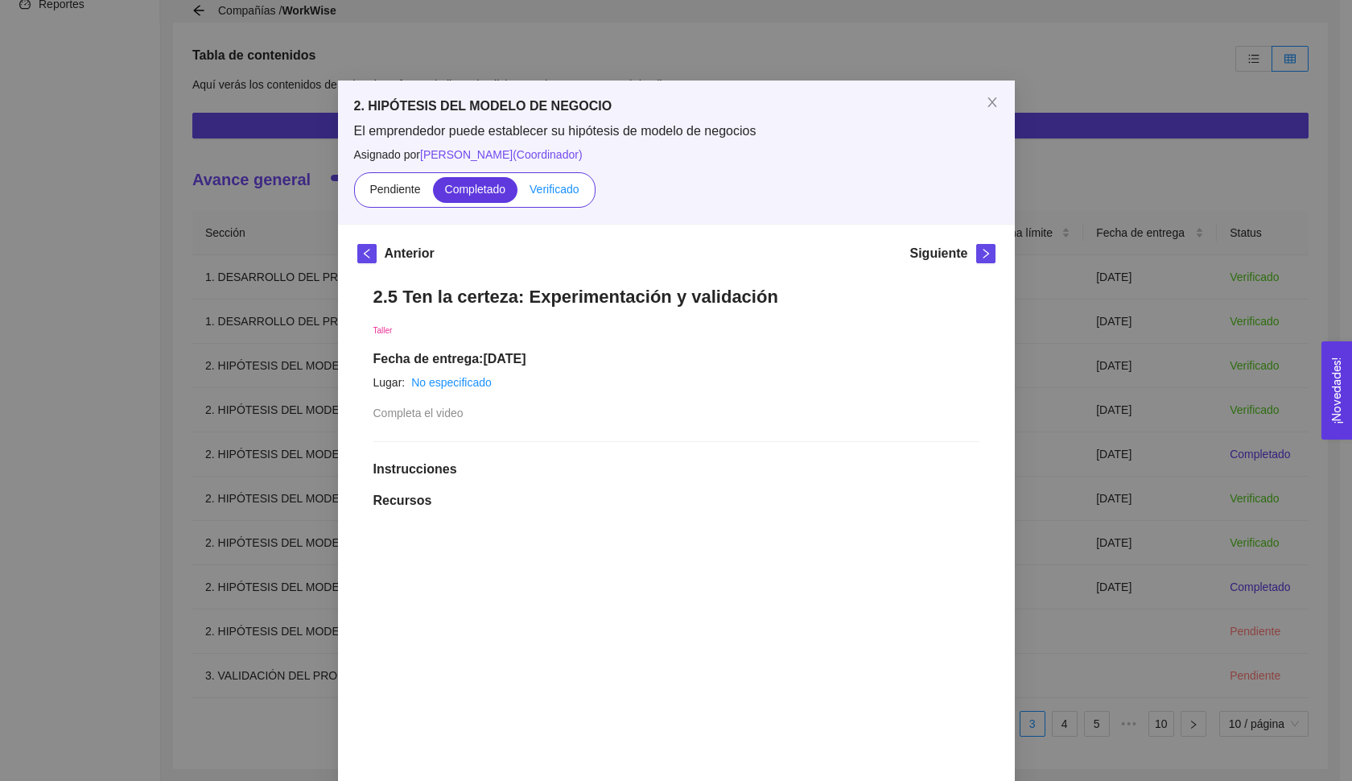
click at [544, 187] on span "Verificado" at bounding box center [554, 189] width 49 height 13
click at [517, 193] on input "Verificado" at bounding box center [517, 193] width 0 height 0
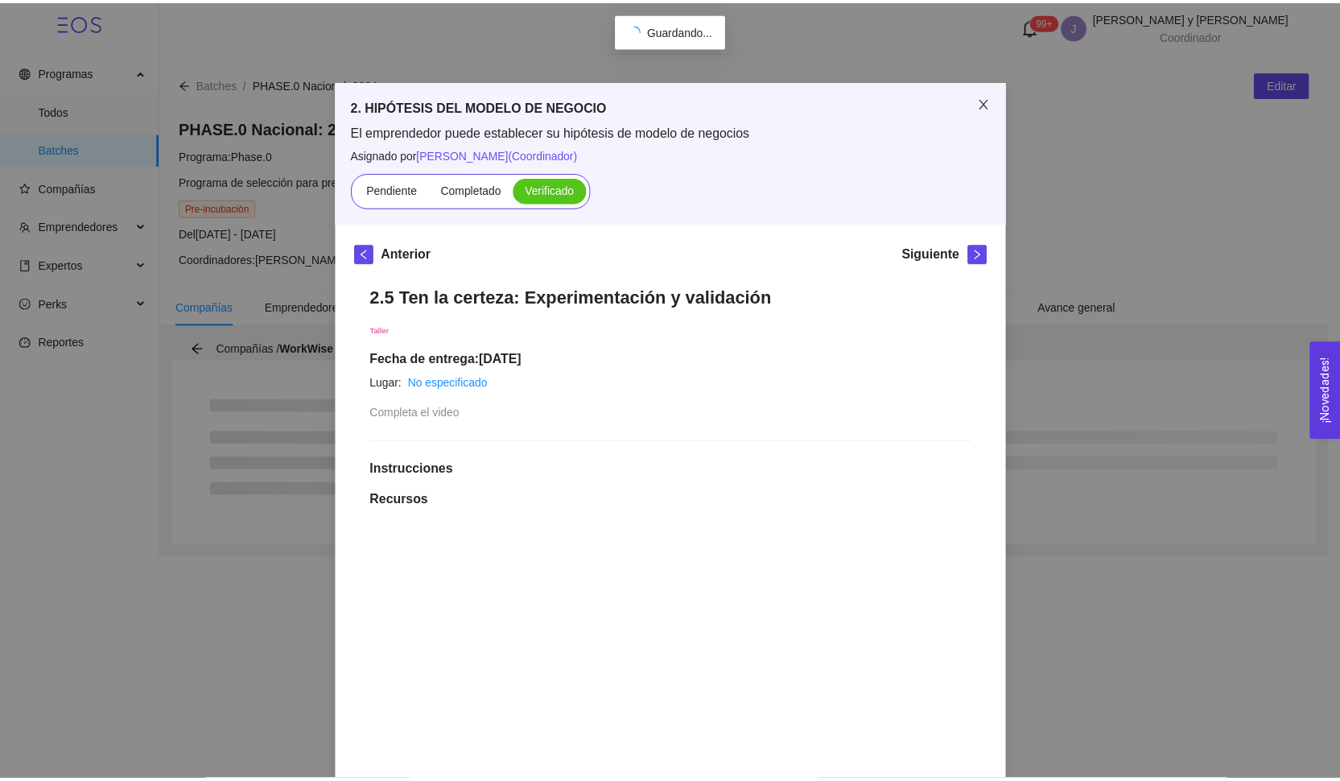
scroll to position [0, 0]
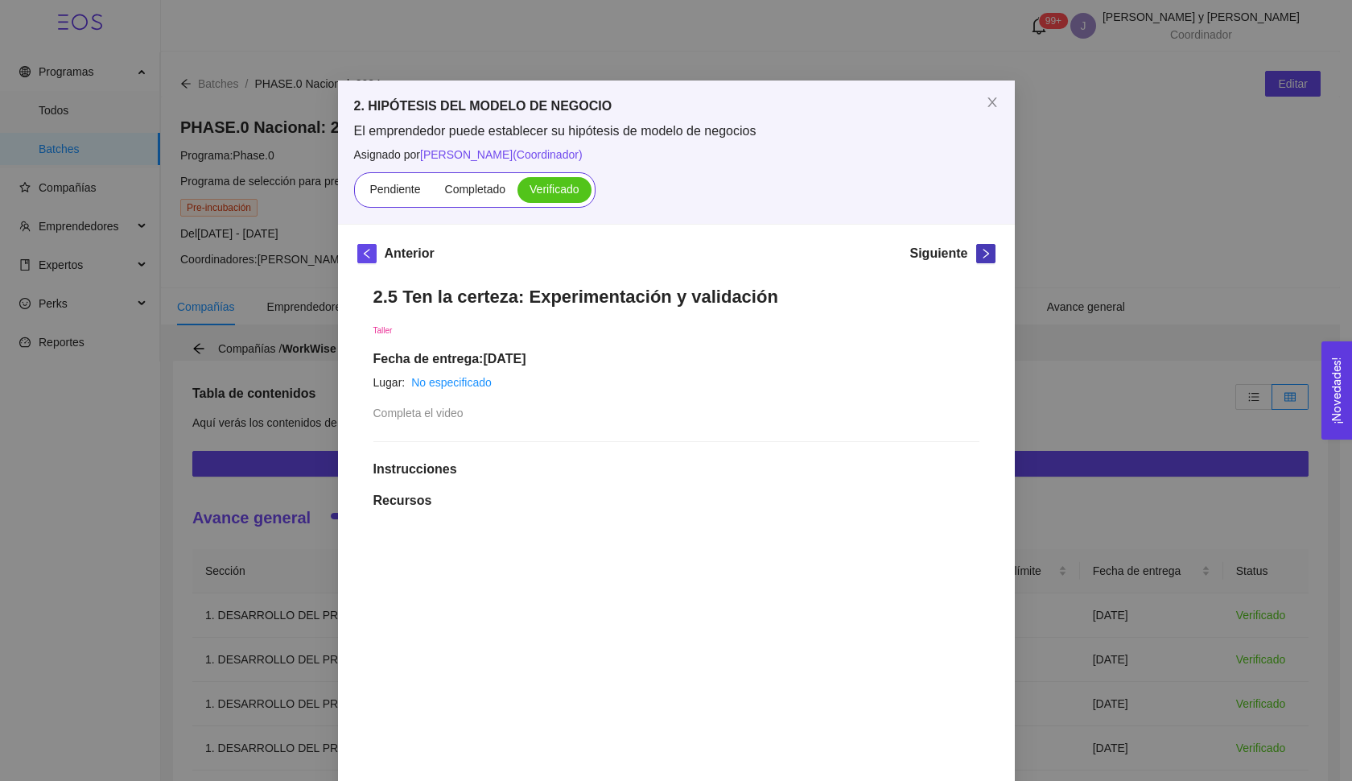
click at [977, 252] on span "right" at bounding box center [986, 253] width 18 height 11
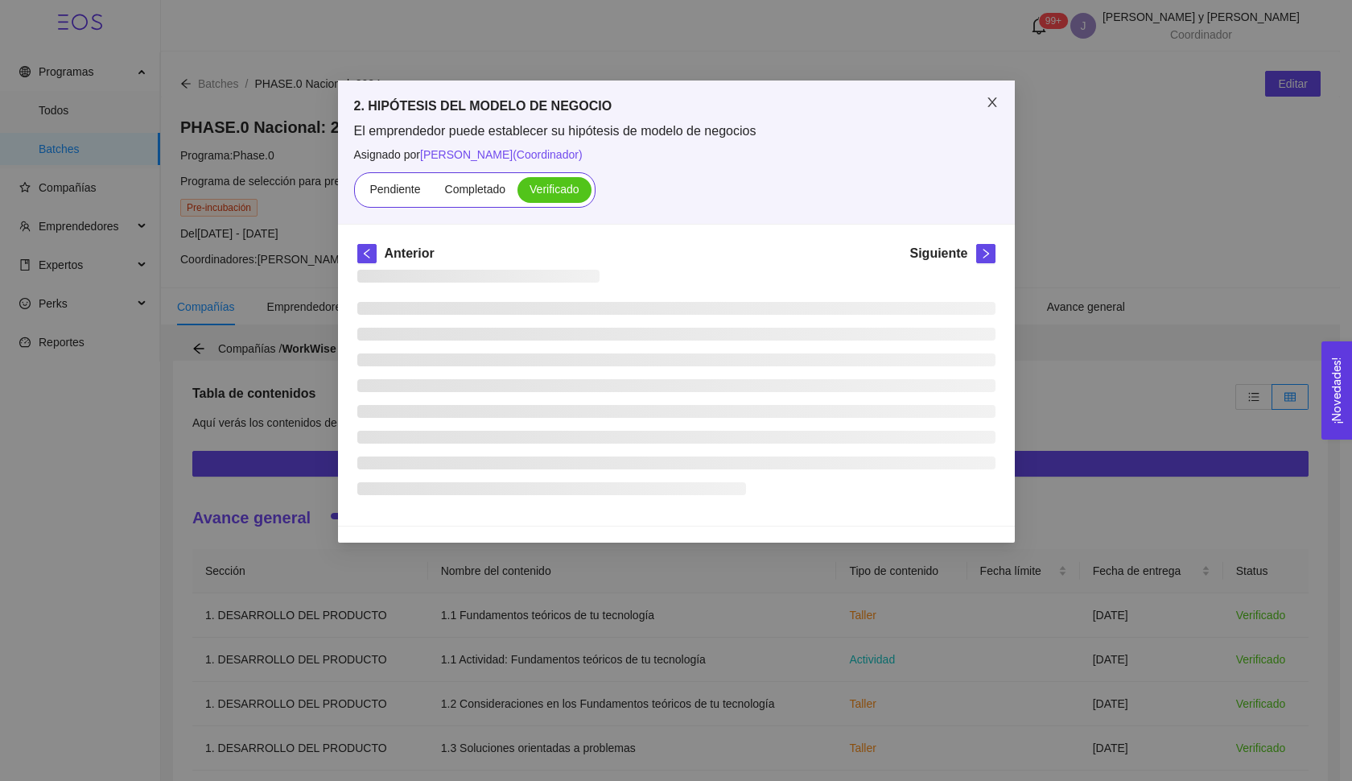
click at [993, 105] on icon "close" at bounding box center [991, 102] width 9 height 10
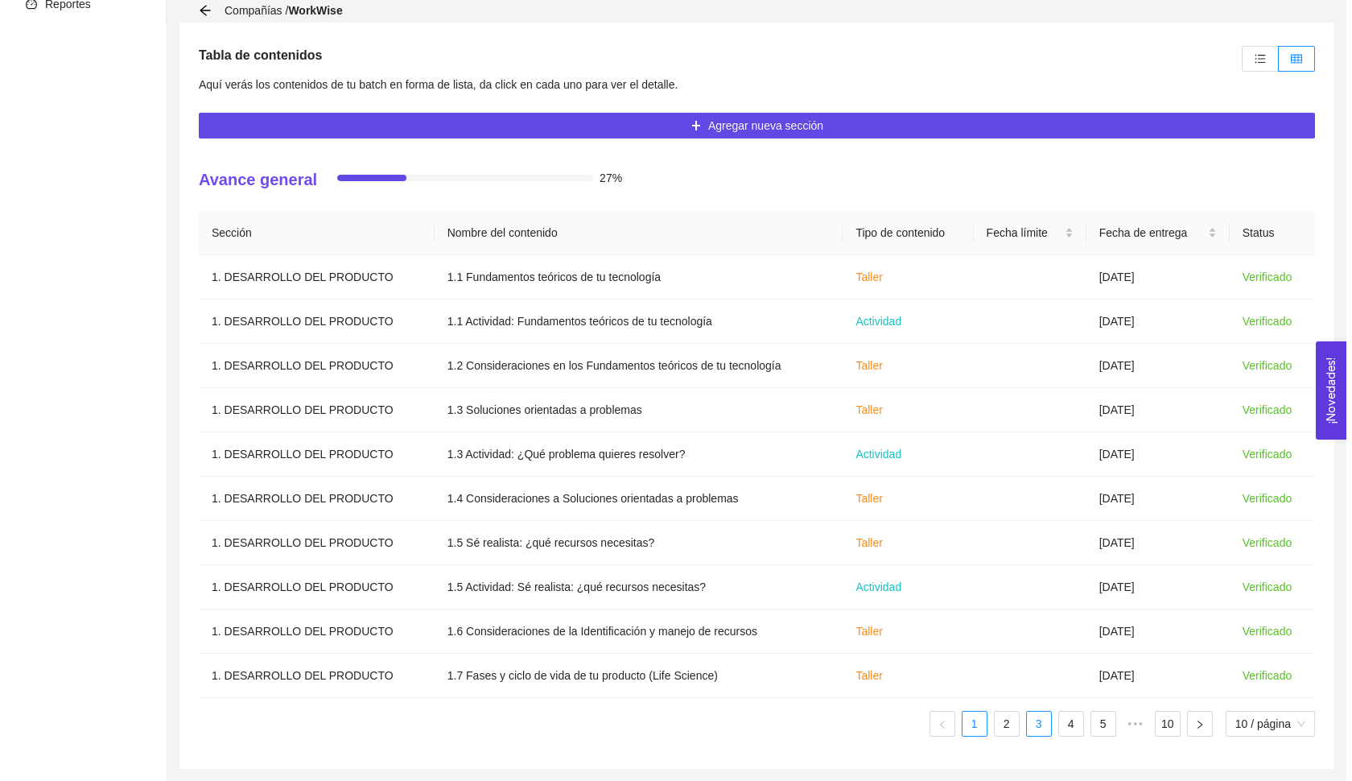
scroll to position [338, 0]
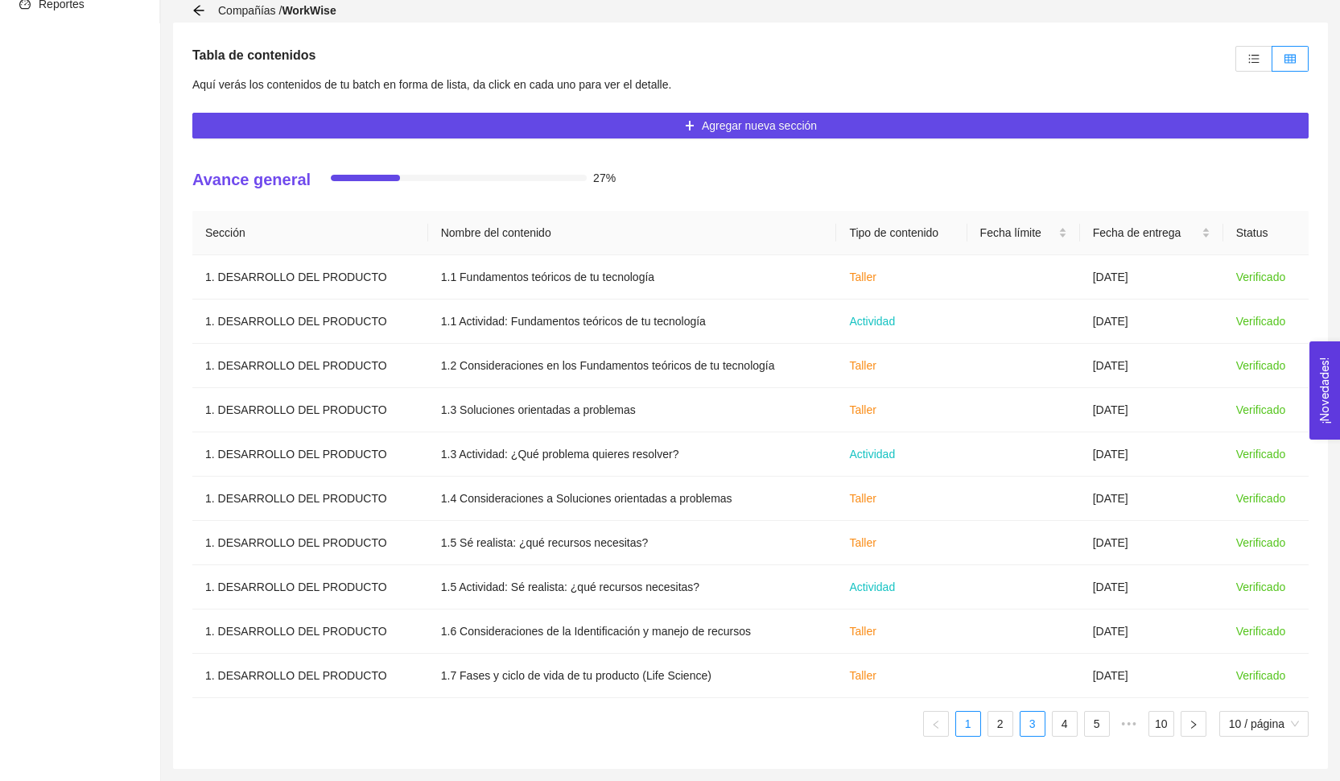
click at [1032, 728] on link "3" at bounding box center [1032, 723] width 24 height 24
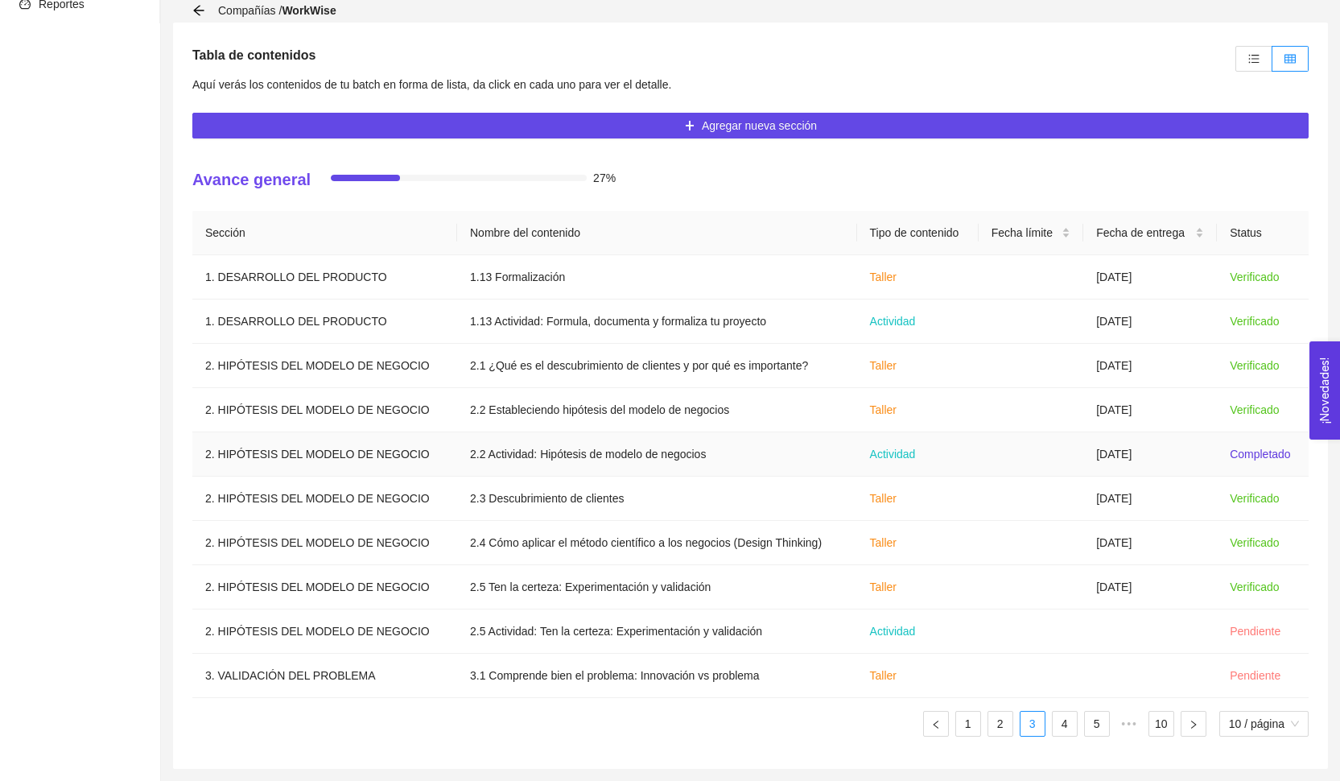
click at [1139, 450] on td "[DATE]" at bounding box center [1150, 454] width 134 height 44
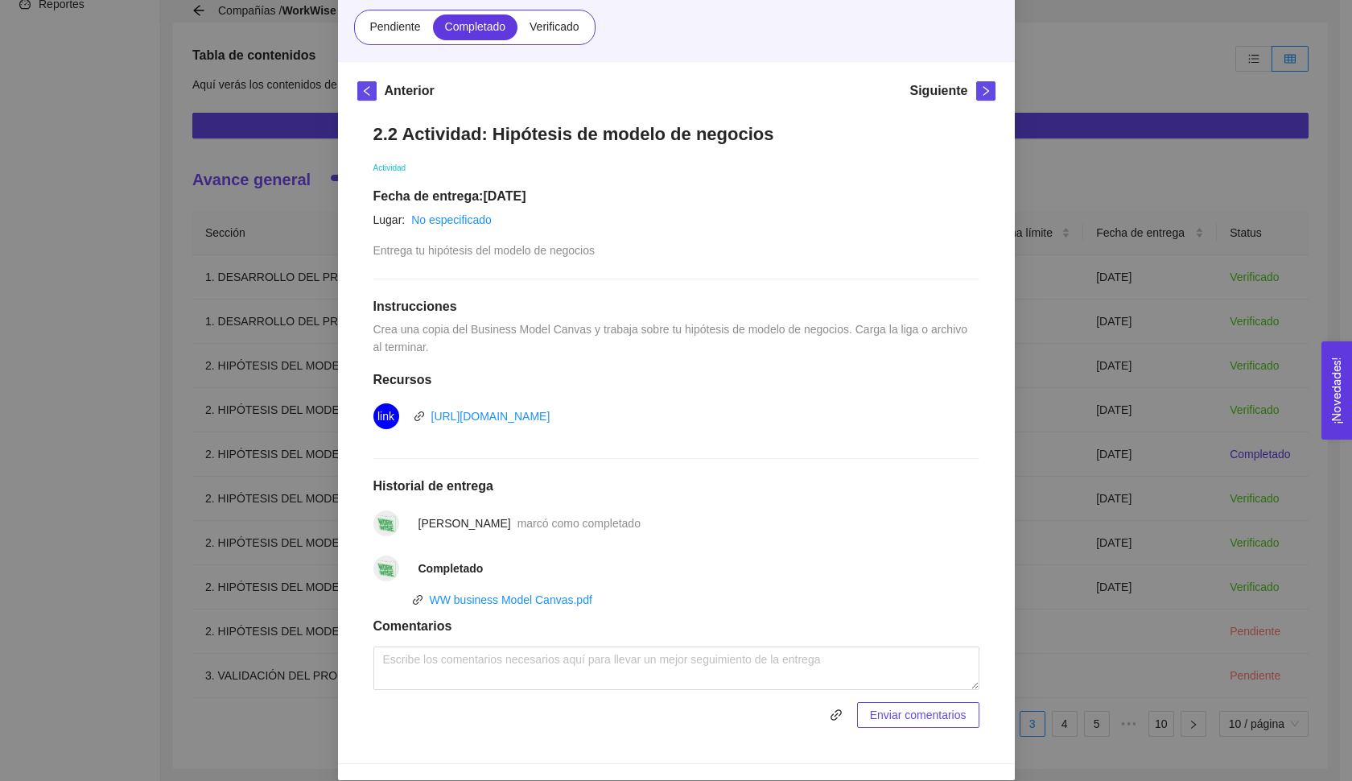
scroll to position [95, 0]
